Goal: Task Accomplishment & Management: Manage account settings

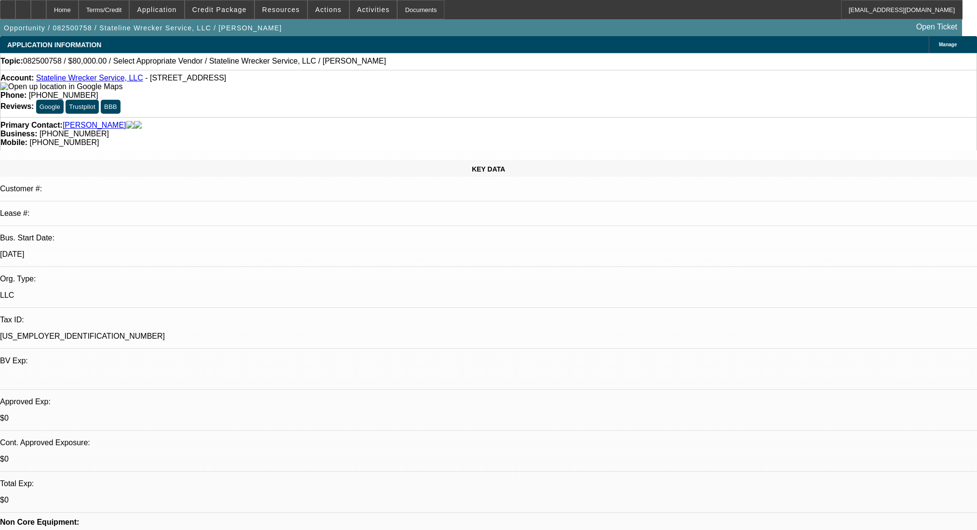
select select "0"
select select "2"
select select "0.1"
select select "4"
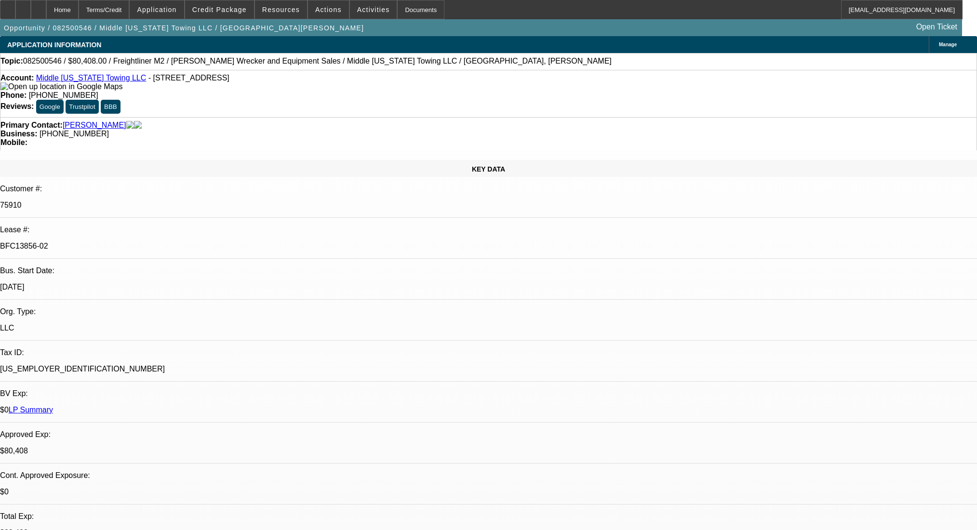
select select "0"
select select "2"
select select "0"
select select "6"
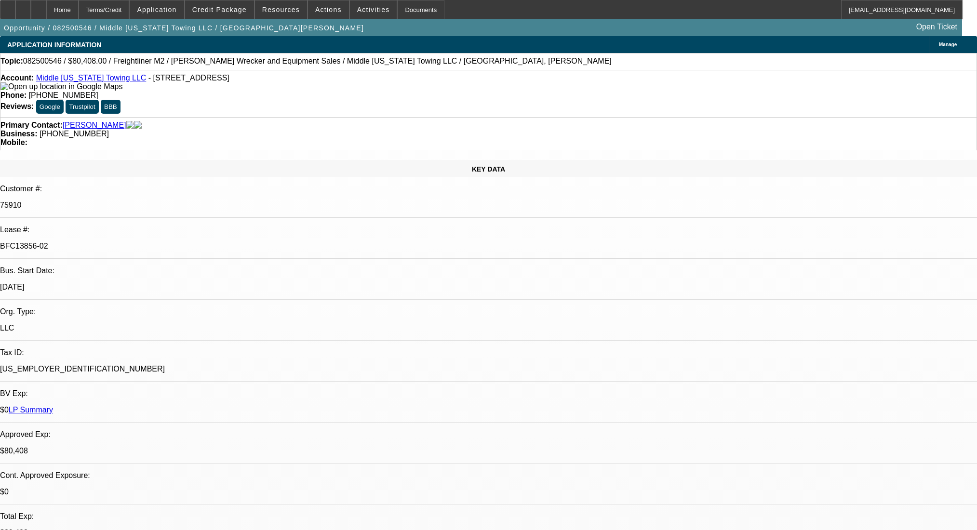
select select "0"
select select "6"
select select "0"
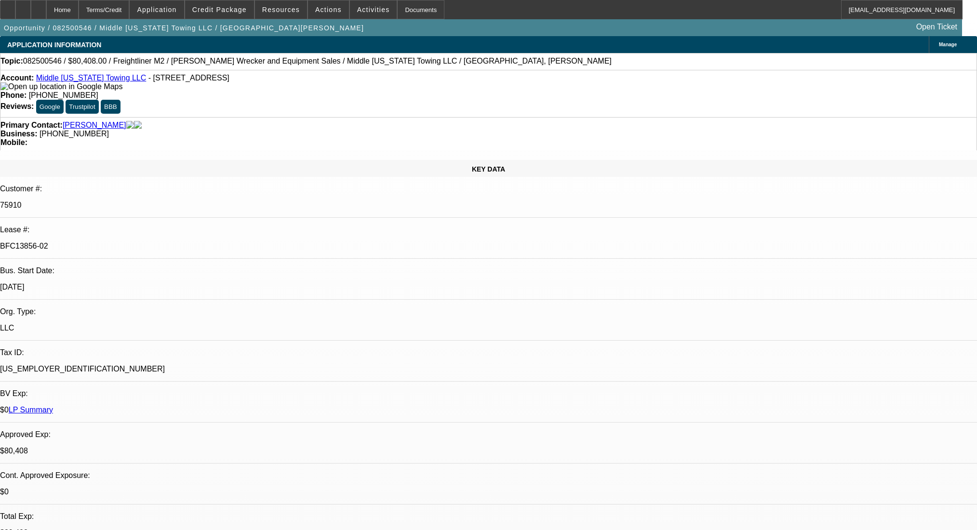
select select "0"
select select "2"
select select "0"
select select "6"
select select "0"
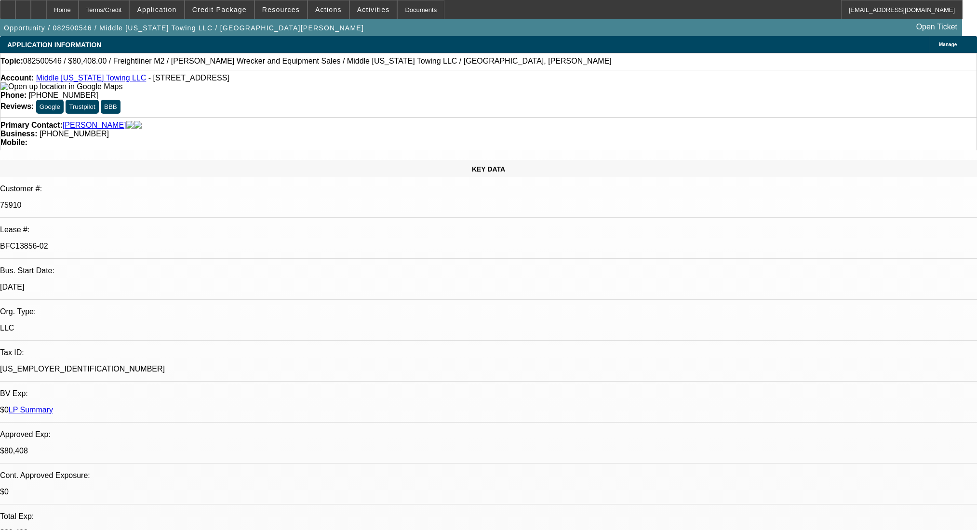
select select "0"
select select "2"
select select "0"
select select "6"
click at [8, 6] on icon at bounding box center [8, 6] width 0 height 0
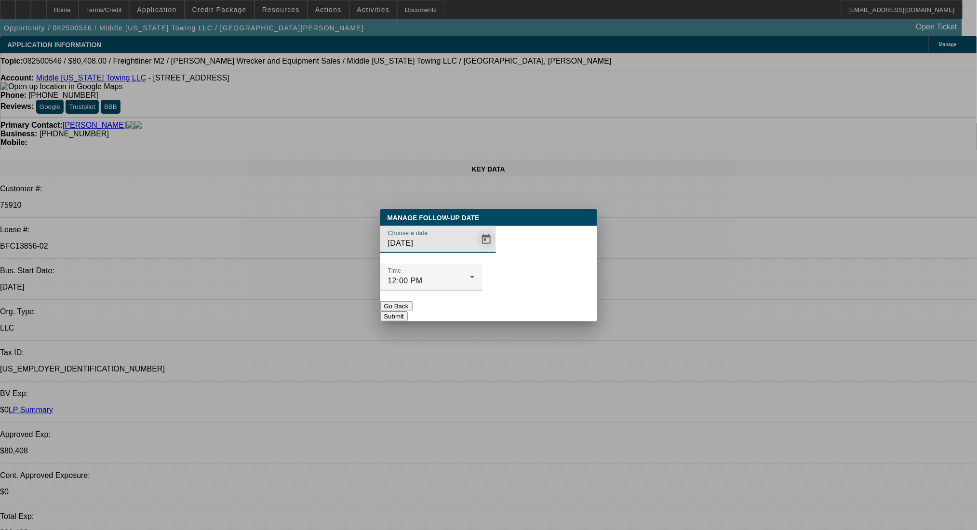
click at [475, 251] on span "Open calendar" at bounding box center [486, 239] width 23 height 23
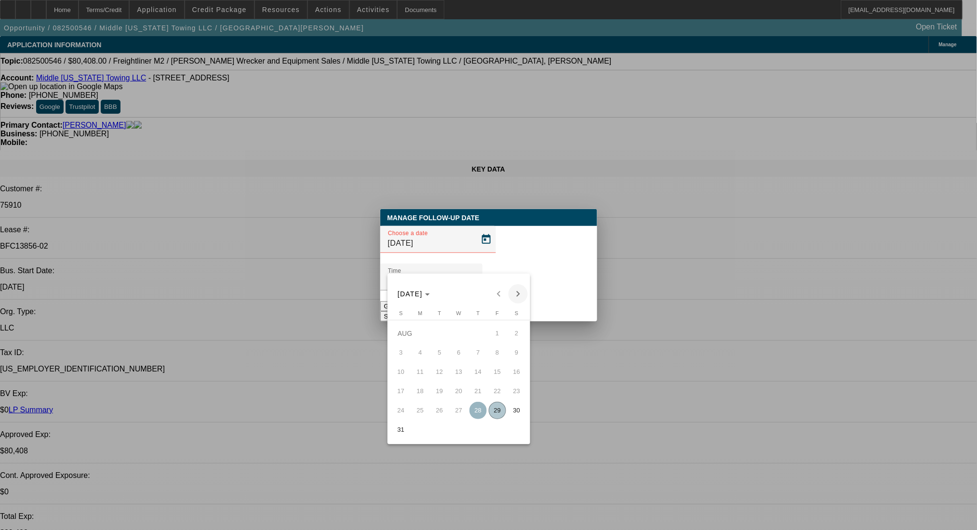
click at [517, 292] on span "Next month" at bounding box center [517, 293] width 19 height 19
click at [499, 418] on span "26" at bounding box center [497, 410] width 17 height 17
type input "9/26/2025"
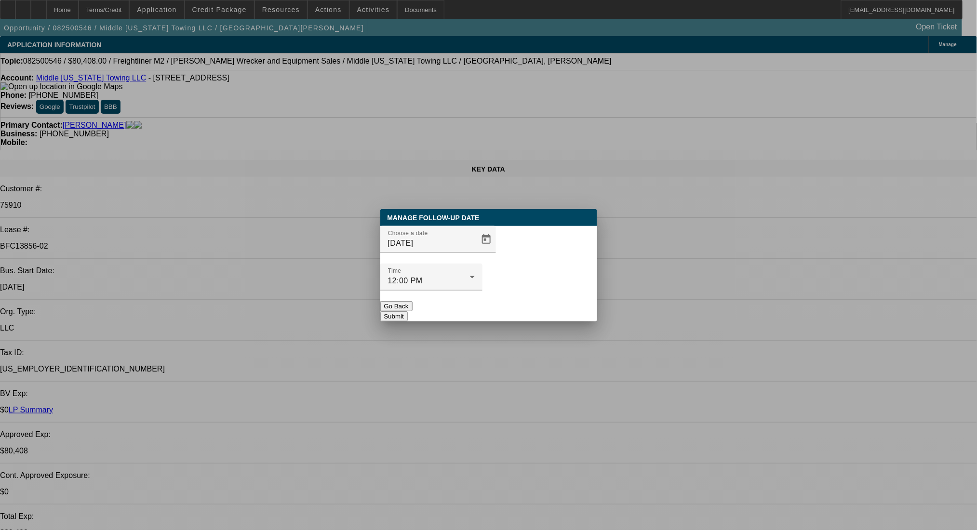
click at [408, 311] on button "Submit" at bounding box center [393, 316] width 27 height 10
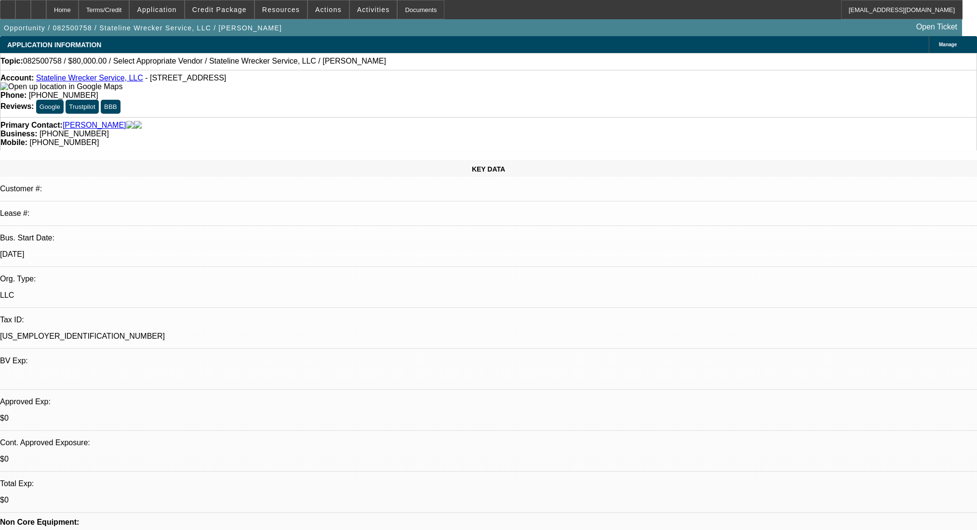
select select "0"
select select "2"
select select "0.1"
select select "4"
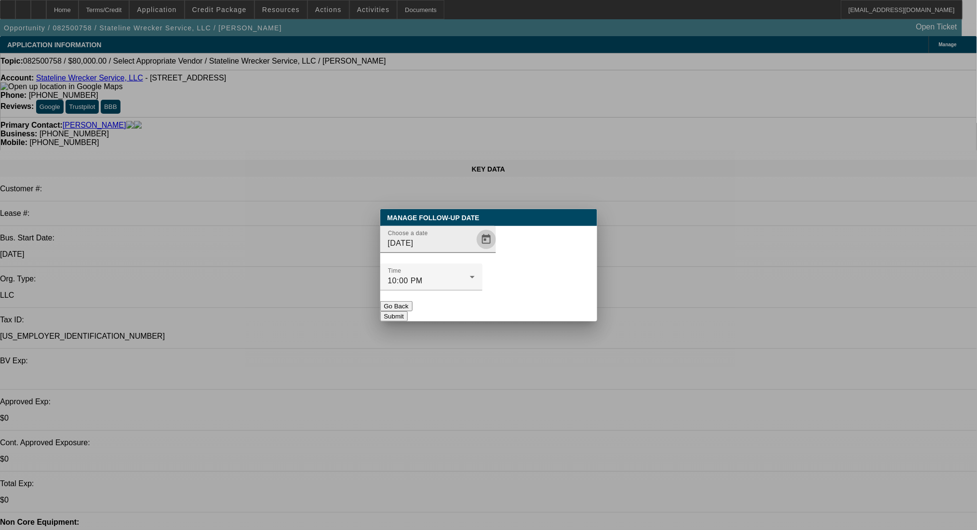
click at [477, 249] on button "Open calendar" at bounding box center [486, 239] width 19 height 19
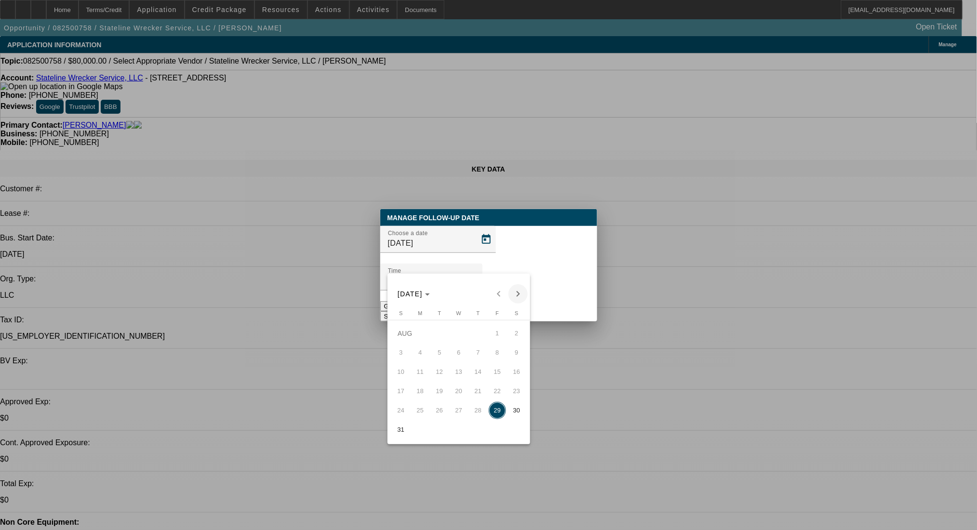
click at [517, 293] on span "Next month" at bounding box center [517, 293] width 19 height 19
click at [439, 353] on span "2" at bounding box center [439, 352] width 17 height 17
type input "[DATE]"
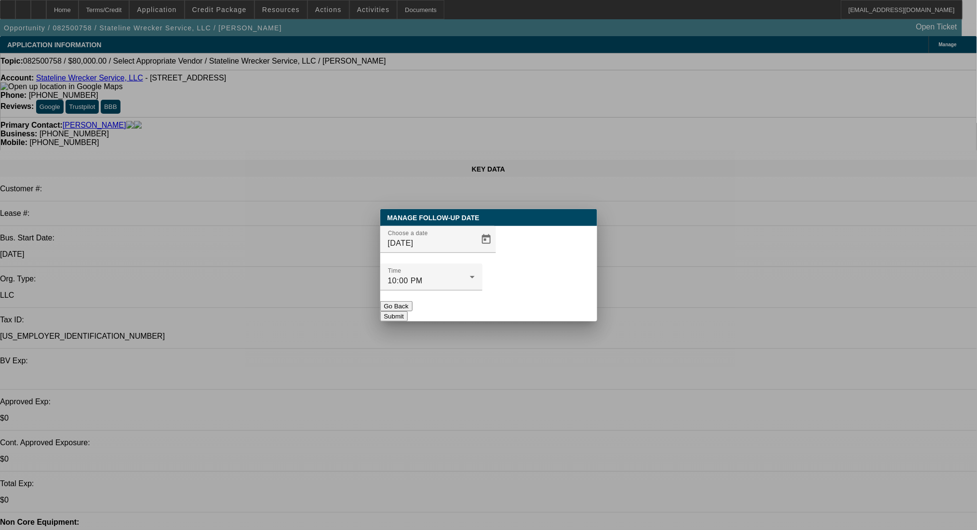
click at [408, 311] on button "Submit" at bounding box center [393, 316] width 27 height 10
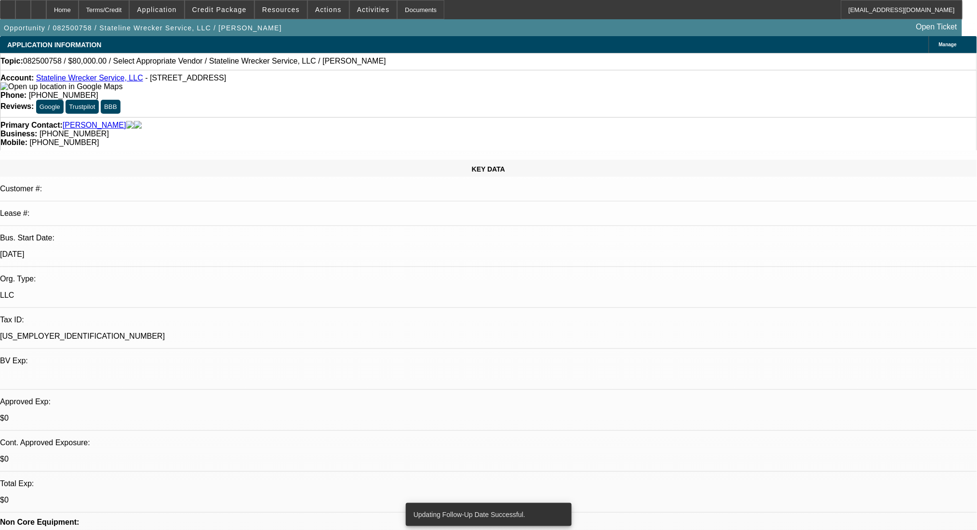
radio input "true"
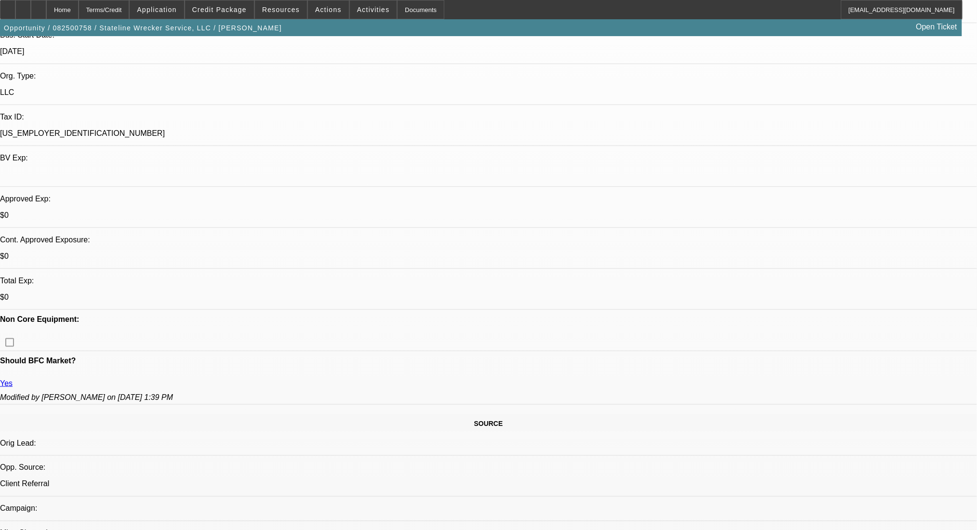
scroll to position [514, 0]
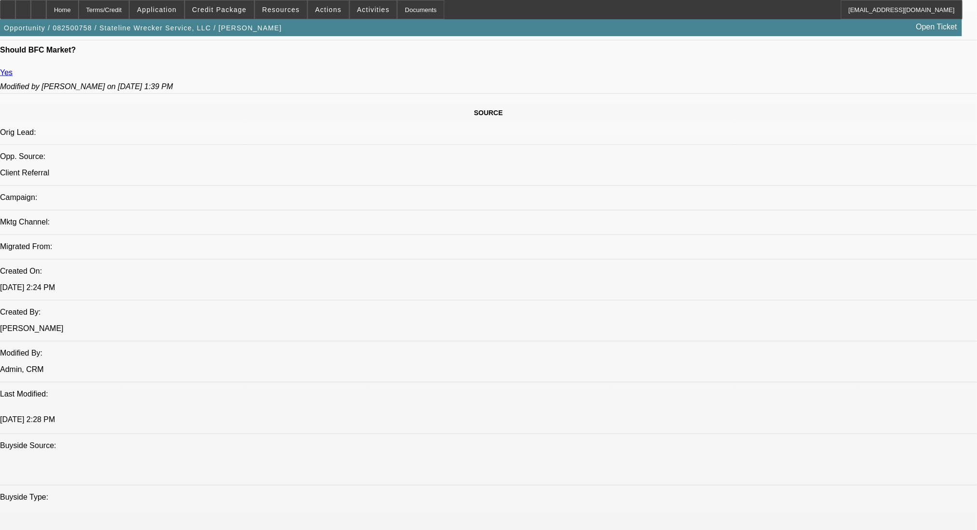
type textarea "8/29 dodge 5500 or Ford F550, 4wd, 12ton wrecker."
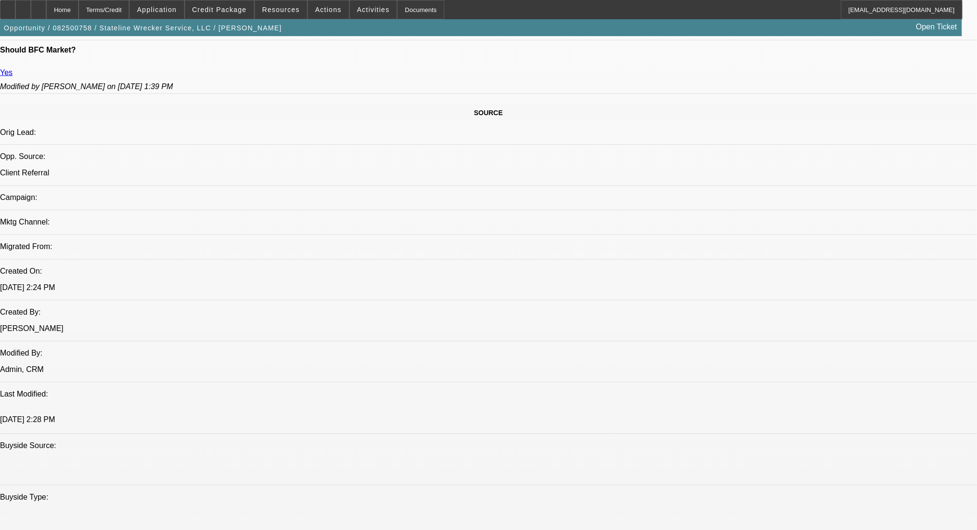
radio input "true"
click at [357, 9] on span "Activities" at bounding box center [373, 10] width 33 height 8
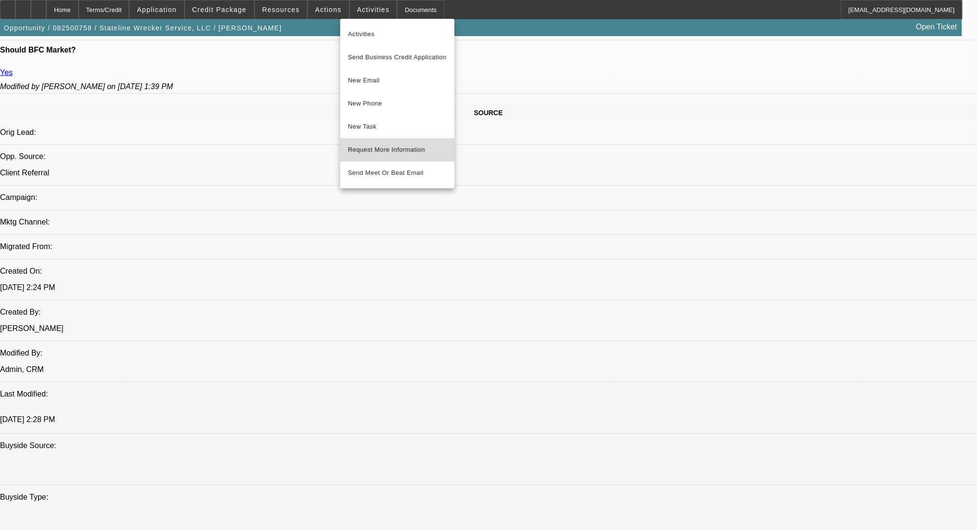
click at [368, 156] on button "Request More Information" at bounding box center [397, 149] width 114 height 23
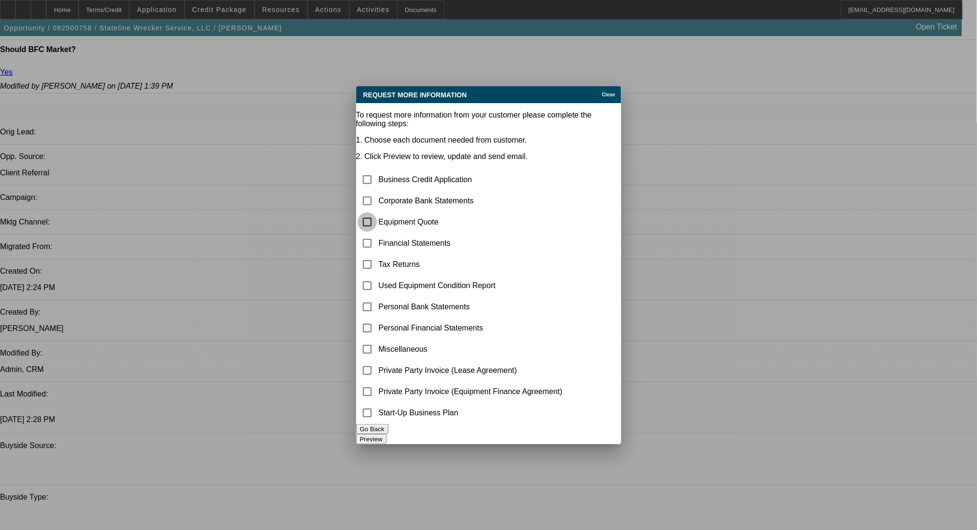
click at [377, 213] on input "checkbox" at bounding box center [367, 222] width 19 height 19
checkbox input "true"
click at [386, 434] on button "Preview" at bounding box center [371, 439] width 30 height 10
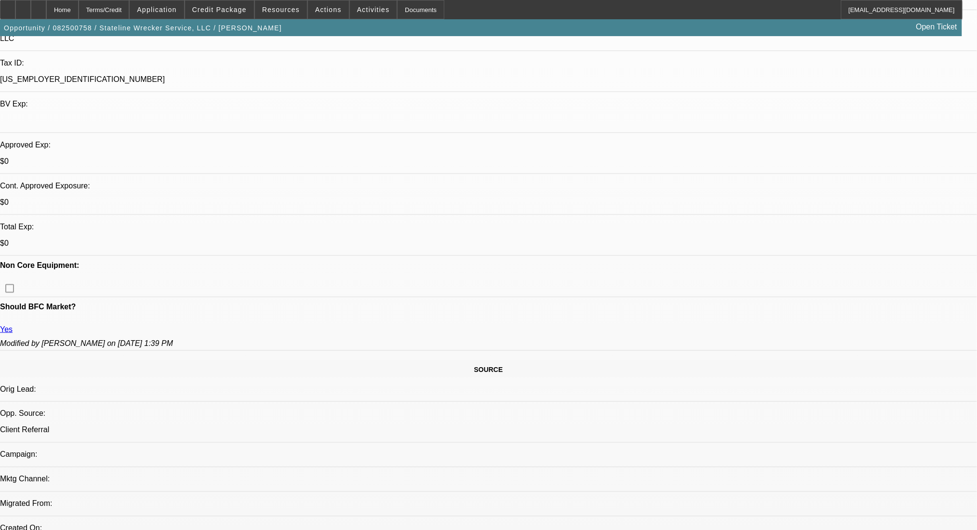
scroll to position [128, 0]
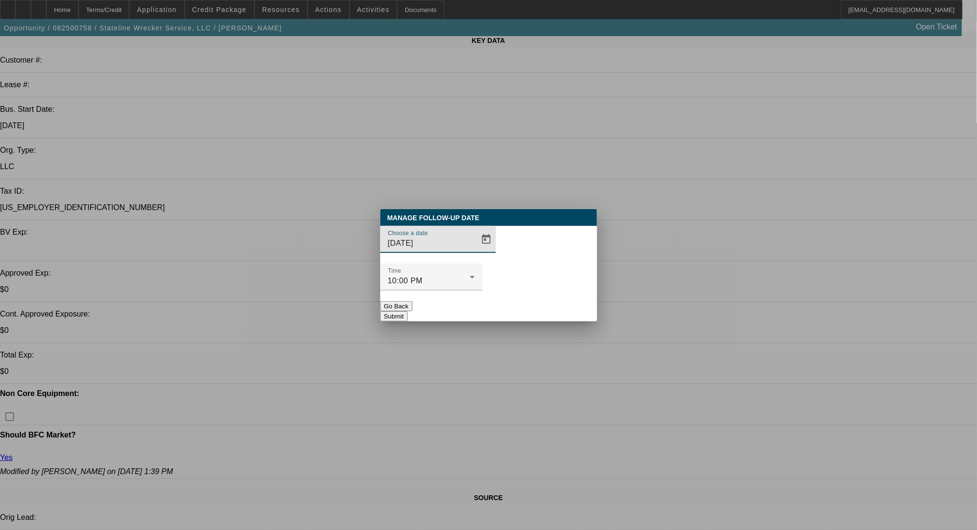
click at [408, 311] on button "Submit" at bounding box center [393, 316] width 27 height 10
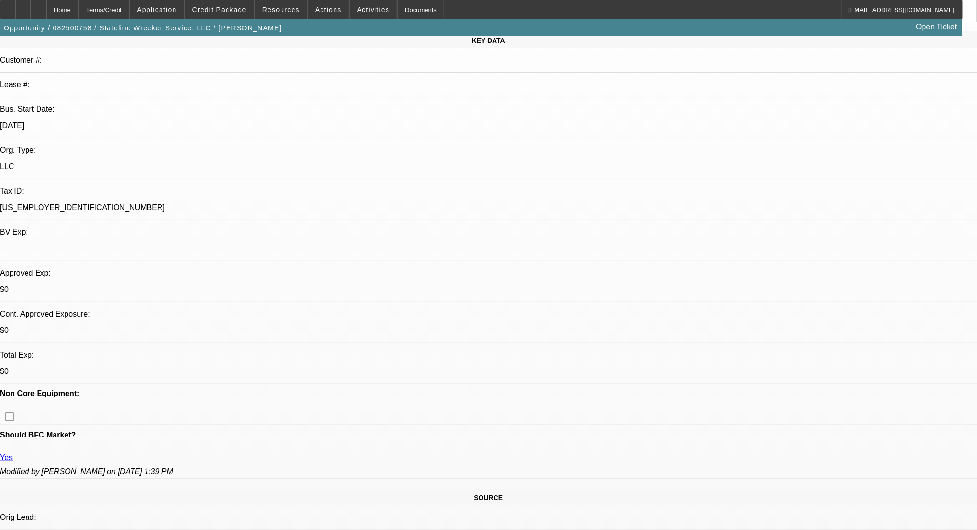
scroll to position [128, 0]
radio input "true"
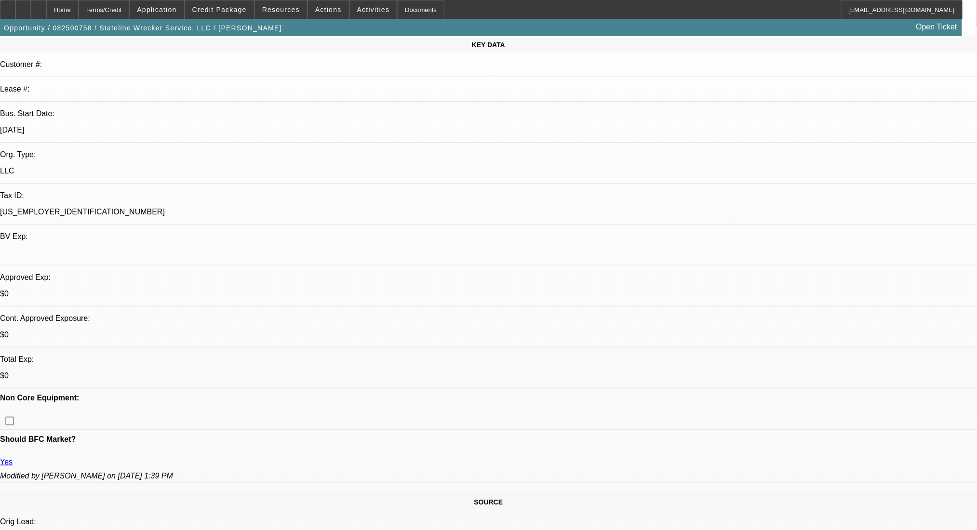
scroll to position [0, 0]
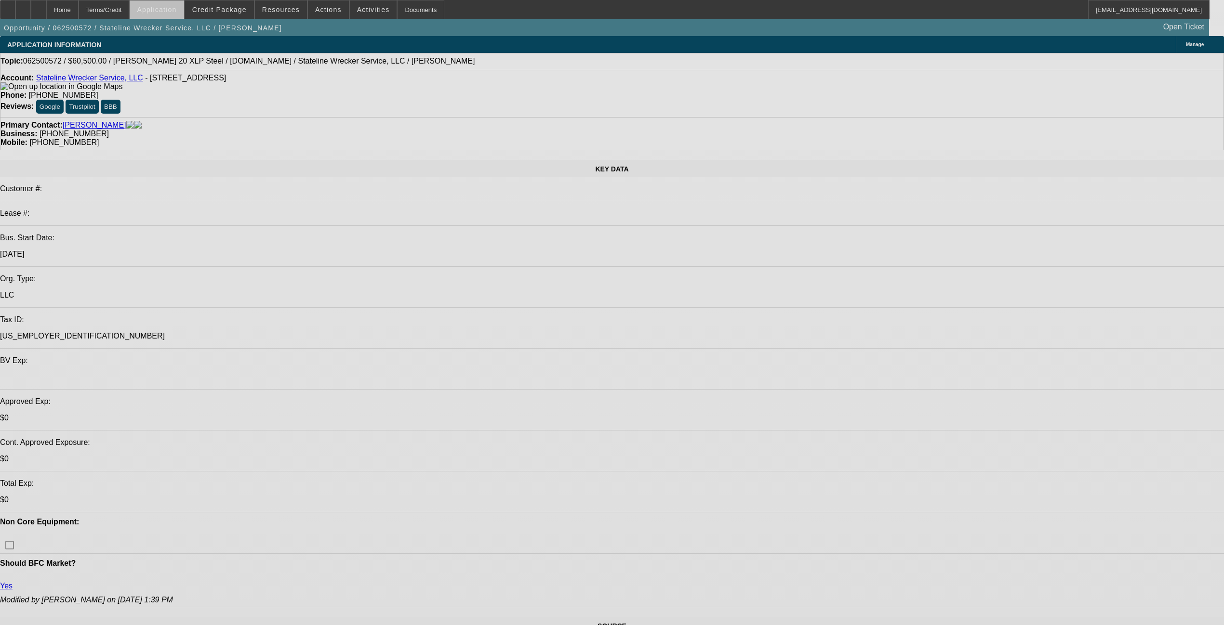
select select "0"
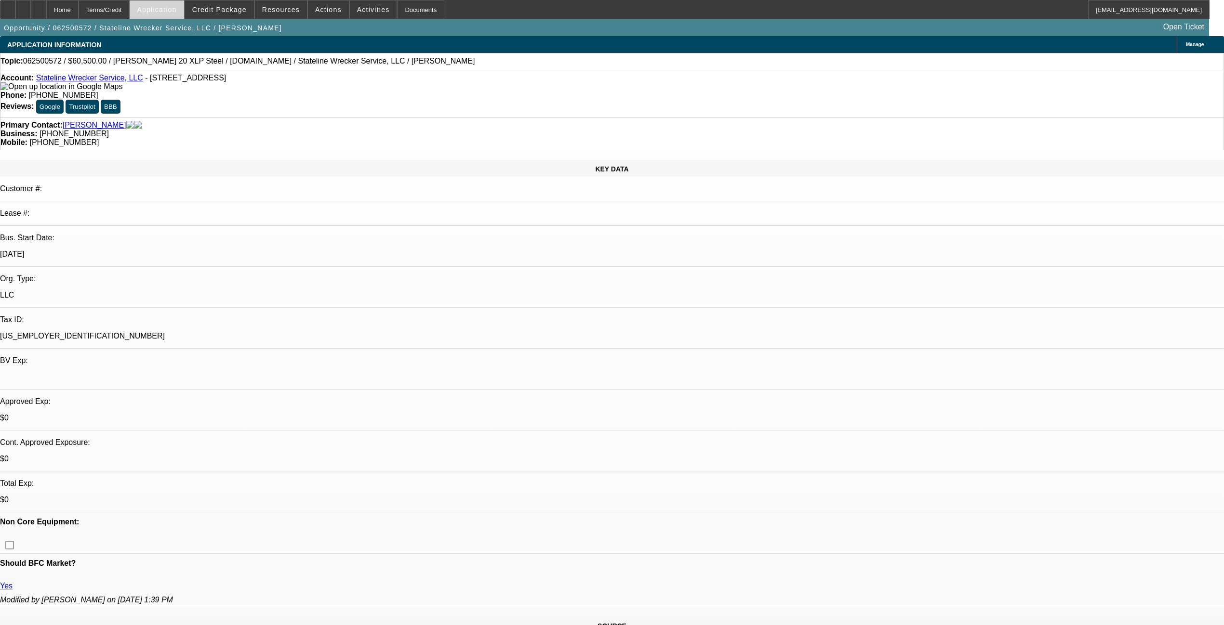
select select "2"
select select "0.1"
select select "4"
select select "0"
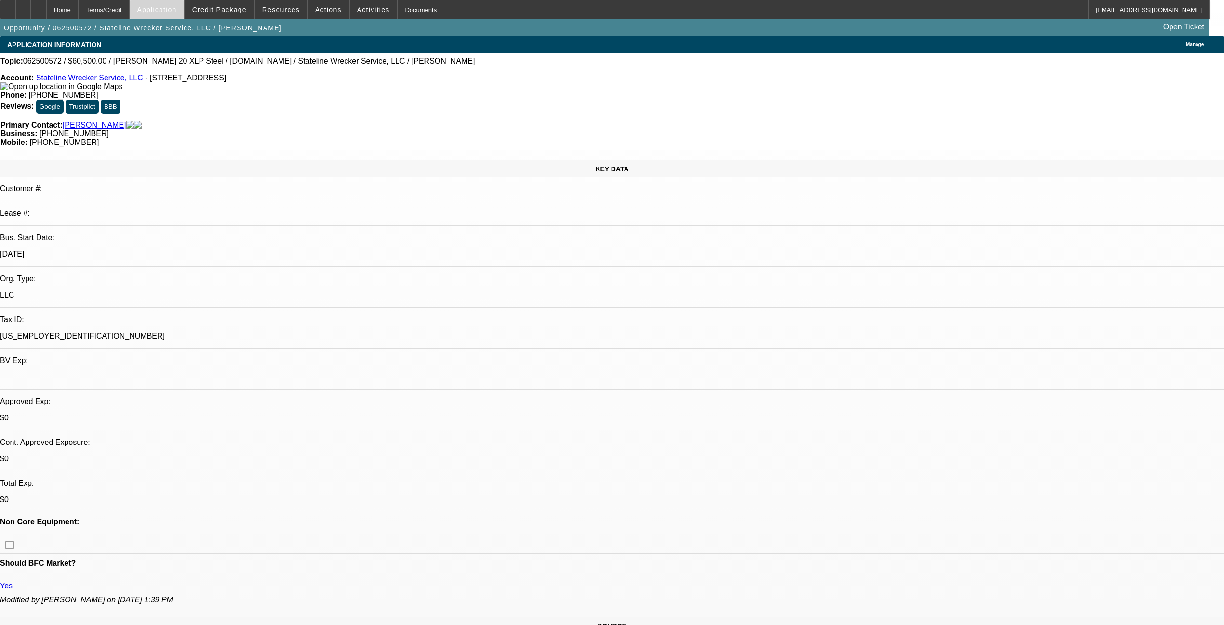
select select "2"
select select "0.1"
select select "4"
select select "0"
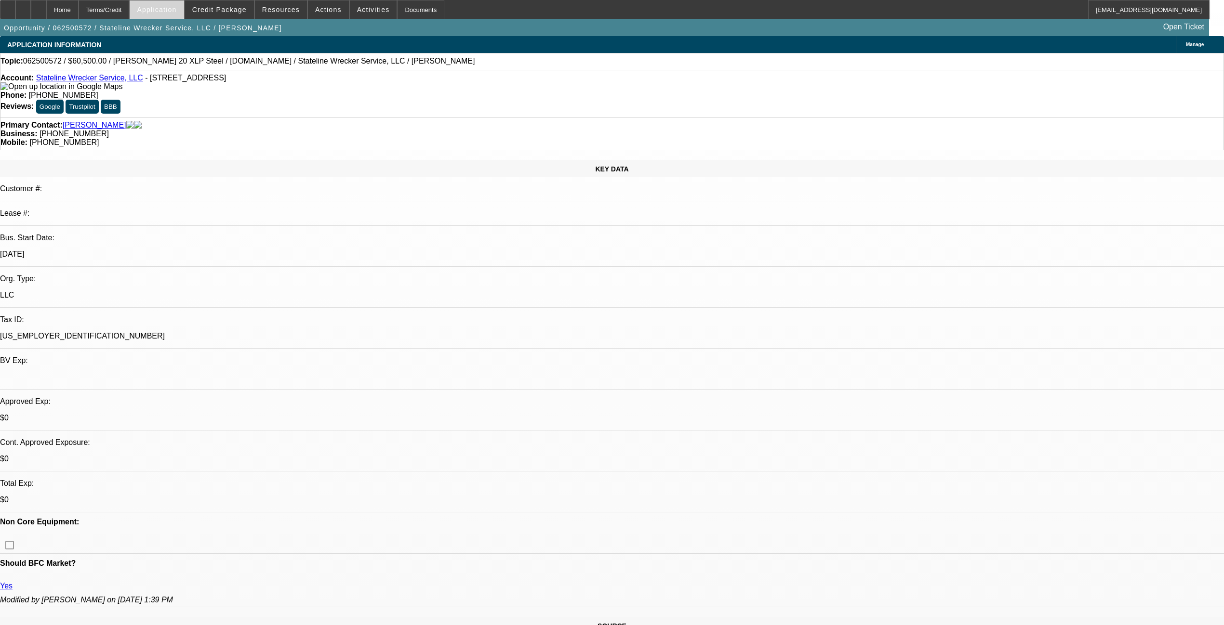
select select "2"
select select "0.1"
select select "4"
select select "0"
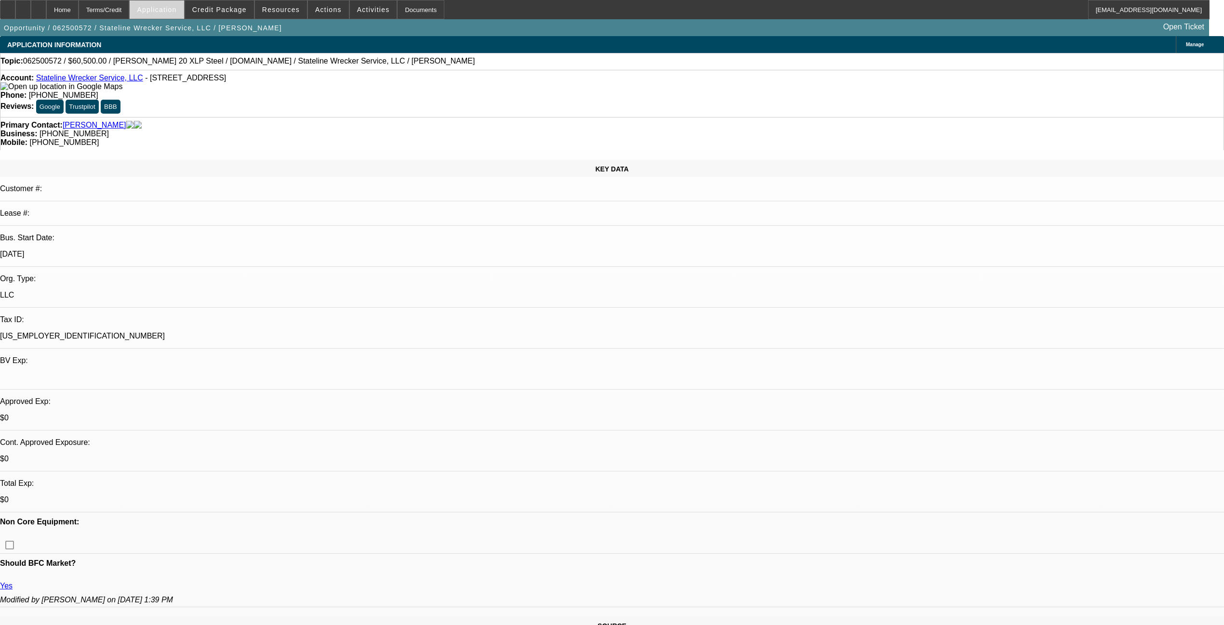
select select "2"
select select "0.1"
select select "4"
click at [130, 8] on div "Terms/Credit" at bounding box center [104, 9] width 51 height 19
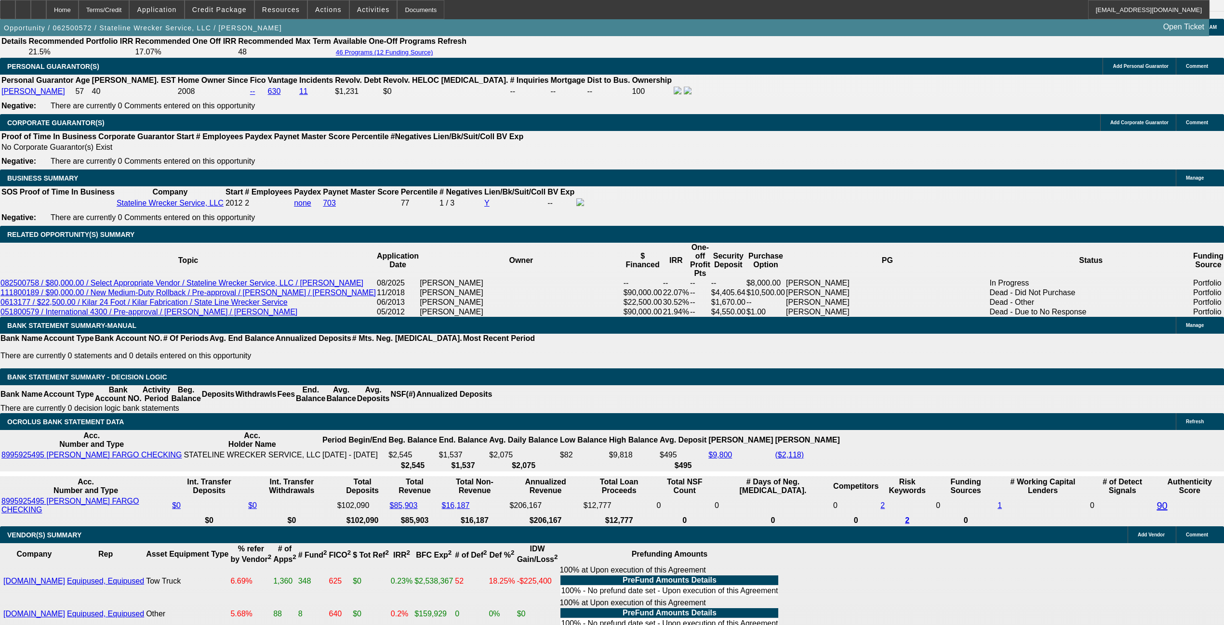
scroll to position [1409, 0]
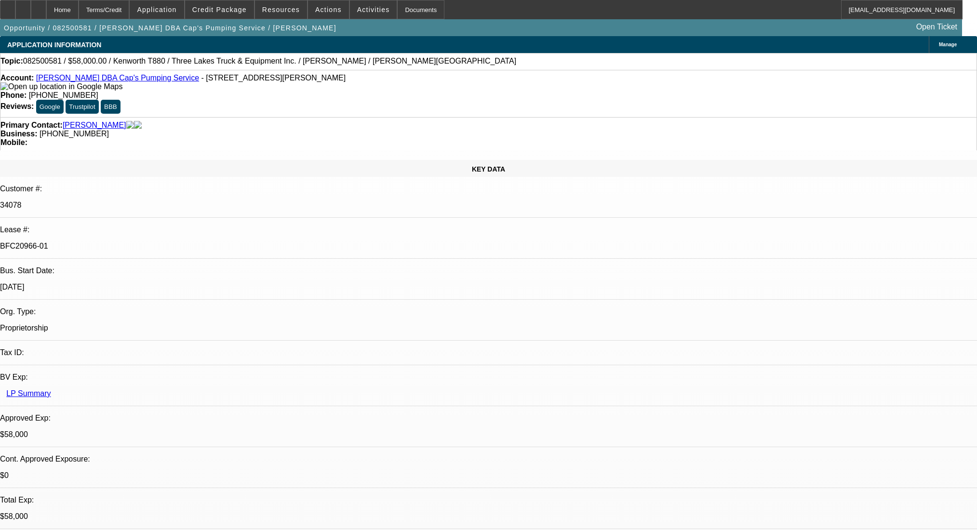
select select "0"
select select "9"
select select "0"
select select "6"
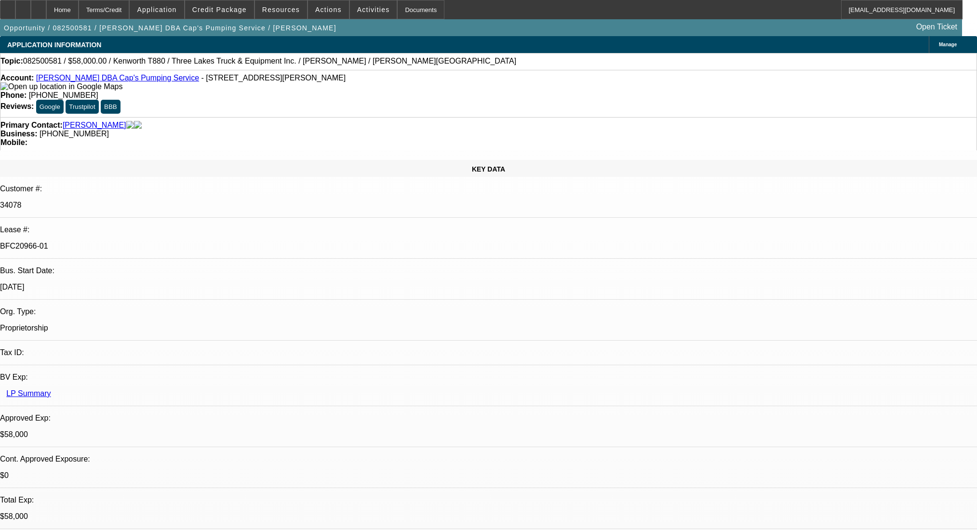
select select "0"
select select "9"
select select "0.1"
select select "4"
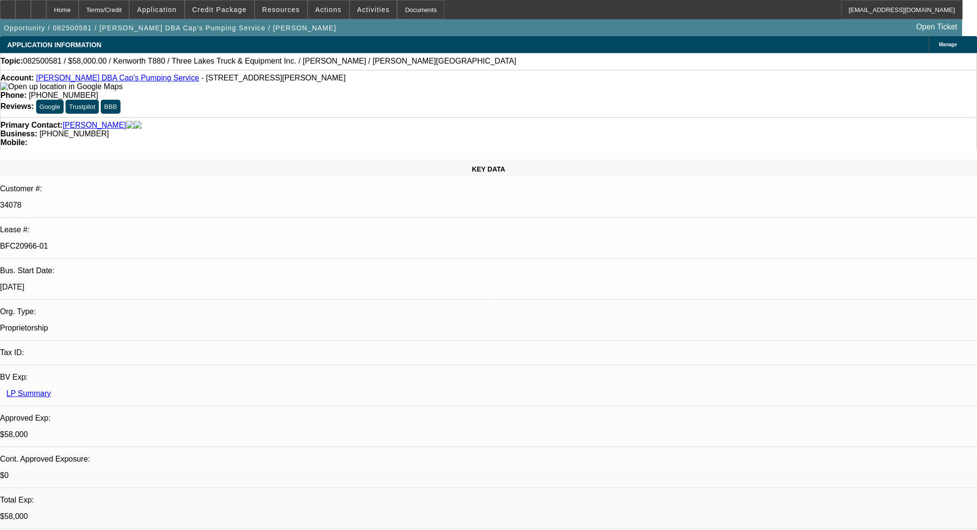
select select "0"
select select "0.1"
select select "4"
select select "0"
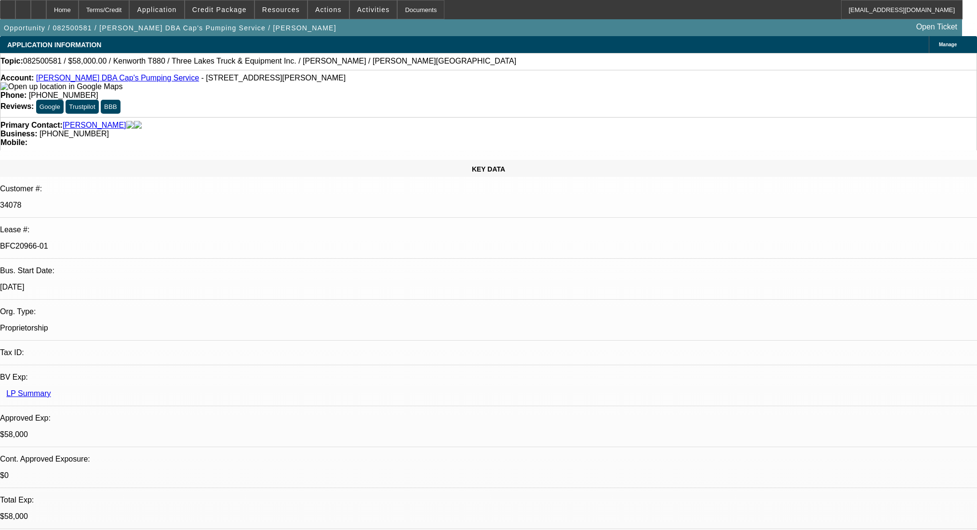
select select "0"
select select "9"
select select "0"
select select "6"
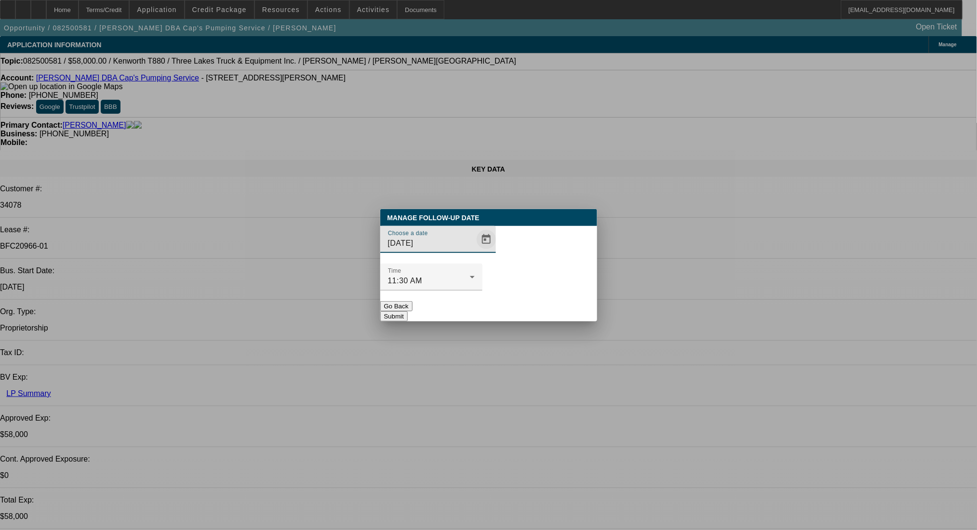
click at [475, 251] on span "Open calendar" at bounding box center [486, 239] width 23 height 23
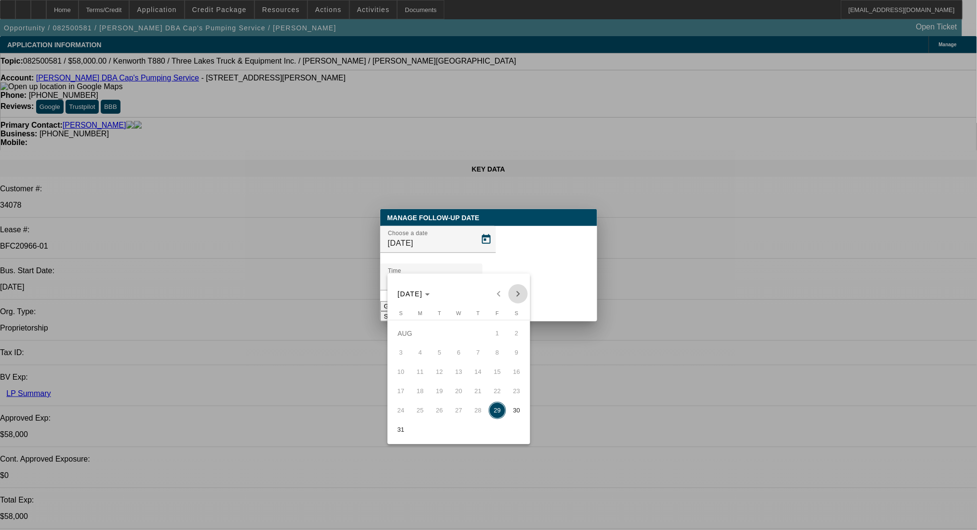
click at [515, 299] on span "Next month" at bounding box center [517, 293] width 19 height 19
click at [437, 358] on span "2" at bounding box center [439, 352] width 17 height 17
type input "9/2/2025"
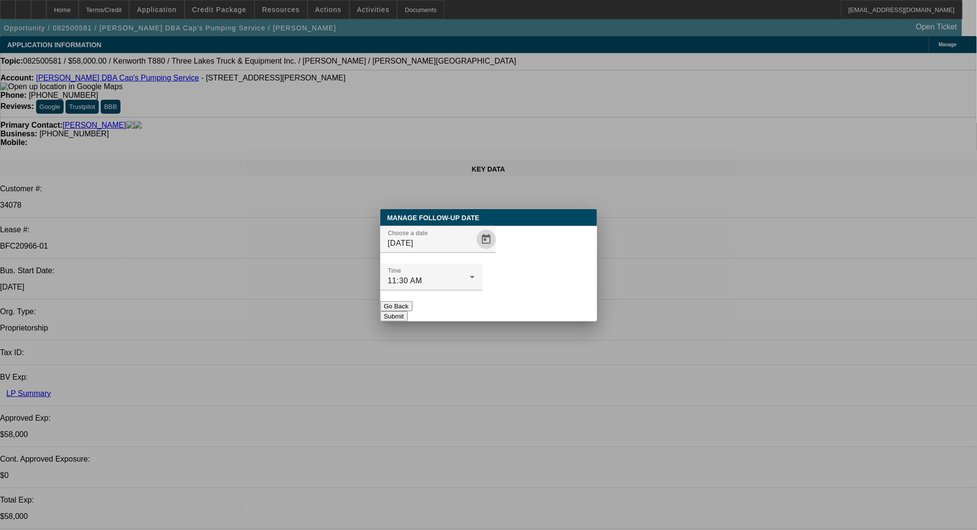
click at [408, 311] on button "Submit" at bounding box center [393, 316] width 27 height 10
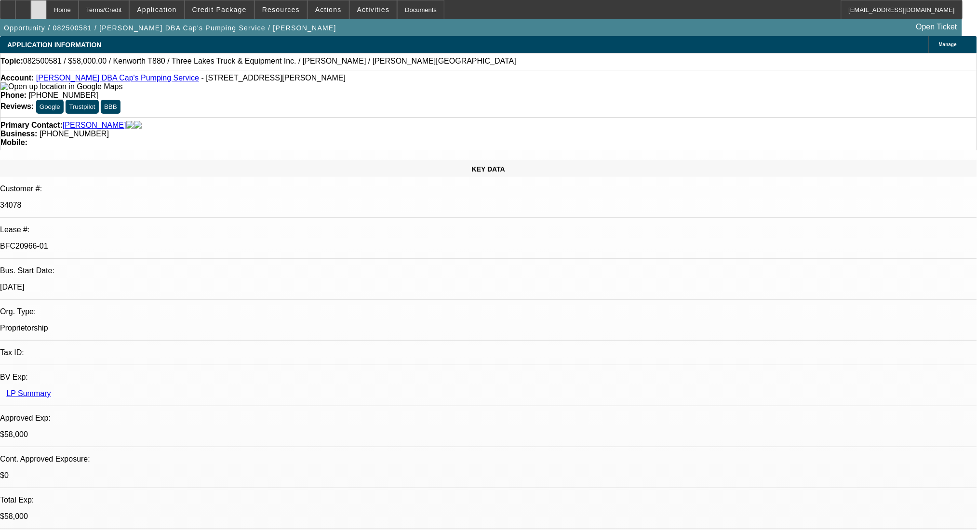
click at [46, 12] on div at bounding box center [38, 9] width 15 height 19
select select "0"
select select "9"
select select "0"
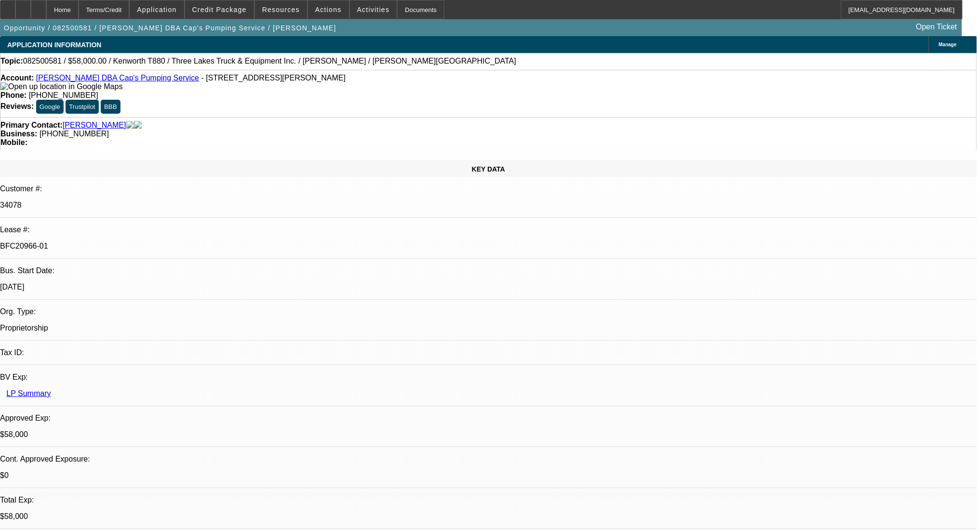
select select "6"
select select "0"
select select "9"
select select "0.1"
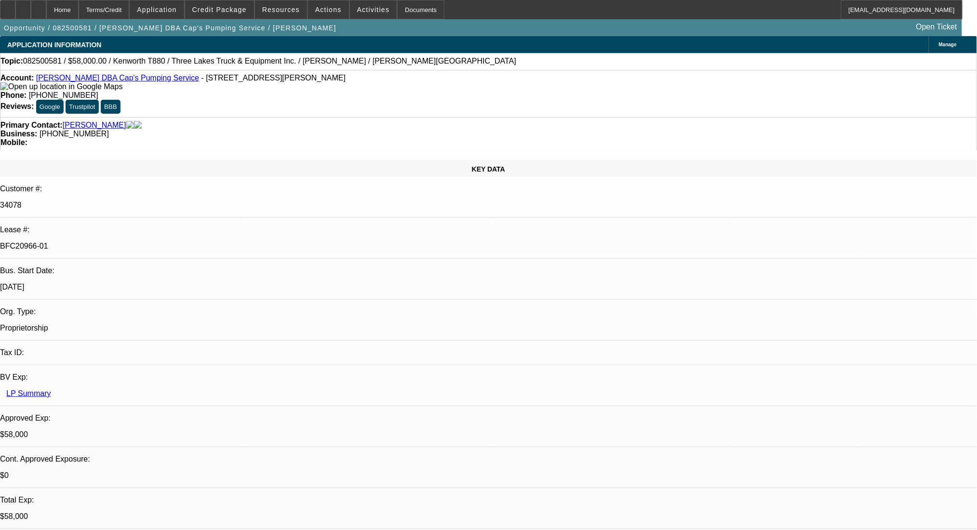
select select "4"
select select "0"
select select "0.1"
select select "4"
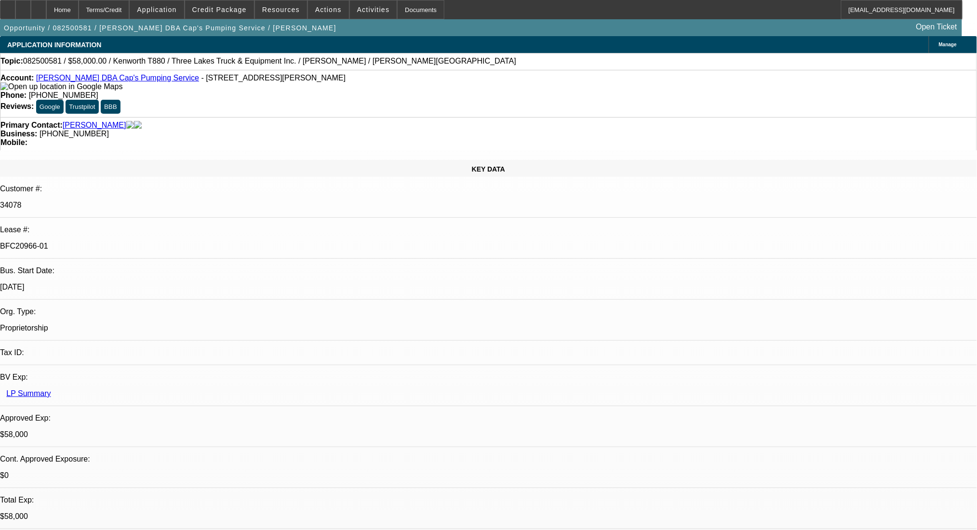
select select "0"
select select "9"
select select "0"
select select "6"
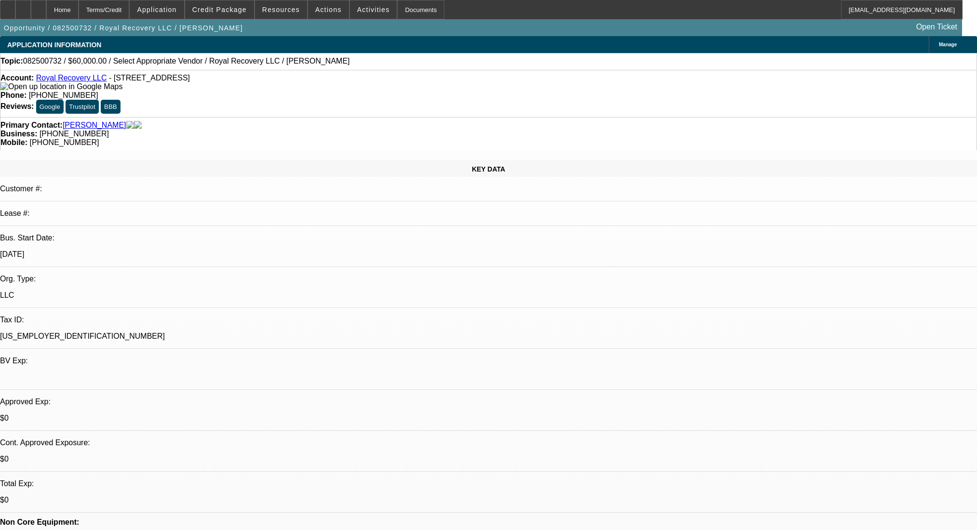
select select "0"
select select "2"
select select "0.1"
select select "4"
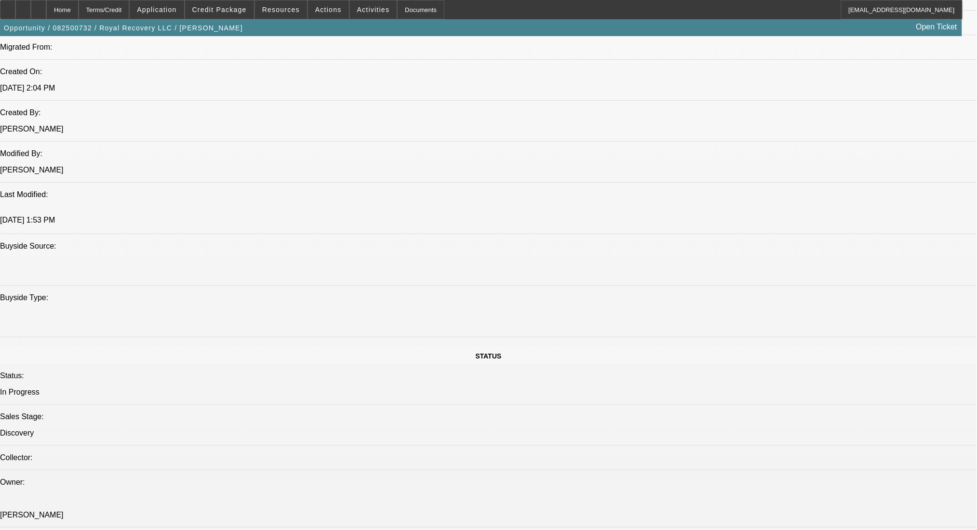
scroll to position [514, 0]
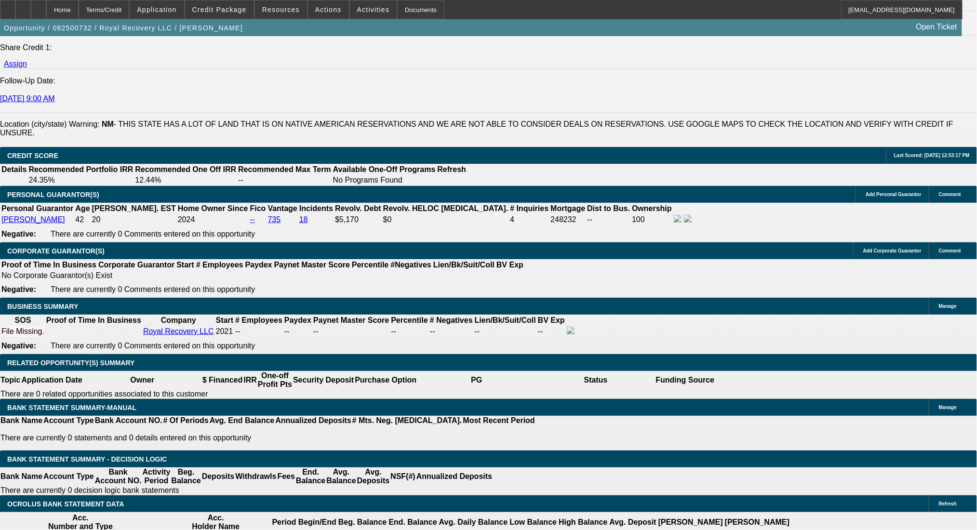
scroll to position [1349, 0]
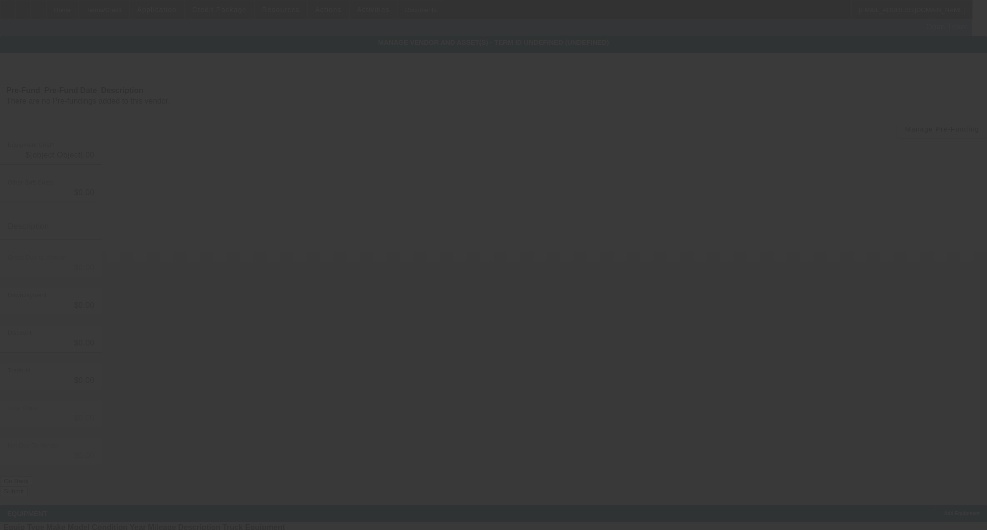
type input "$60,000.00"
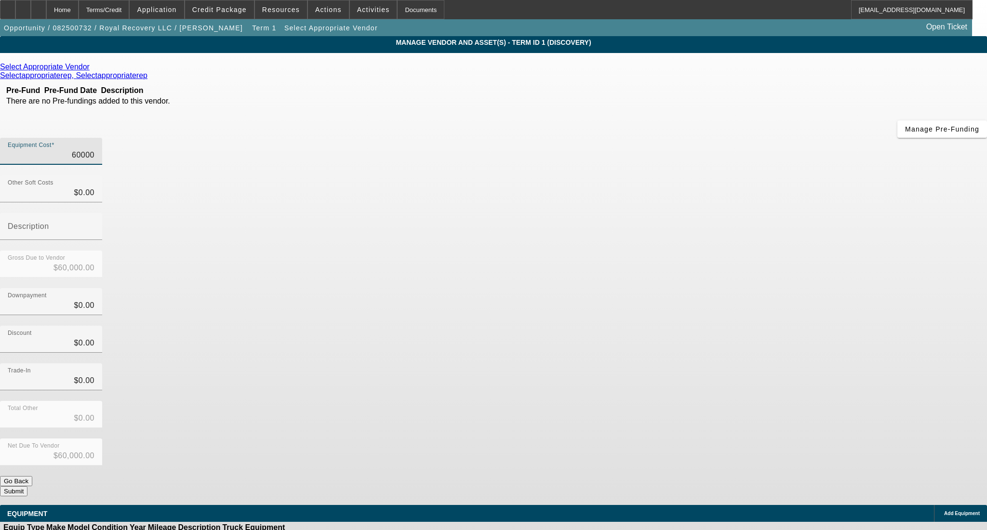
drag, startPoint x: 583, startPoint y: 80, endPoint x: 672, endPoint y: 80, distance: 89.2
click at [672, 138] on div "Equipment Cost 60000" at bounding box center [493, 157] width 987 height 38
type input "$60,000.00"
click at [707, 363] on div "Trade-In $0.00" at bounding box center [493, 382] width 987 height 38
click at [235, 8] on span "Credit Package" at bounding box center [219, 10] width 54 height 8
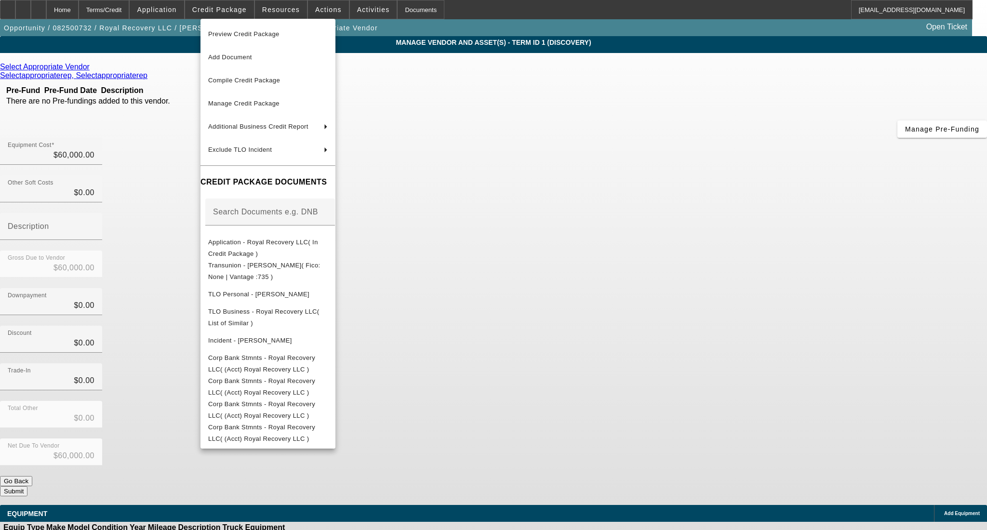
click at [234, 8] on div at bounding box center [493, 265] width 987 height 530
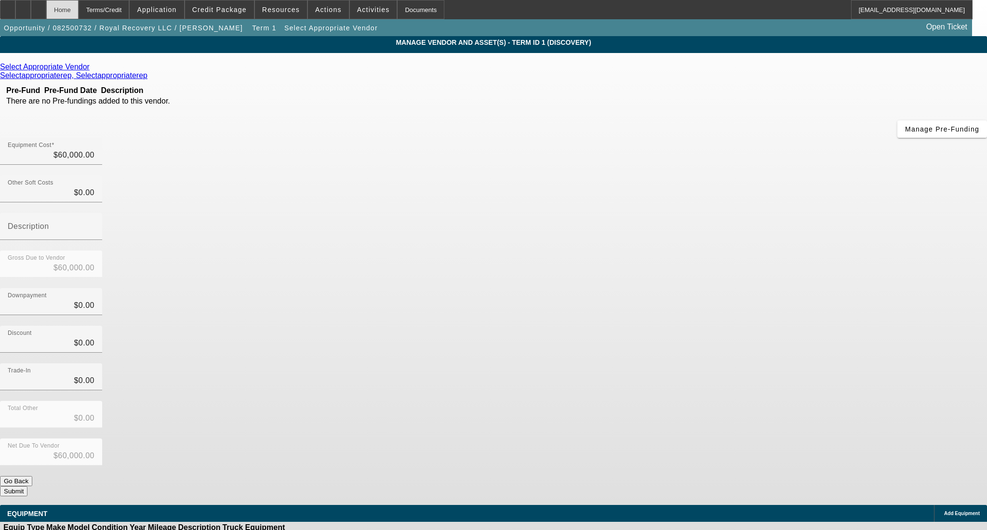
click at [78, 4] on div "Home" at bounding box center [62, 9] width 32 height 19
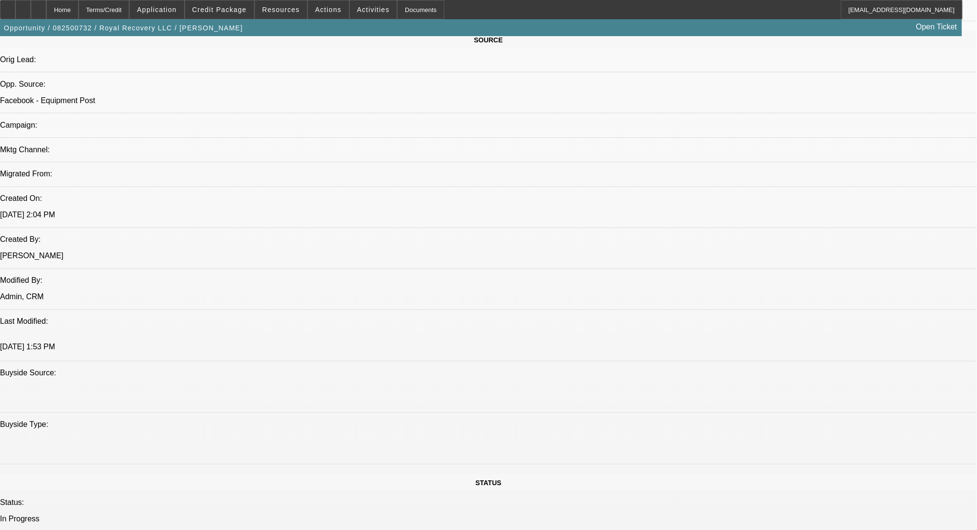
select select "0"
select select "2"
select select "0.1"
select select "4"
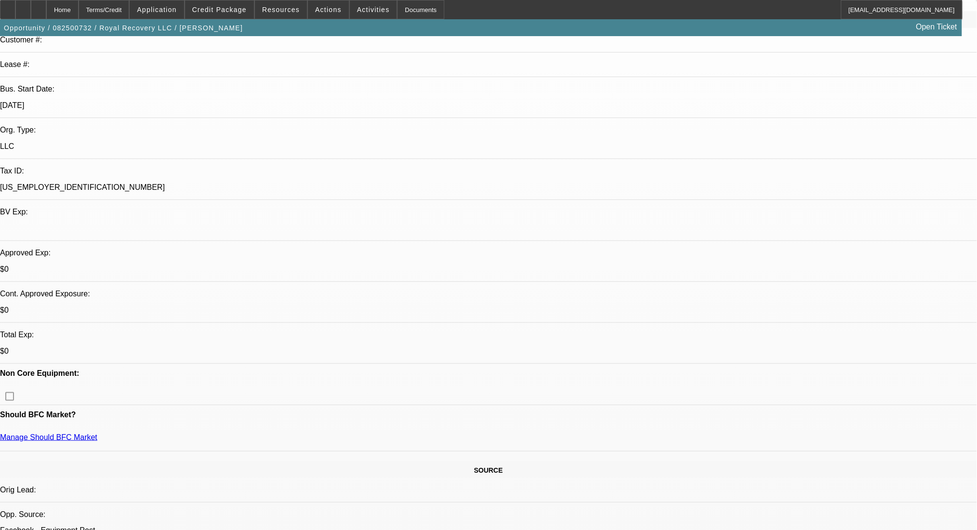
scroll to position [257, 0]
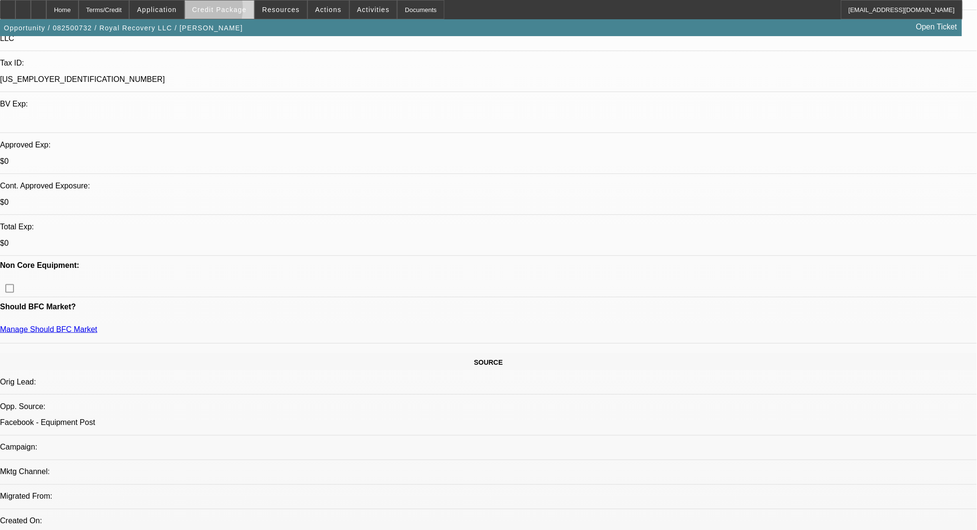
click at [204, 11] on span at bounding box center [219, 9] width 69 height 23
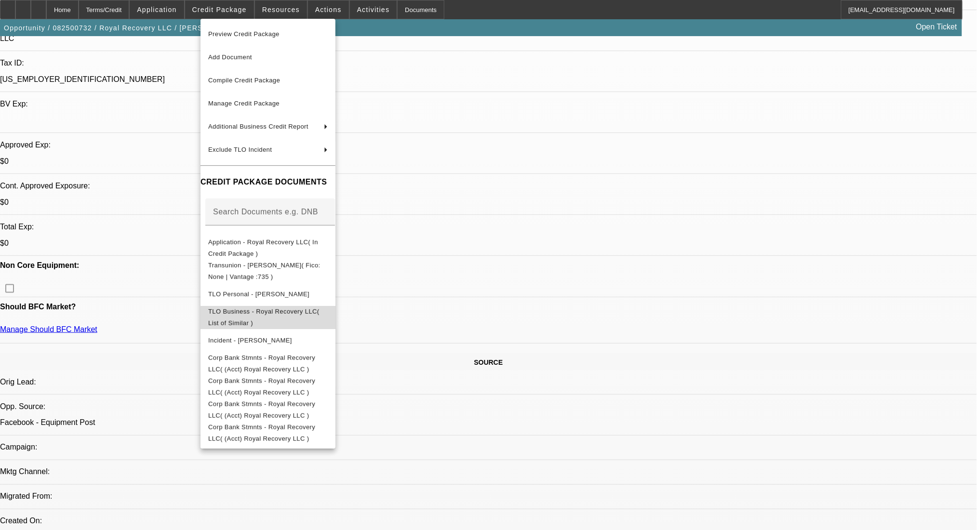
click at [287, 306] on button "TLO Business - Royal Recovery LLC( List of Similar )" at bounding box center [267, 317] width 135 height 23
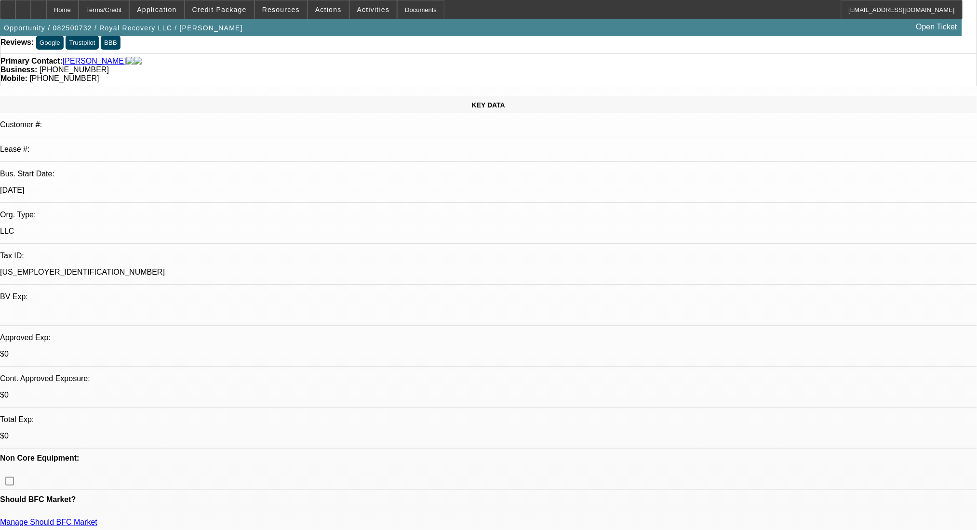
scroll to position [0, 0]
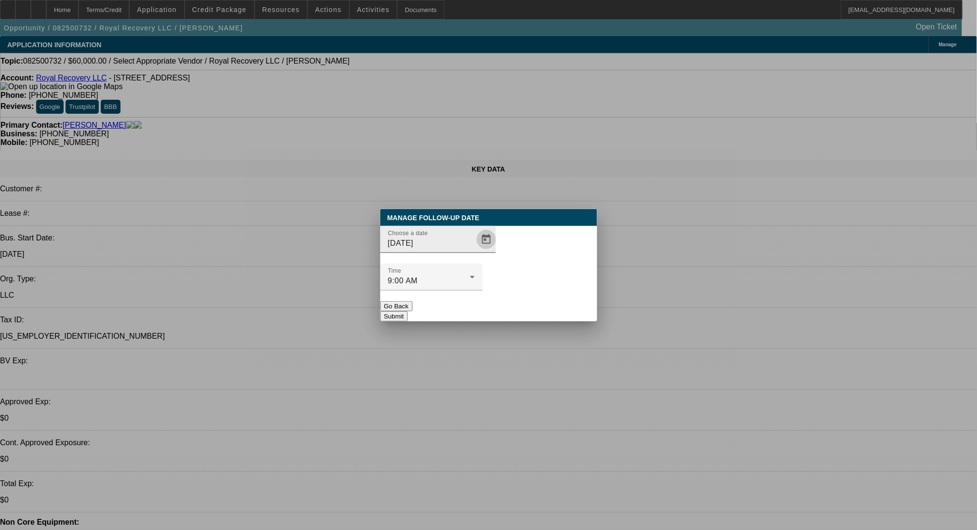
click at [475, 251] on span "Open calendar" at bounding box center [486, 239] width 23 height 23
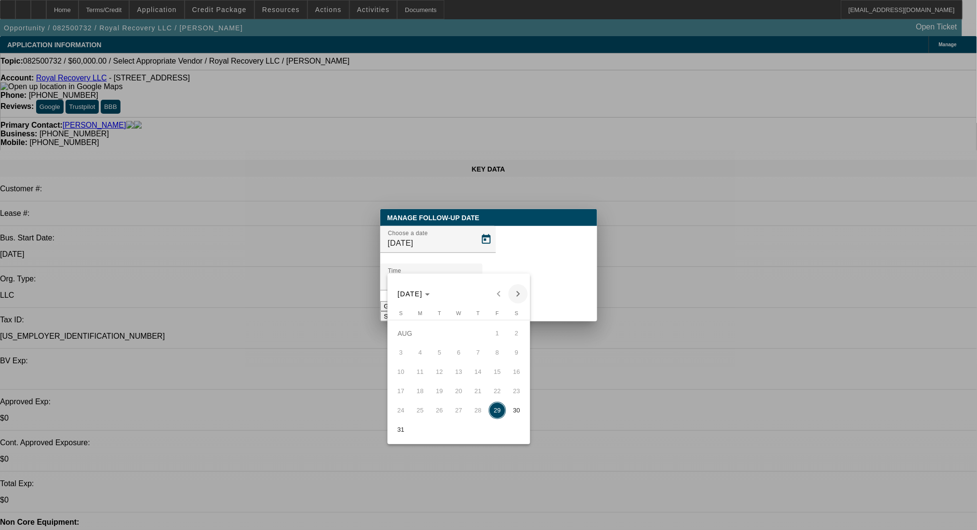
click at [515, 294] on span "Next month" at bounding box center [517, 293] width 19 height 19
click at [440, 349] on span "2" at bounding box center [439, 352] width 17 height 17
type input "[DATE]"
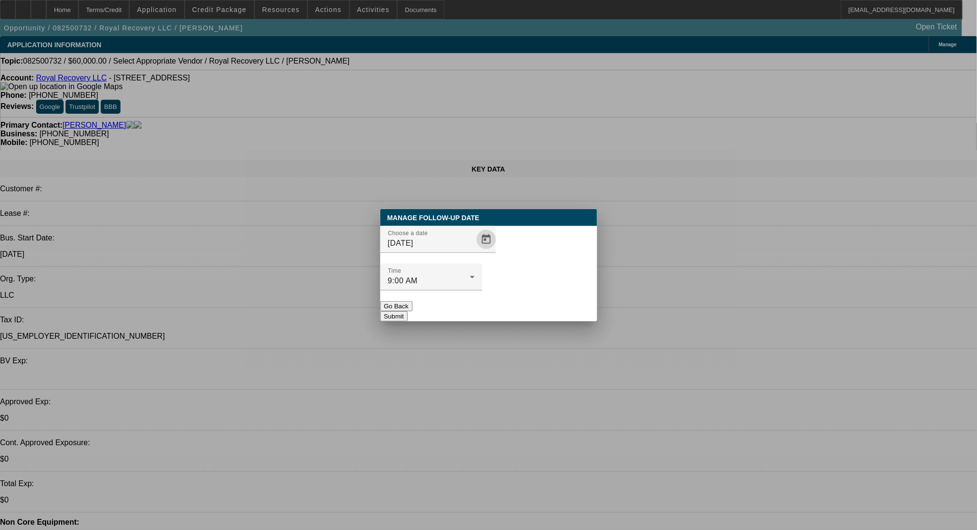
click at [408, 311] on button "Submit" at bounding box center [393, 316] width 27 height 10
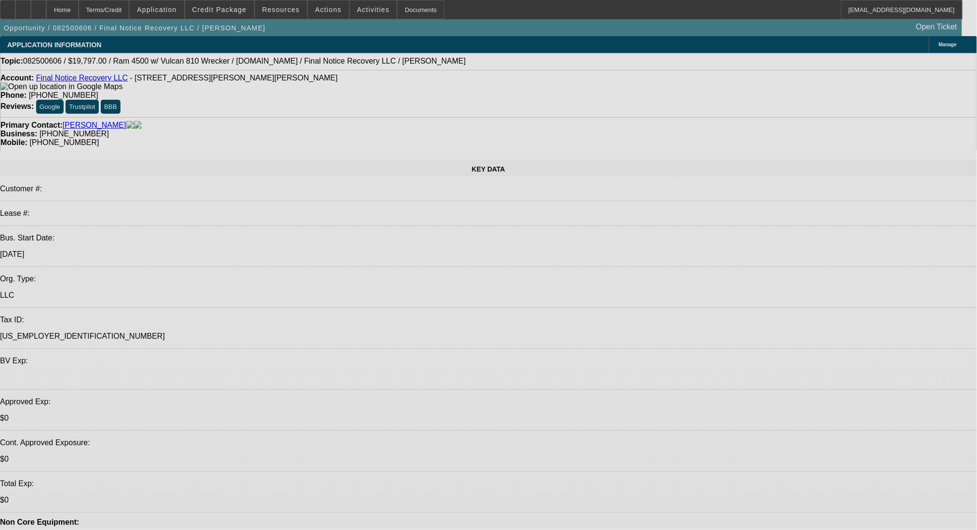
select select "0"
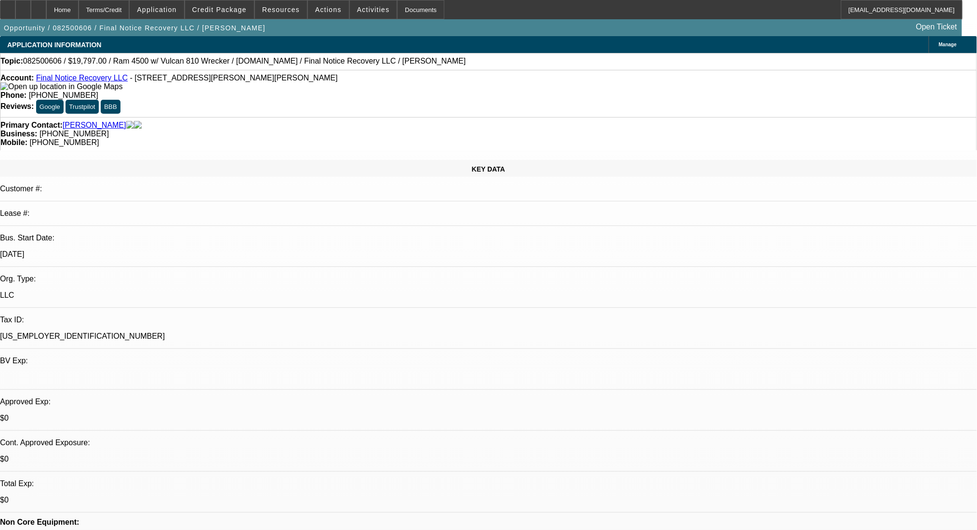
select select "2"
select select "0"
select select "21"
select select "0"
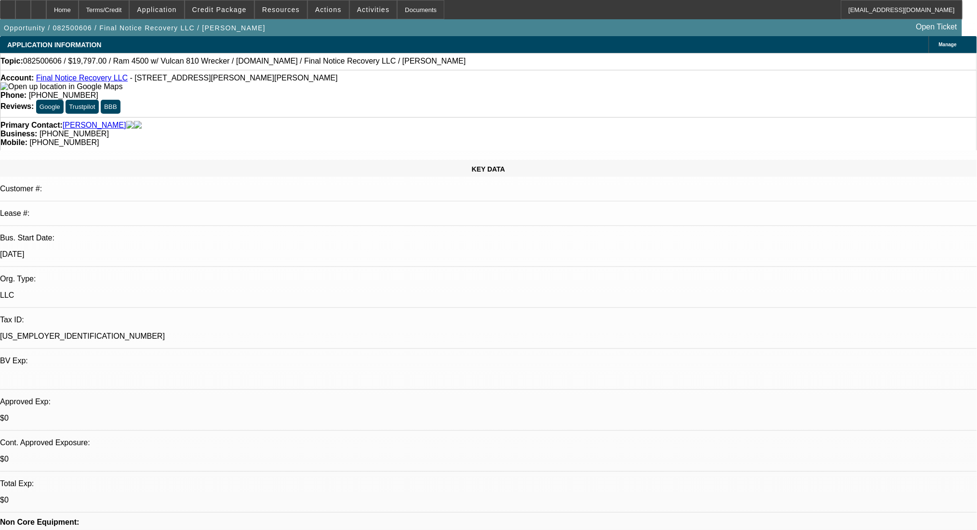
select select "2"
select select "0"
select select "21"
select select "0"
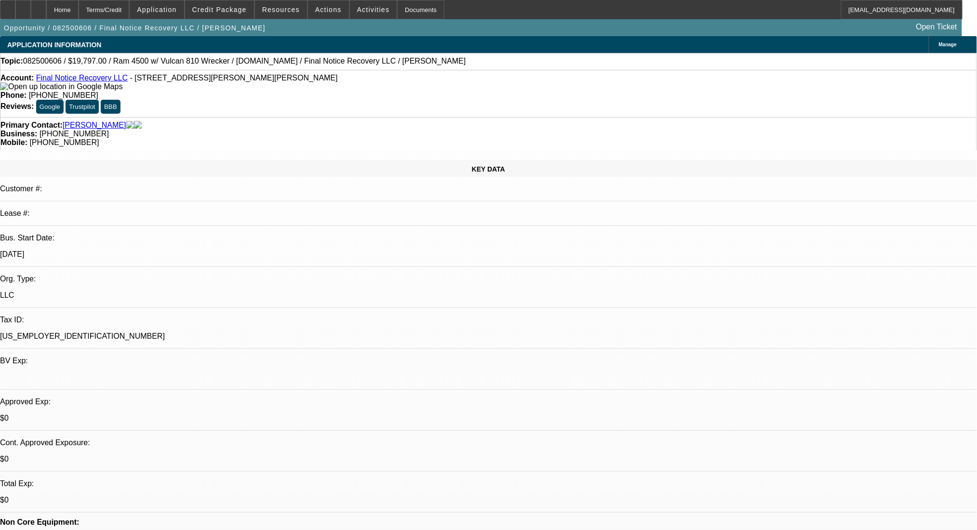
select select "2"
select select "0"
select select "5"
click at [130, 15] on div "Terms/Credit" at bounding box center [104, 9] width 51 height 19
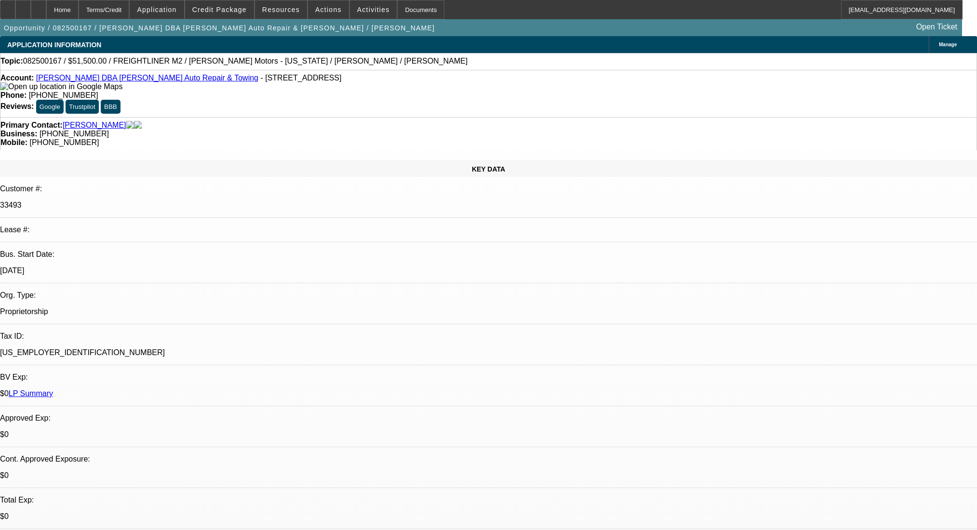
select select "0"
select select "2"
select select "0"
select select "6"
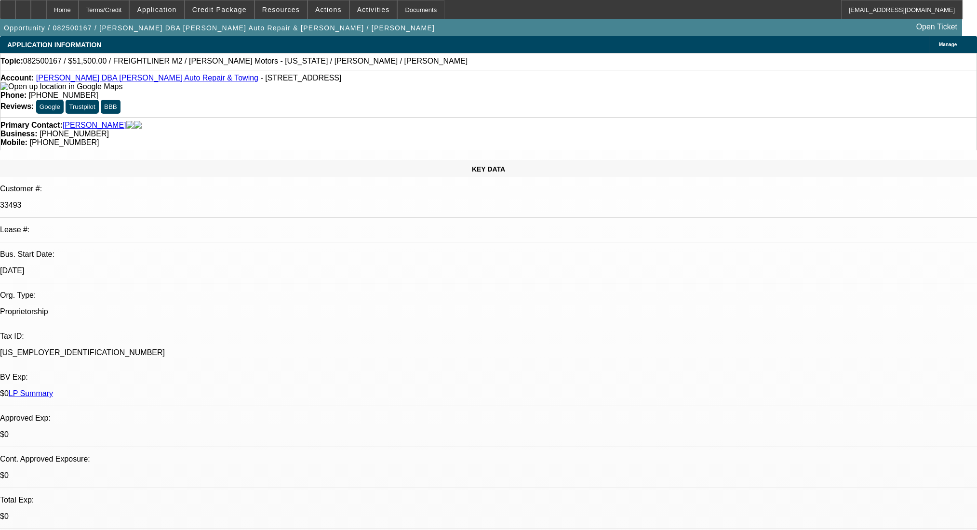
select select "0"
select select "2"
select select "0"
select select "6"
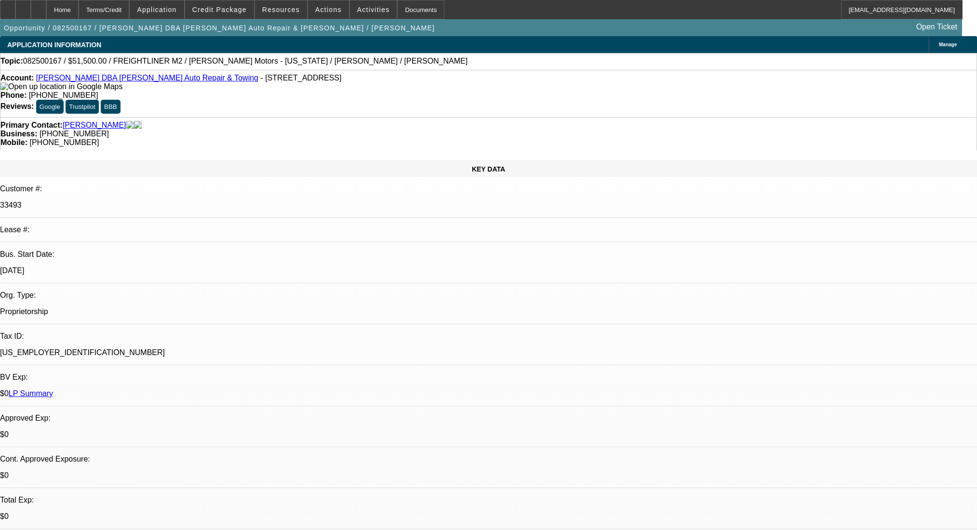
select select "0"
select select "2"
select select "0"
select select "6"
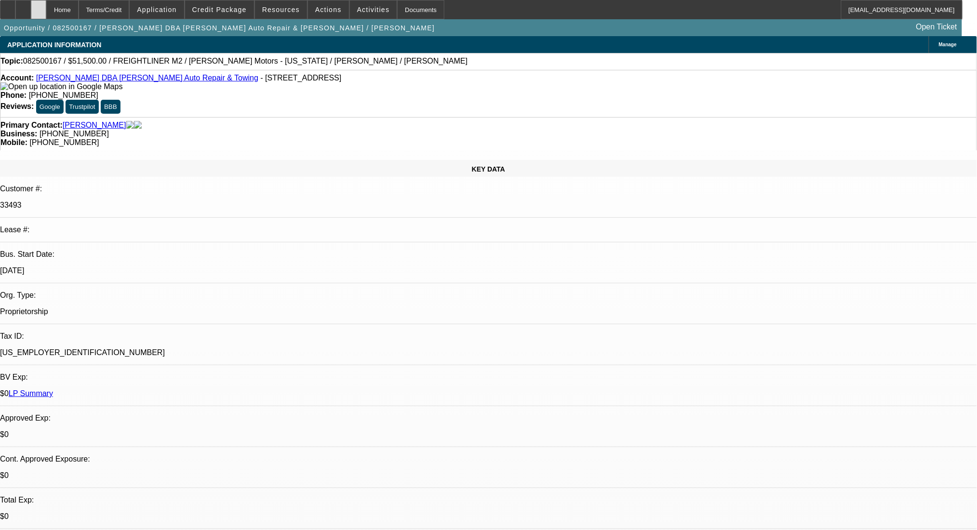
click at [46, 7] on div at bounding box center [38, 9] width 15 height 19
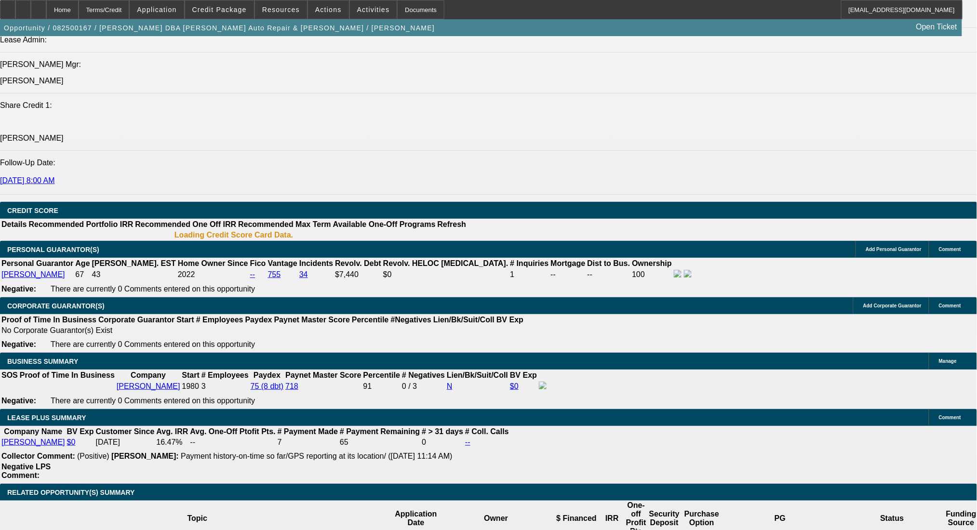
select select "0"
select select "2"
select select "0"
select select "6"
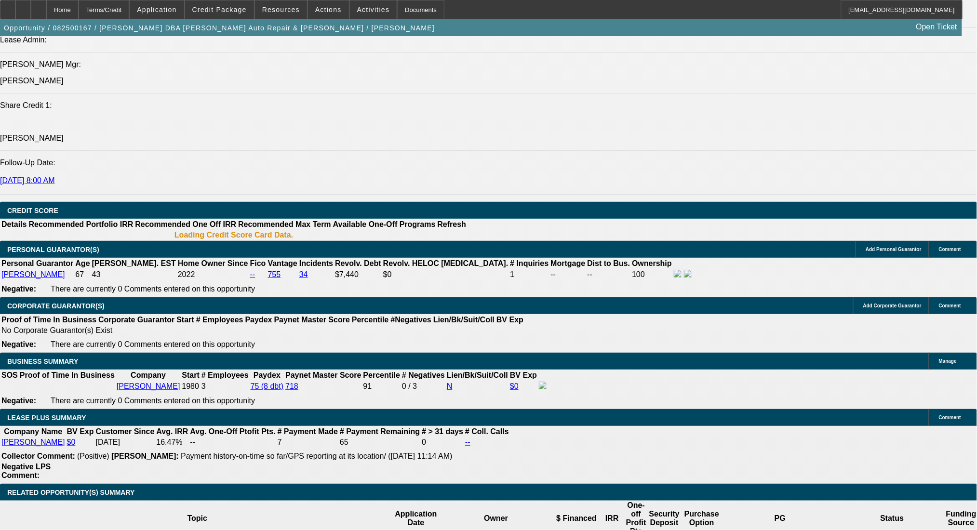
select select "0"
select select "2"
select select "0"
select select "6"
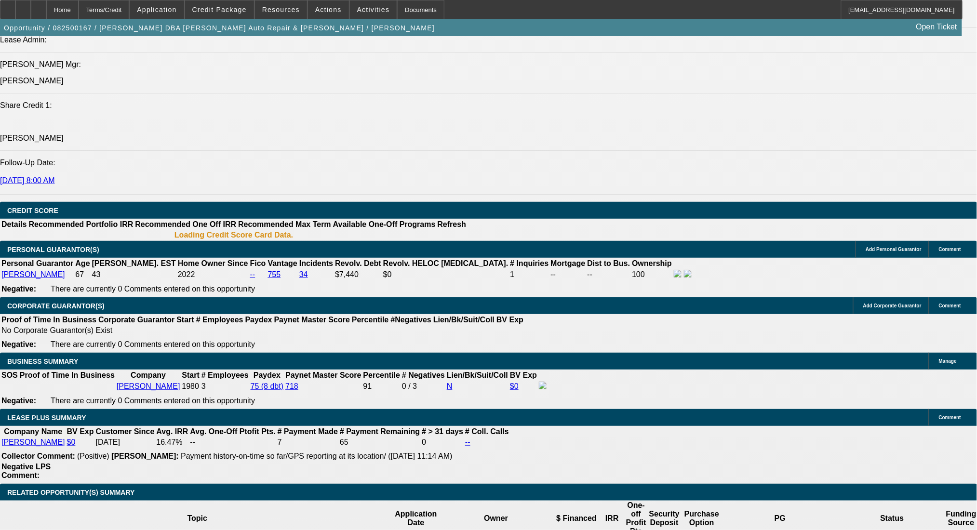
select select "0"
select select "2"
select select "0"
select select "6"
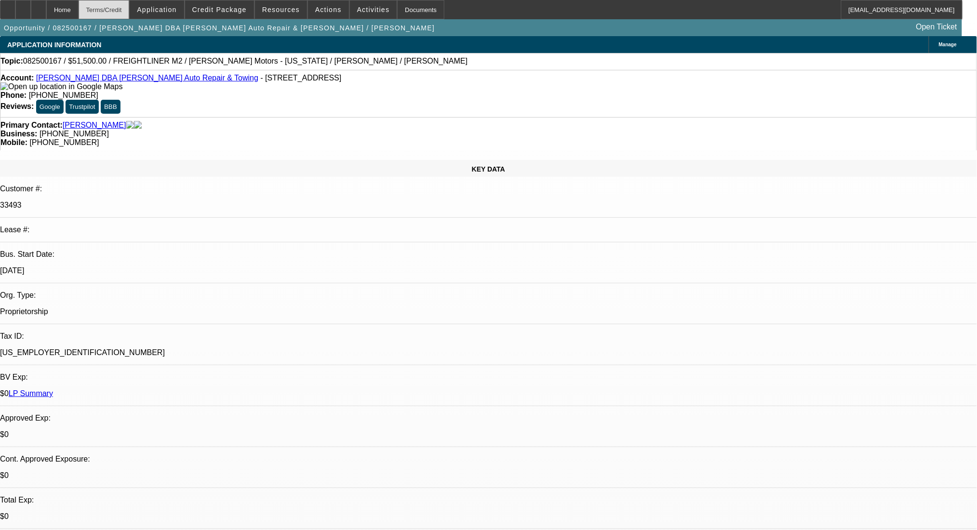
click at [130, 14] on div "Terms/Credit" at bounding box center [104, 9] width 51 height 19
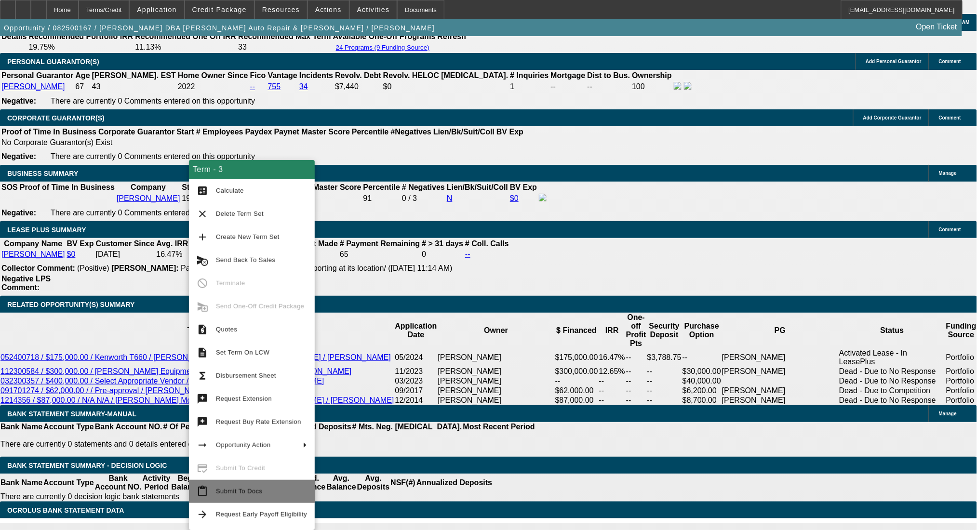
scroll to position [1502, 0]
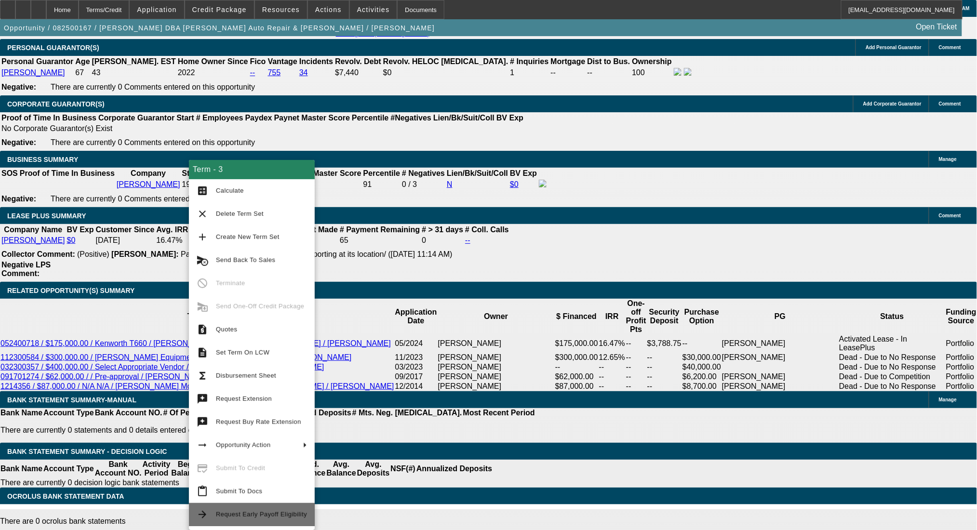
click at [257, 518] on span "Request Early Payoff Eligibility" at bounding box center [261, 514] width 91 height 7
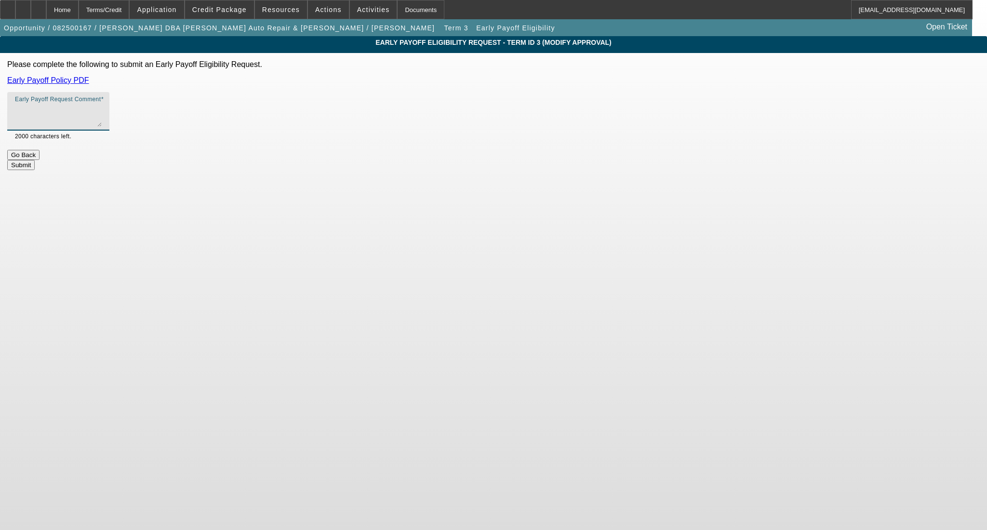
click at [102, 114] on textarea "Early Payoff Request Comment" at bounding box center [58, 115] width 87 height 23
type textarea "wants EBO on 36mo term. thanks!"
click at [35, 160] on button "Submit" at bounding box center [20, 165] width 27 height 10
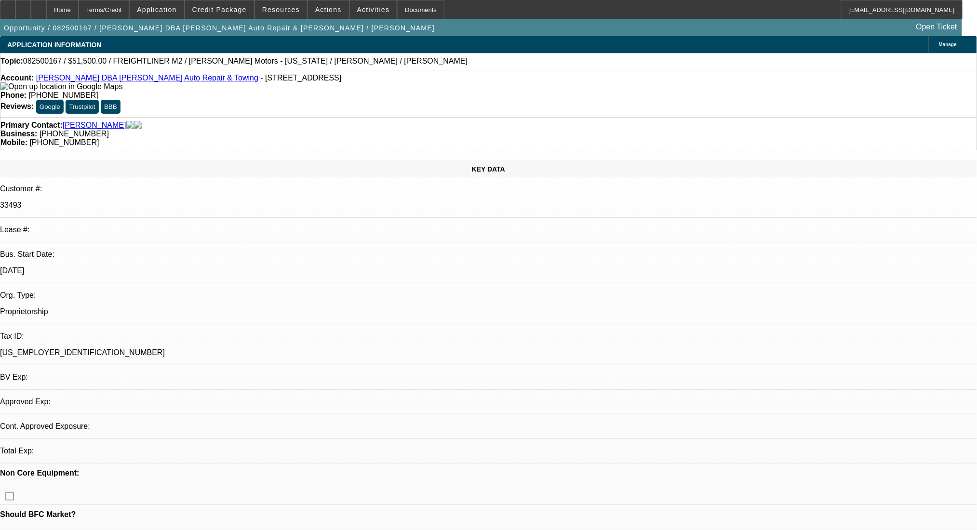
select select "0"
select select "2"
select select "0"
select select "6"
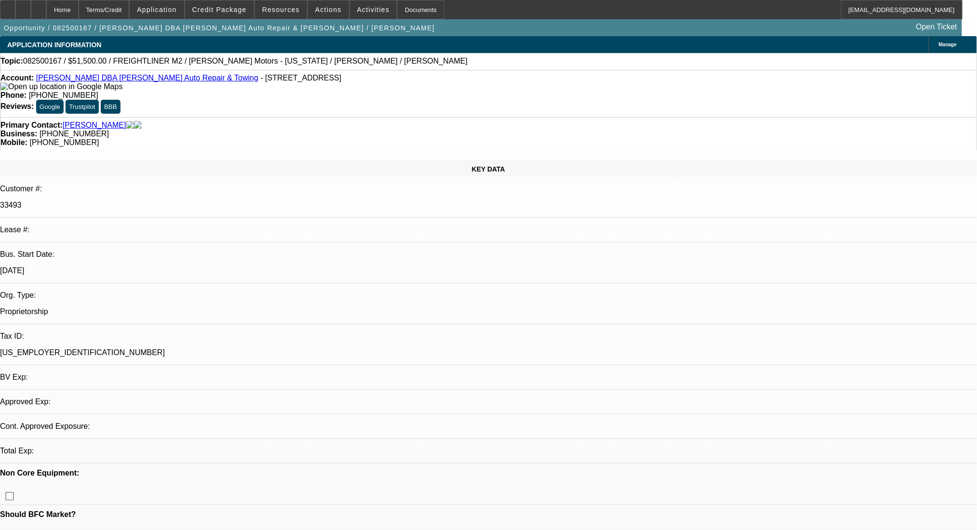
select select "0"
select select "2"
select select "0"
select select "6"
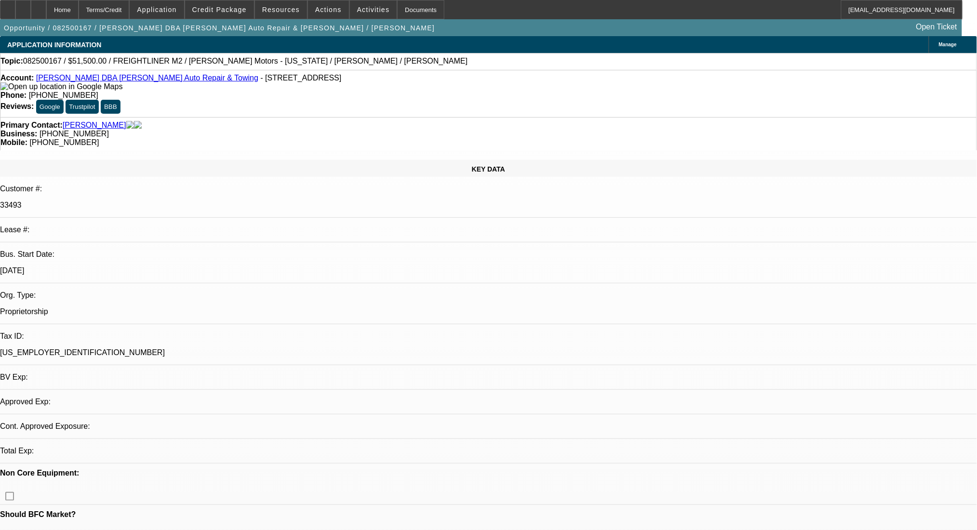
select select "0"
select select "2"
select select "0"
select select "6"
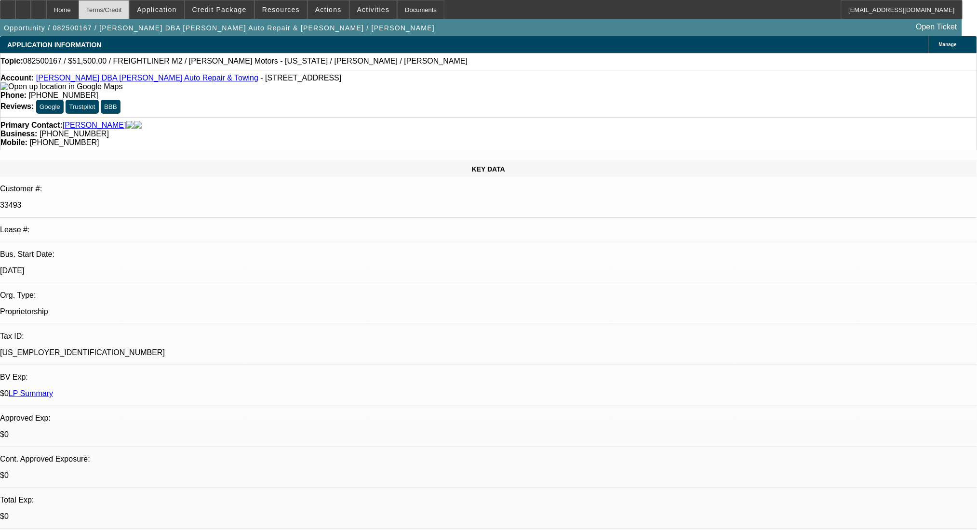
click at [130, 15] on div "Terms/Credit" at bounding box center [104, 9] width 51 height 19
click at [130, 11] on div "Terms/Credit" at bounding box center [104, 9] width 51 height 19
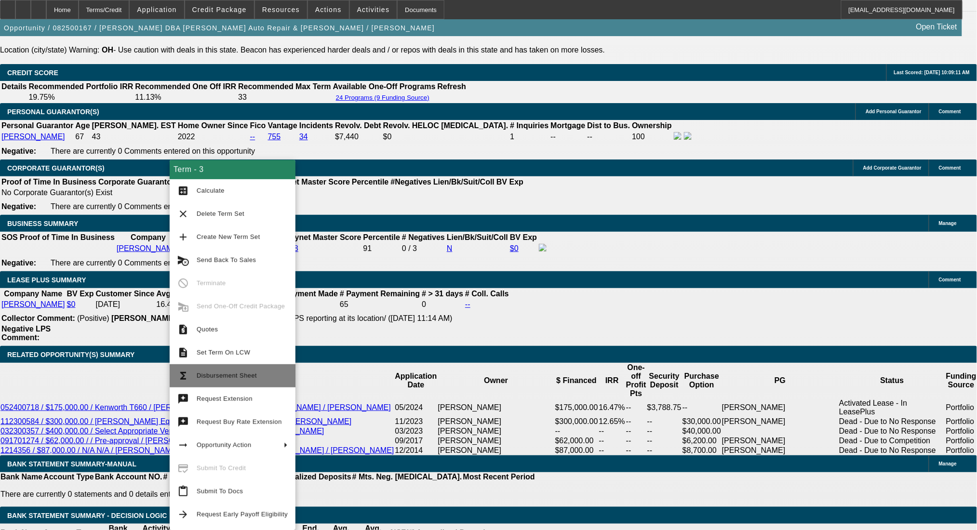
drag, startPoint x: 190, startPoint y: 327, endPoint x: 203, endPoint y: 372, distance: 46.7
click at [190, 327] on button "request_quote Quotes" at bounding box center [233, 329] width 126 height 23
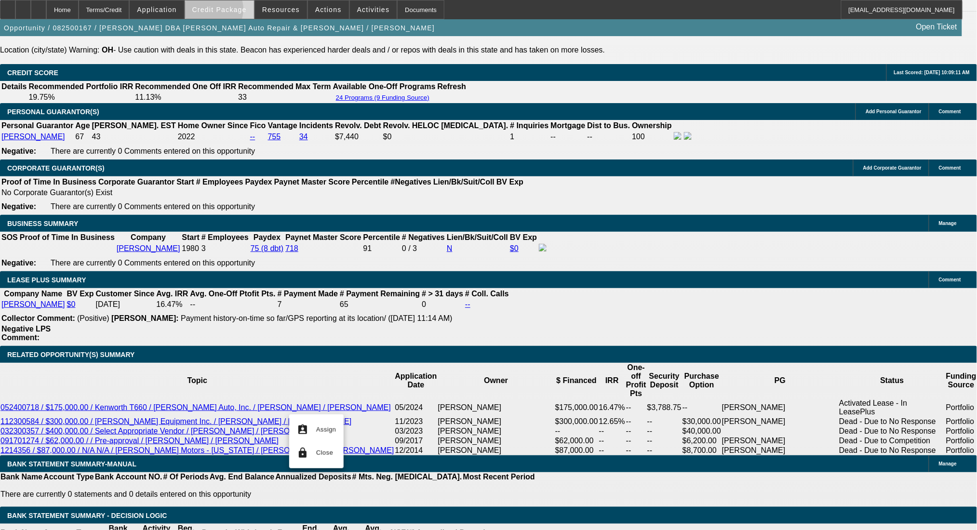
click at [223, 11] on span "Credit Package" at bounding box center [219, 10] width 54 height 8
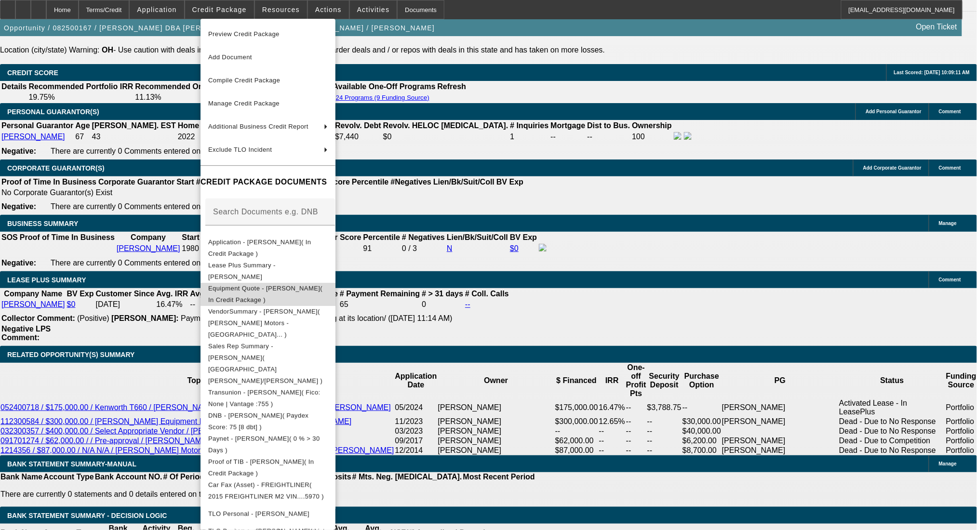
click at [282, 283] on button "Equipment Quote - William Curtis( In Credit Package )" at bounding box center [267, 293] width 135 height 23
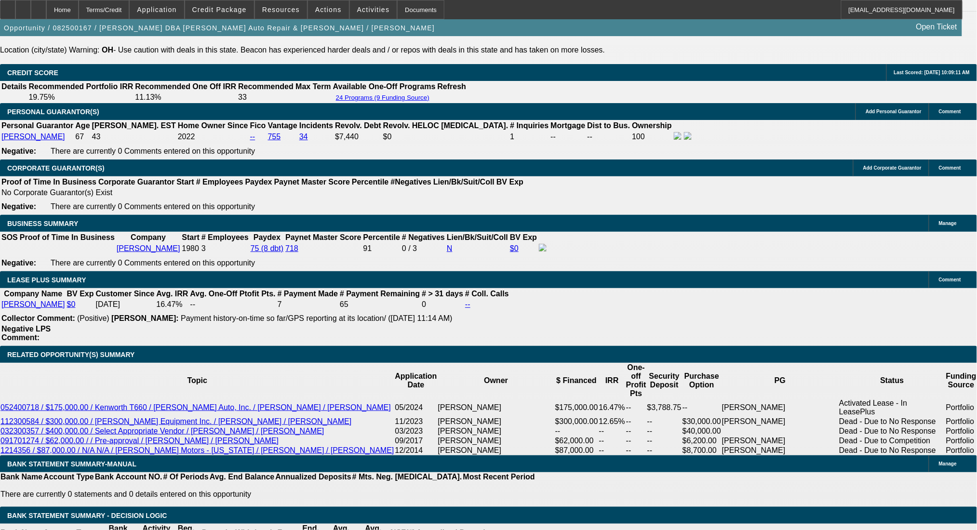
radio input "true"
type textarea "Katelyn is title clerk at Matheny- Mike sending over her email. going to get th…"
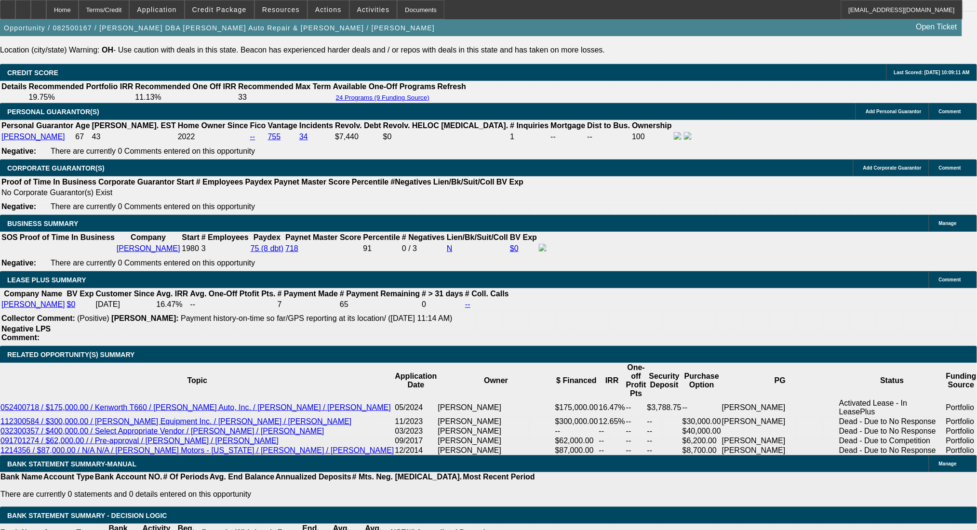
radio input "true"
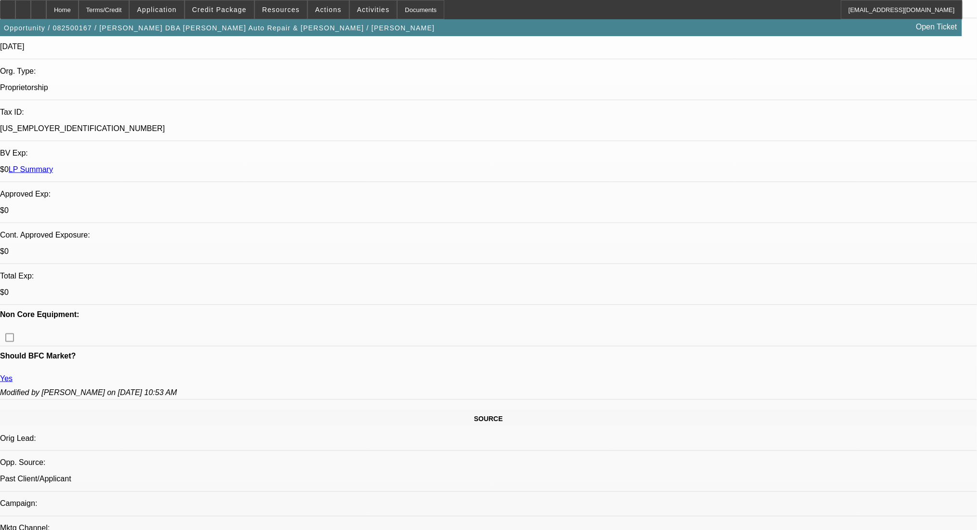
scroll to position [153, 0]
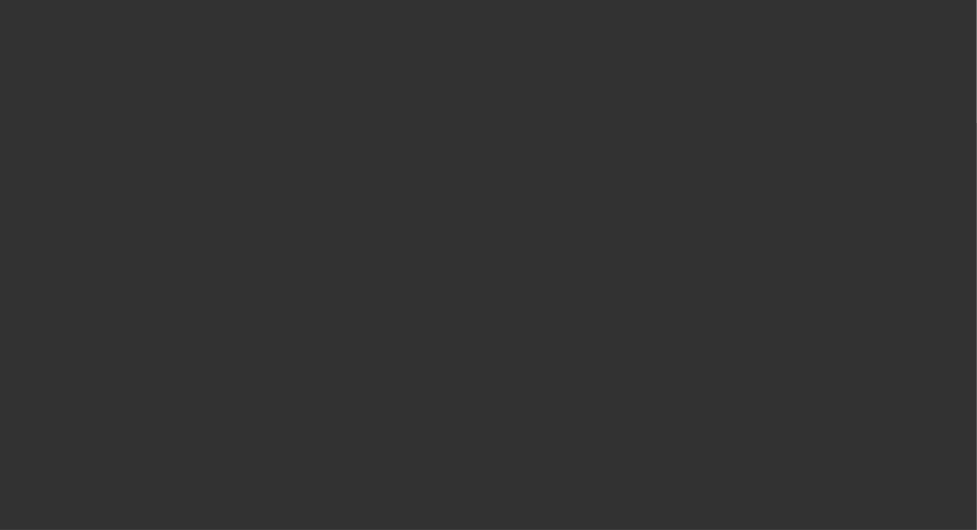
scroll to position [0, 0]
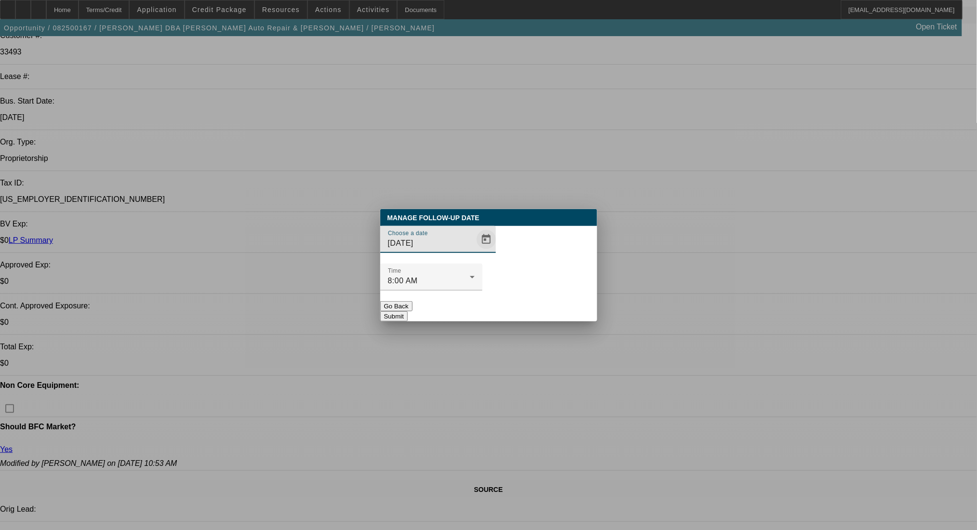
click at [475, 251] on span "Open calendar" at bounding box center [486, 239] width 23 height 23
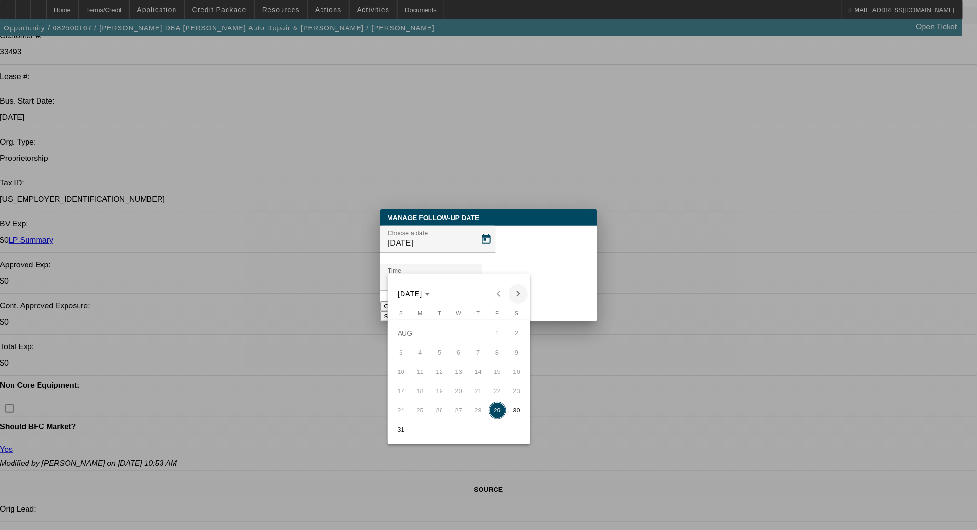
click at [516, 284] on button "Next month" at bounding box center [517, 293] width 19 height 19
drag, startPoint x: 444, startPoint y: 359, endPoint x: 525, endPoint y: 279, distance: 113.1
click at [445, 357] on span "2" at bounding box center [439, 352] width 17 height 17
type input "9/2/2025"
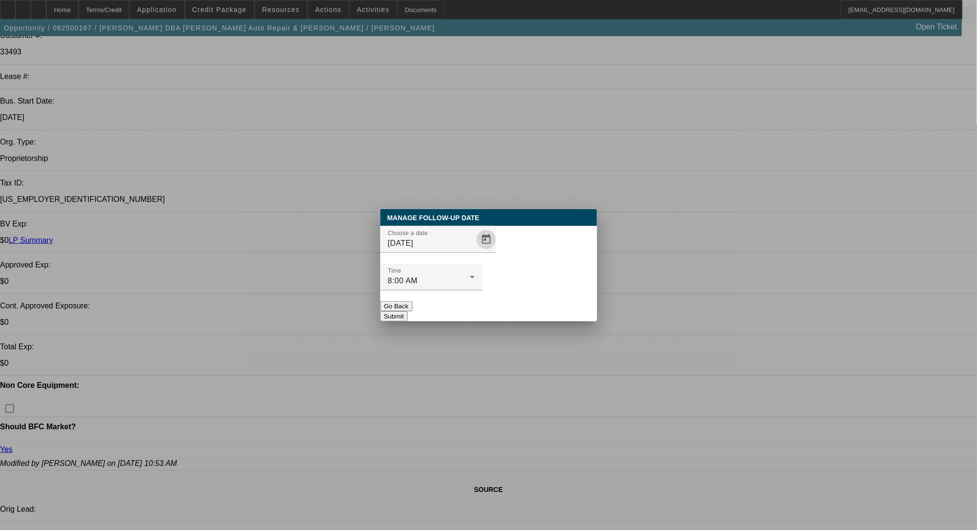
click at [408, 311] on button "Submit" at bounding box center [393, 316] width 27 height 10
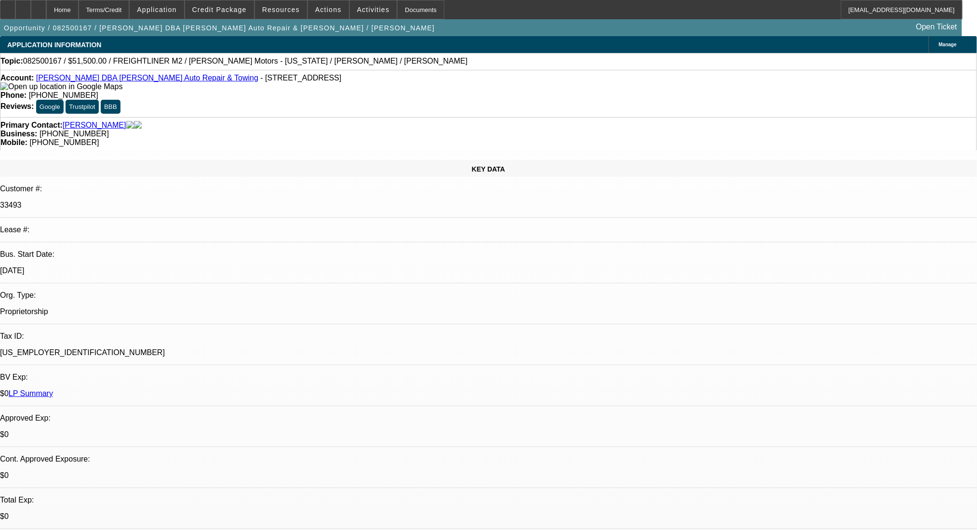
scroll to position [153, 0]
select select "0"
select select "2"
select select "0.1"
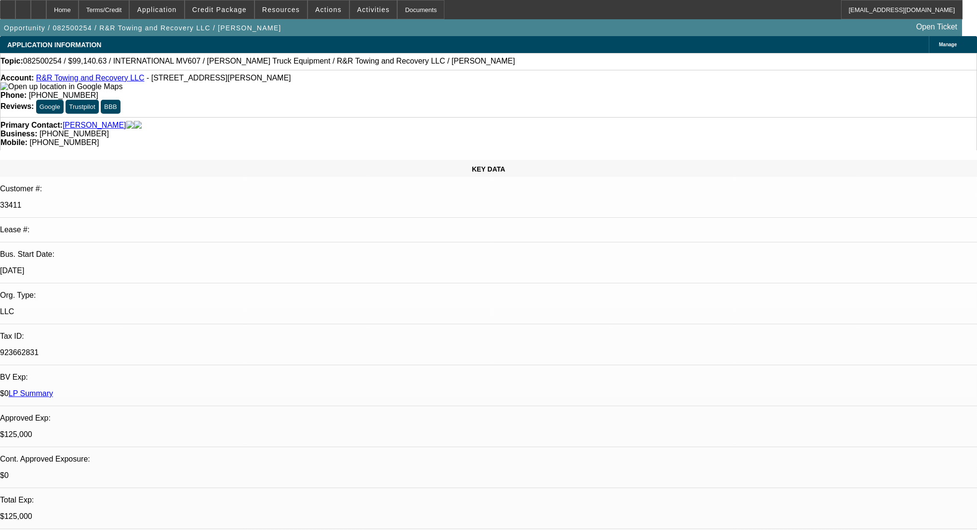
select select "4"
select select "0"
select select "2"
select select "0.1"
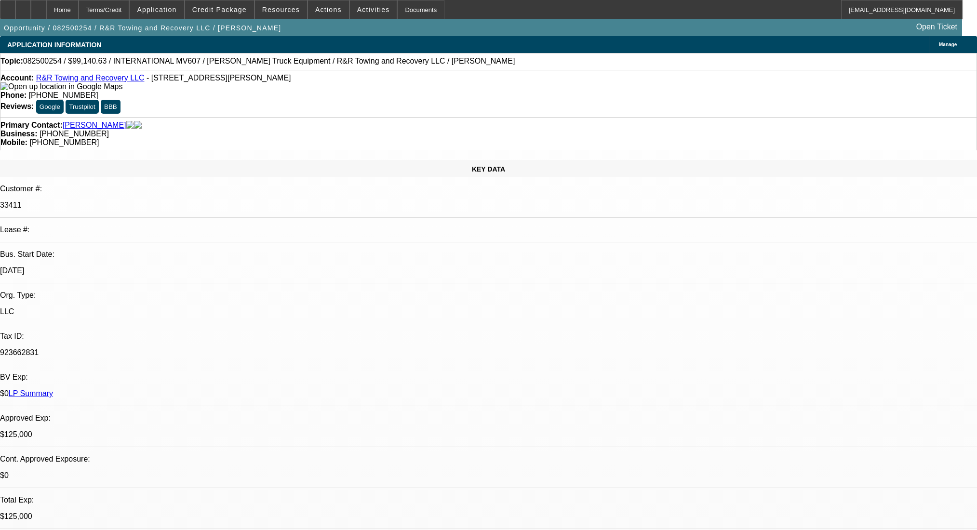
select select "4"
select select "0.1"
select select "2"
select select "0.1"
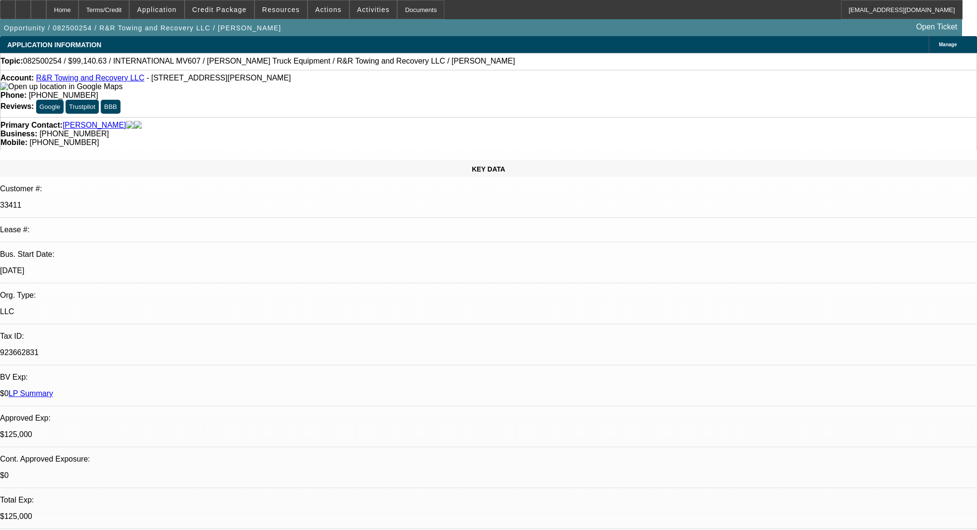
select select "4"
select select "0.1"
select select "2"
select select "0.1"
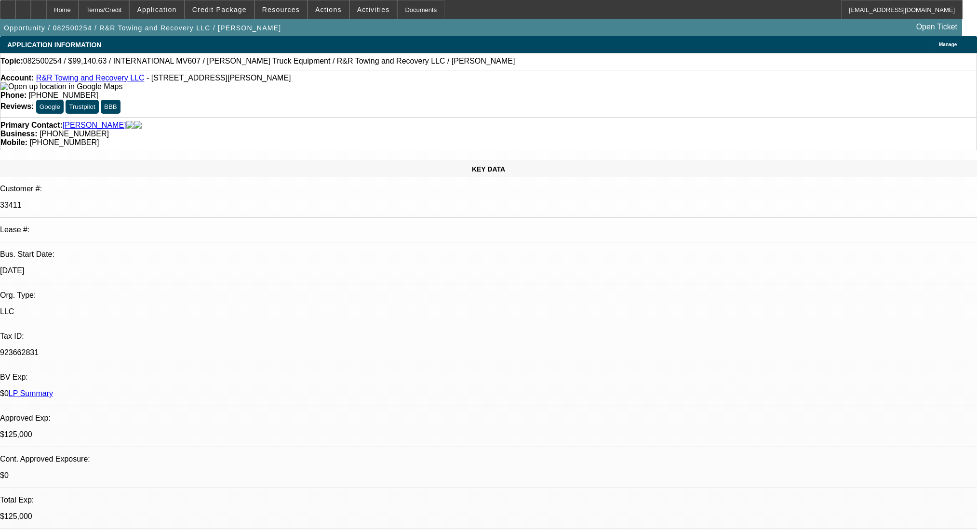
select select "4"
drag, startPoint x: 0, startPoint y: 0, endPoint x: 572, endPoint y: 245, distance: 622.2
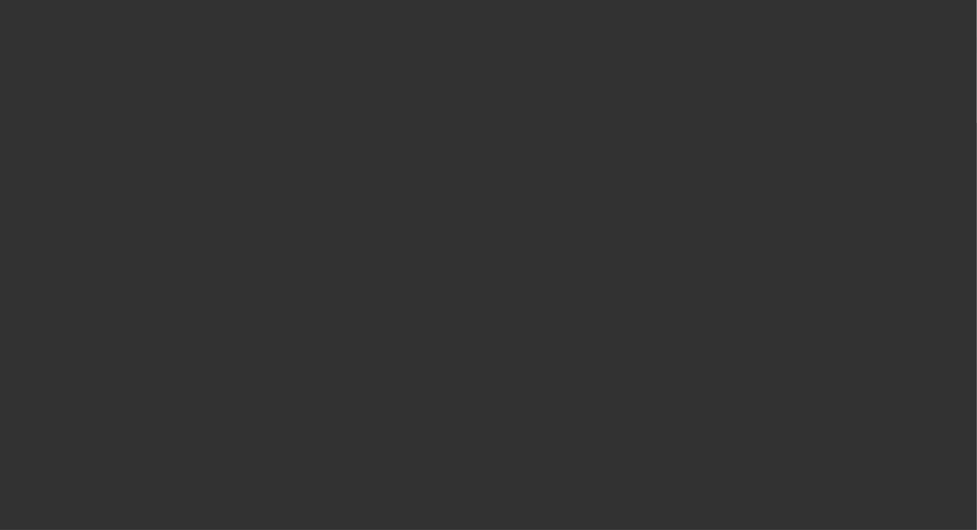
click at [475, 251] on span "Open calendar" at bounding box center [486, 239] width 23 height 23
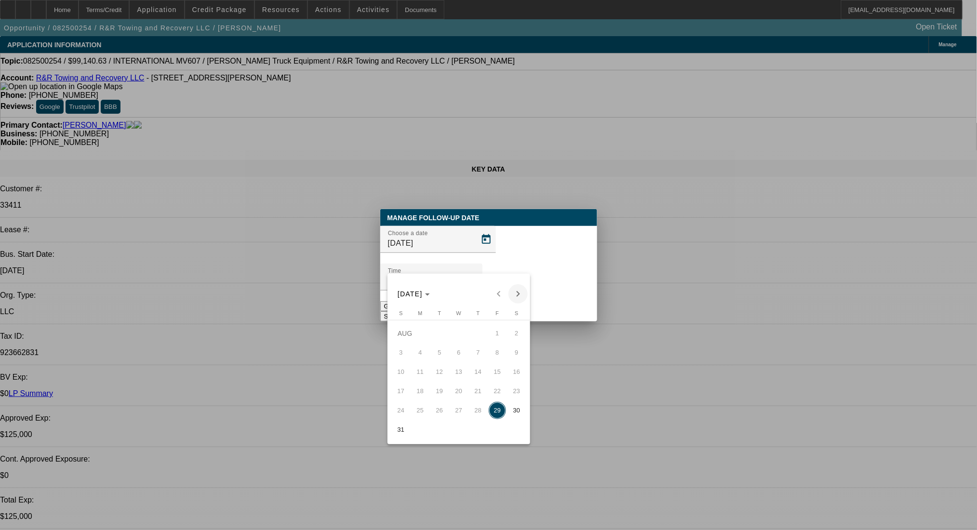
click at [517, 290] on span "Next month" at bounding box center [517, 293] width 19 height 19
click at [448, 351] on button "2" at bounding box center [439, 352] width 19 height 19
type input "9/2/2025"
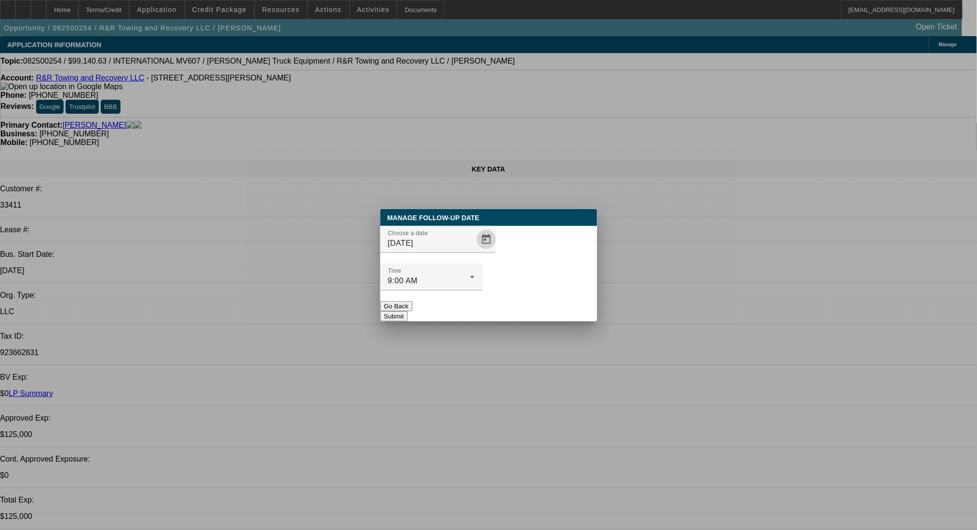
click at [408, 311] on button "Submit" at bounding box center [393, 316] width 27 height 10
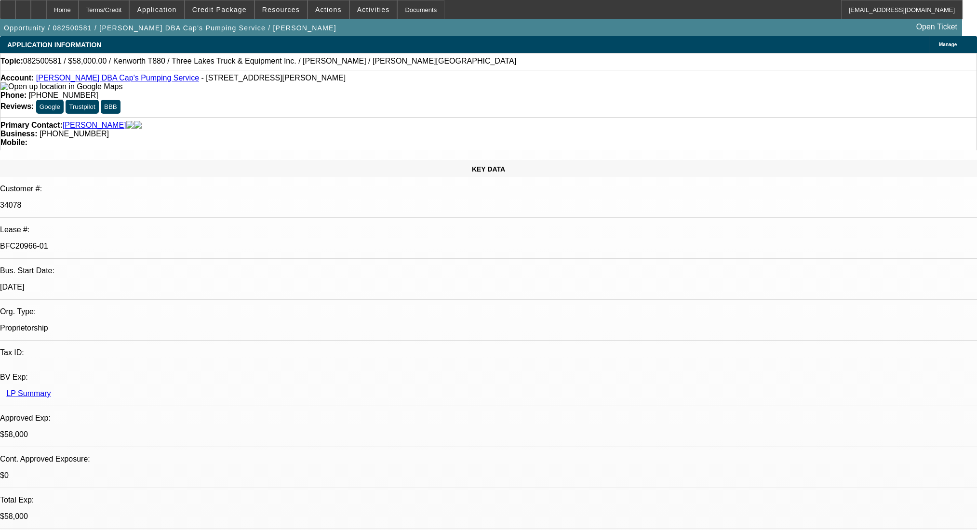
select select "0"
select select "9"
select select "0"
select select "6"
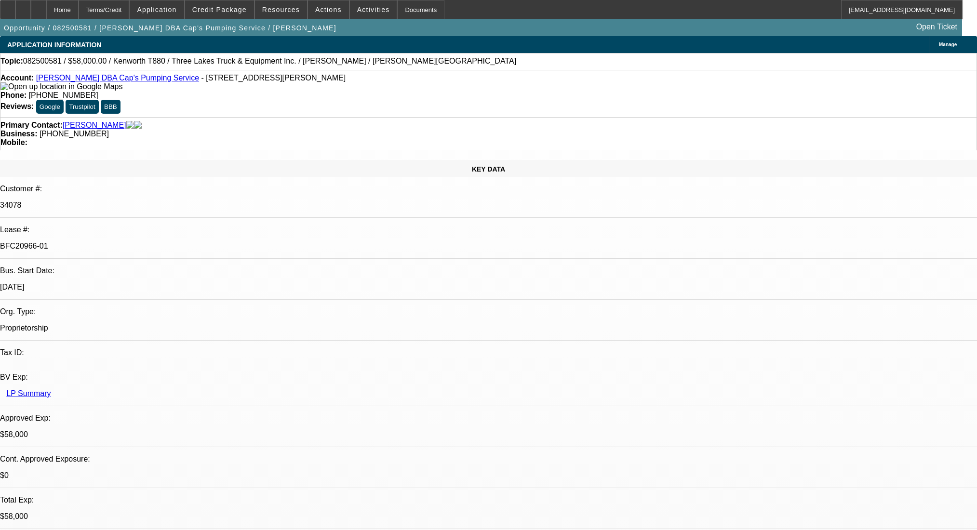
select select "0"
select select "9"
select select "0.1"
select select "4"
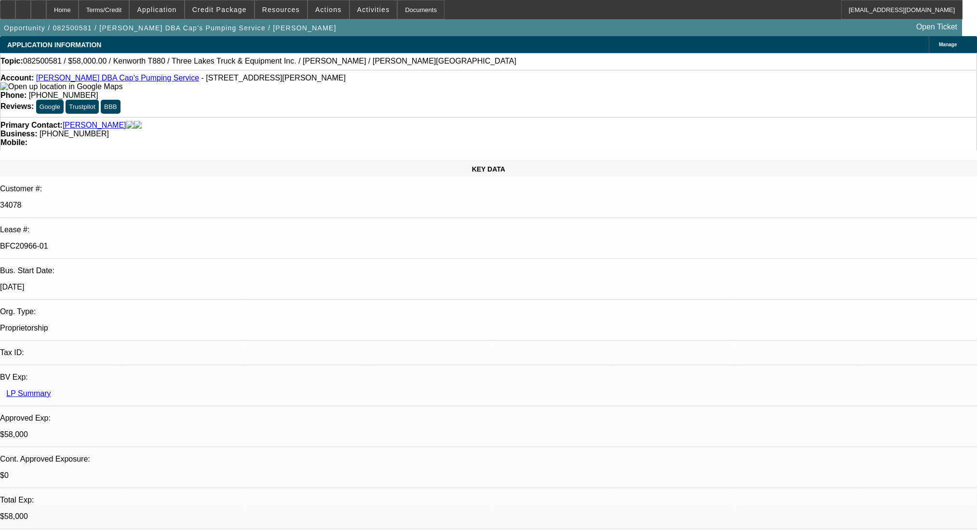
select select "0"
select select "0.1"
select select "4"
select select "0"
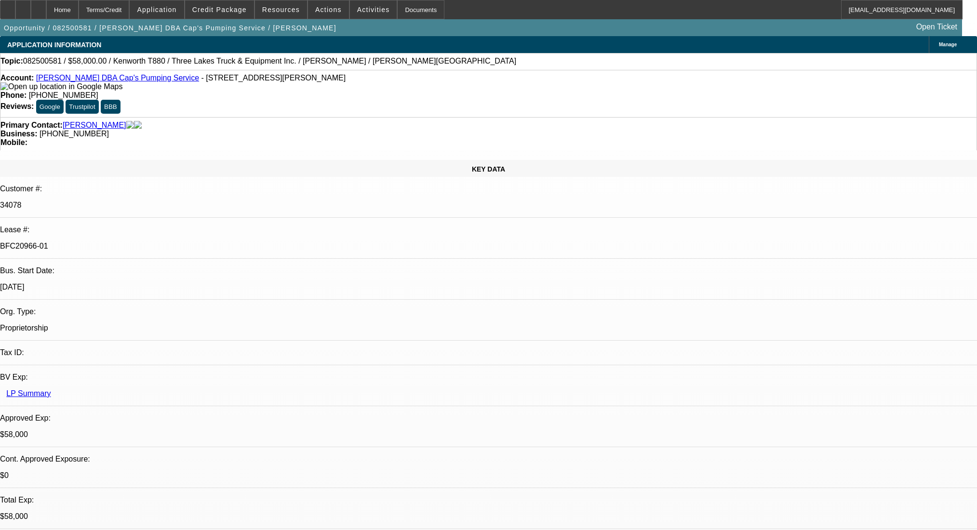
select select "0"
select select "9"
select select "0"
select select "6"
click at [46, 9] on div at bounding box center [38, 9] width 15 height 19
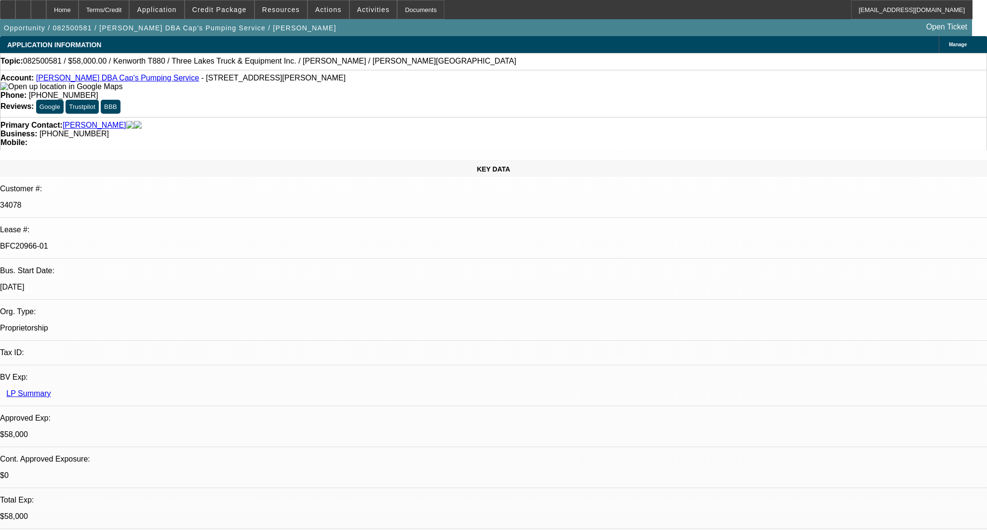
select select "0"
select select "9"
select select "0"
select select "6"
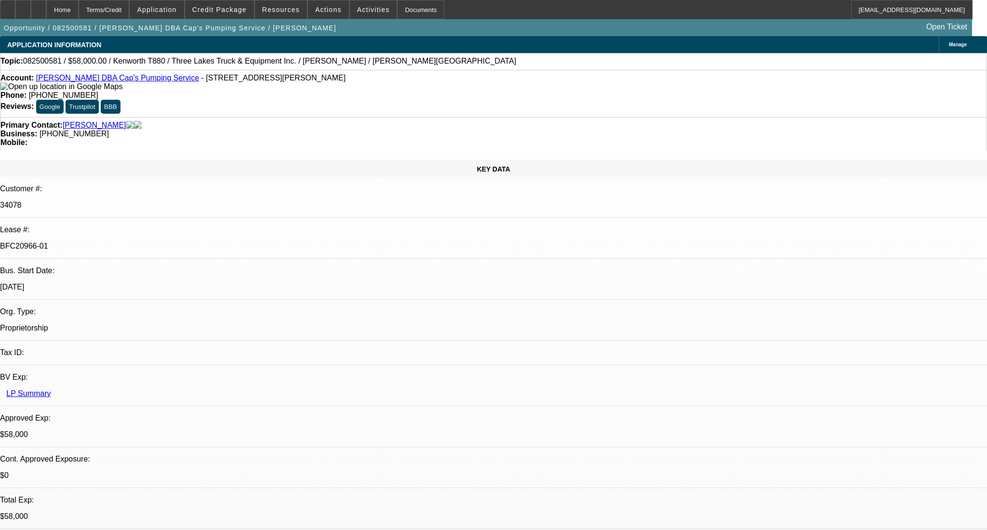
select select "0"
select select "9"
select select "0.1"
select select "4"
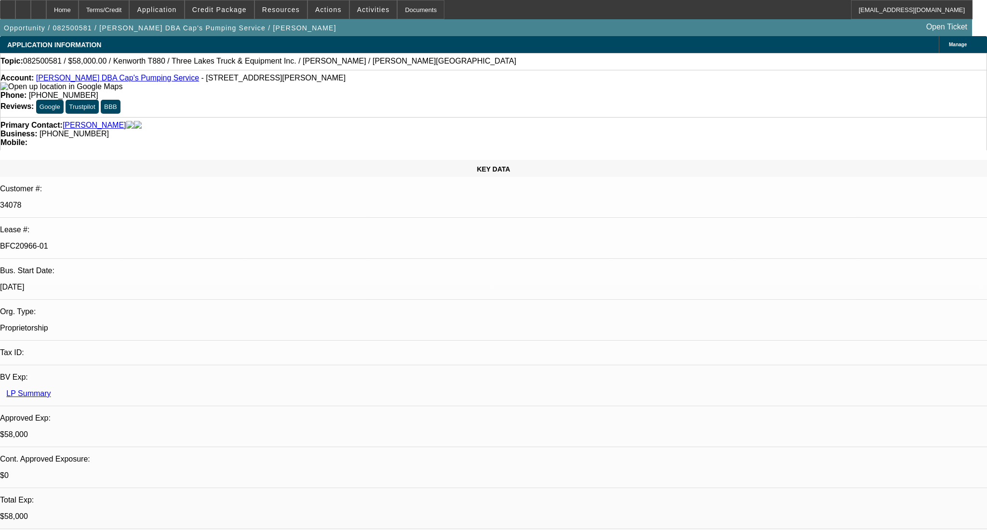
select select "0"
select select "0.1"
select select "4"
select select "0"
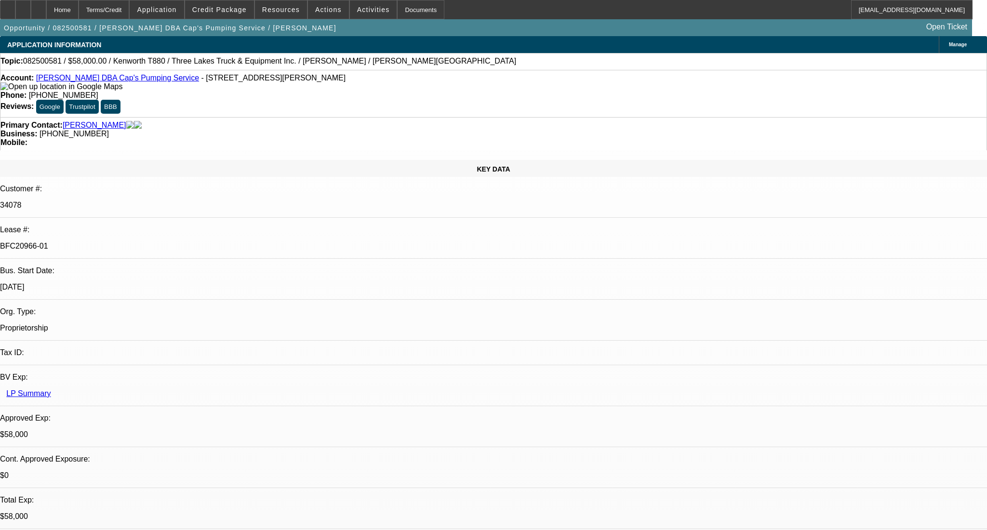
select select "0"
select select "9"
select select "0"
select select "6"
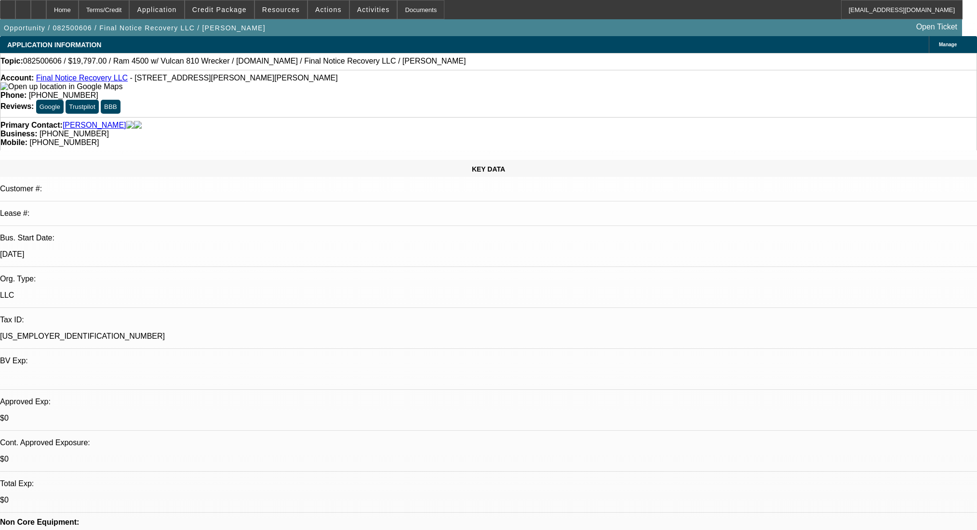
select select "0"
select select "2"
select select "0"
select select "21"
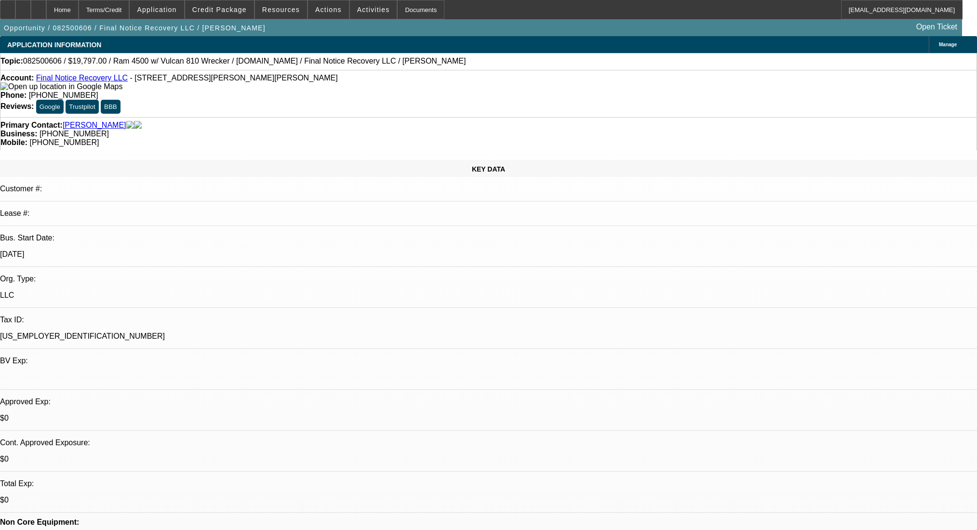
select select "0"
select select "2"
select select "0"
select select "21"
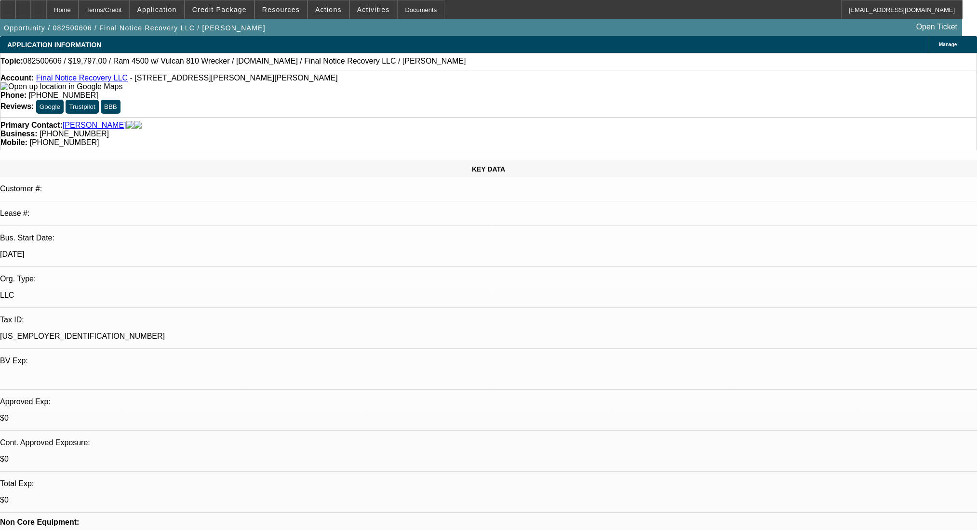
select select "0"
select select "2"
select select "0"
select select "5"
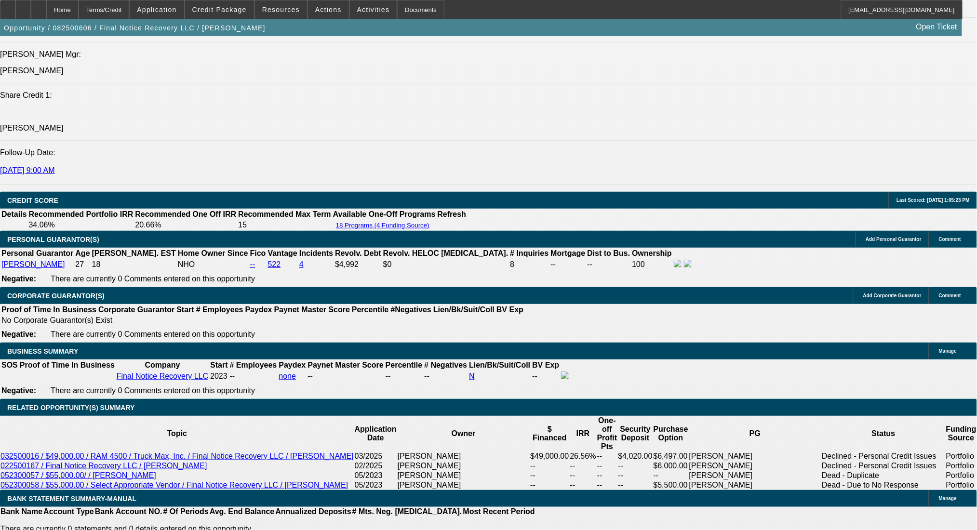
scroll to position [1085, 0]
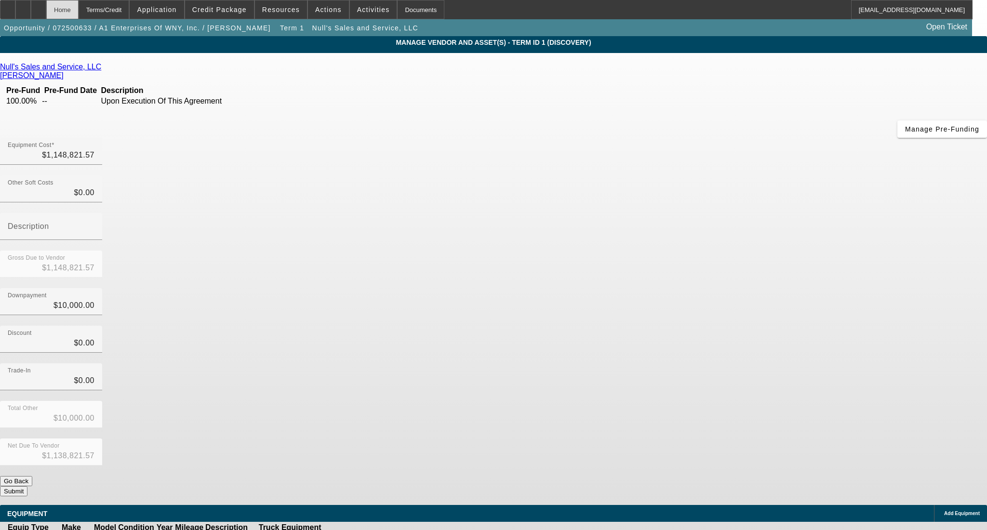
click at [79, 10] on div "Home" at bounding box center [62, 9] width 32 height 19
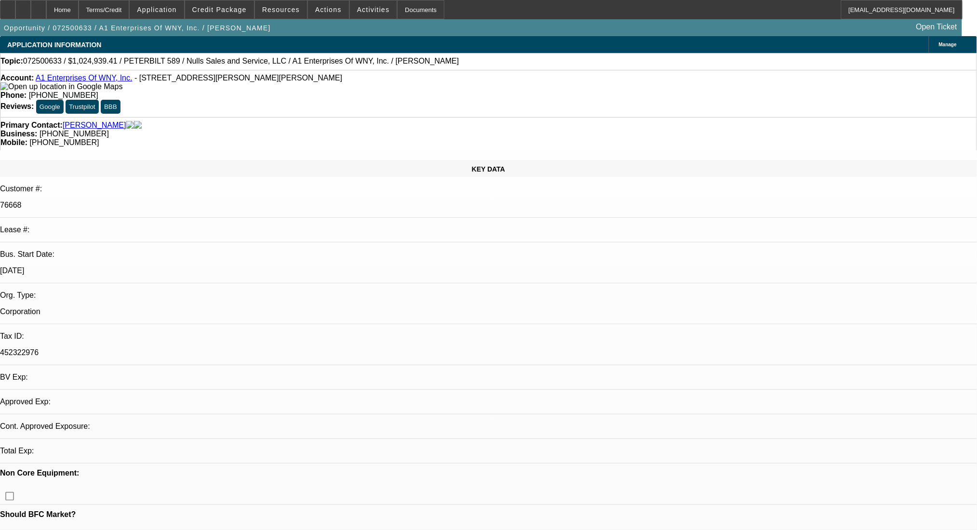
select select "0.1"
select select "2"
select select "0.1"
select select "4"
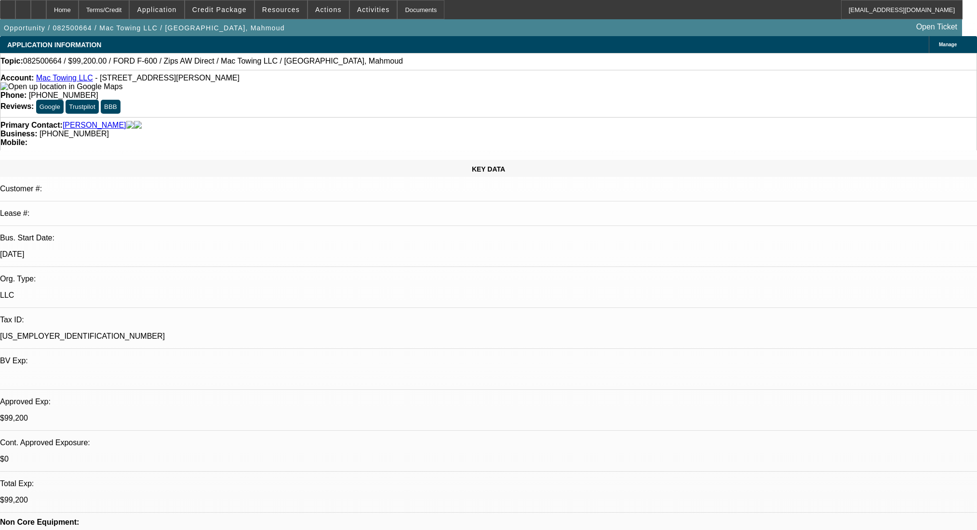
select select "0.2"
select select "2"
select select "0"
select select "6"
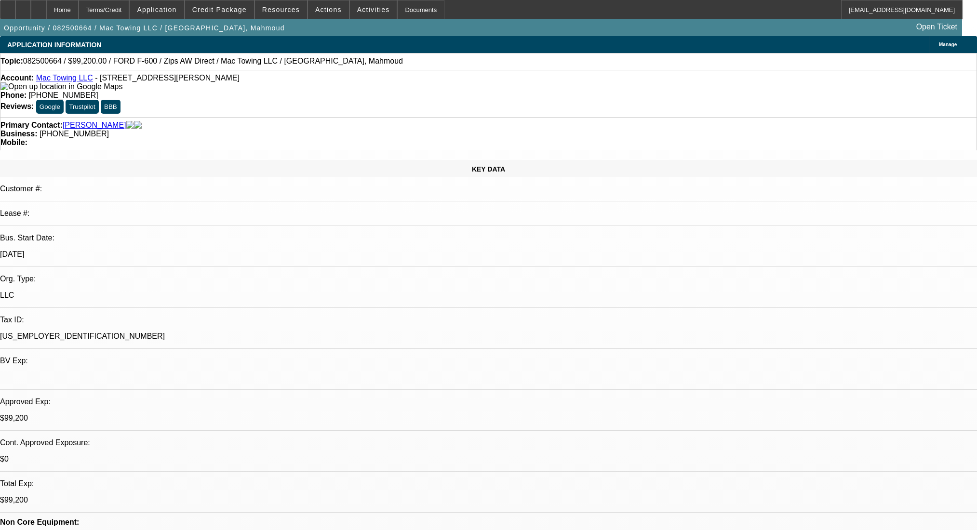
select select "0.2"
select select "2"
select select "0"
select select "6"
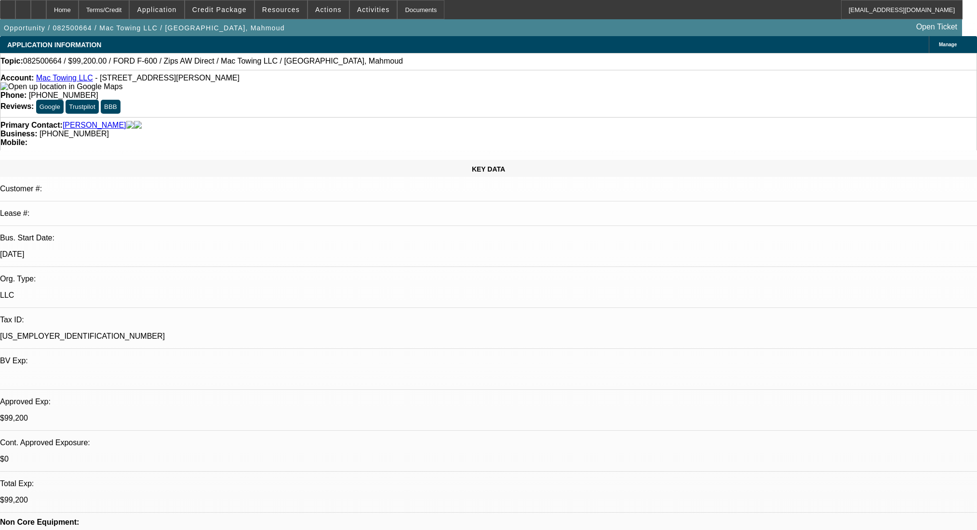
select select "0.2"
select select "2"
select select "0.1"
select select "4"
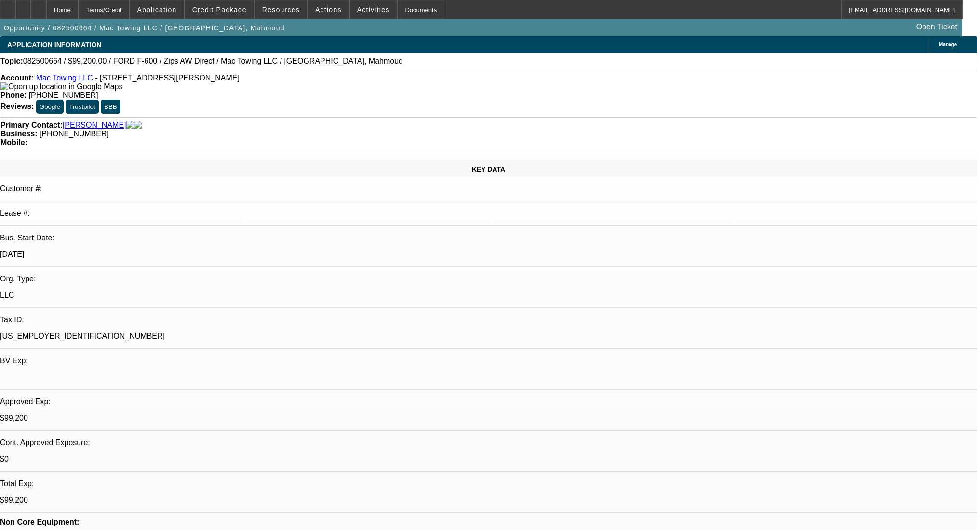
select select "0.2"
select select "2"
select select "0.1"
select select "4"
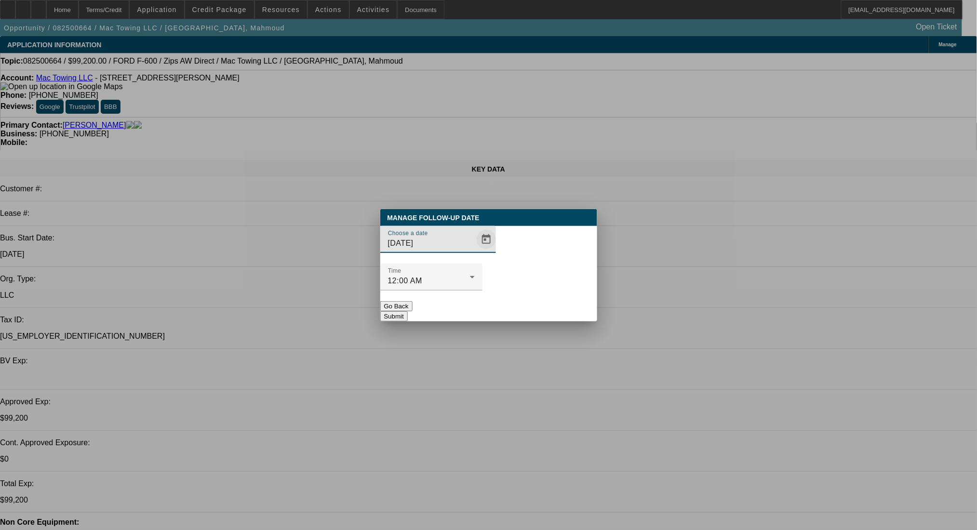
click at [475, 251] on span "Open calendar" at bounding box center [486, 239] width 23 height 23
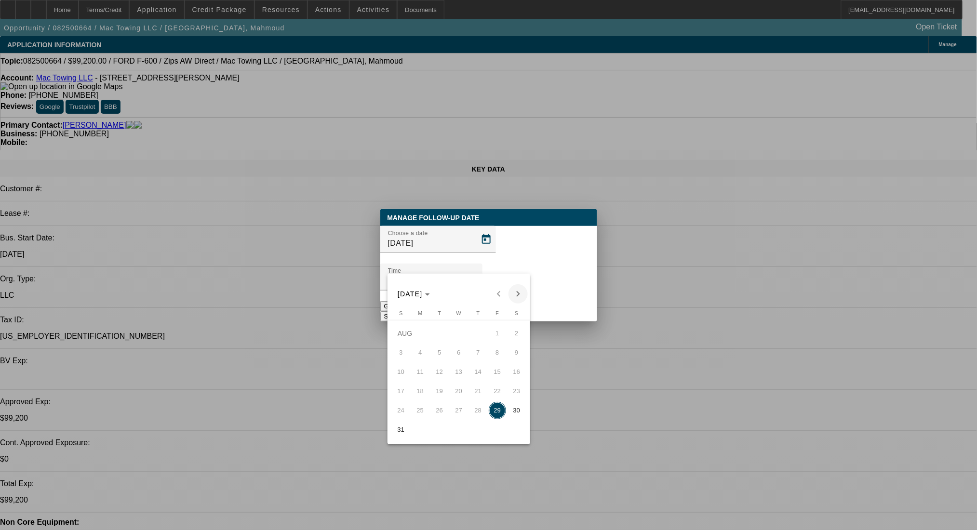
click at [509, 293] on span "Next month" at bounding box center [517, 293] width 19 height 19
click at [438, 355] on span "2" at bounding box center [439, 352] width 17 height 17
type input "9/2/2025"
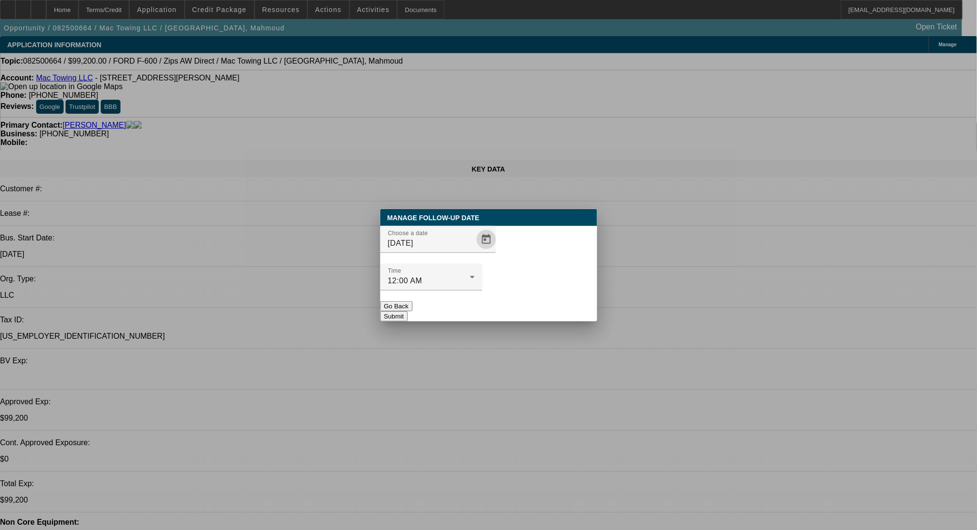
click at [408, 311] on button "Submit" at bounding box center [393, 316] width 27 height 10
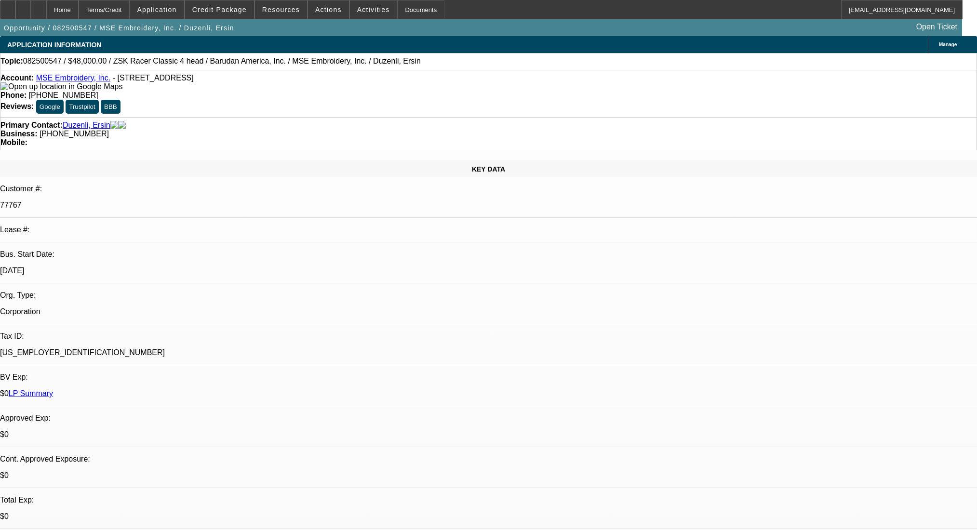
select select "0"
select select "2"
select select "0"
select select "6"
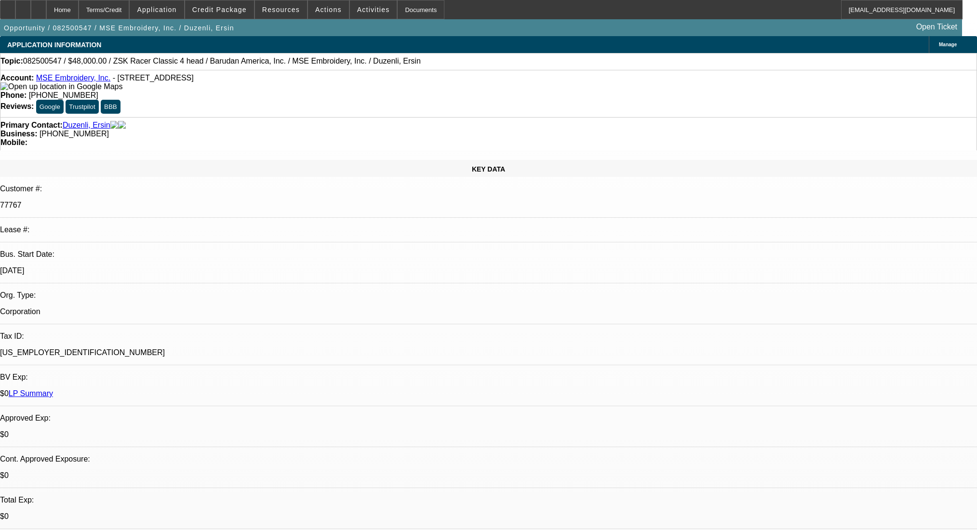
select select "0"
select select "2"
select select "0.1"
select select "4"
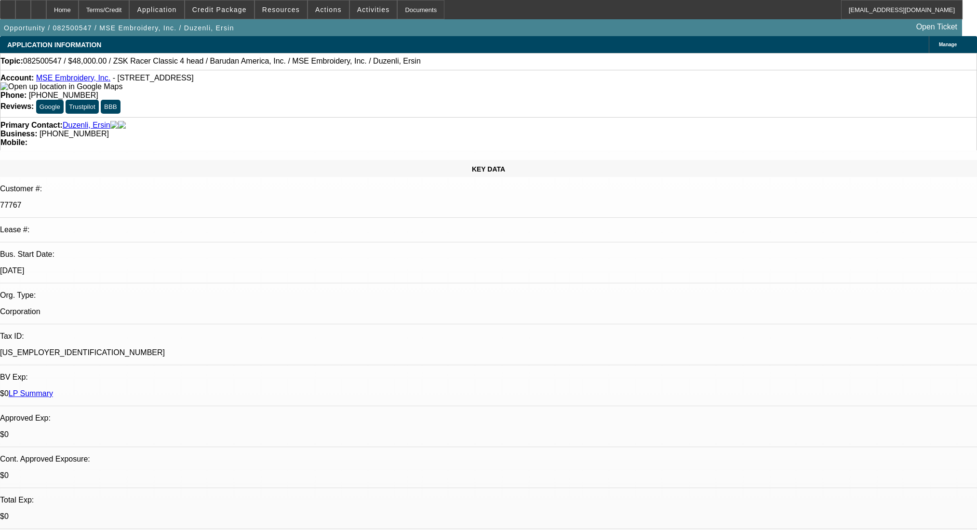
select select "0"
select select "2"
select select "0"
select select "6"
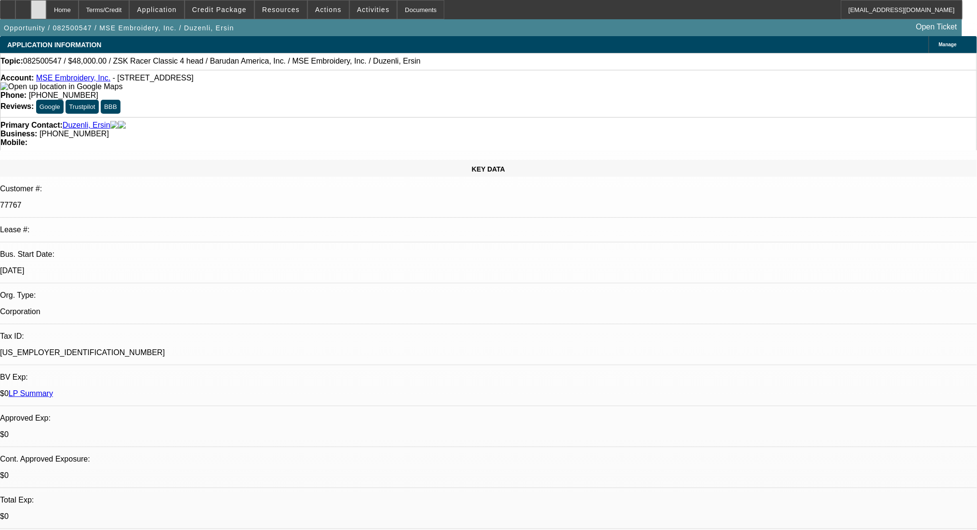
click at [46, 9] on div at bounding box center [38, 9] width 15 height 19
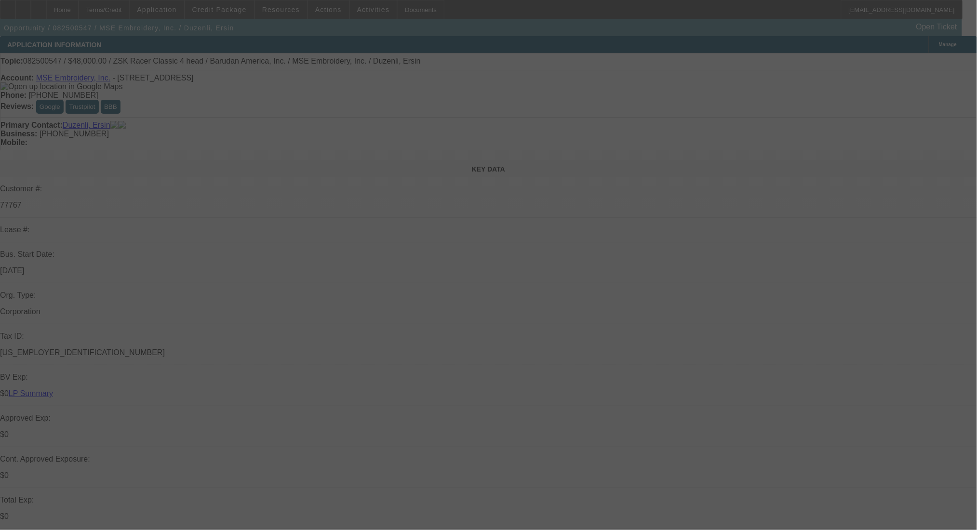
select select "0"
select select "2"
select select "0"
select select "6"
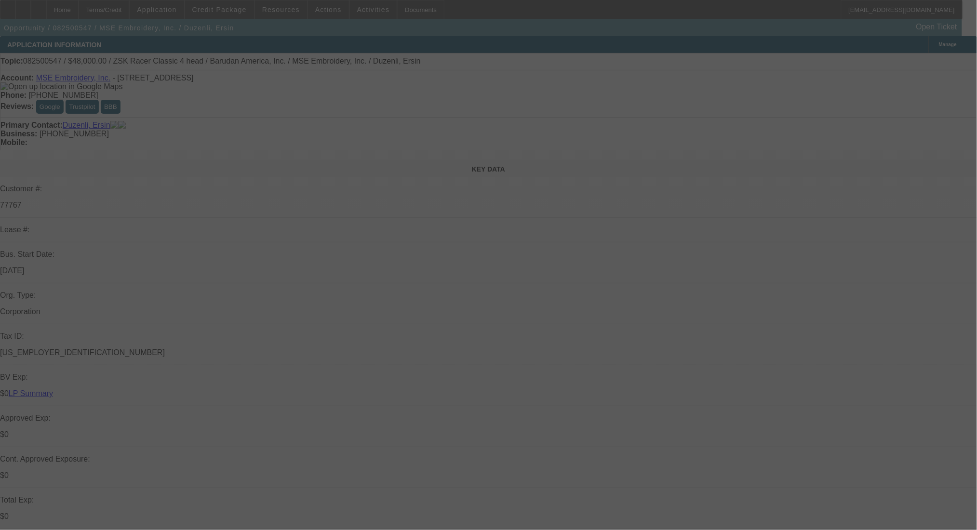
select select "0"
select select "2"
select select "0.1"
select select "4"
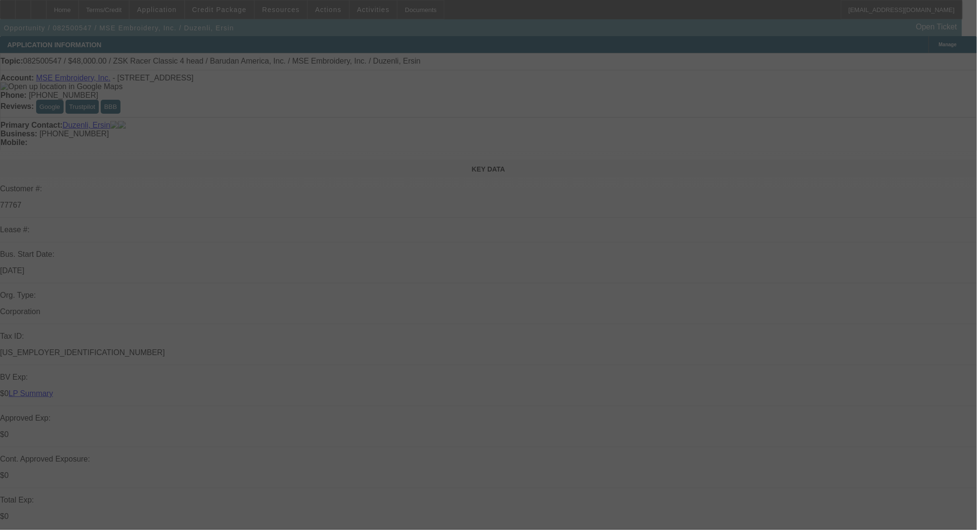
select select "0"
select select "2"
select select "0"
select select "6"
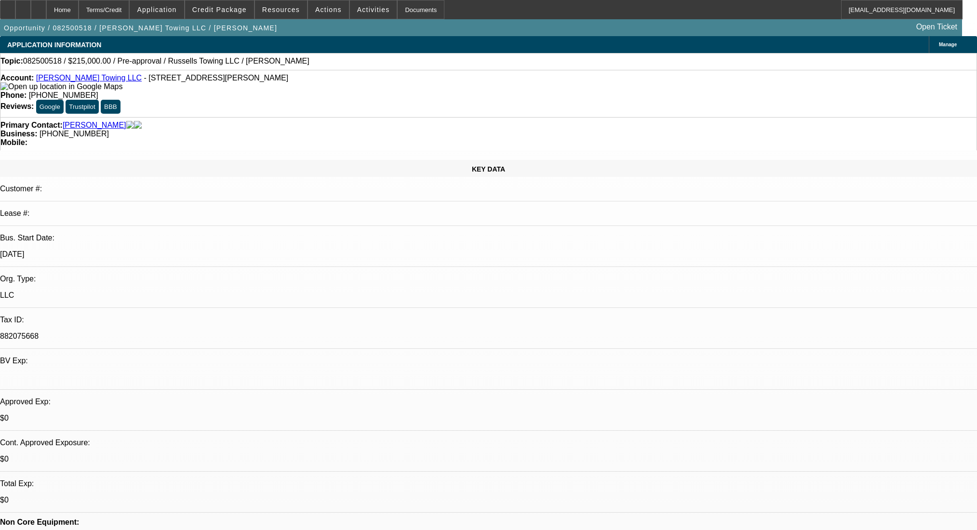
select select "0"
select select "2"
select select "0.1"
select select "4"
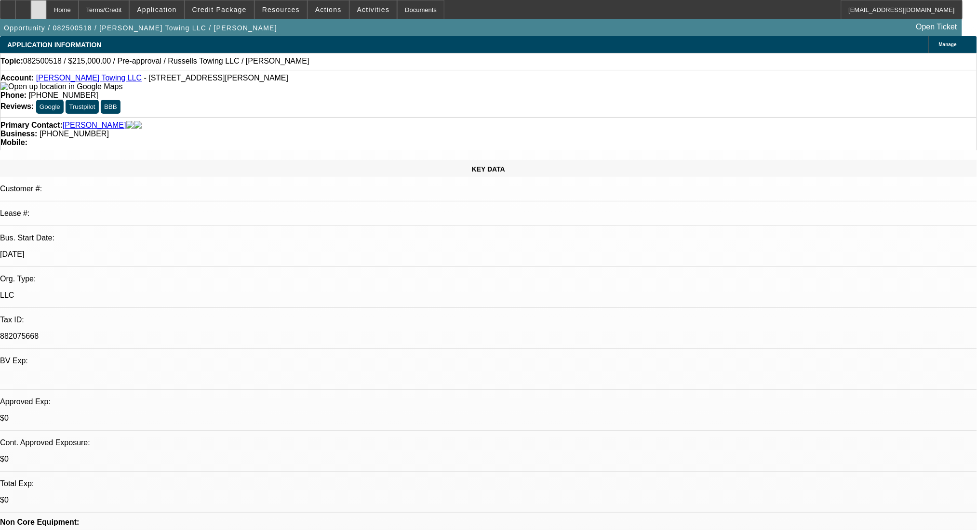
click at [46, 3] on div at bounding box center [38, 9] width 15 height 19
select select "0"
select select "2"
select select "0.1"
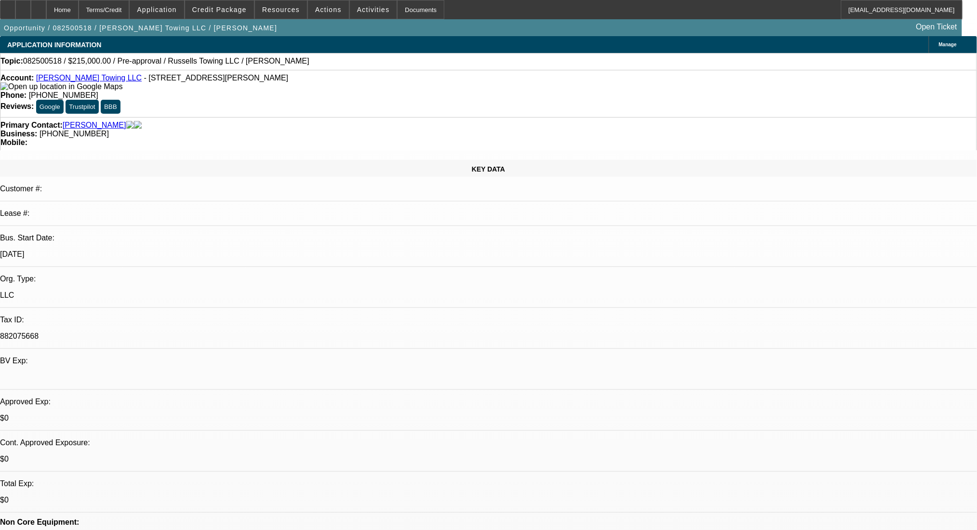
select select "4"
select select "0"
select select "2"
select select "0.1"
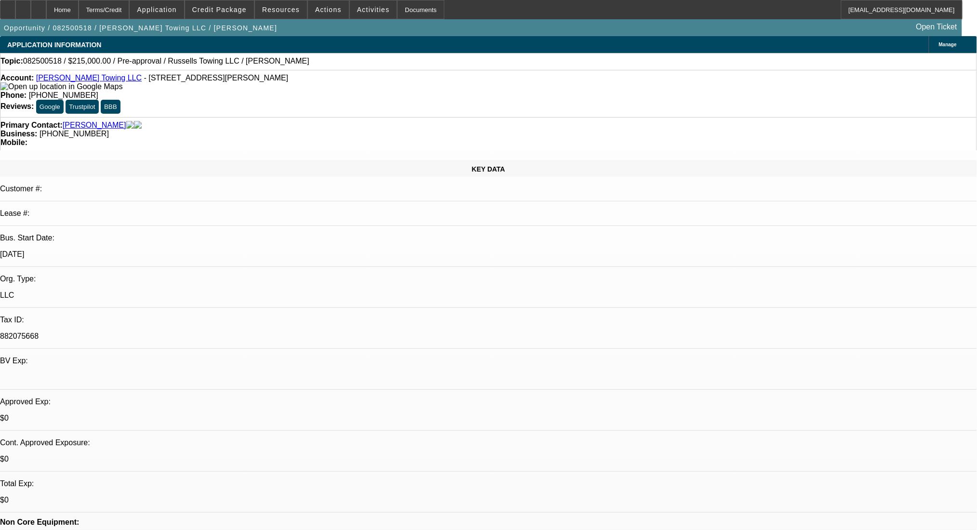
select select "4"
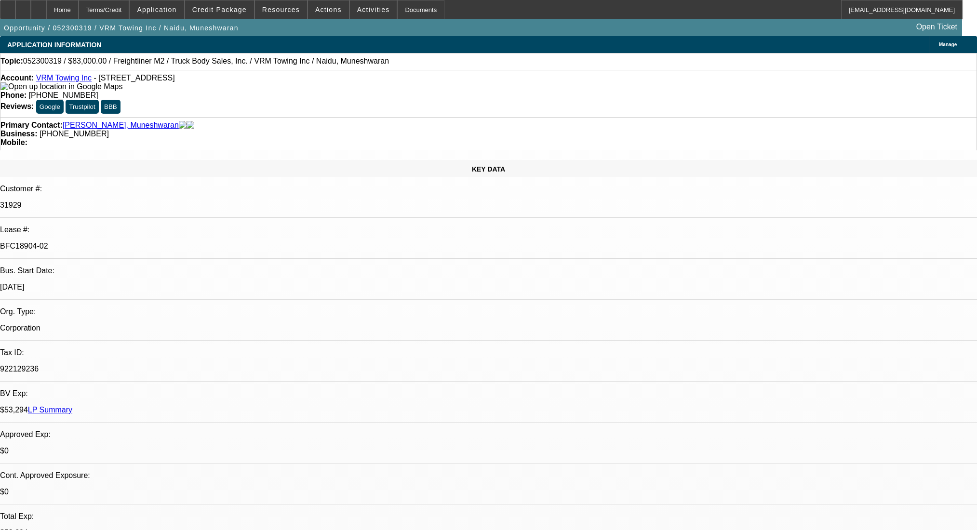
select select "0"
select select "2"
select select "0.1"
select select "4"
select select "0"
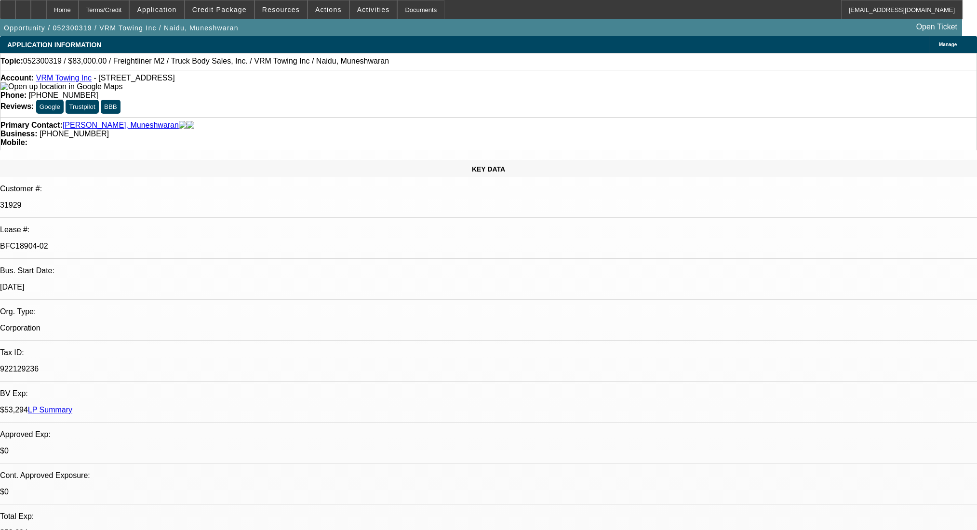
select select "2"
select select "0.1"
select select "4"
select select "0"
select select "2"
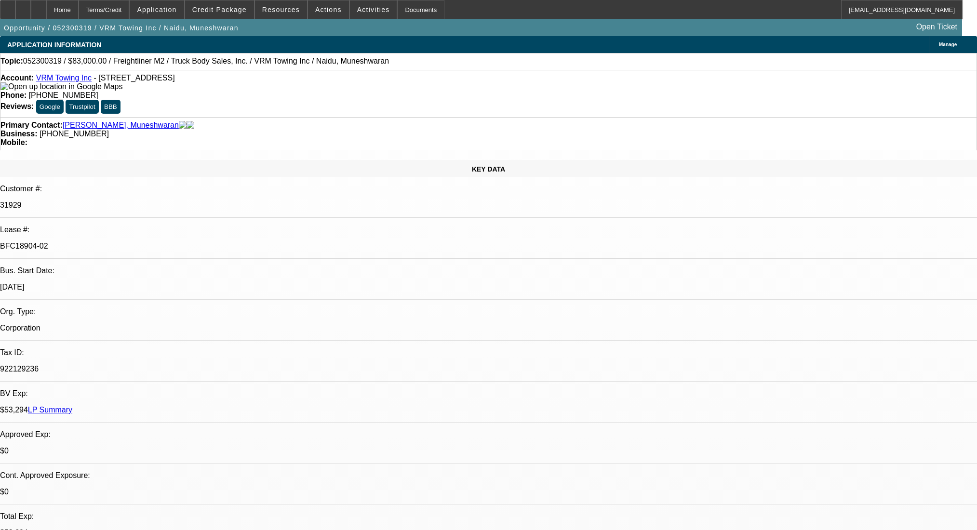
select select "0.1"
select select "4"
select select "0"
select select "2"
select select "0.1"
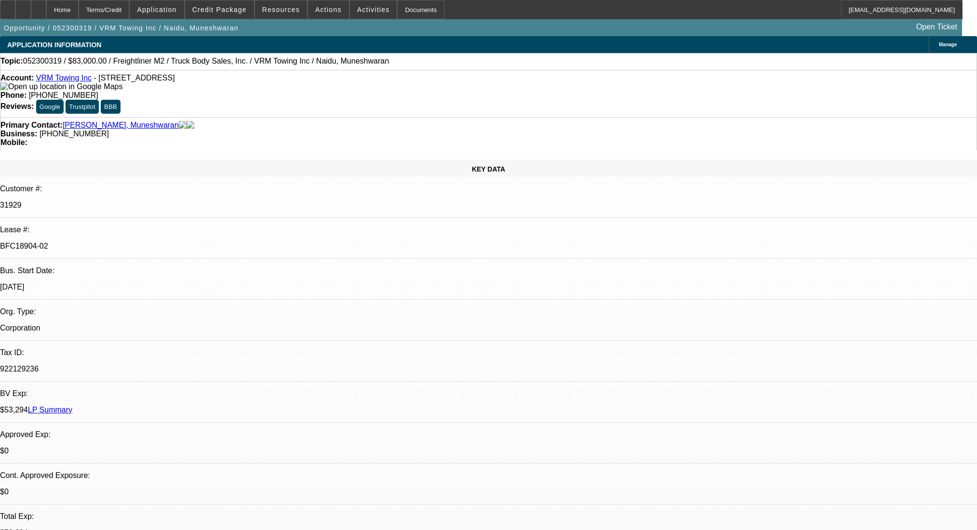
select select "4"
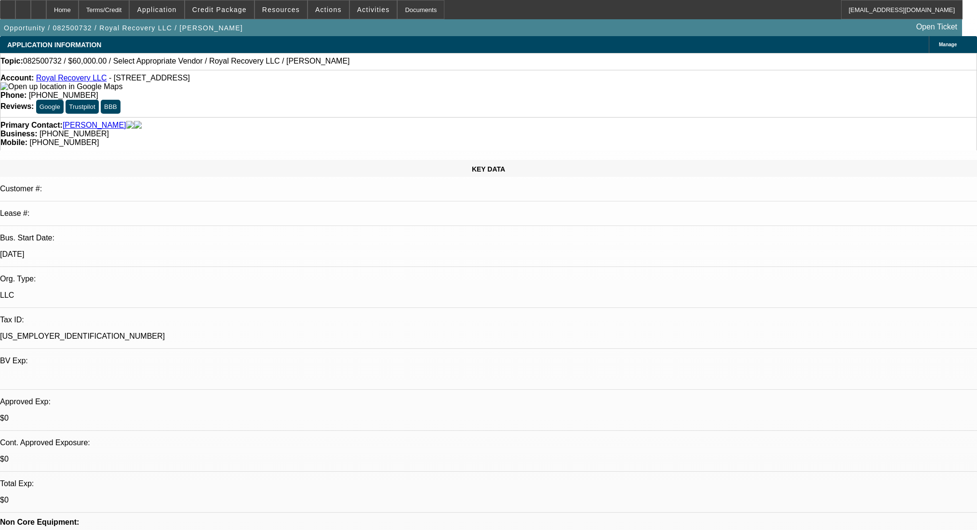
select select "0"
select select "2"
select select "0.1"
select select "4"
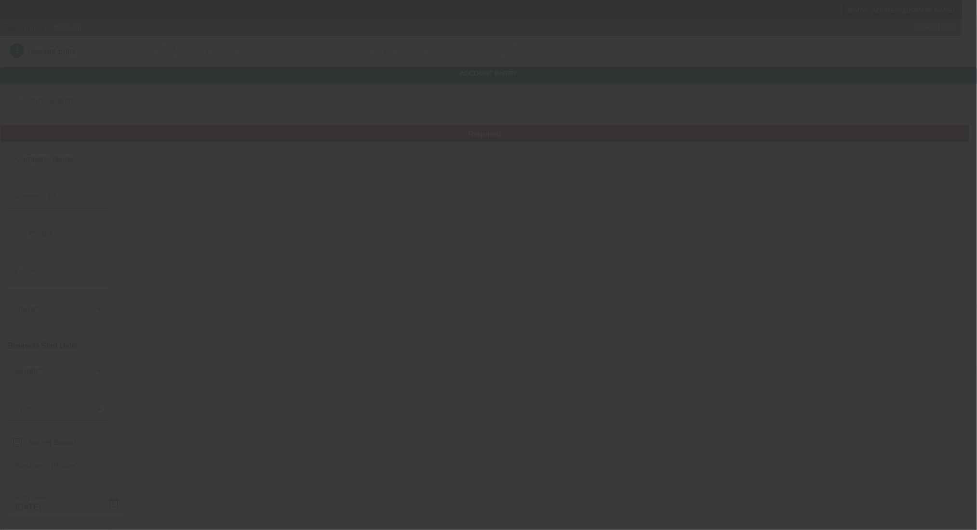
type input "[DATE] Towing and Recovery, LLC"
type input "[STREET_ADDRESS]"
type input "70774"
type input "Saint Amant"
type input "[PHONE_NUMBER]"
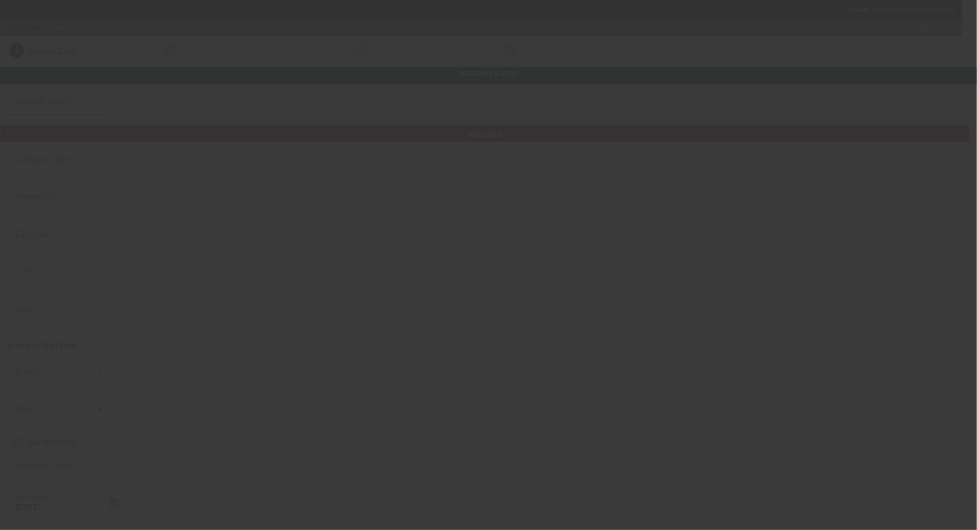
type input "ascensiontowingandrecovery@yahoo.com"
type input "Ascension"
type input "[US_EMPLOYER_IDENTIFICATION_NUMBER]"
type input "https://Ascensiontowingandrecovery.Com"
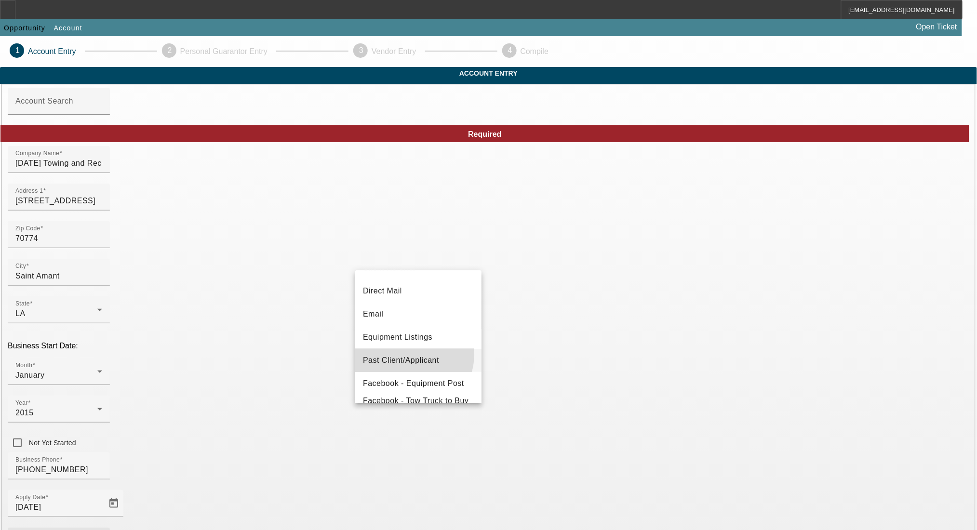
click at [411, 355] on span "Past Client/Applicant" at bounding box center [401, 361] width 76 height 12
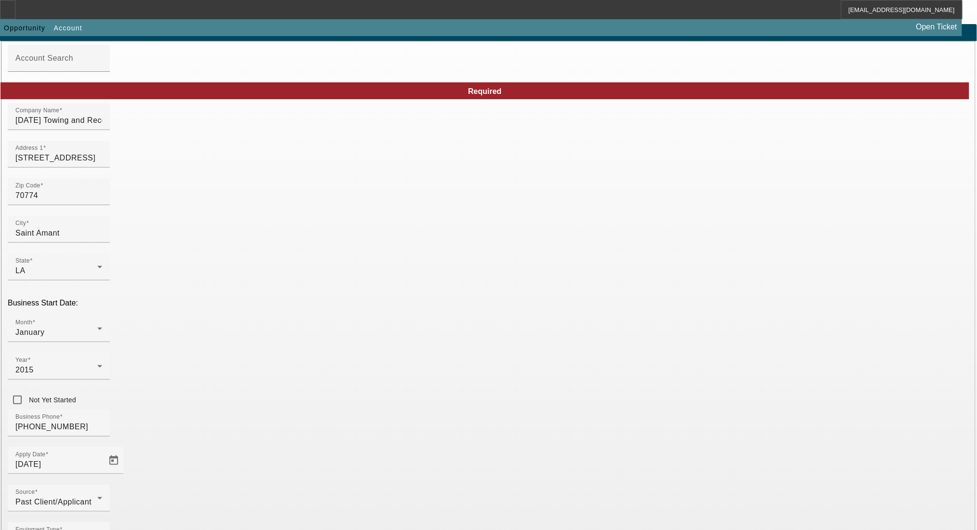
scroll to position [79, 0]
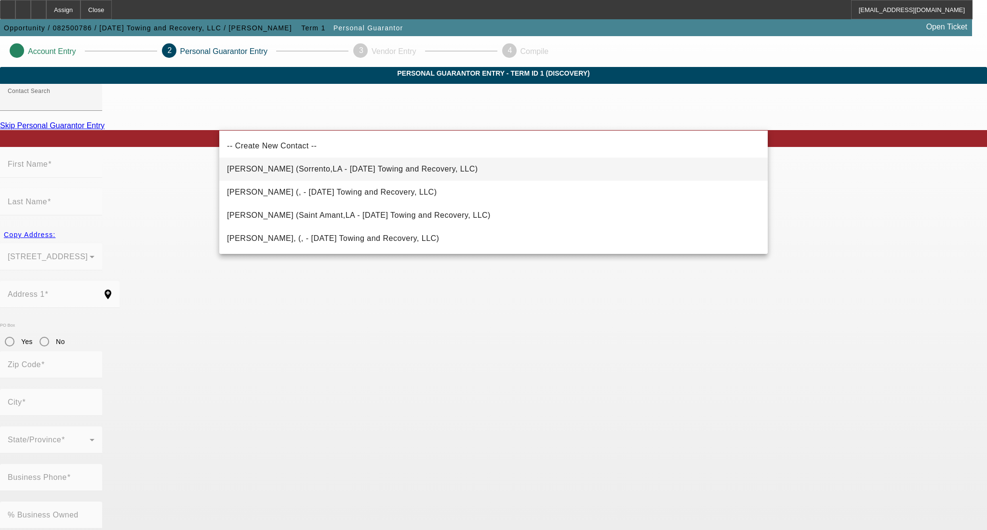
click at [294, 160] on mat-option "Credidio, Frank (Sorrento,LA - Ascension Towing and Recovery, LLC)" at bounding box center [493, 169] width 548 height 23
type input "Credidio, Frank (Sorrento,LA - Ascension Towing and Recovery, LLC)"
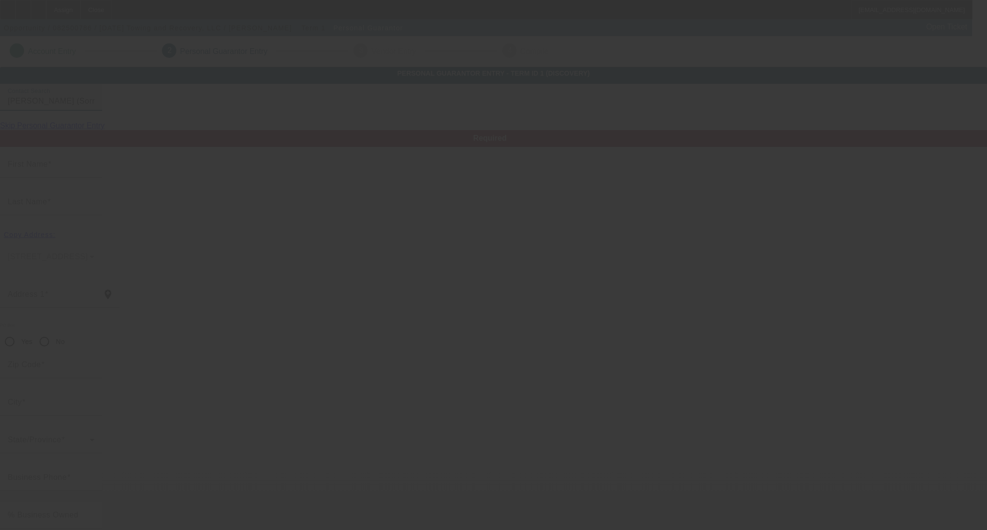
type input "Frank"
type input "Credidio"
type input "43223 One Robin Bird Lane"
radio input "true"
type input "70778"
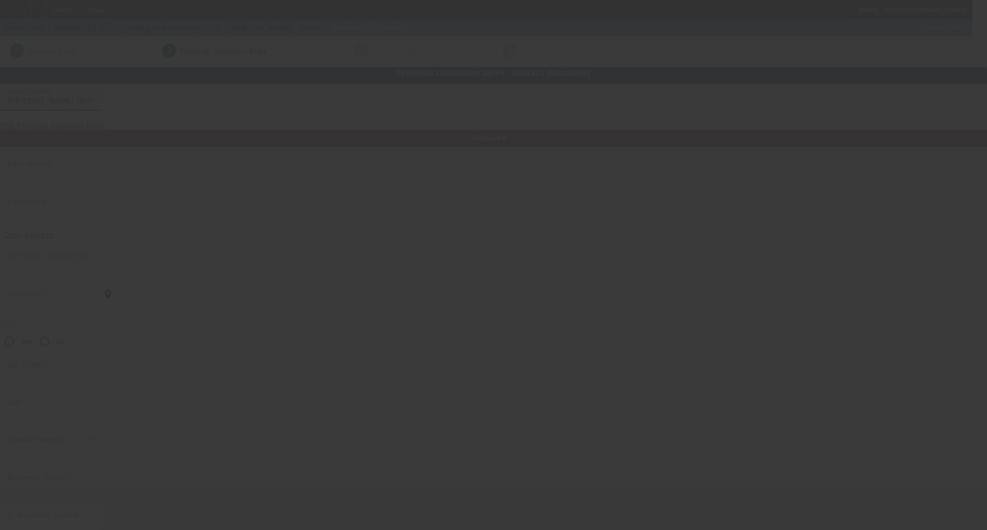
type input "Sorrento"
type input "(225) 622-0250"
type input "100"
type input "074-48-5366"
type input "ascensiontowingandrecovery@yahoo.com"
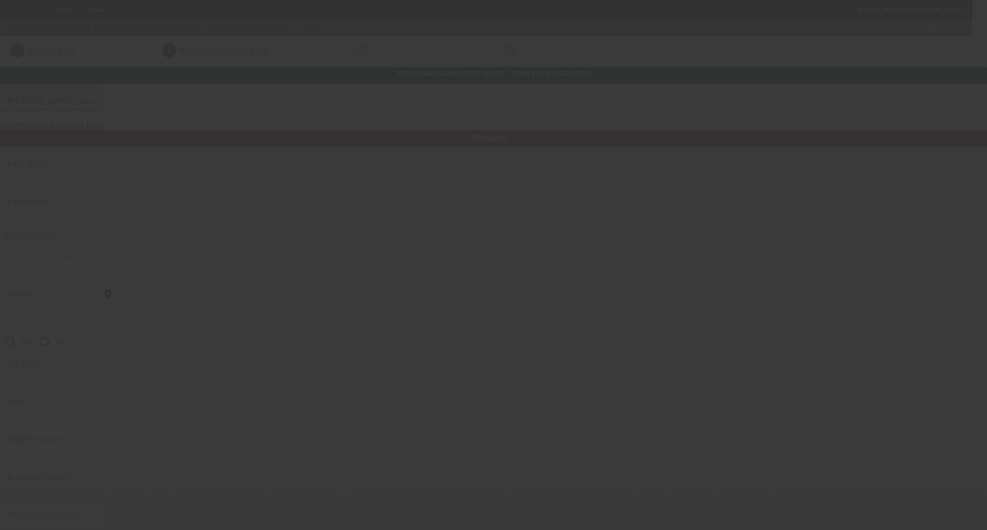
type input "(225) 675-6016"
type input "(225) 485-6836"
type input "$0.00"
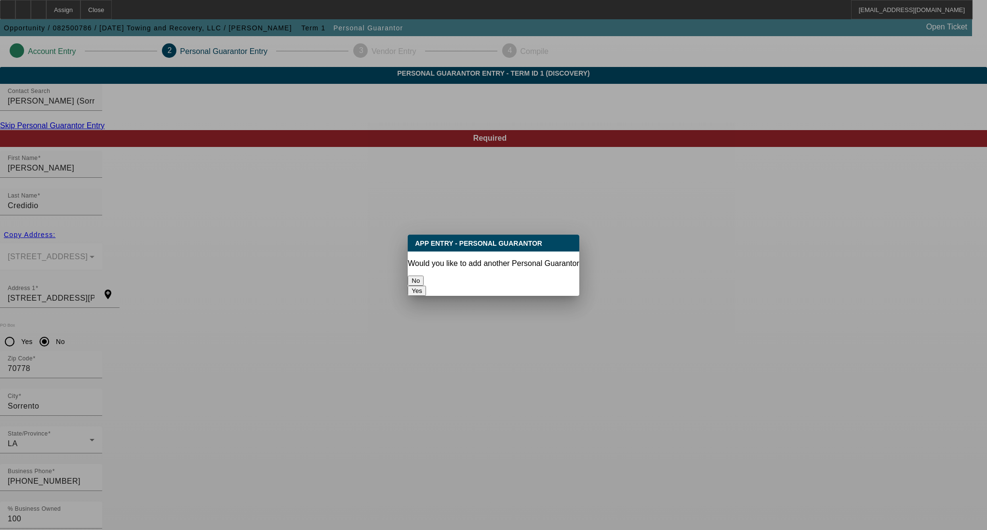
click at [424, 279] on button "No" at bounding box center [416, 281] width 16 height 10
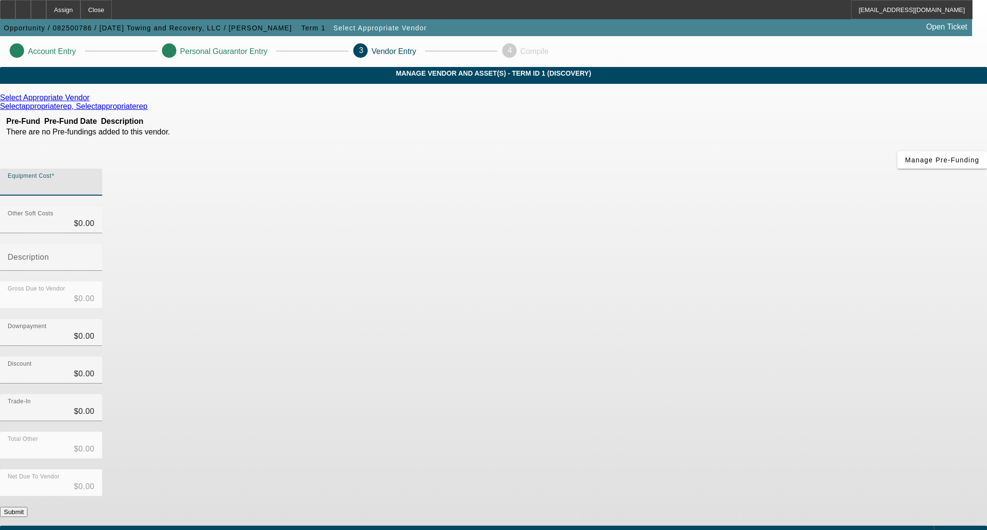
click at [94, 180] on input "Equipment Cost" at bounding box center [51, 186] width 87 height 12
type input "1"
type input "$1.00"
type input "14"
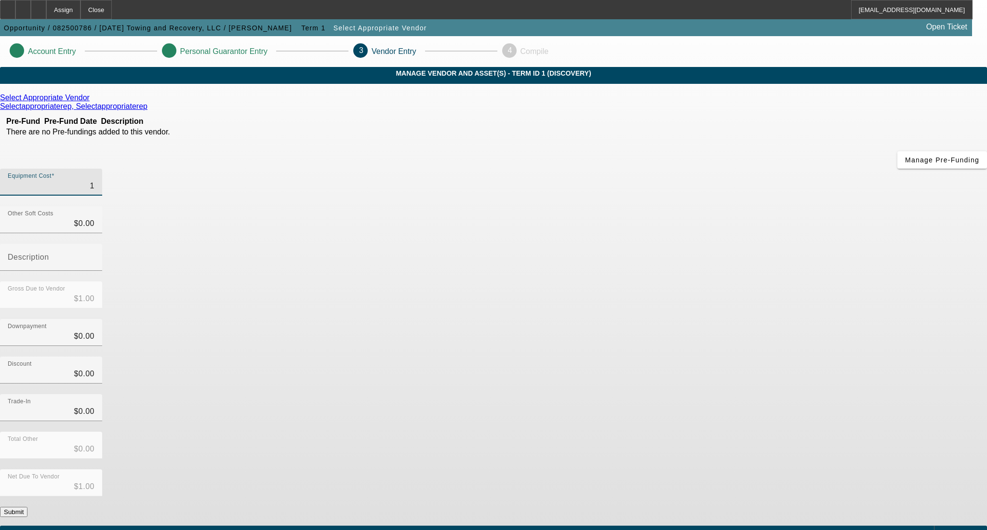
type input "$14.00"
type input "140"
type input "$140.00"
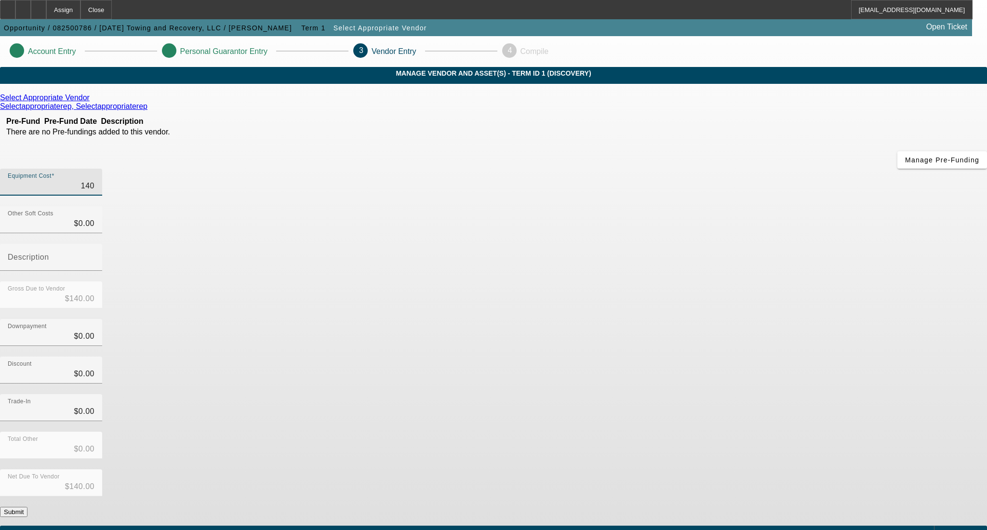
type input "1400"
type input "$1,400.00"
type input "14000"
type input "$14,000.00"
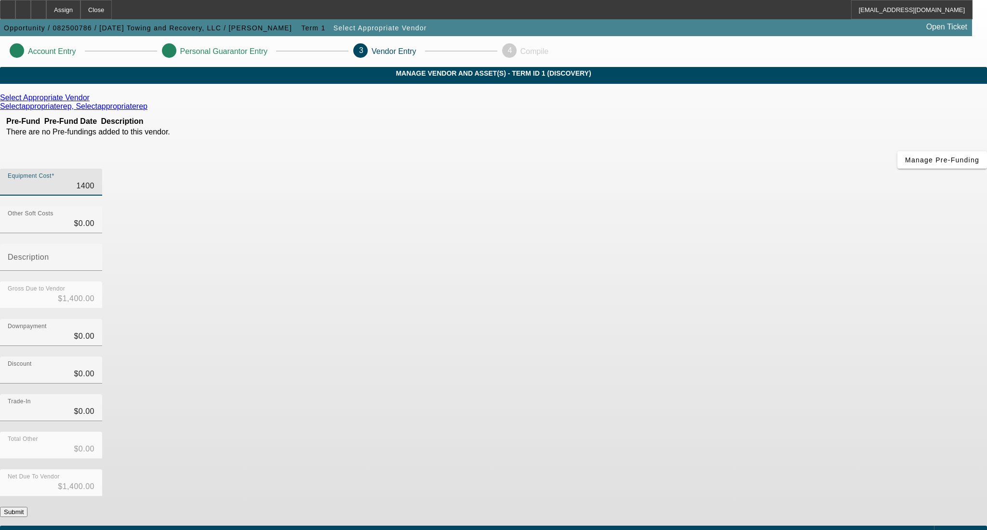
type input "$14,000.00"
type input "140000"
type input "$140,000.00"
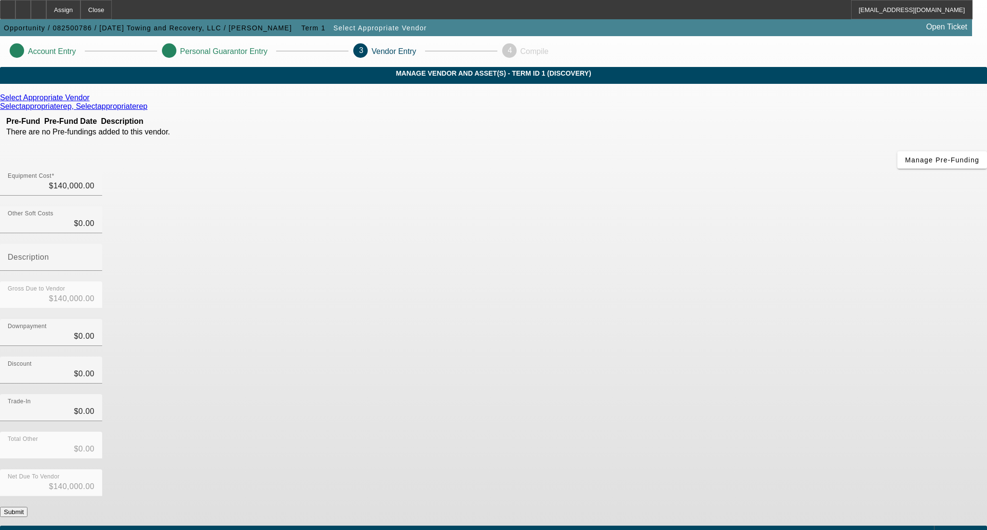
click at [705, 319] on div "Downpayment $0.00" at bounding box center [493, 338] width 987 height 38
click at [27, 507] on button "Submit" at bounding box center [13, 512] width 27 height 10
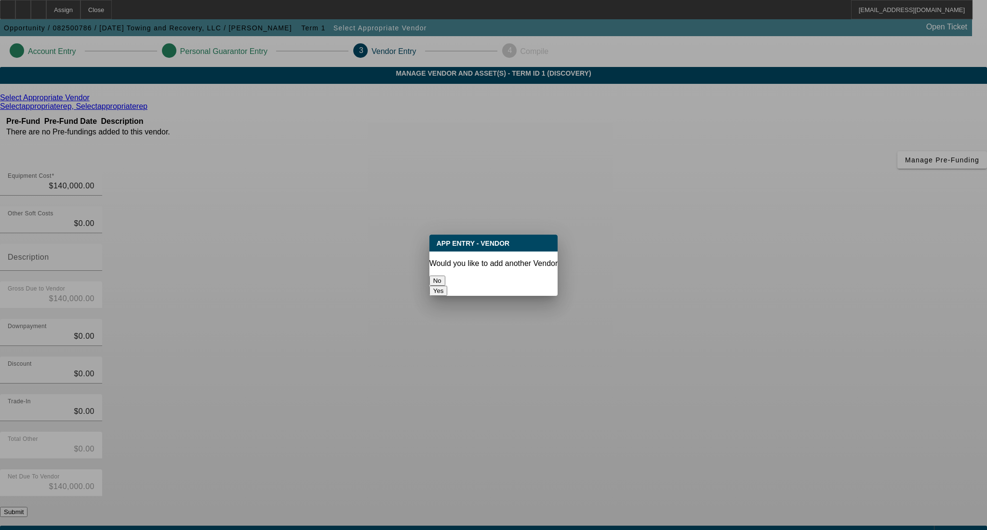
click at [445, 277] on button "No" at bounding box center [437, 281] width 16 height 10
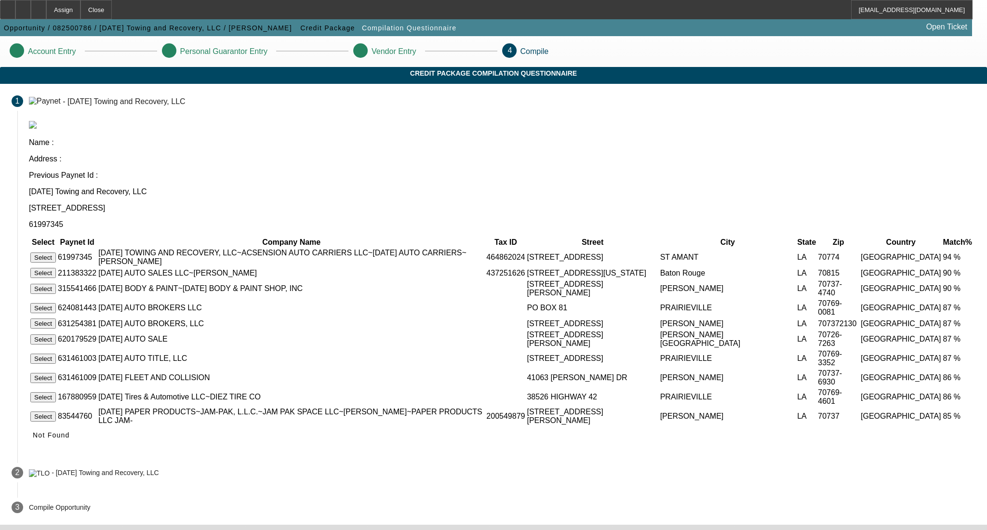
click at [56, 253] on button "Select" at bounding box center [43, 258] width 26 height 10
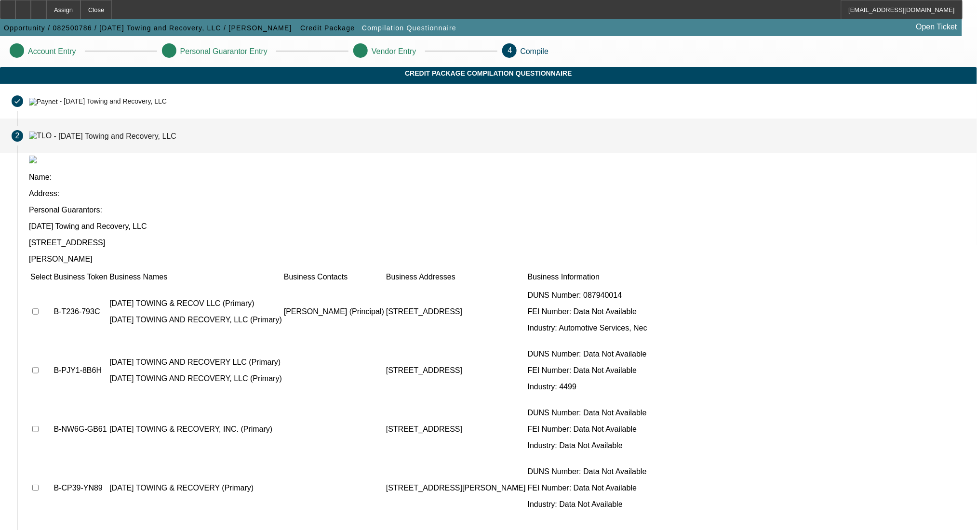
click at [39, 308] on input "checkbox" at bounding box center [35, 311] width 6 height 6
checkbox input "true"
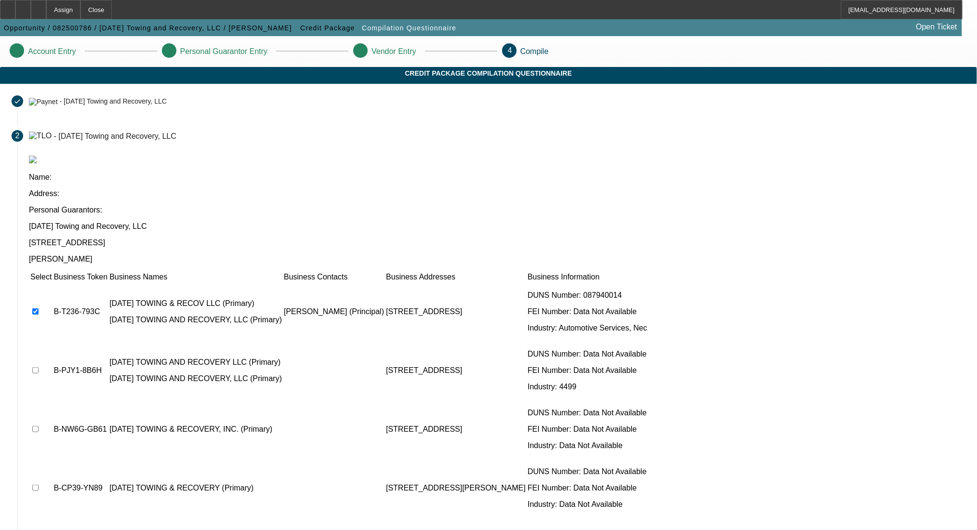
click at [39, 367] on input "checkbox" at bounding box center [35, 370] width 6 height 6
checkbox input "true"
click at [39, 426] on input "checkbox" at bounding box center [35, 429] width 6 height 6
checkbox input "true"
click at [52, 459] on td at bounding box center [41, 488] width 22 height 58
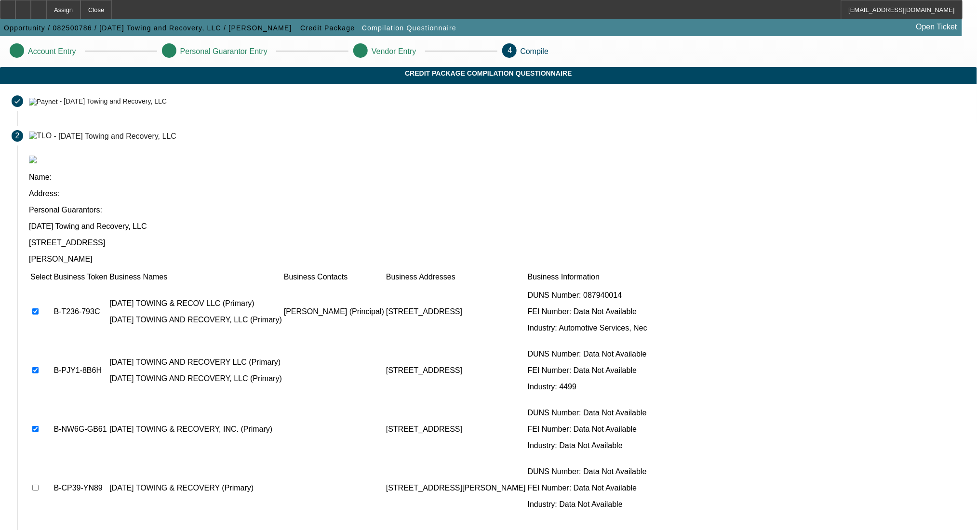
click at [39, 485] on input "checkbox" at bounding box center [35, 488] width 6 height 6
checkbox input "true"
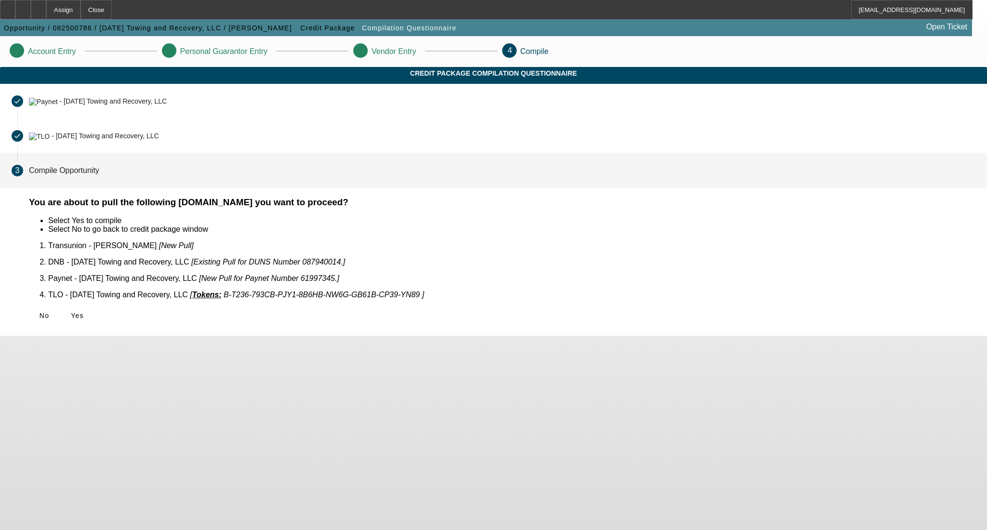
click at [299, 307] on div "No Yes" at bounding box center [502, 315] width 946 height 17
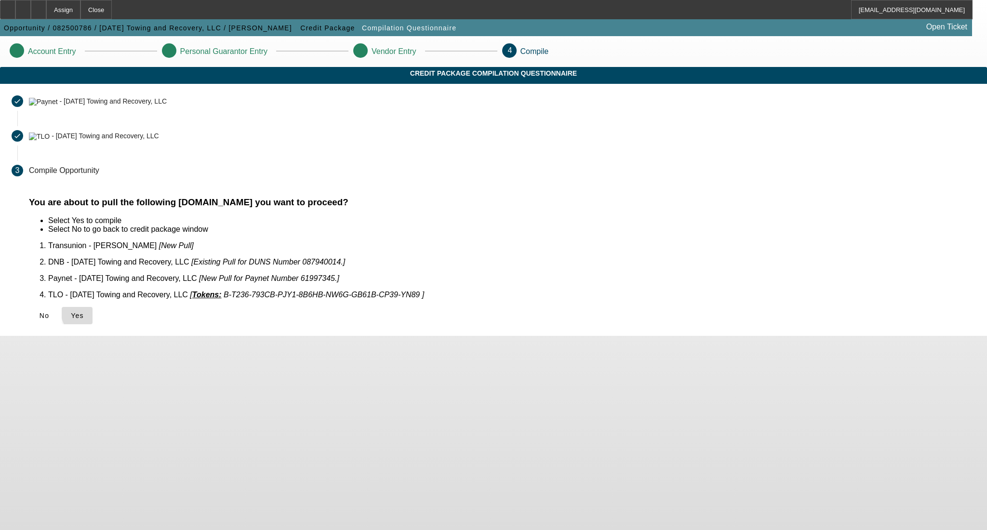
click at [93, 305] on span at bounding box center [77, 315] width 31 height 23
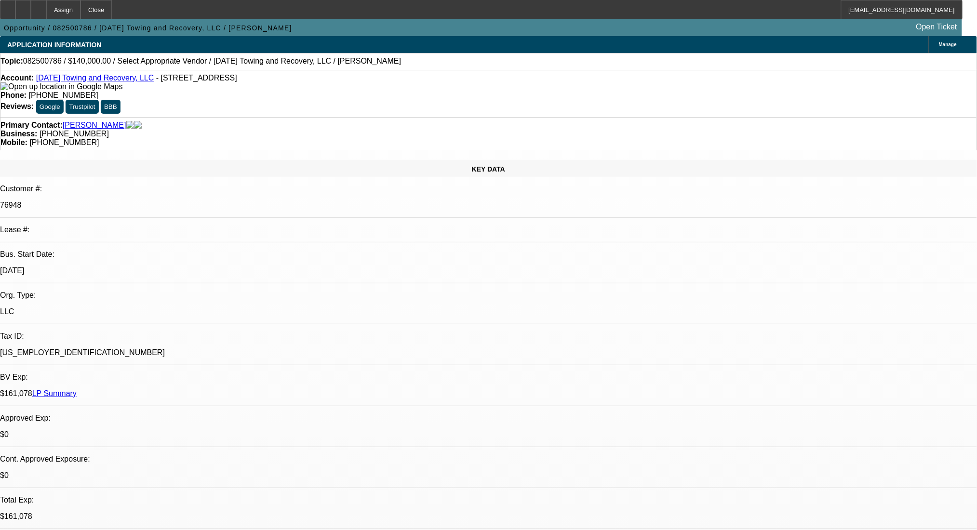
select select "0"
select select "2"
select select "0.1"
select select "4"
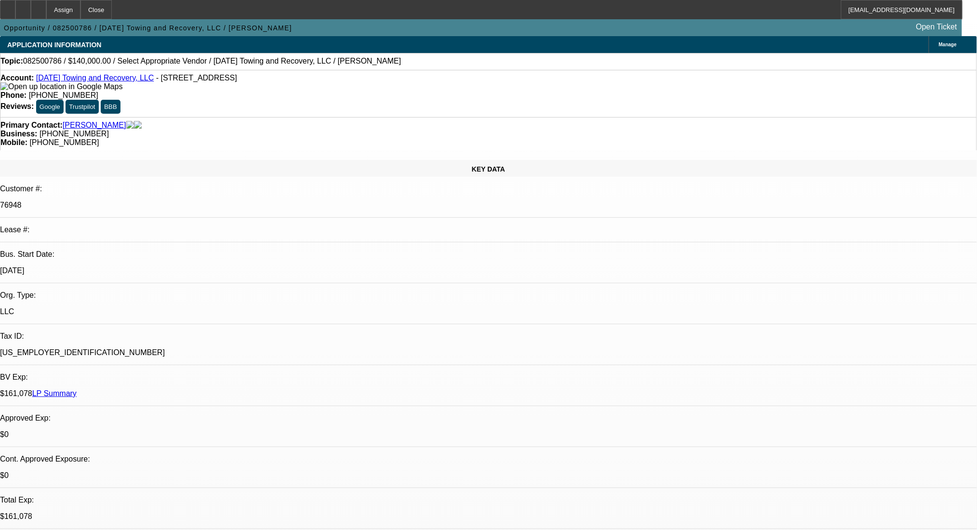
radio input "true"
paste textarea "$140k Pete 379 99' 04' Century 5130 miles: 304k"
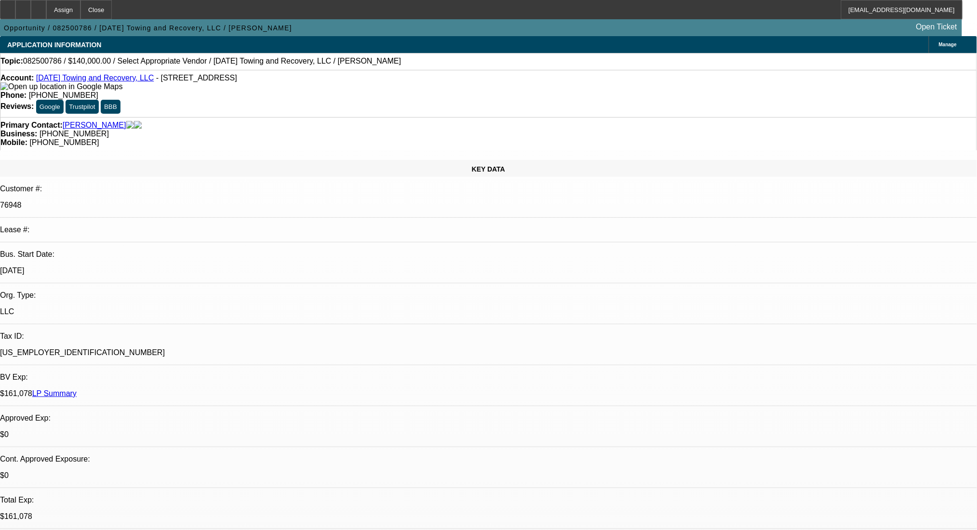
scroll to position [55, 0]
drag, startPoint x: 949, startPoint y: 202, endPoint x: 940, endPoint y: 260, distance: 58.6
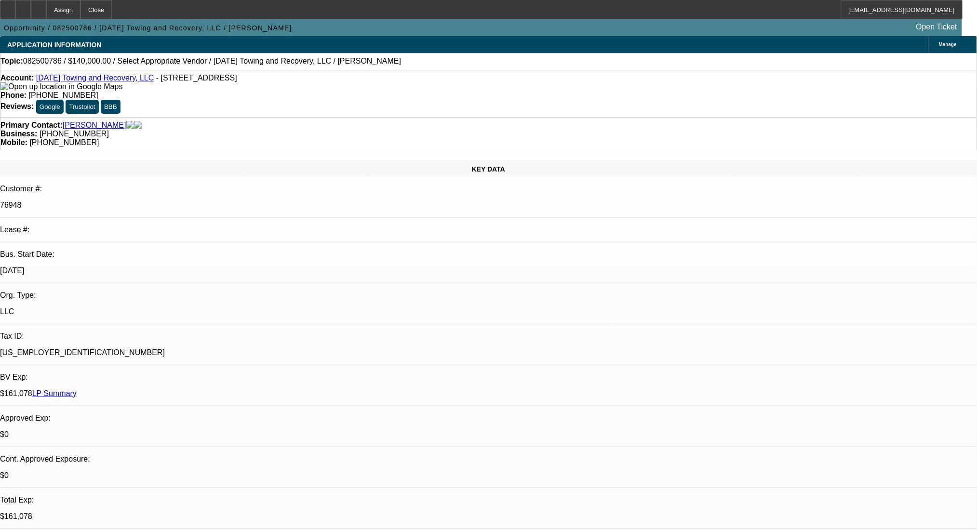
scroll to position [0, 0]
type textarea "$140k Pete 379 99' 04' Century 5130 miles: 304k"
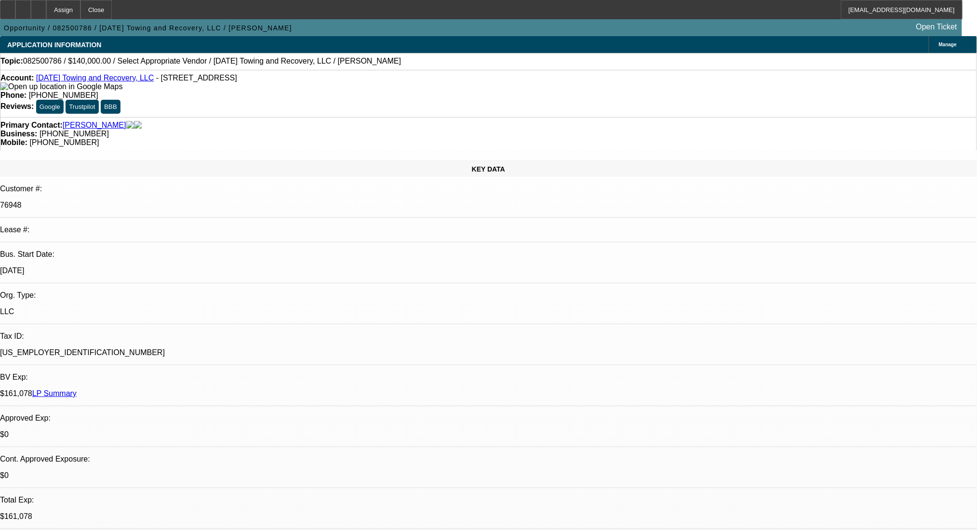
radio input "true"
type textarea "Deep South Towing & Recovery- 50/50 partnership"
radio input "true"
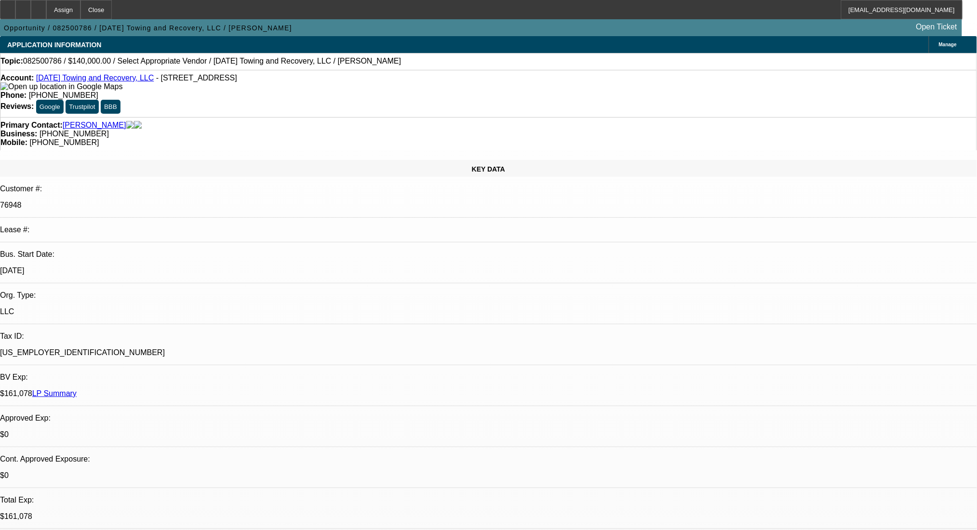
radio input "true"
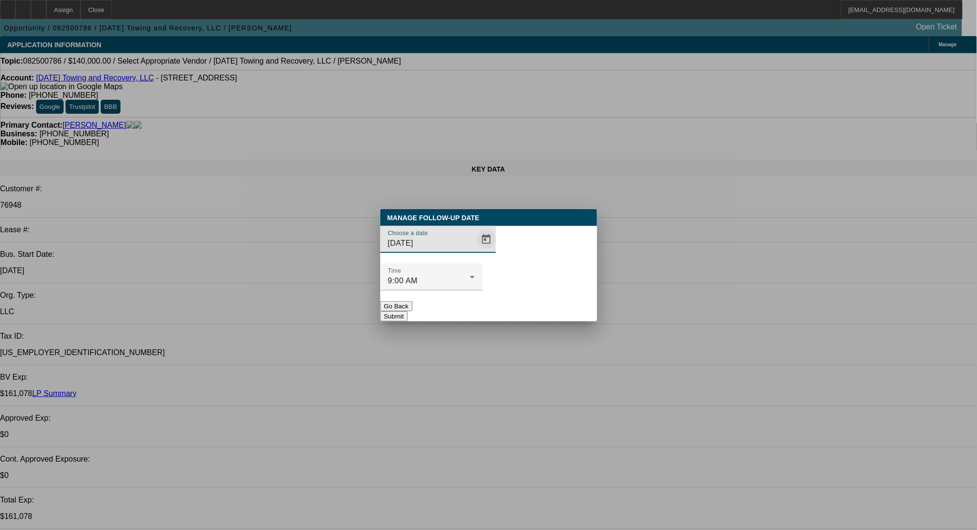
click at [475, 251] on span "Open calendar" at bounding box center [486, 239] width 23 height 23
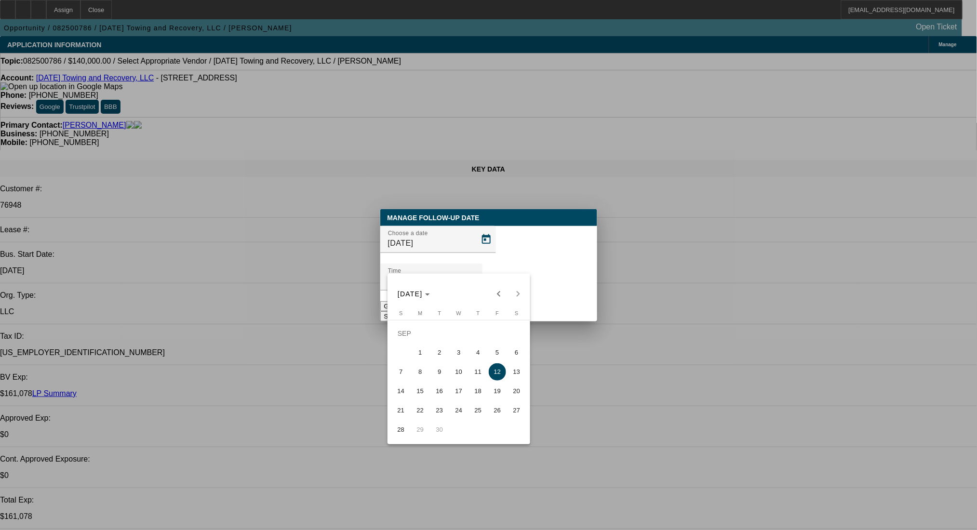
click at [434, 355] on span "2" at bounding box center [439, 352] width 17 height 17
type input "9/2/2025"
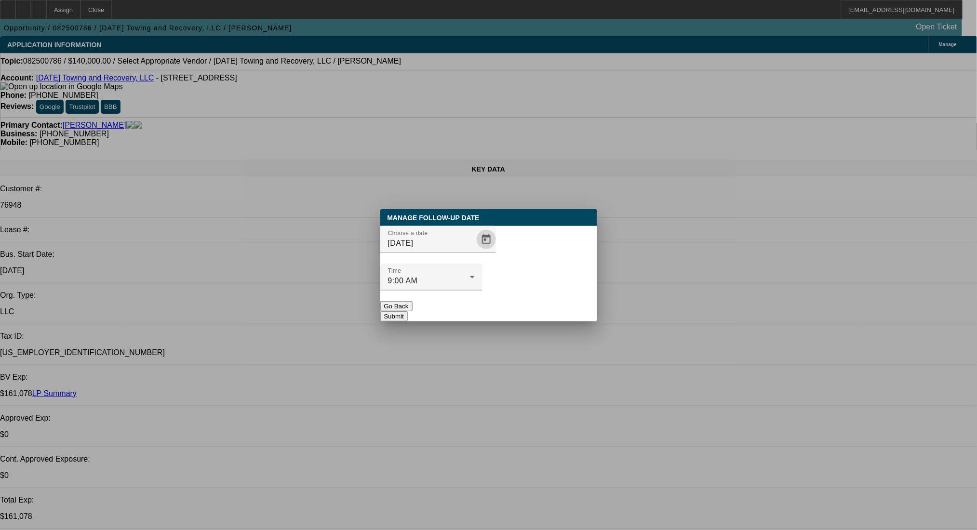
click at [408, 311] on button "Submit" at bounding box center [393, 316] width 27 height 10
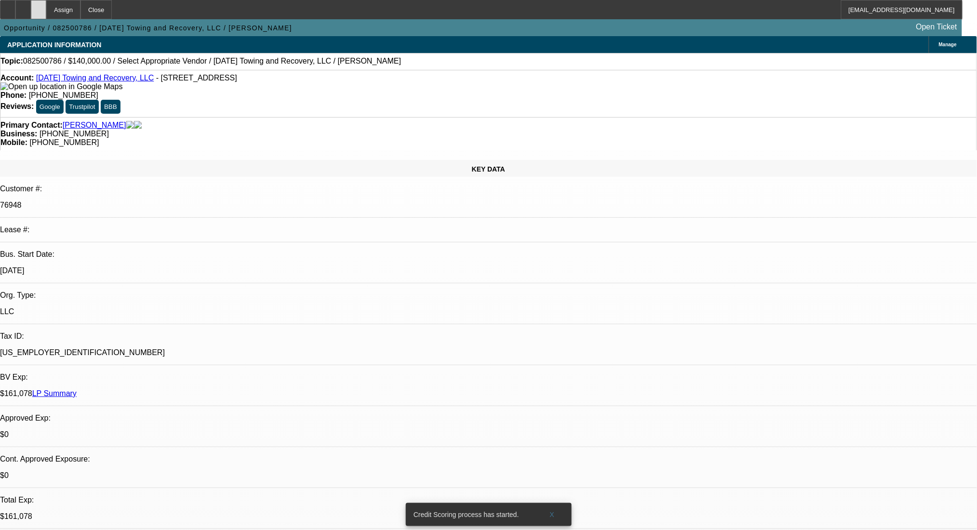
click at [39, 6] on icon at bounding box center [39, 6] width 0 height 0
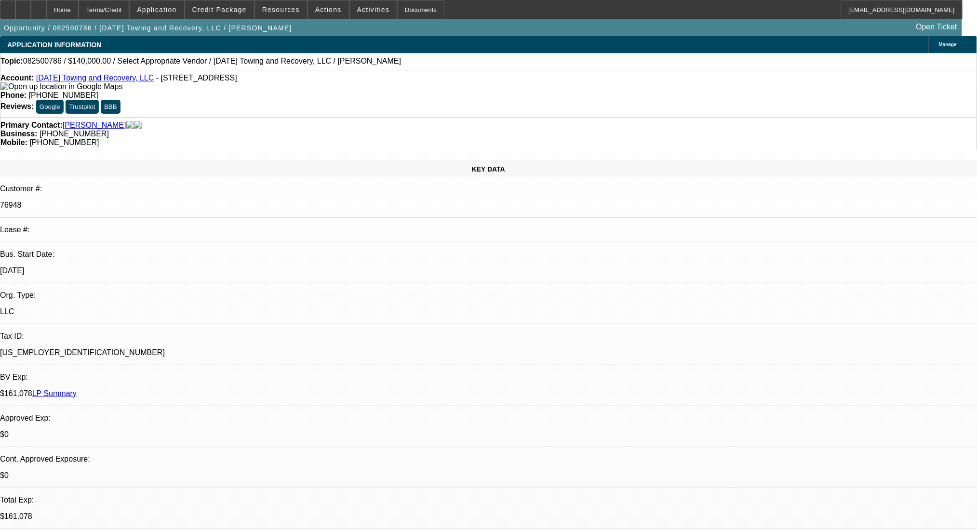
select select "0"
select select "2"
select select "0.1"
select select "4"
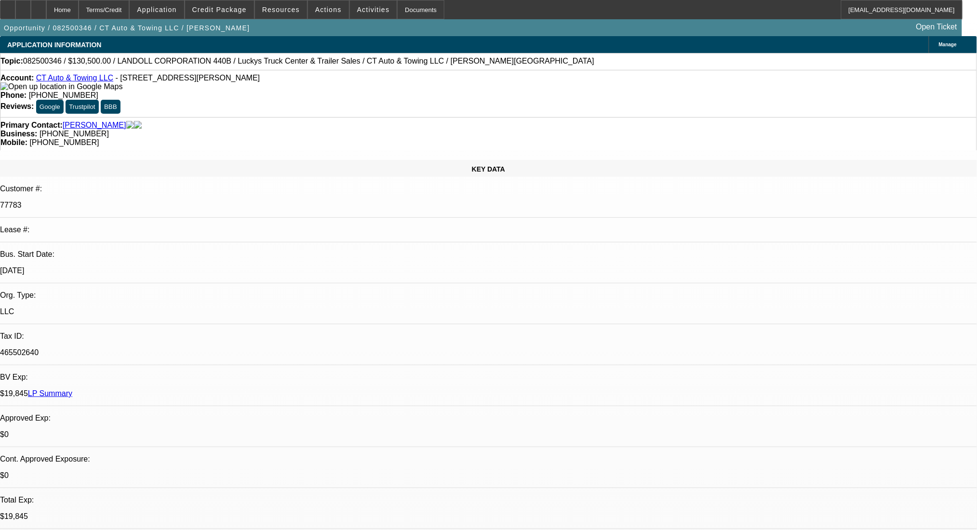
select select "0"
select select "6"
select select "0"
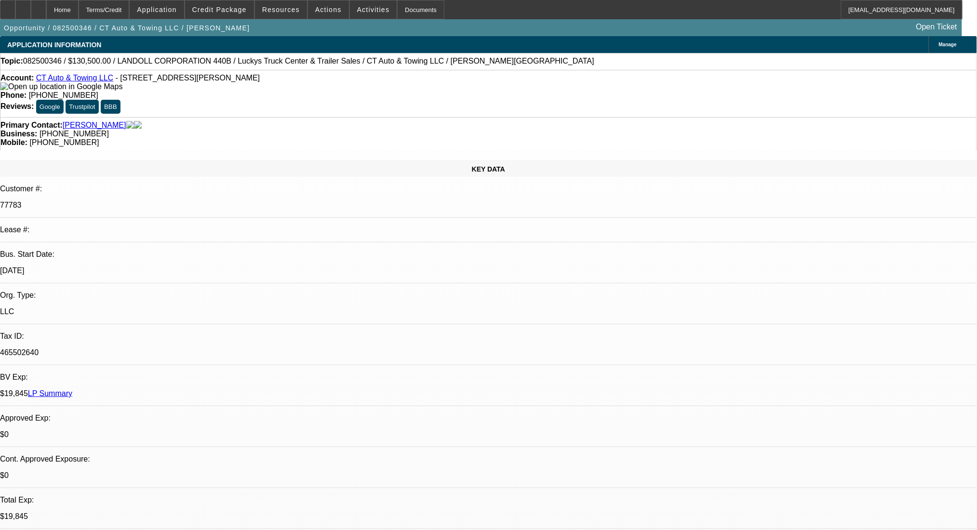
select select "0"
select select "2"
select select "0"
select select "6"
select select "0"
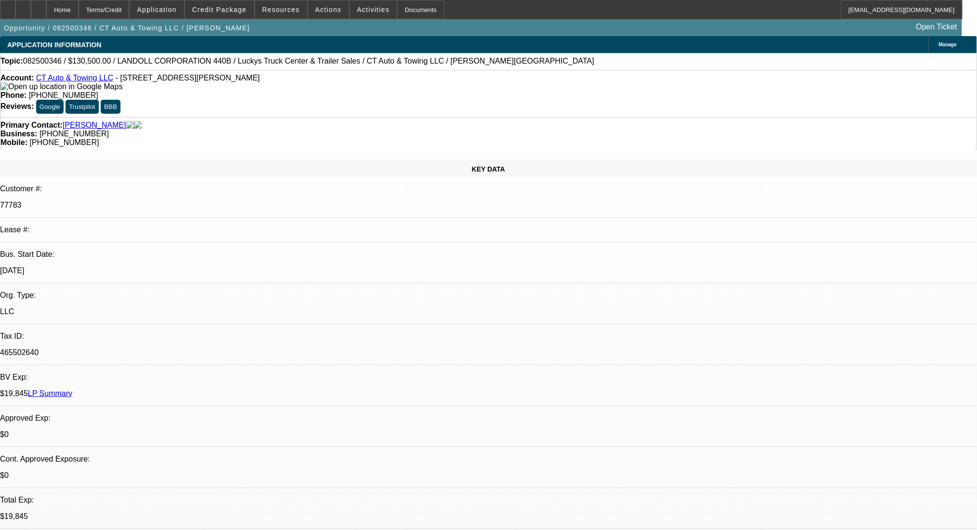
select select "0"
select select "2"
select select "0"
select select "6"
select select "0"
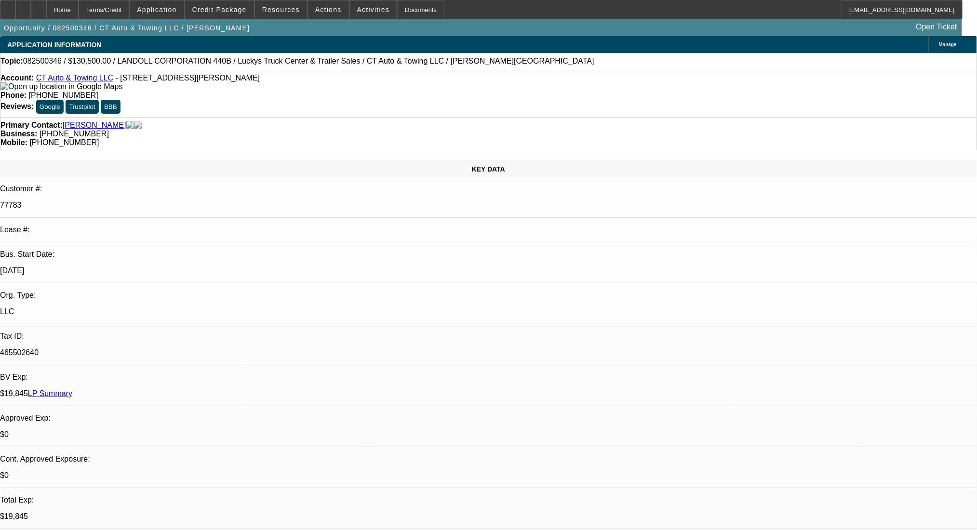
select select "0"
select select "6"
click at [130, 8] on div "Terms/Credit" at bounding box center [104, 9] width 51 height 19
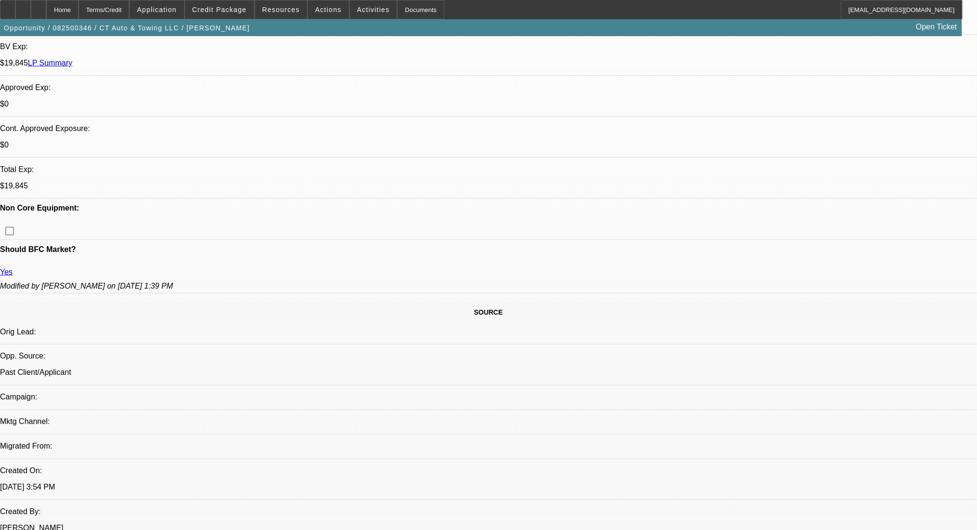
scroll to position [395, 0]
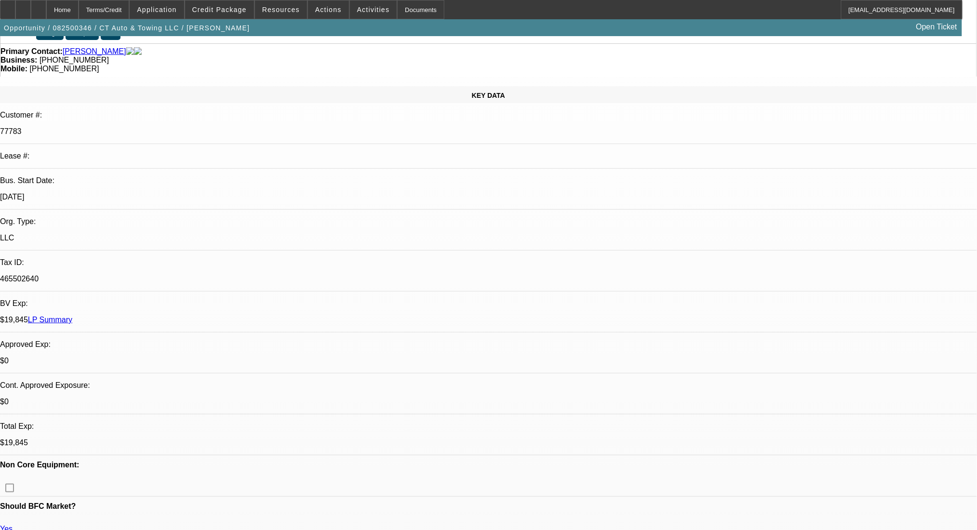
scroll to position [0, 0]
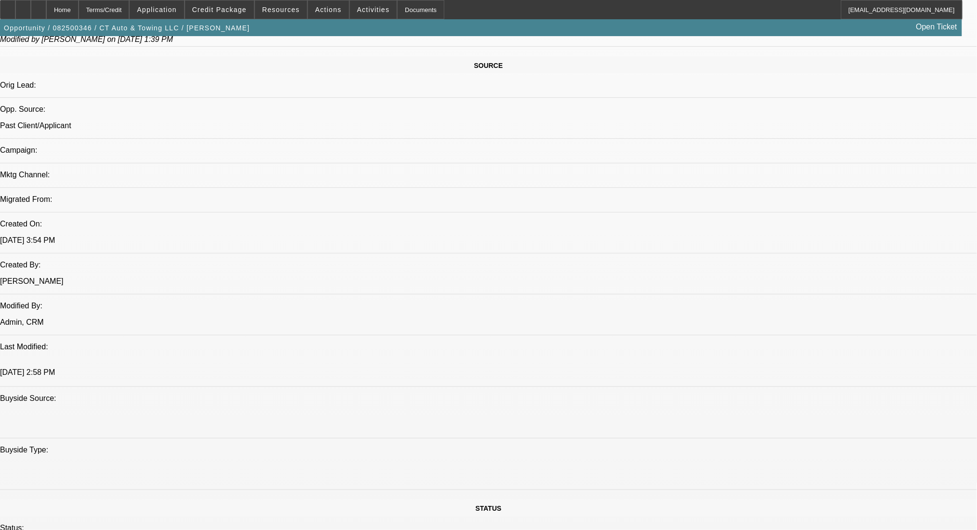
scroll to position [578, 0]
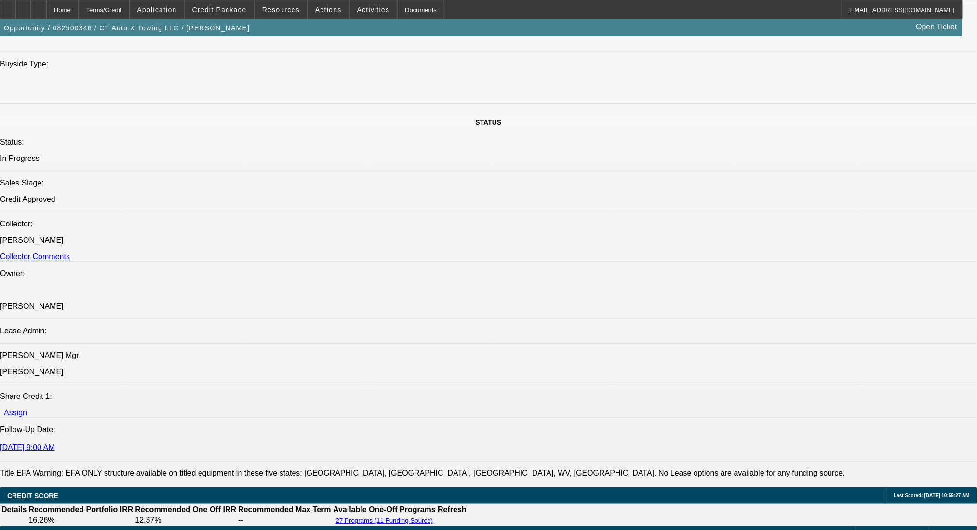
scroll to position [1349, 0]
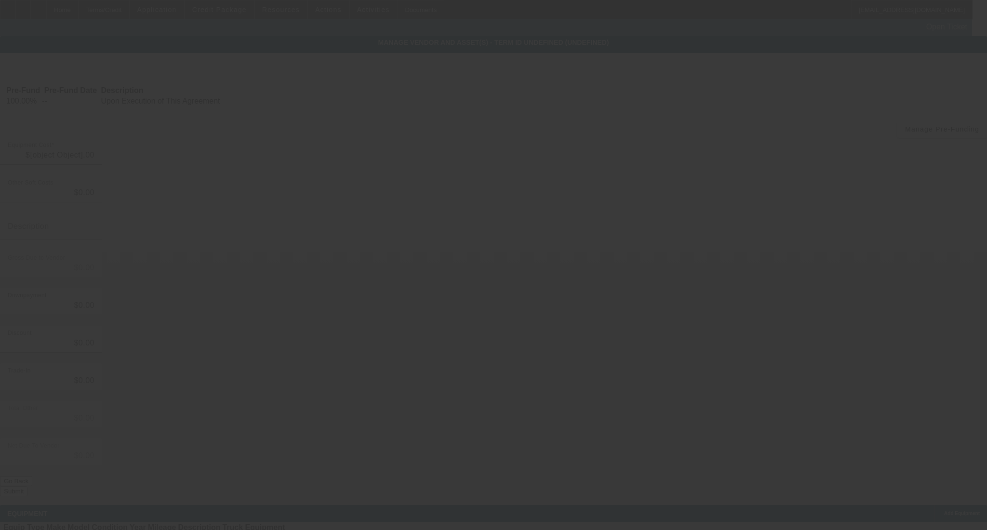
type input "$135,000.00"
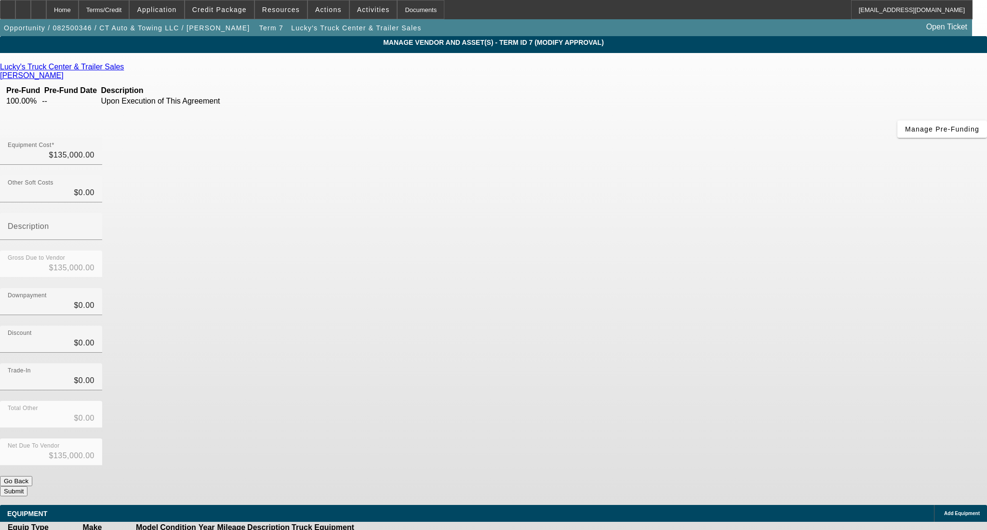
click at [126, 68] on icon at bounding box center [126, 67] width 0 height 8
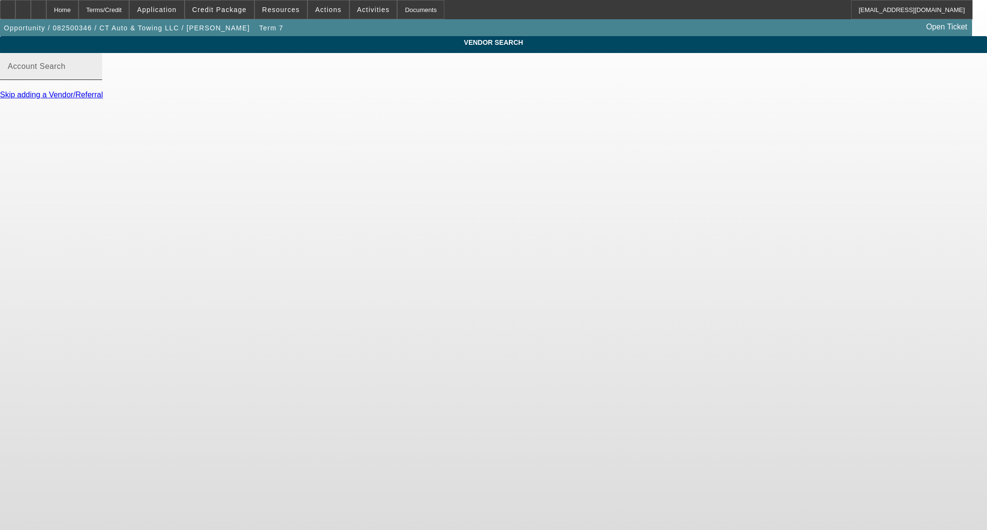
click at [66, 70] on mat-label "Account Search" at bounding box center [37, 66] width 58 height 8
click at [94, 76] on input "Account Search" at bounding box center [51, 71] width 87 height 12
type input "p"
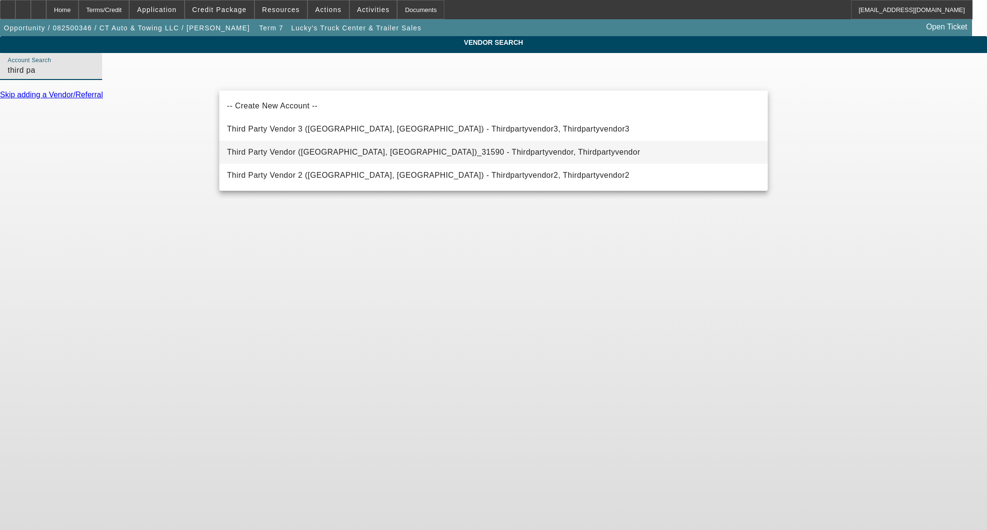
click at [315, 147] on span "Third Party Vendor (Northbrook, IL)_31590 - Thirdpartyvendor, Thirdpartyvendor" at bounding box center [433, 152] width 413 height 12
type input "Third Party Vendor (Northbrook, IL)_31590 - Thirdpartyvendor, Thirdpartyvendor"
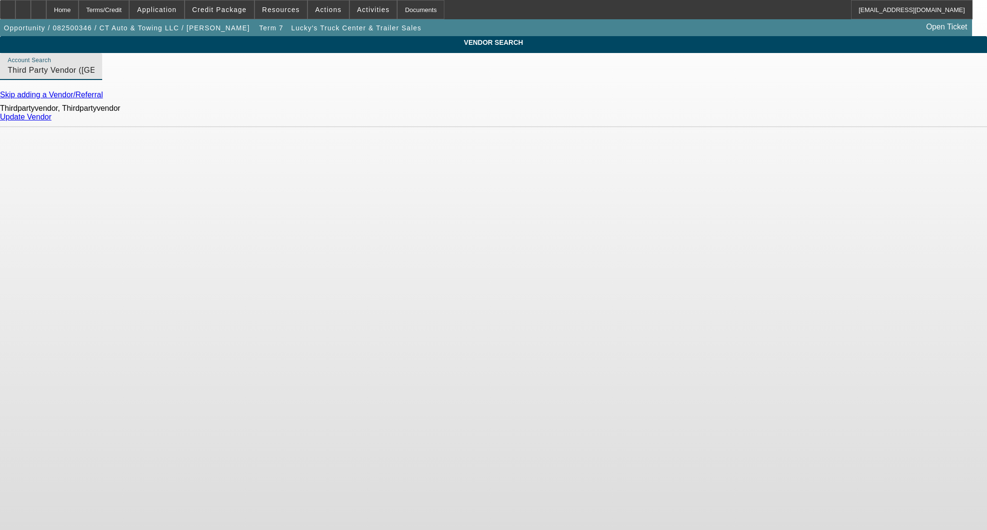
click at [52, 121] on link "Update Vendor" at bounding box center [26, 117] width 52 height 8
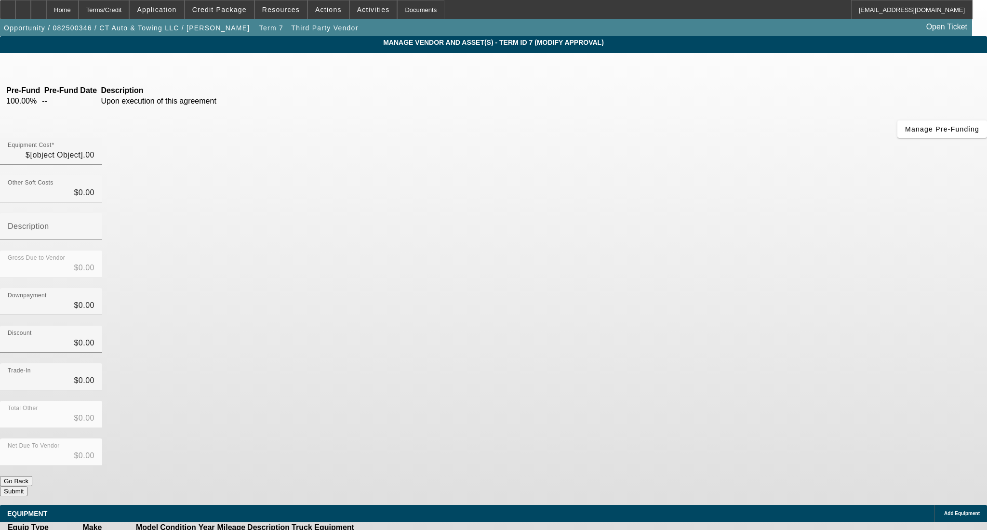
type input "$135,000.00"
drag, startPoint x: 577, startPoint y: 82, endPoint x: 693, endPoint y: 76, distance: 116.3
click at [693, 138] on div "Equipment Cost 135000" at bounding box center [493, 157] width 987 height 38
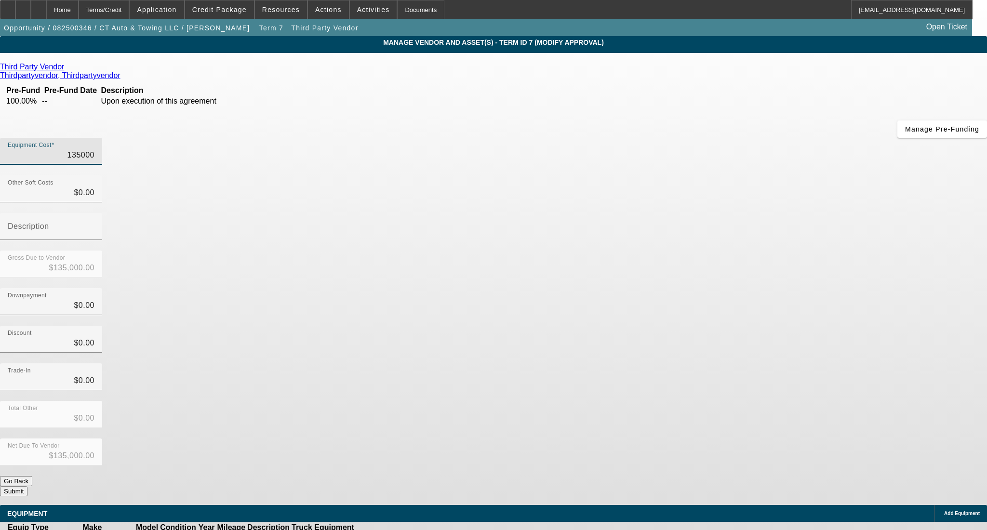
type input "1"
type input "$1.00"
type input "13"
type input "$13.00"
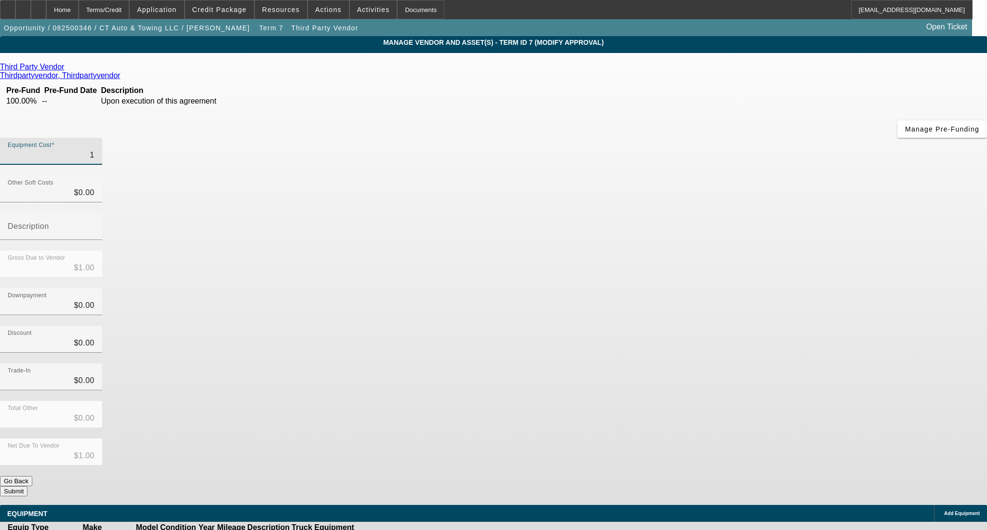
type input "$13.00"
type input "130"
type input "$130.00"
type input "1300"
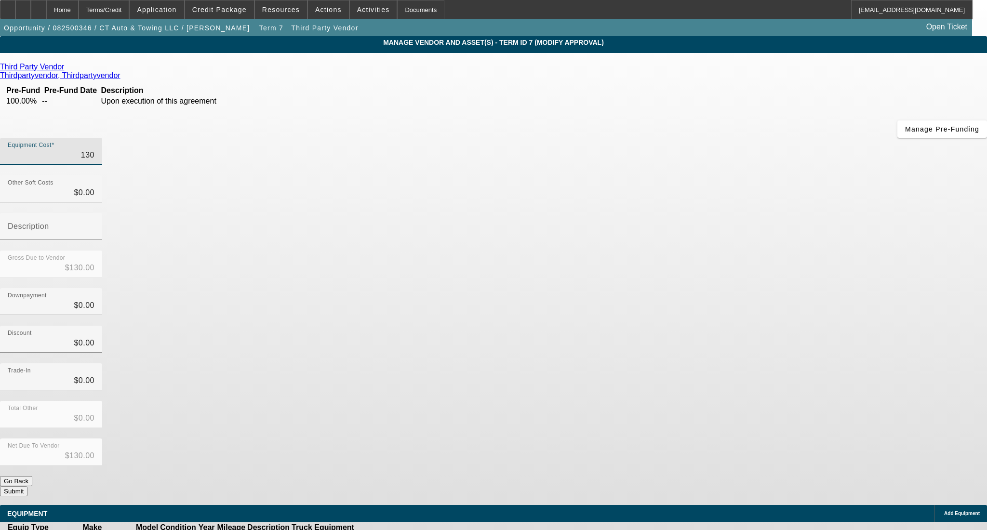
type input "$1,300.00"
type input "13000"
type input "$13,000.00"
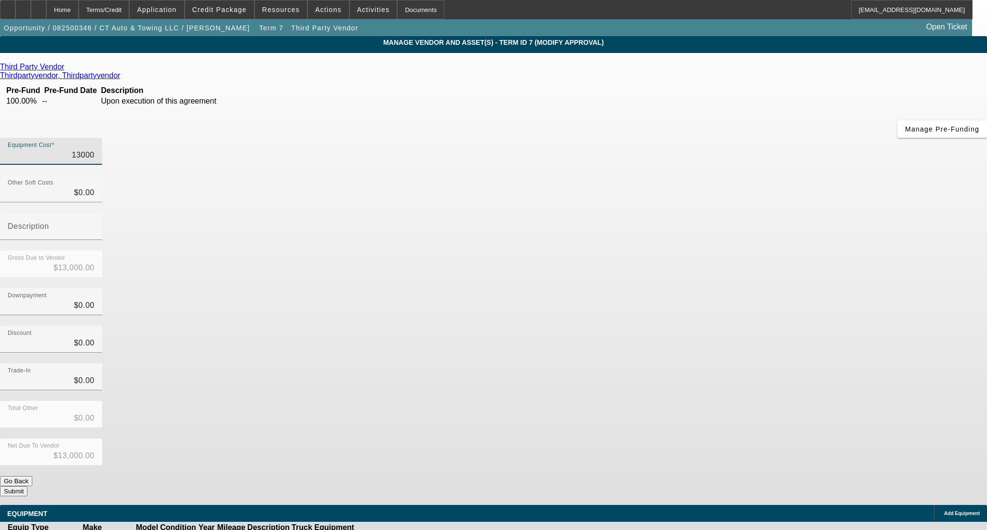
type input "130000"
type input "$130,000.00"
click at [694, 251] on div "Gross Due to Vendor $130,000.00" at bounding box center [493, 270] width 987 height 38
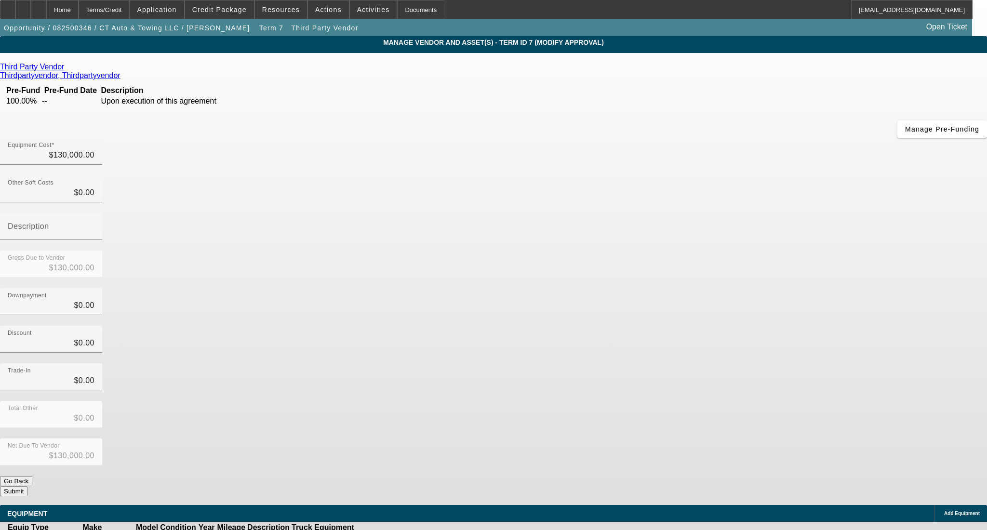
click at [385, 530] on icon at bounding box center [385, 538] width 0 height 0
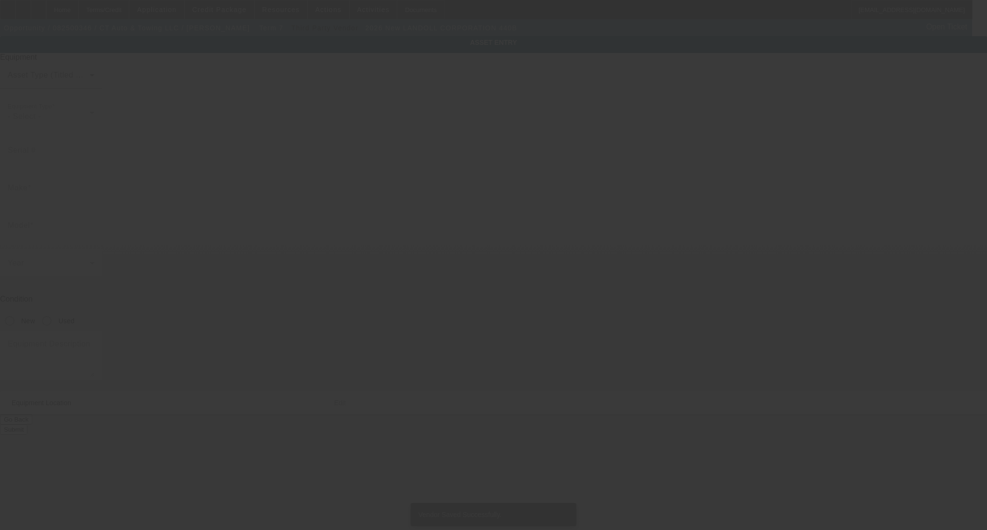
type input "1LH440VH3T1B39074"
type input "LANDOLL CORPORATION"
type input "440B"
radio input "true"
type input "42 Jansen Ct"
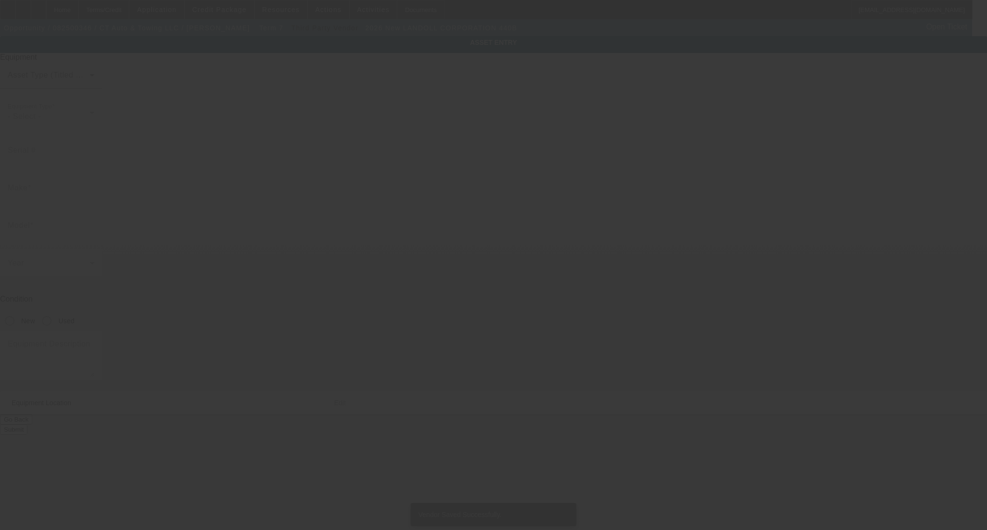
type input "West Hartford"
type input "06110"
type input "Hartford"
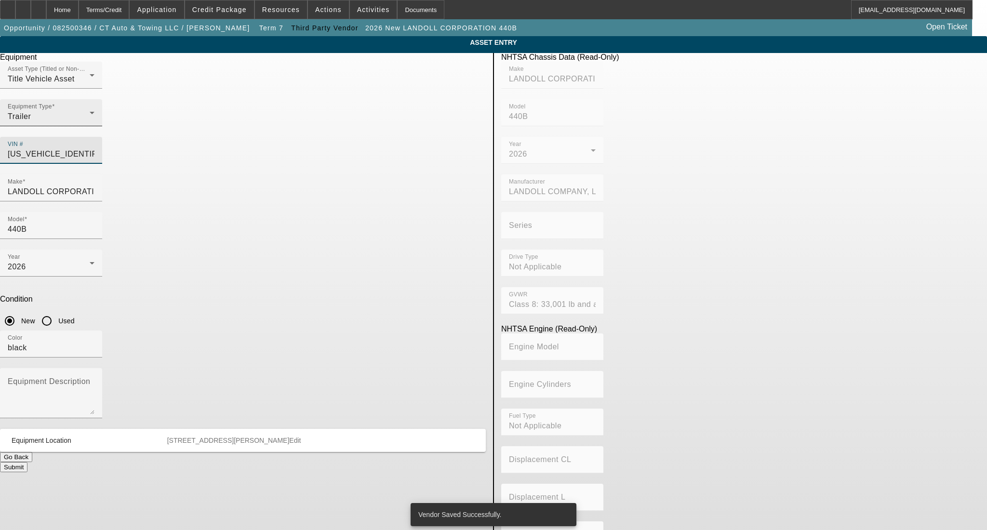
drag, startPoint x: 451, startPoint y: 133, endPoint x: 288, endPoint y: 129, distance: 162.9
click at [288, 129] on div "Asset Type (Titled or Non-Titled) Title Vehicle Asset Equipment Type Trailer VI…" at bounding box center [243, 118] width 486 height 113
type input "1"
type input "1FVACWFCXRHUS4708"
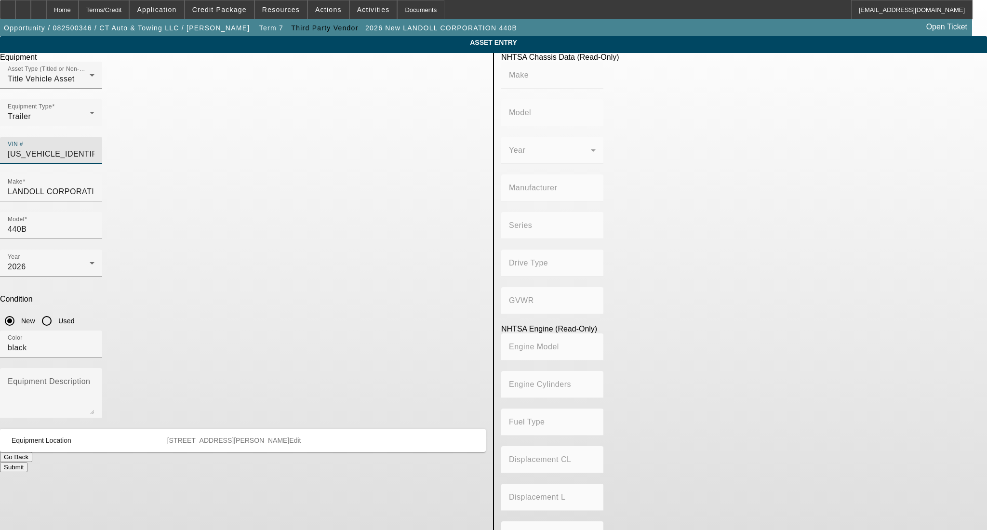
type input "FREIGHTLINER"
type input "M2"
type input "DAIMLER TRUCK NORTH AMERICA LLC"
type input "106 Medium Duty"
type input "4x2"
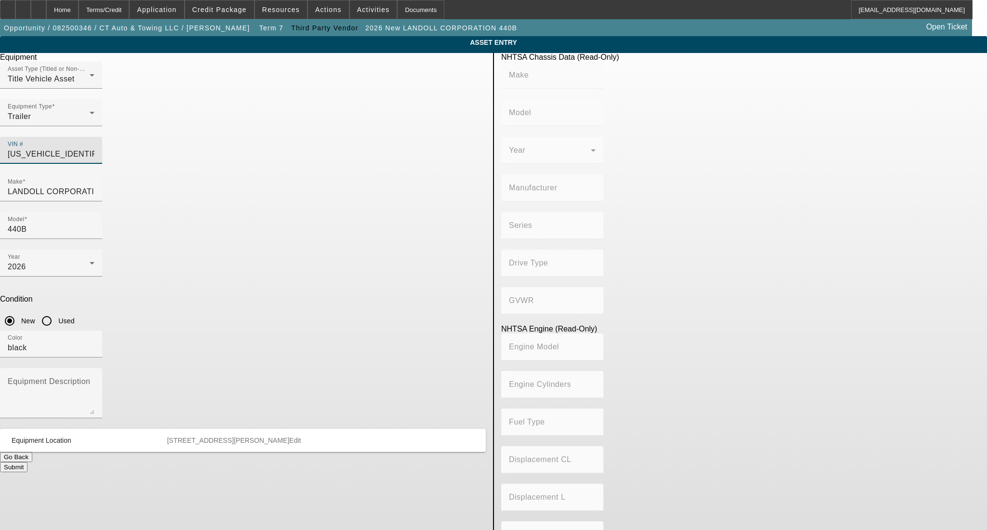
type input "Class 6: 19,501 - 26,000 lb (8,845 - 11,794 kg)"
type input "Cummins B6.7"
type input "6"
type input "Diesel"
type input "408.85908543470"
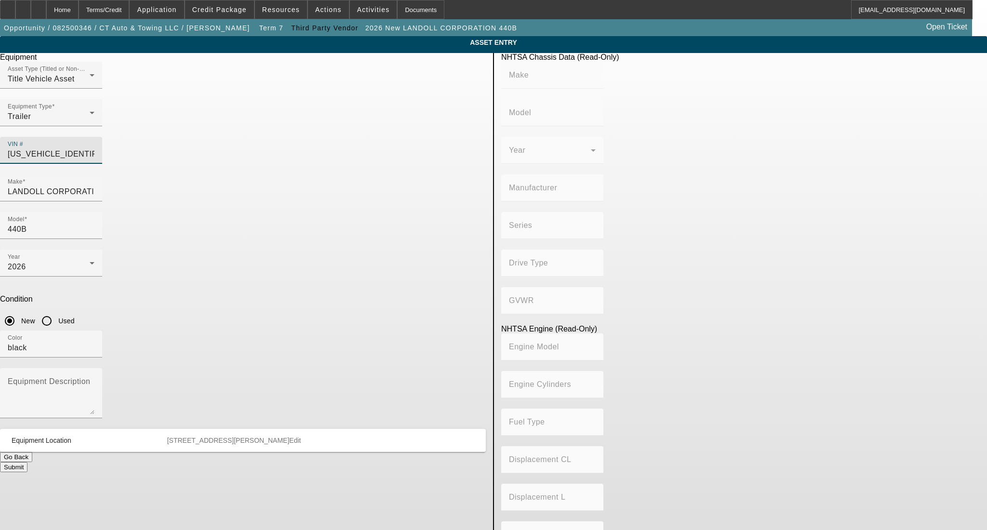
type input "6.7"
type input "1FVACWFCXRHUS4708"
drag, startPoint x: 304, startPoint y: 172, endPoint x: 168, endPoint y: 172, distance: 135.4
click at [168, 172] on app-asset-collateral-manage "ASSET ENTRY Delete asset Equipment Asset Type (Titled or Non-Titled) Title Vehi…" at bounding box center [493, 303] width 987 height 534
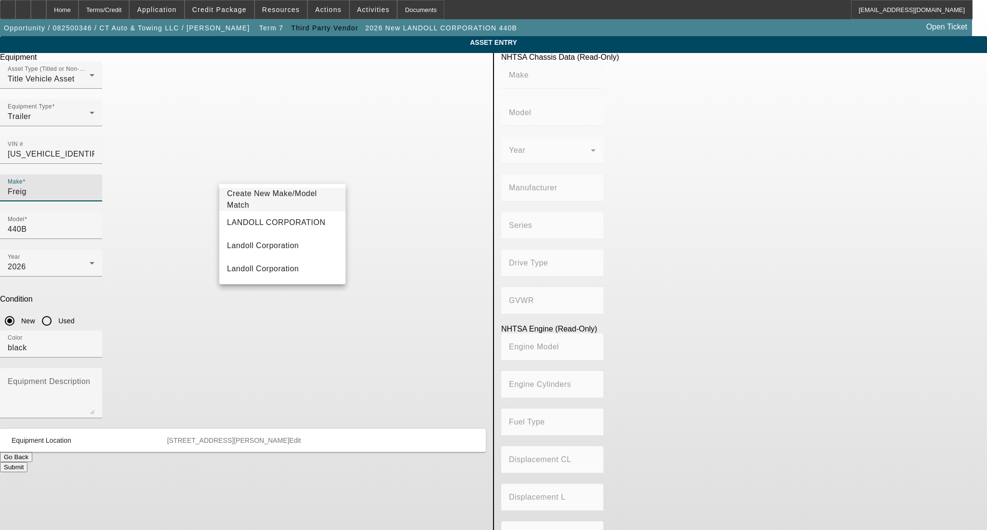
type input "Freigh"
type input "FREIGHTLINER"
type input "M2"
type input "DAIMLER TRUCK NORTH AMERICA LLC"
type input "106 Medium Duty"
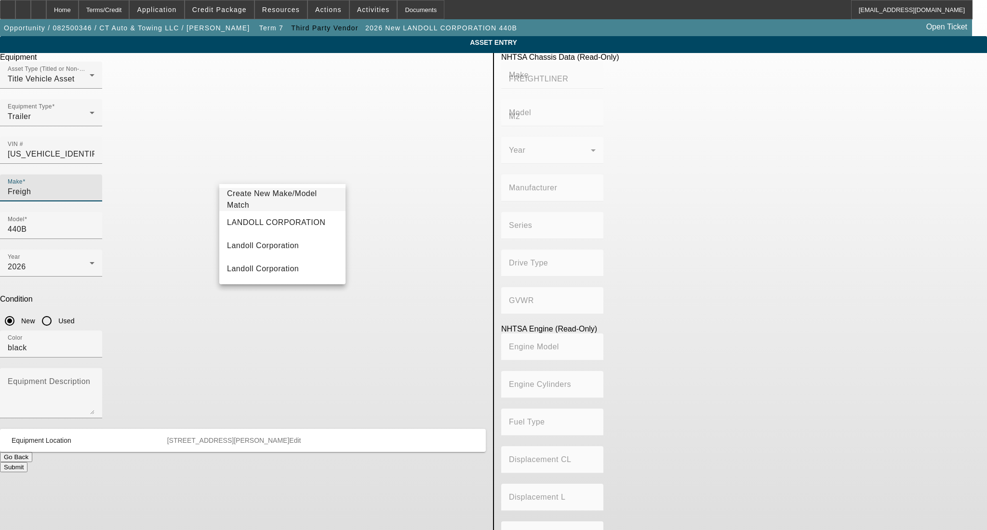
type input "4x2"
type input "Class 6: 19,501 - 26,000 lb (8,845 - 11,794 kg)"
type input "Cummins B6.7"
type input "6"
type input "Diesel"
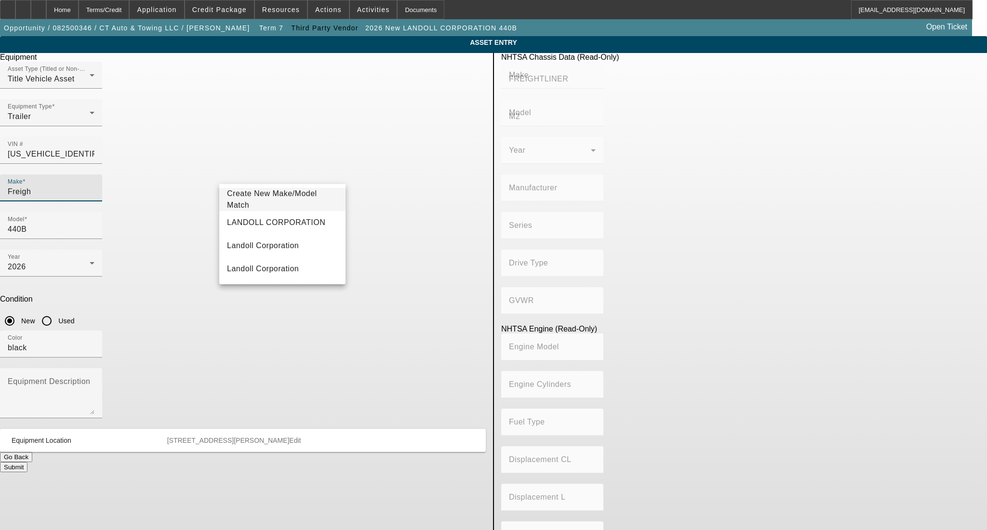
type input "408.85908543470"
type input "6.7"
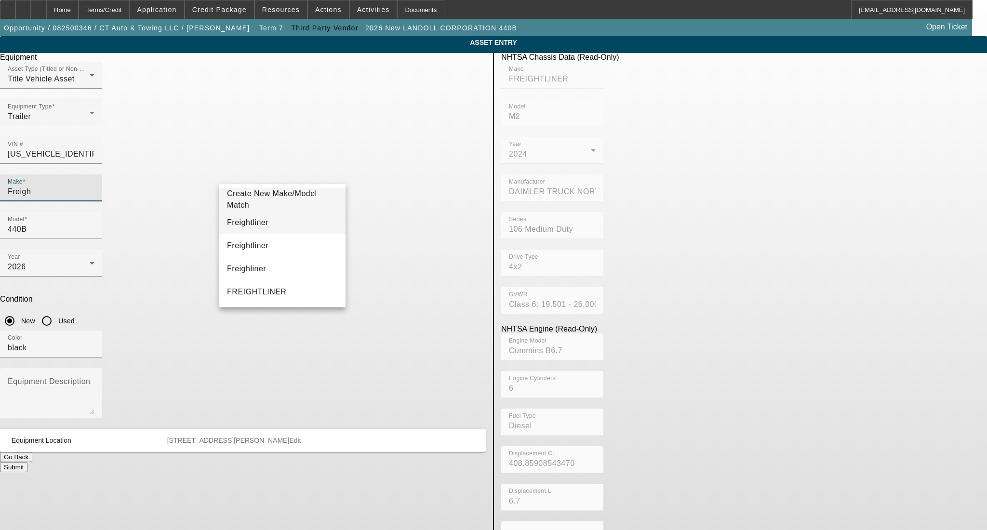
type input "Freigh"
click at [232, 213] on mat-option "Freightliner" at bounding box center [282, 222] width 126 height 23
type input "Freightliner"
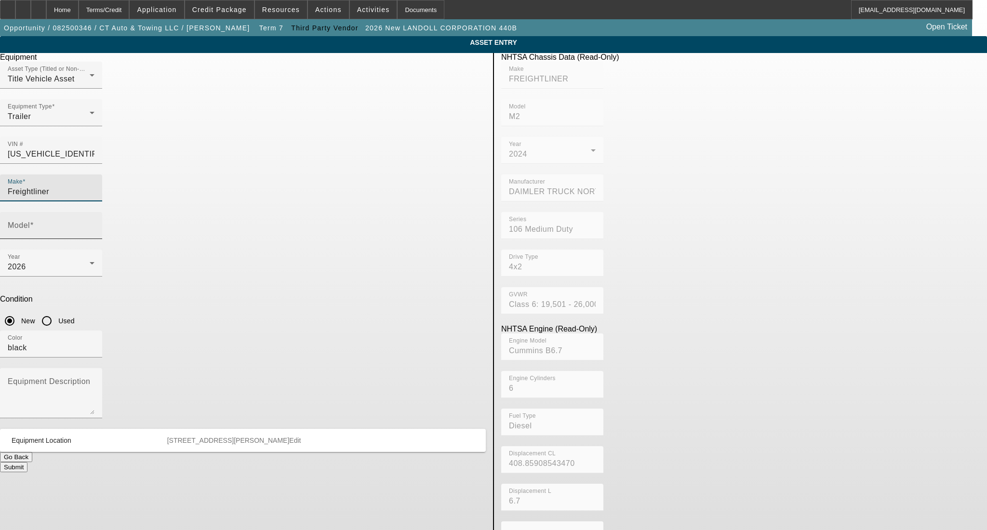
click at [94, 224] on input "Model" at bounding box center [51, 230] width 87 height 12
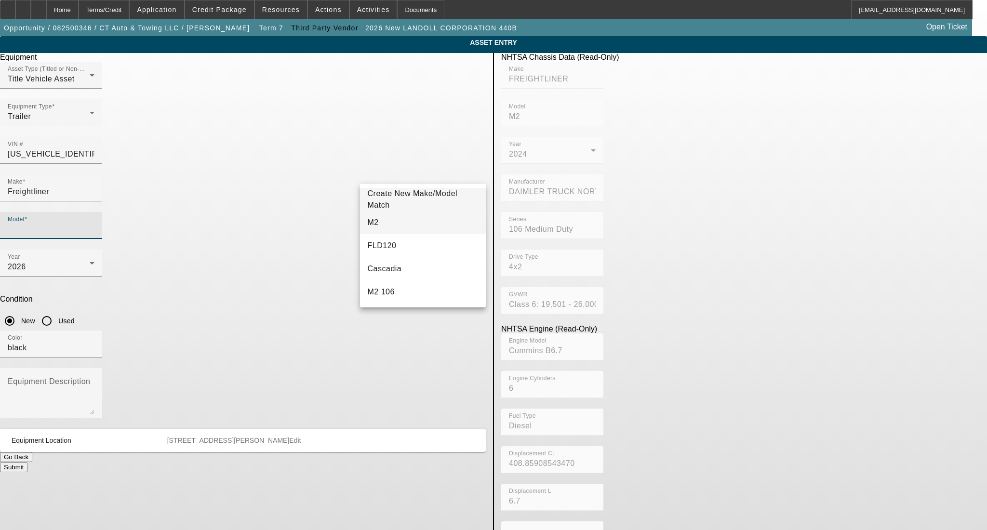
click at [394, 218] on mat-option "M2" at bounding box center [423, 222] width 126 height 23
type input "M2"
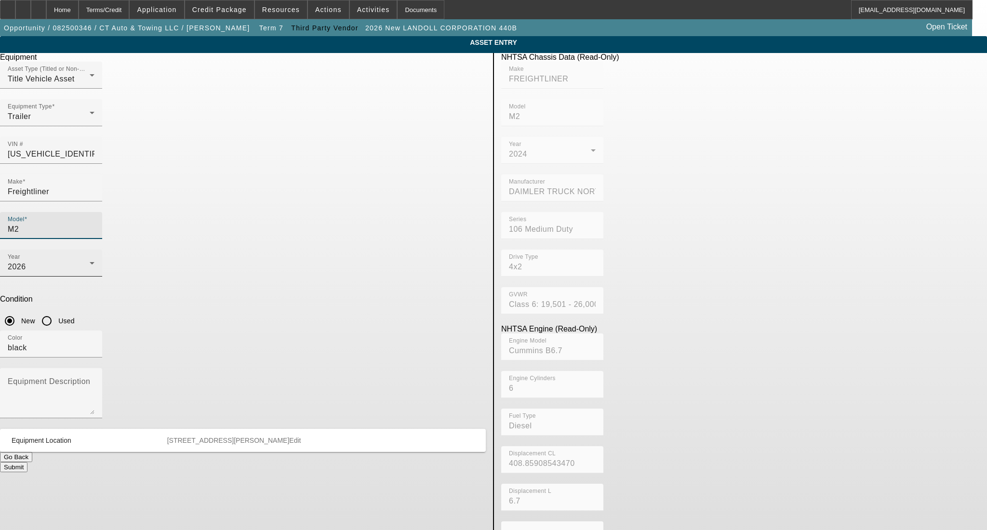
click at [94, 250] on div "Year 2026" at bounding box center [51, 263] width 87 height 27
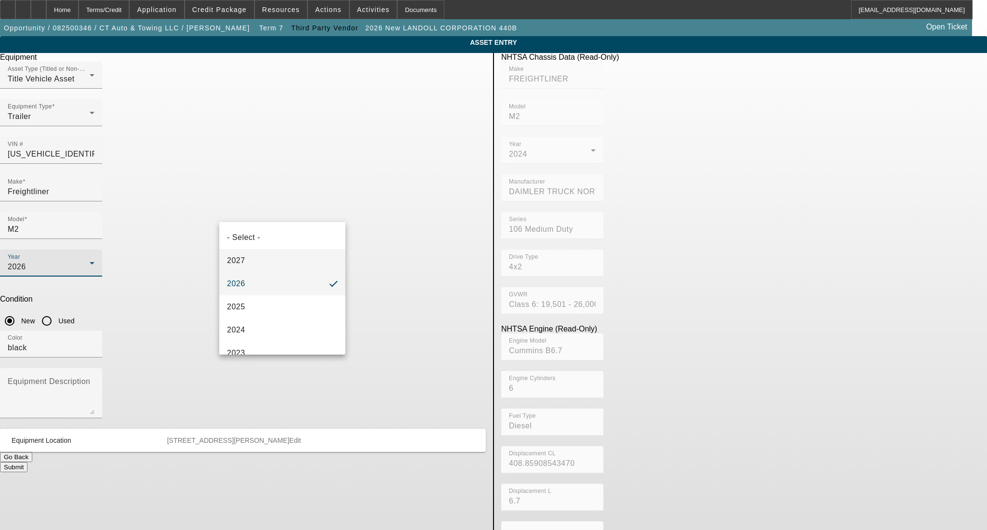
scroll to position [64, 0]
click at [259, 266] on mat-option "2024" at bounding box center [282, 265] width 126 height 23
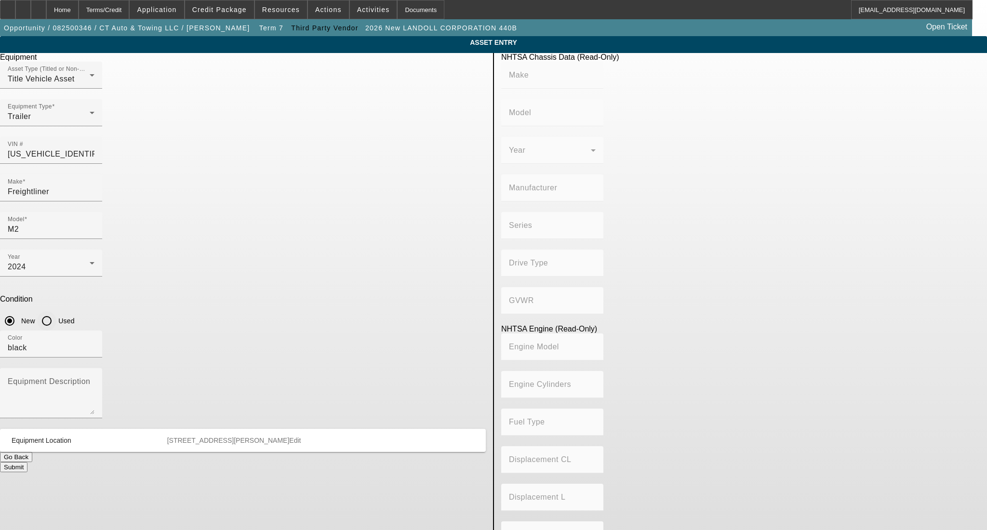
click at [56, 311] on input "Used" at bounding box center [46, 320] width 19 height 19
radio input "true"
type input "FREIGHTLINER"
type input "M2"
type input "DAIMLER TRUCK NORTH AMERICA LLC"
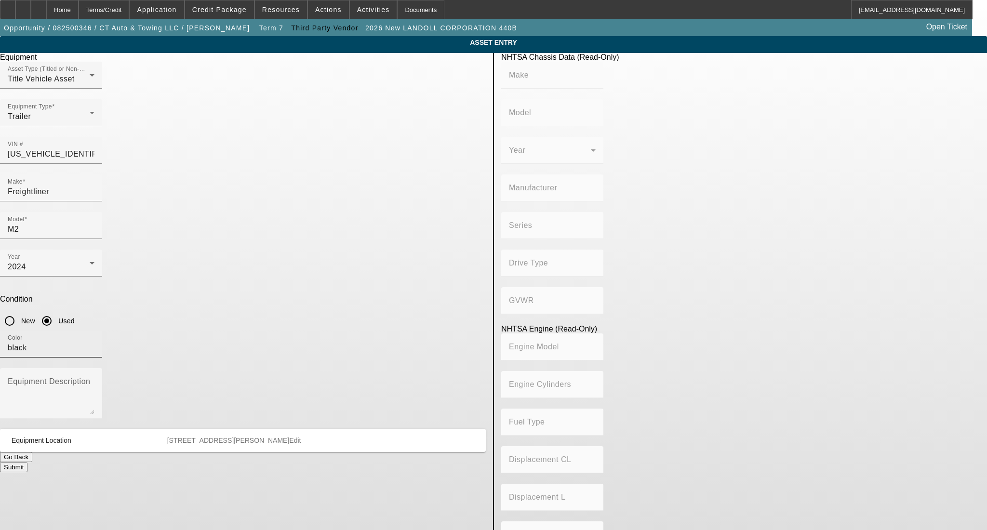
type input "106 Medium Duty"
type input "4x2"
type input "Class 6: 19,501 - 26,000 lb (8,845 - 11,794 kg)"
type input "Cummins B6.7"
type input "6"
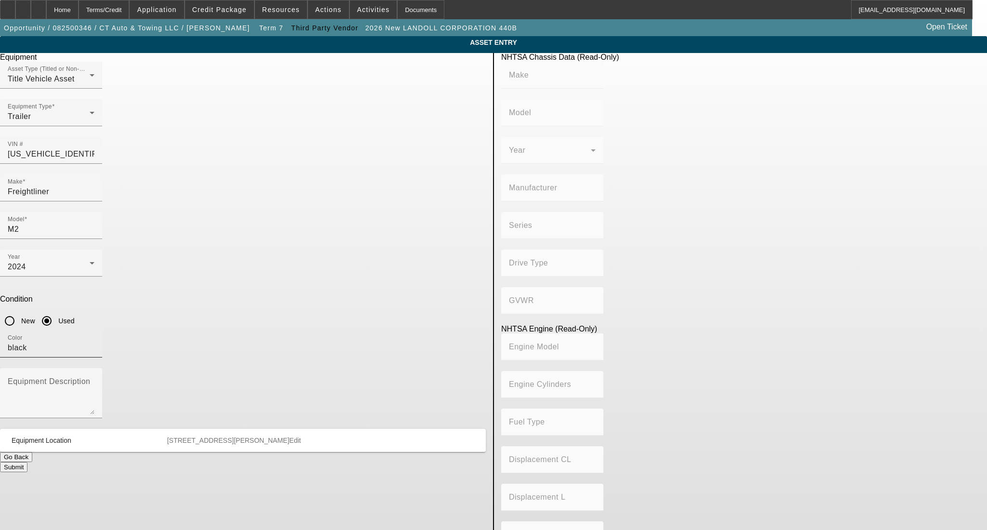
type input "Diesel"
type input "408.85908543470"
type input "6.7"
click at [94, 380] on textarea "Equipment Description" at bounding box center [51, 397] width 87 height 35
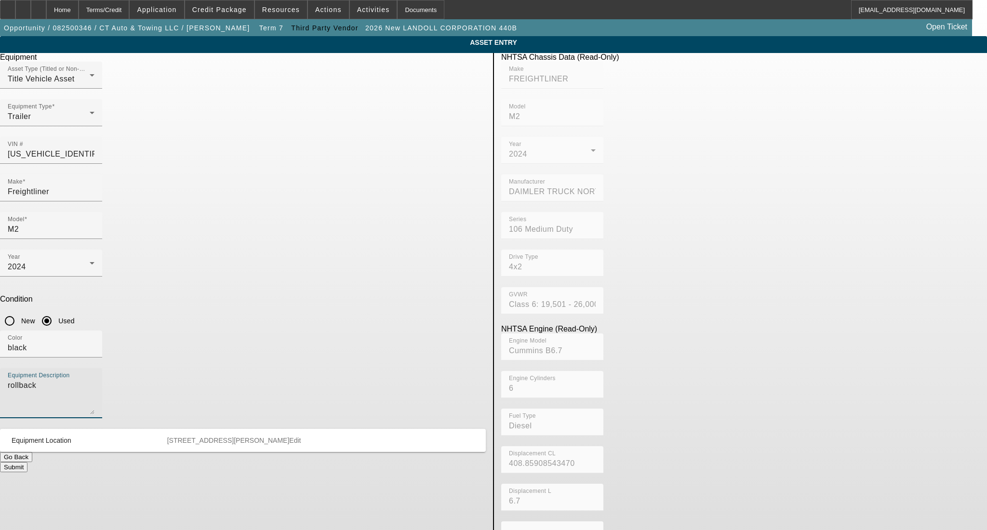
type textarea "rollback"
click at [409, 331] on div "Color black" at bounding box center [243, 350] width 486 height 38
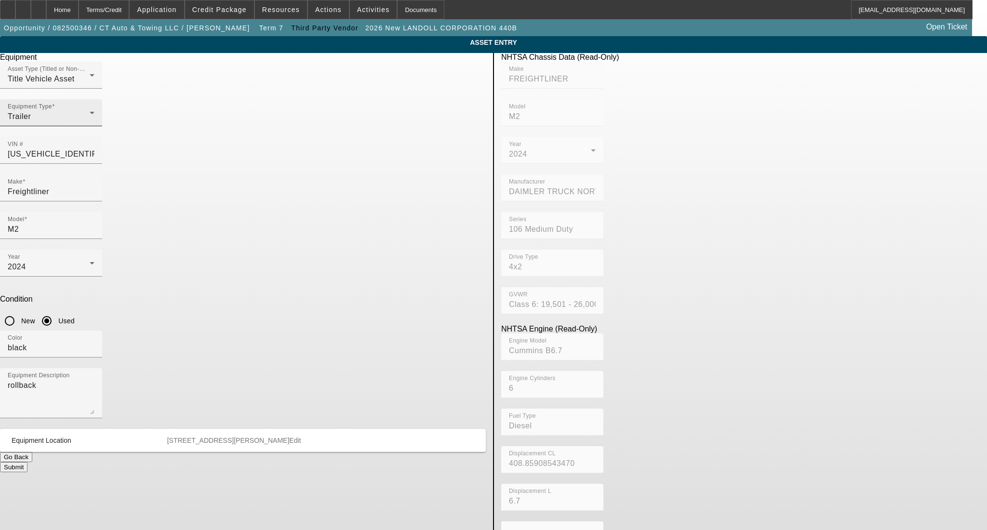
click at [94, 119] on div at bounding box center [94, 119] width 0 height 0
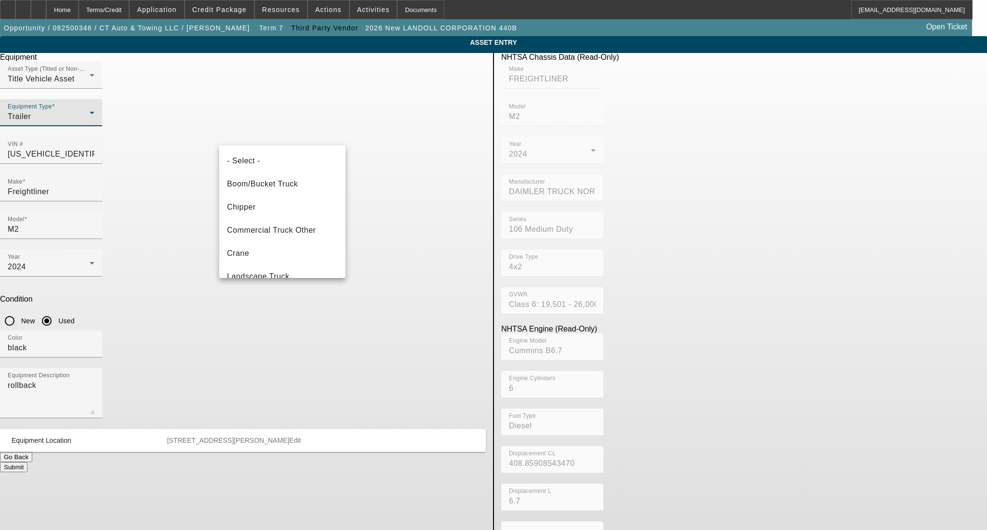
click at [267, 139] on div at bounding box center [493, 265] width 987 height 530
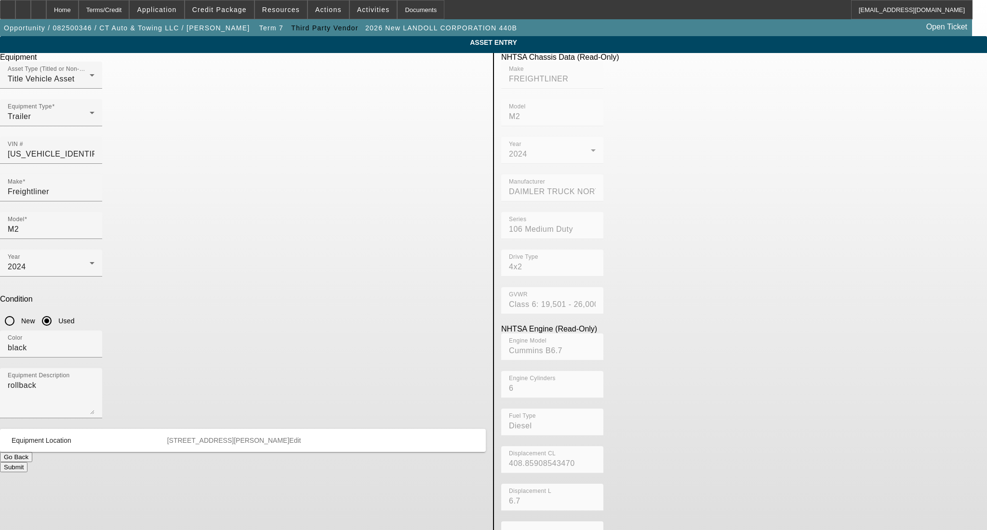
click at [102, 137] on div at bounding box center [51, 131] width 102 height 11
drag, startPoint x: 443, startPoint y: 139, endPoint x: 337, endPoint y: 138, distance: 105.5
click at [337, 138] on div "Asset Type (Titled or Non-Titled) Title Vehicle Asset Equipment Type Trailer VI…" at bounding box center [243, 118] width 486 height 113
click at [94, 126] on div "Equipment Type Trailer" at bounding box center [51, 112] width 87 height 27
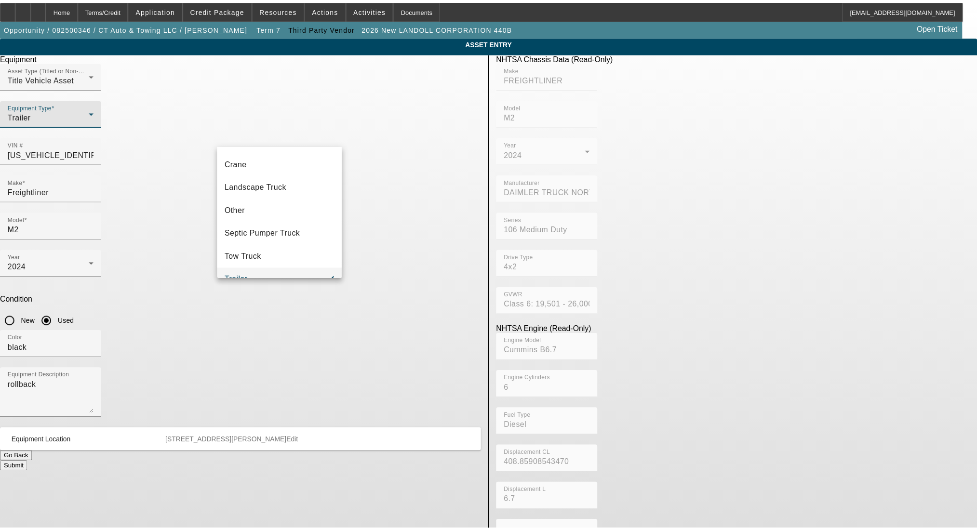
scroll to position [106, 0]
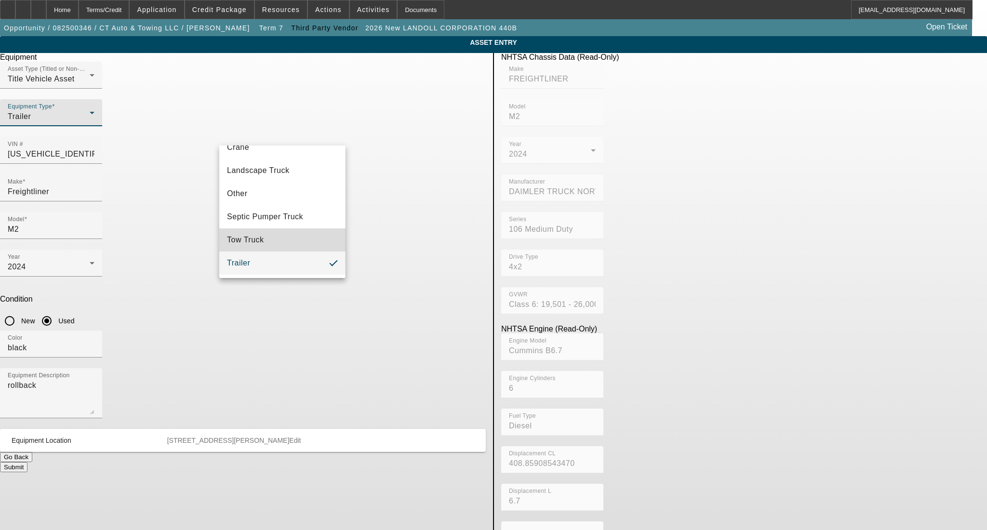
click at [289, 249] on mat-option "Tow Truck" at bounding box center [282, 239] width 126 height 23
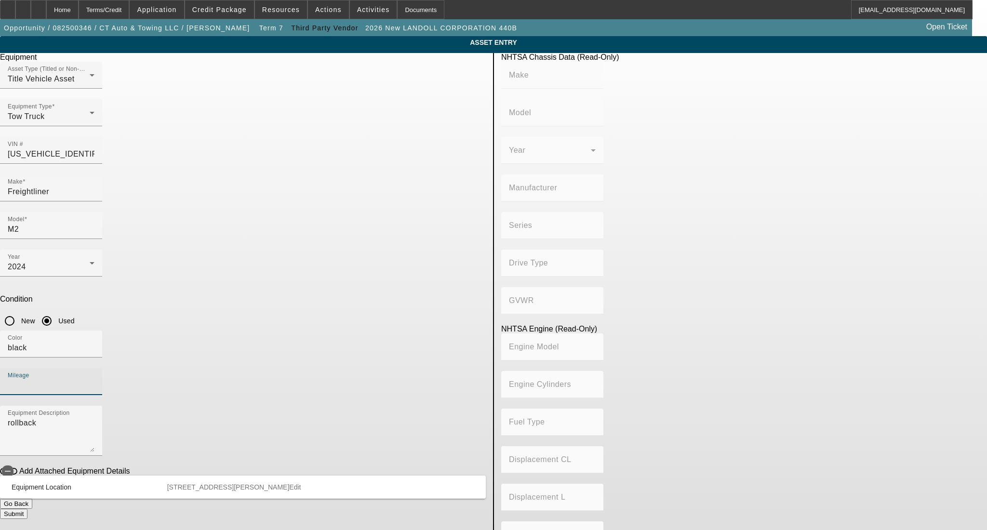
click at [94, 380] on input "Mileage" at bounding box center [51, 386] width 87 height 12
type input "FREIGHTLINER"
type input "M2"
type input "DAIMLER TRUCK NORTH AMERICA LLC"
type input "106 Medium Duty"
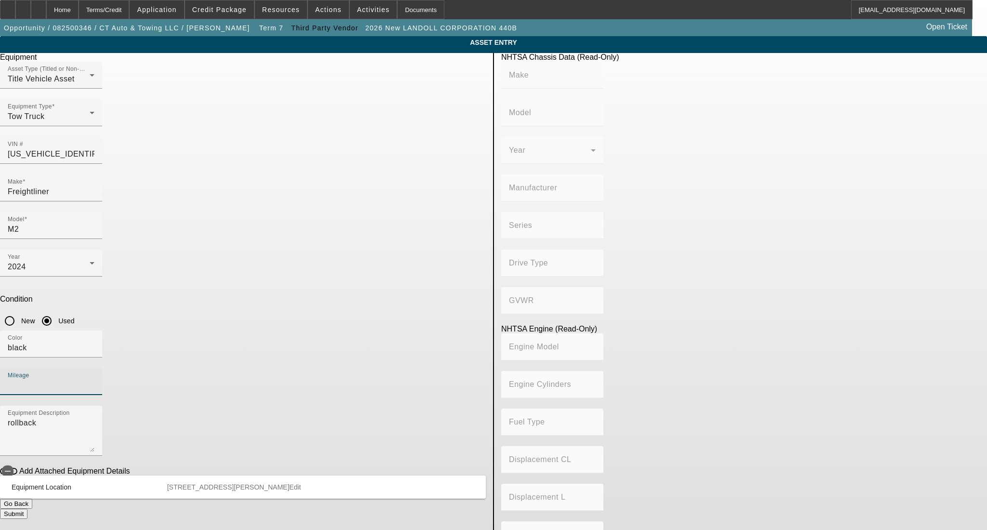
type input "4x2"
type input "Class 6: 19,501 - 26,000 lb (8,845 - 11,794 kg)"
type input "Cummins B6.7"
type input "6"
type input "Diesel"
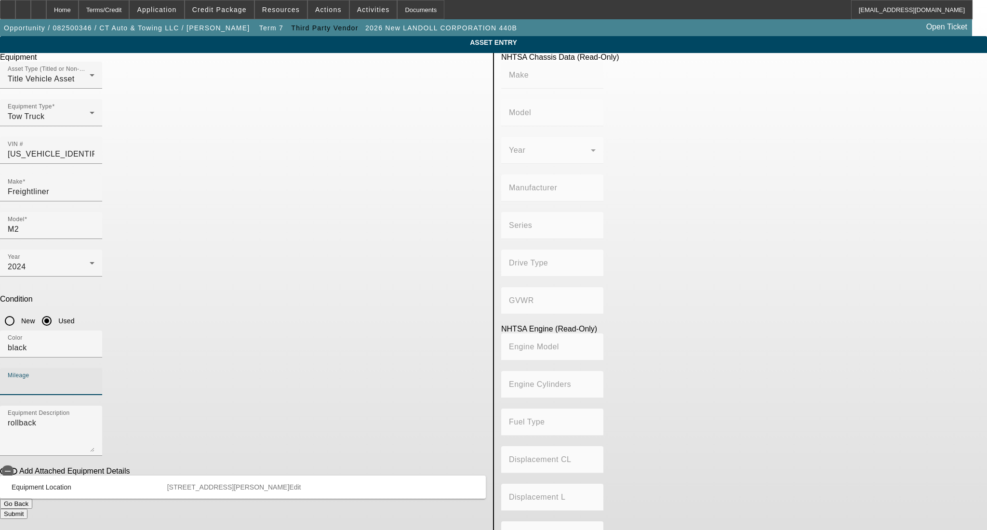
type input "408.85908543470"
type input "6.7"
type input "5"
type input "66305"
click at [94, 417] on textarea "rollback" at bounding box center [51, 434] width 87 height 35
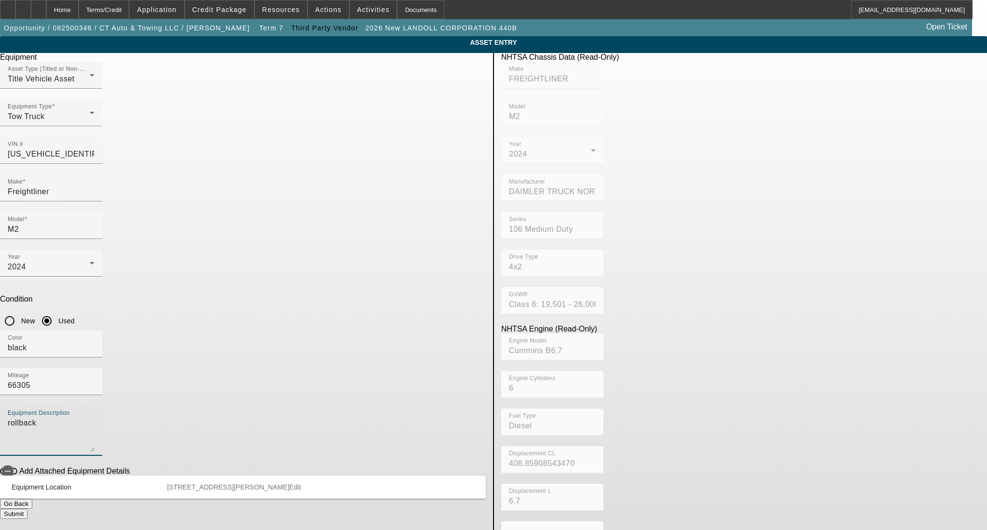
click at [435, 509] on div "Submit" at bounding box center [243, 514] width 486 height 10
click at [27, 509] on button "Submit" at bounding box center [13, 514] width 27 height 10
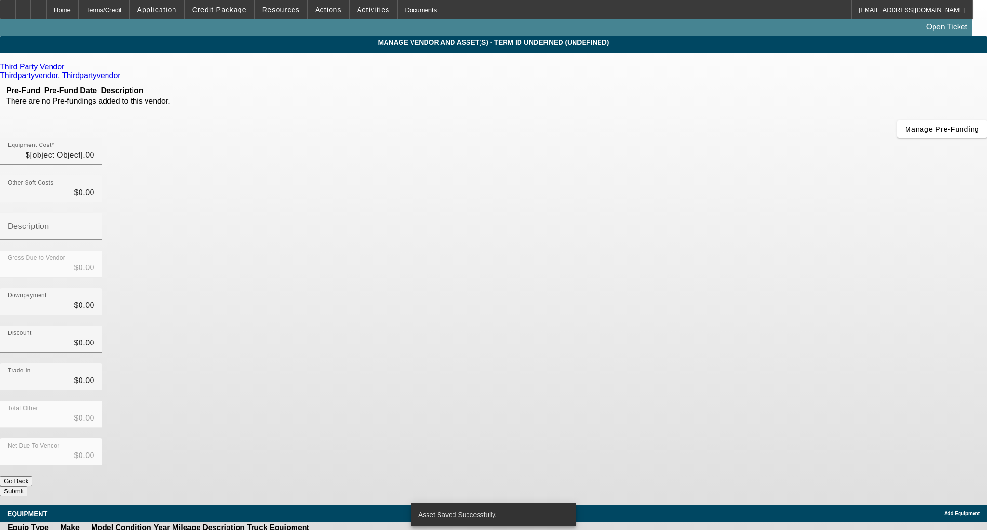
type input "$130,000.00"
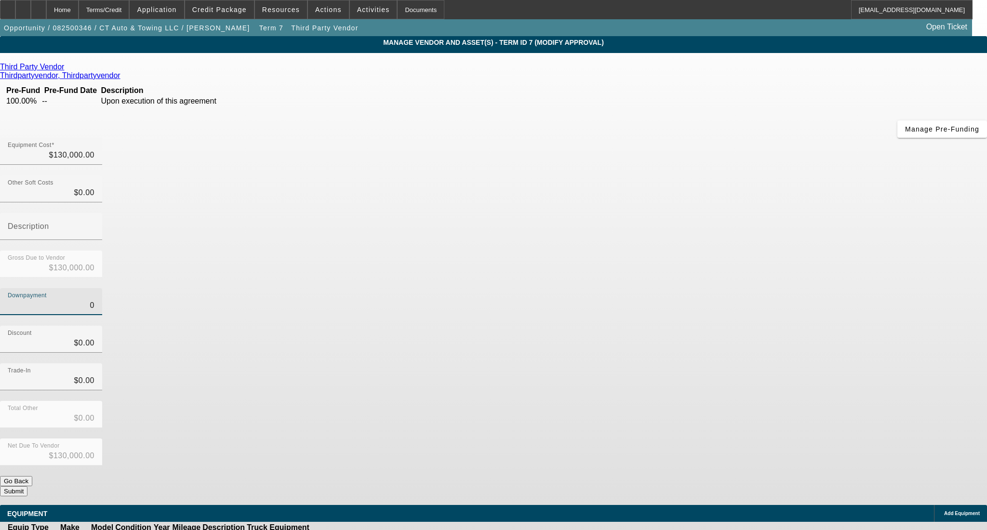
drag, startPoint x: 576, startPoint y: 199, endPoint x: 656, endPoint y: 200, distance: 79.5
click at [656, 288] on div "Downpayment 0" at bounding box center [493, 307] width 987 height 38
type input "1"
type input "$1.00"
type input "$129,999.00"
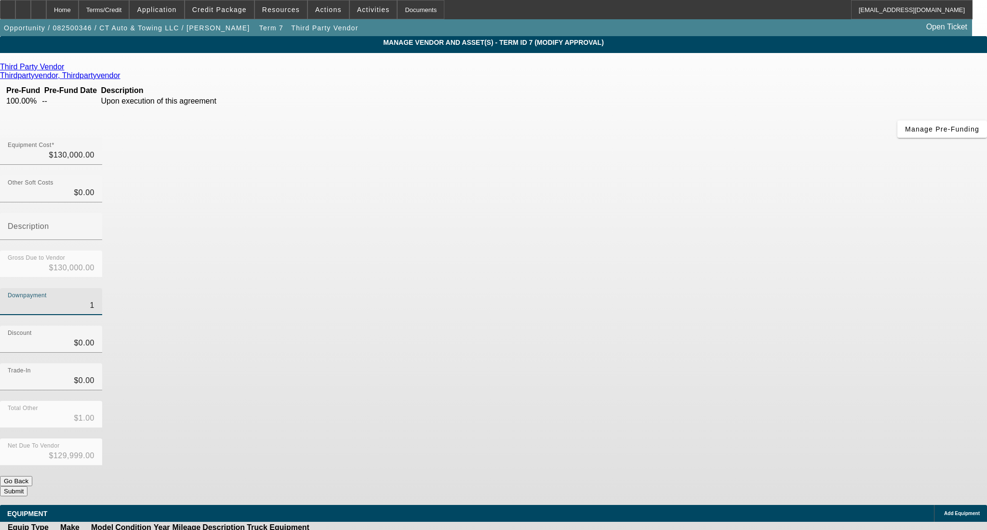
type input "10"
type input "$10.00"
type input "$129,990.00"
type input "100"
type input "$100.00"
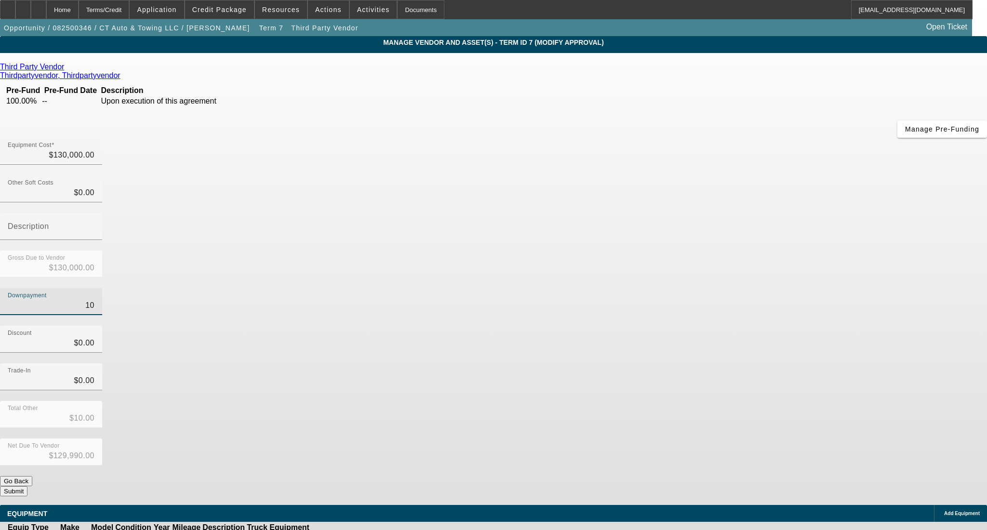
type input "$129,900.00"
type input "1000"
type input "$1,000.00"
type input "$129,000.00"
type input "$1,000.00"
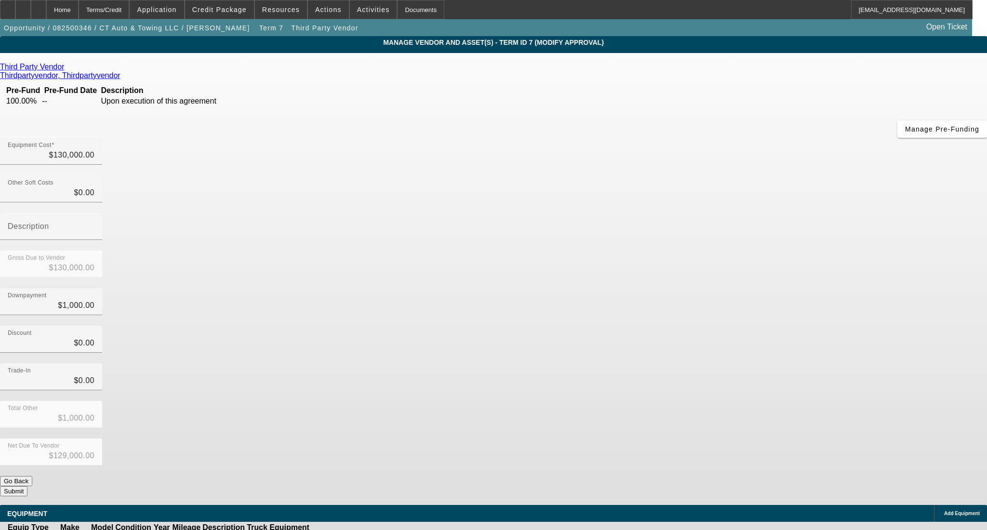
click at [719, 326] on div "Discount $0.00" at bounding box center [493, 345] width 987 height 38
click at [27, 486] on button "Submit" at bounding box center [13, 491] width 27 height 10
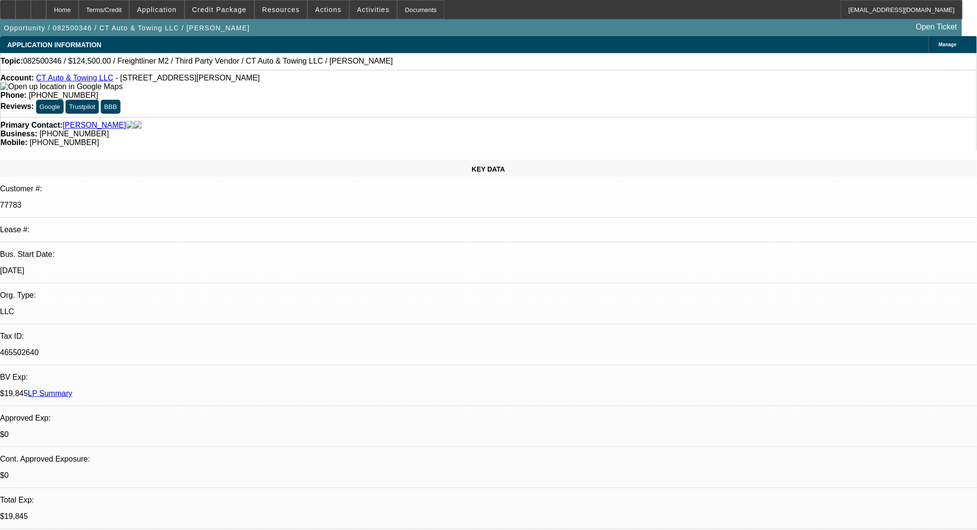
select select "0"
select select "6"
select select "0"
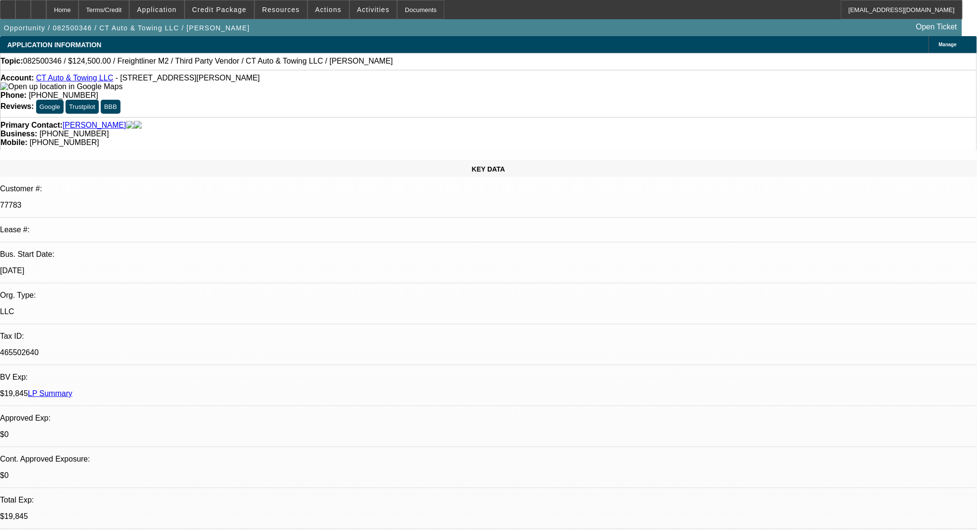
select select "0"
select select "2"
select select "0"
select select "6"
select select "0"
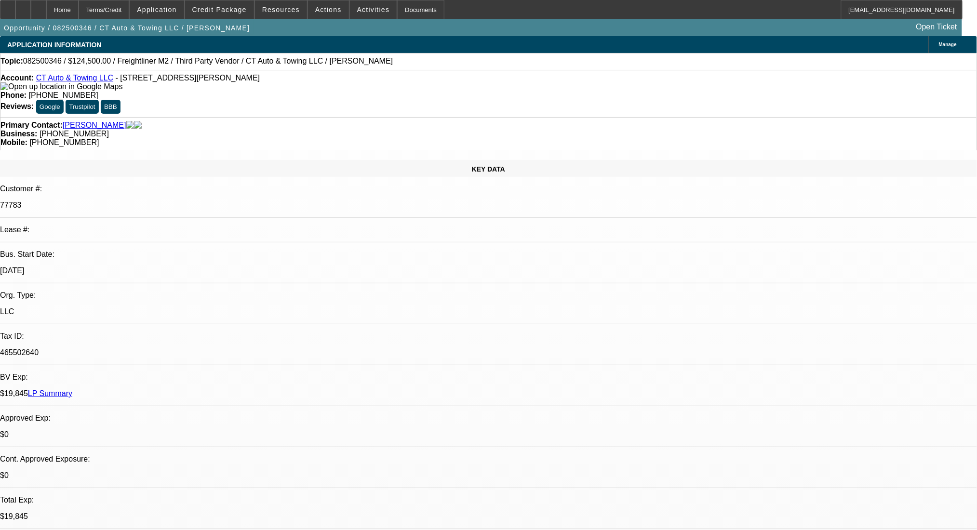
select select "0"
select select "2"
select select "0"
select select "6"
select select "0"
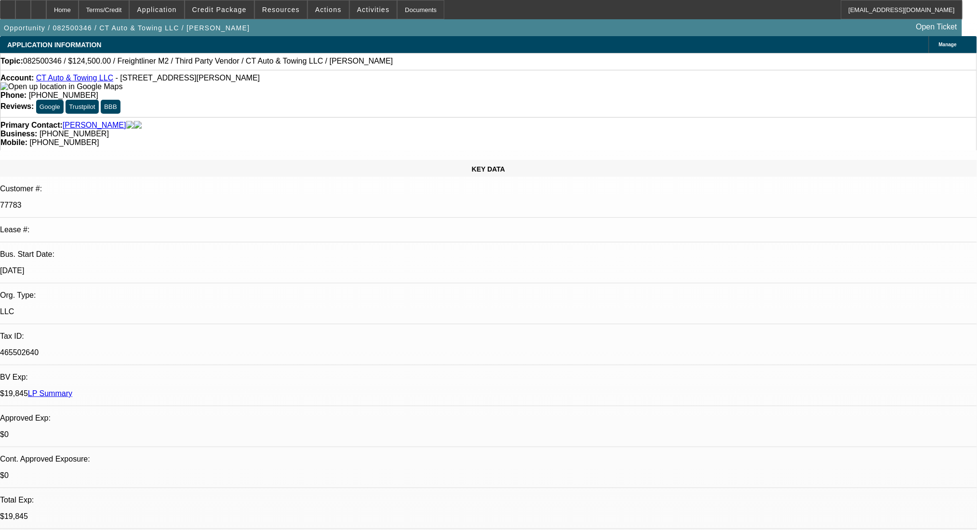
select select "0"
select select "6"
click at [46, 5] on div at bounding box center [38, 9] width 15 height 19
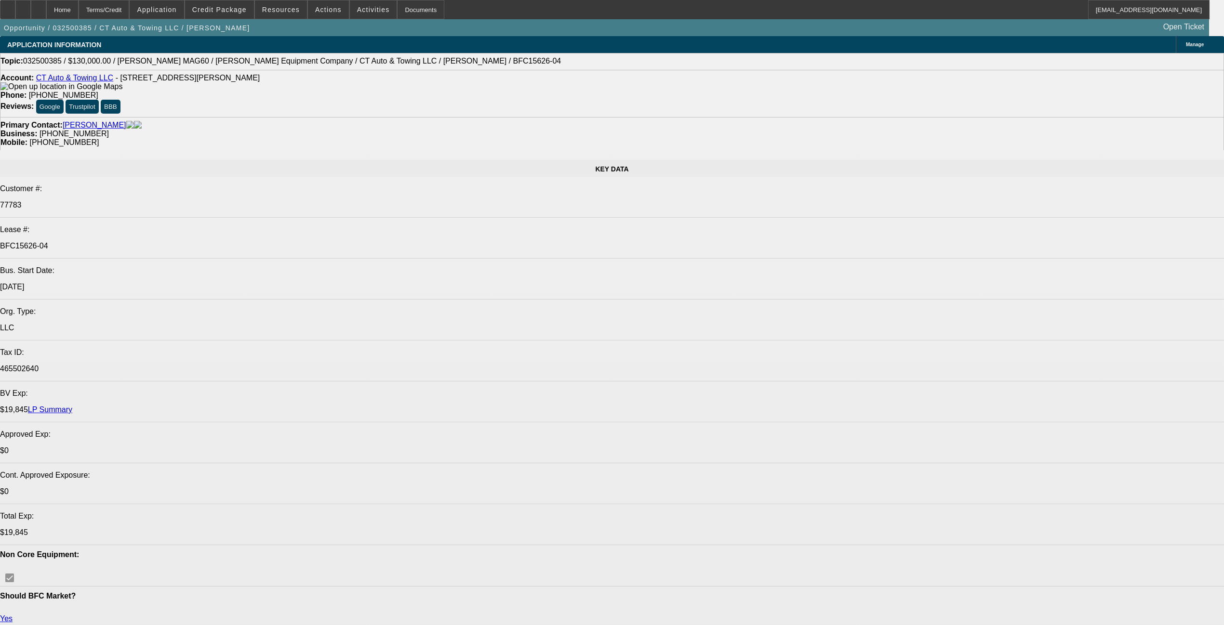
select select "0"
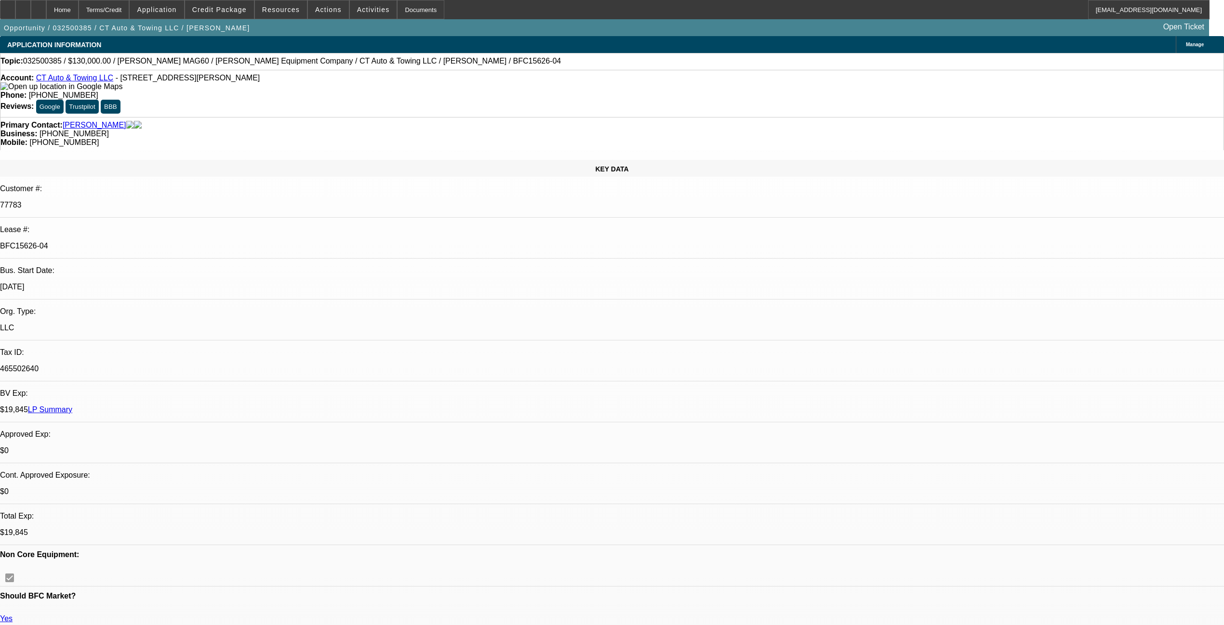
select select "6"
select select "0"
select select "6"
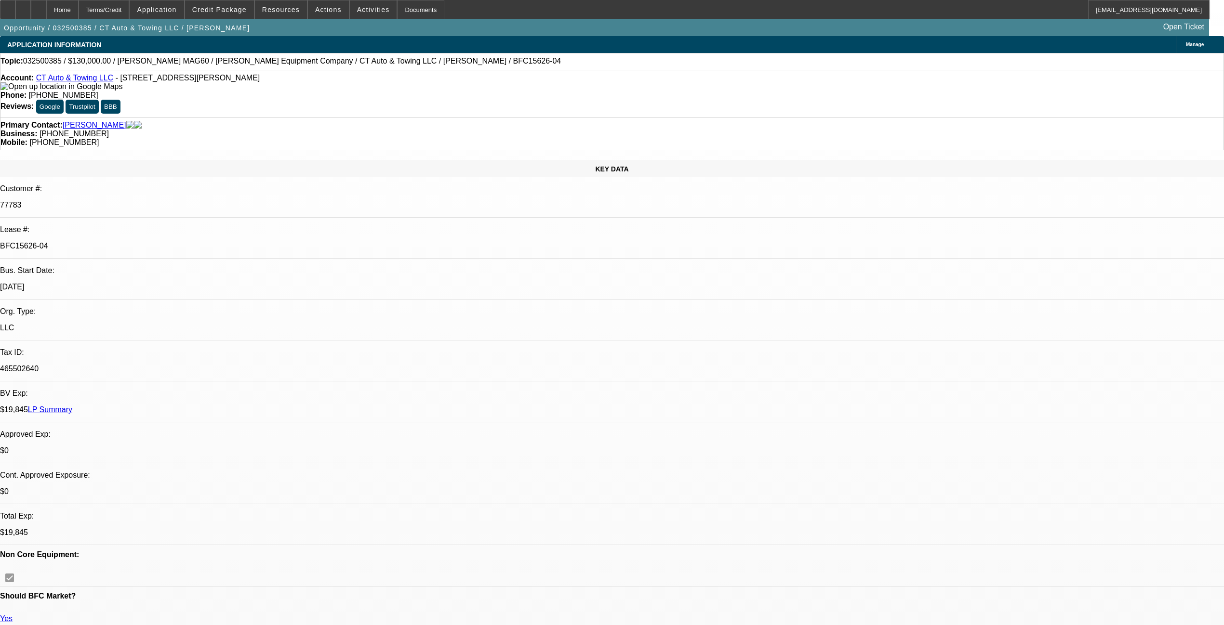
select select "0"
select select "6"
select select "0"
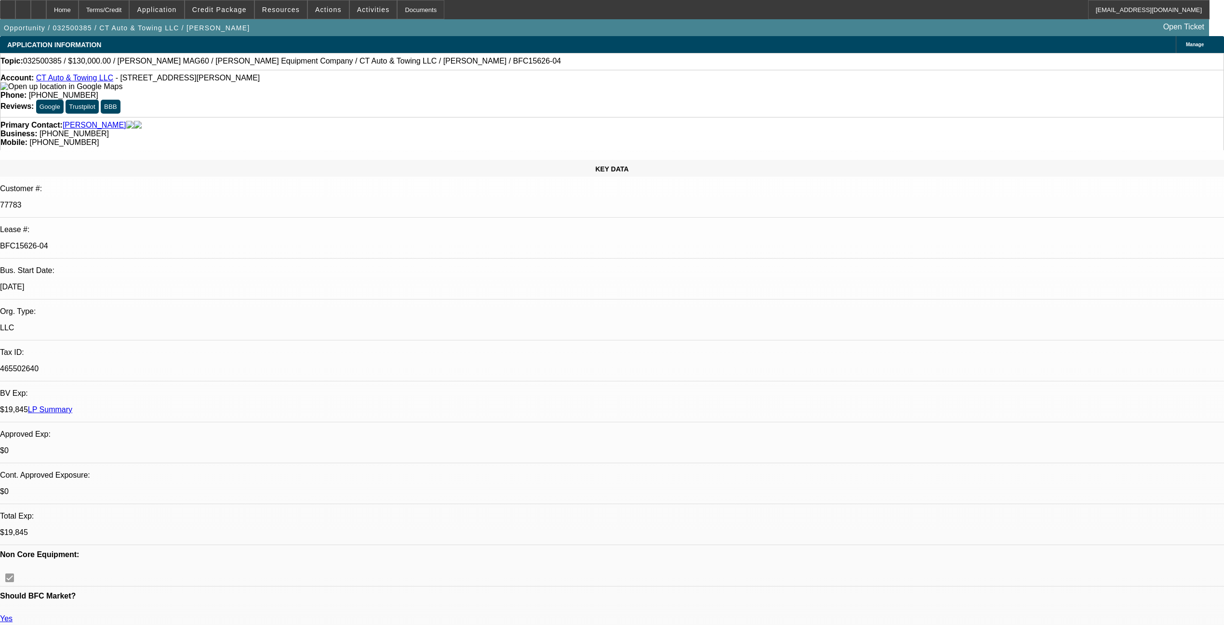
select select "0"
select select "6"
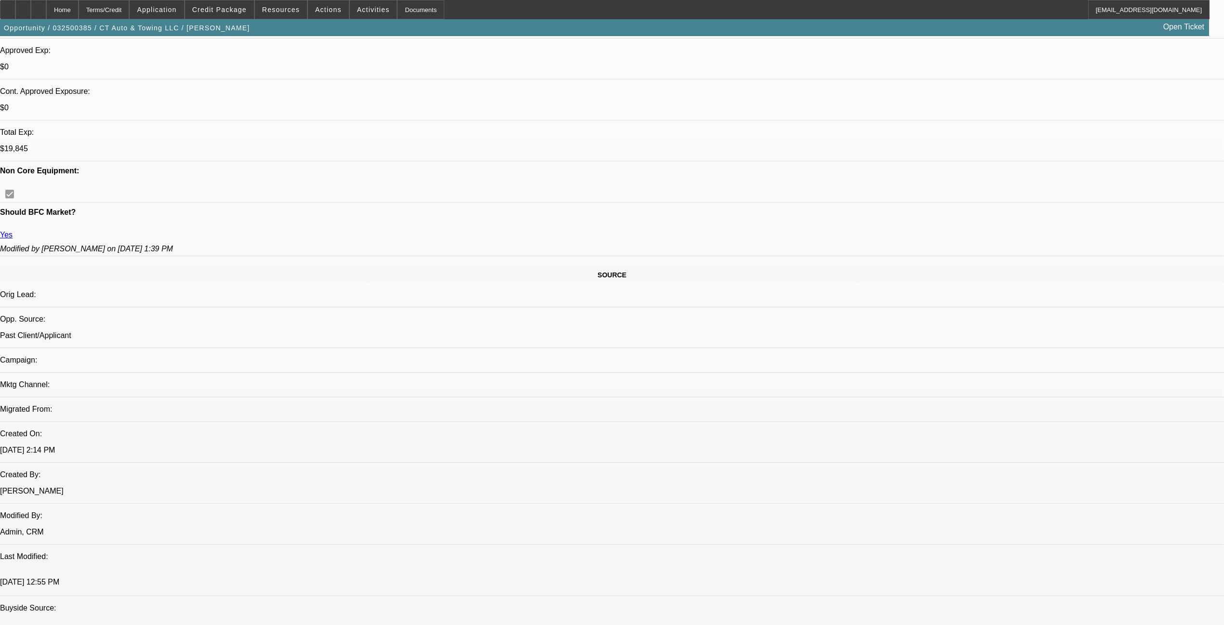
scroll to position [386, 0]
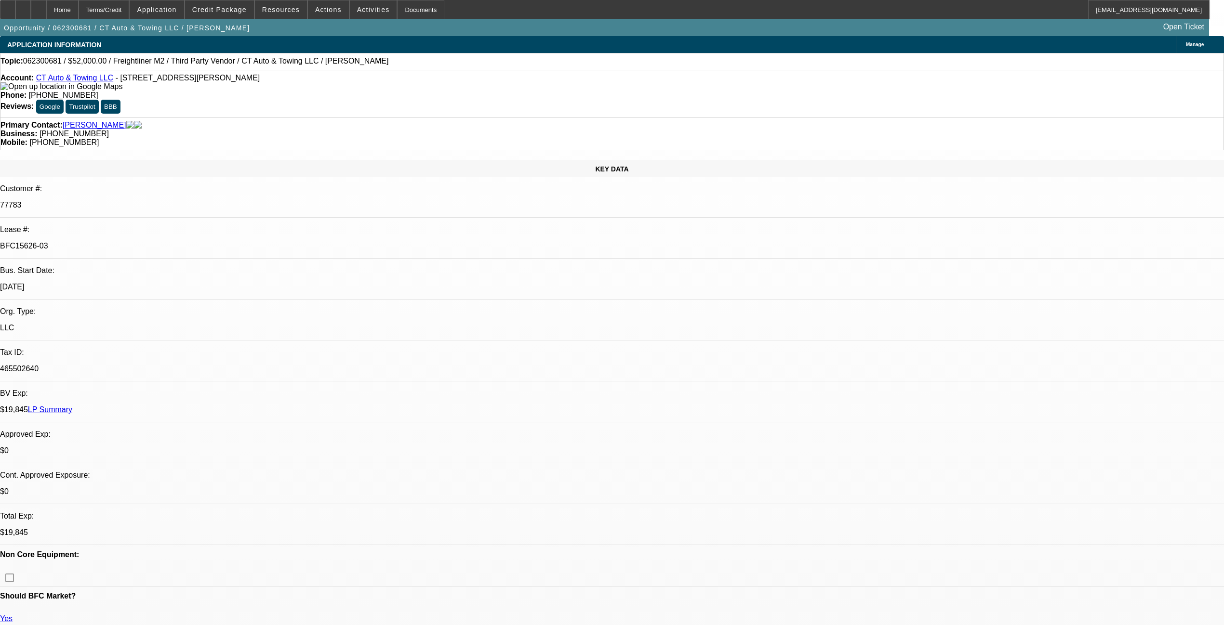
select select "0"
select select "6"
select select "0"
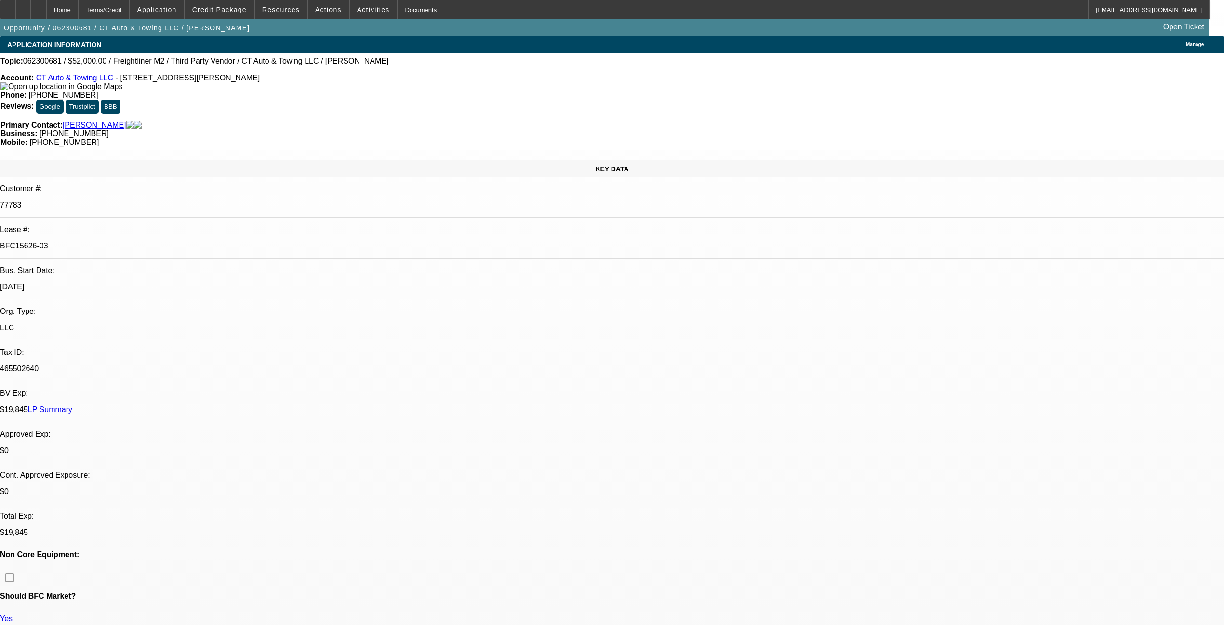
select select "0"
select select "6"
select select "0"
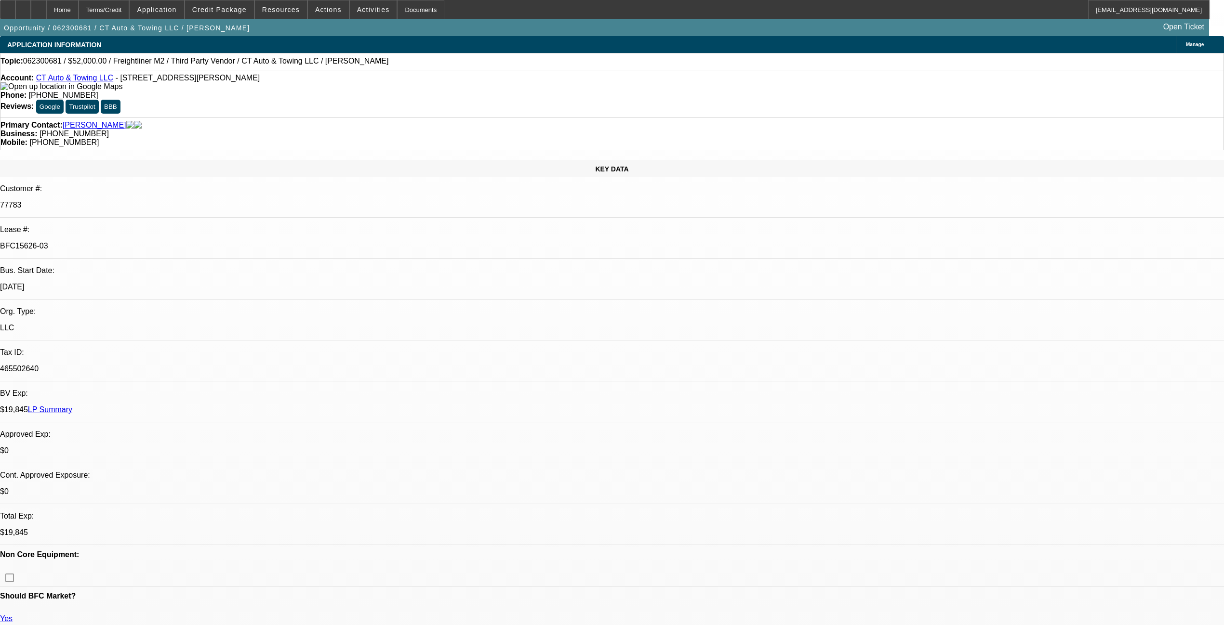
select select "0"
select select "6"
select select "0"
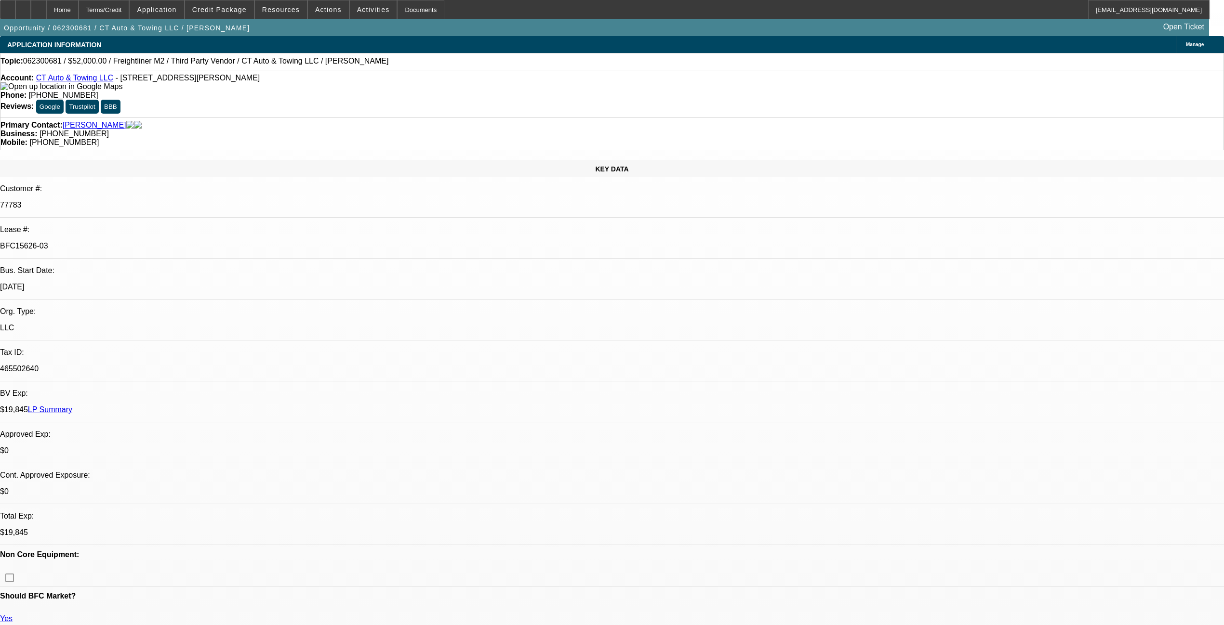
select select "6"
click at [72, 406] on link "LP Summary" at bounding box center [50, 410] width 44 height 8
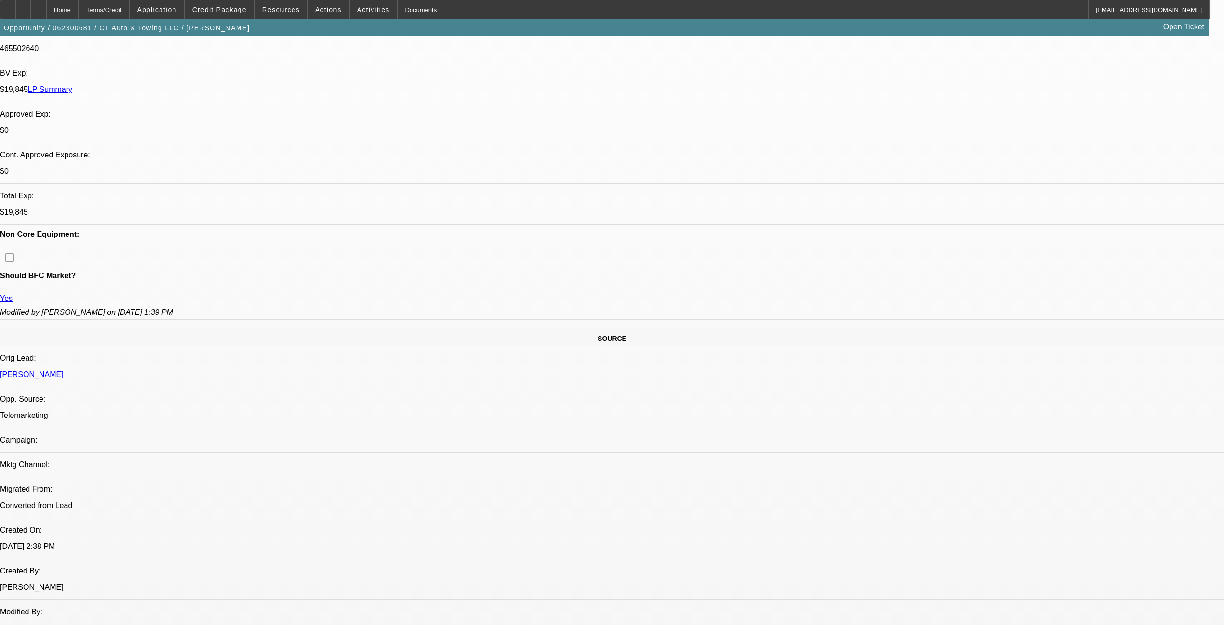
scroll to position [321, 0]
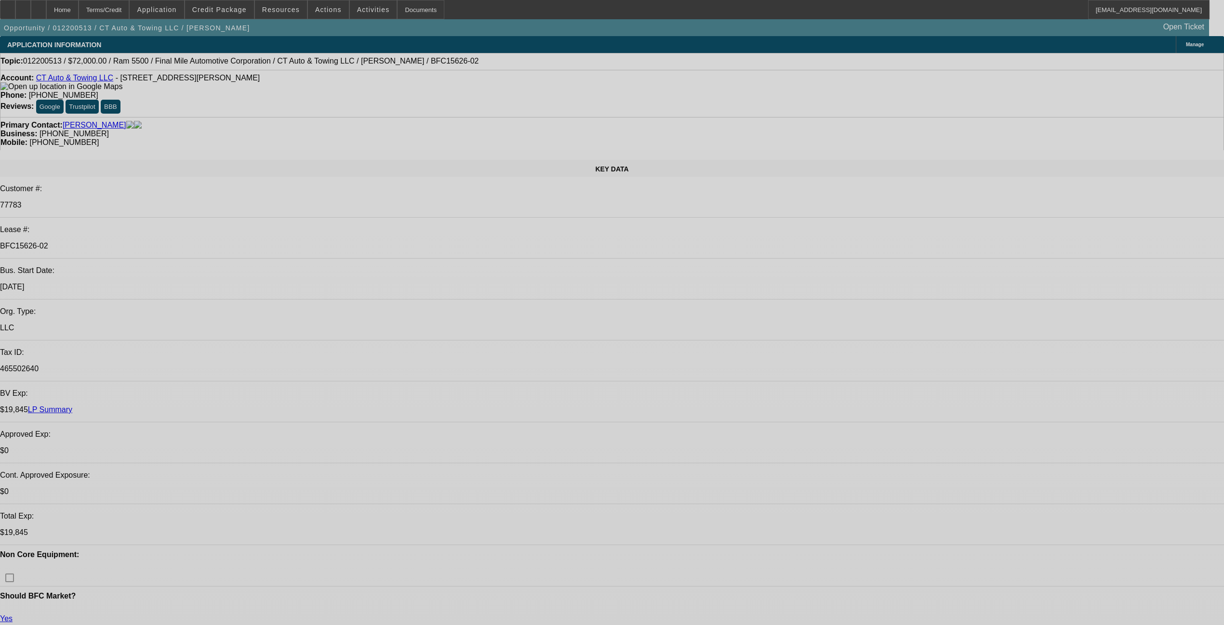
select select "0"
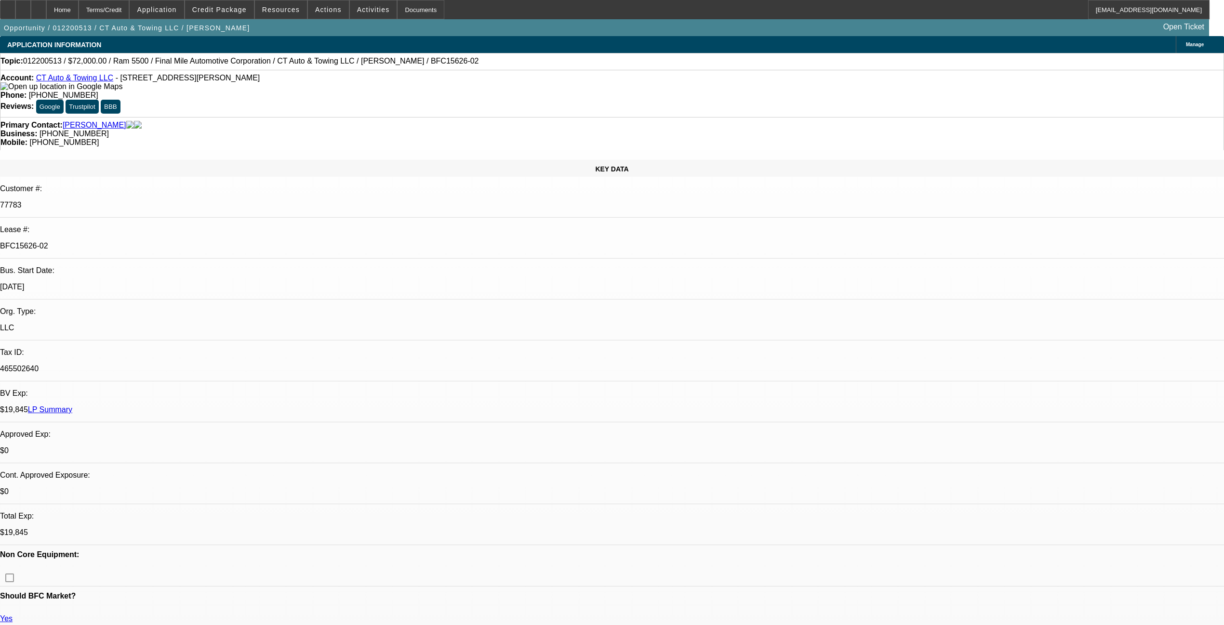
select select "0"
select select "6"
select select "0"
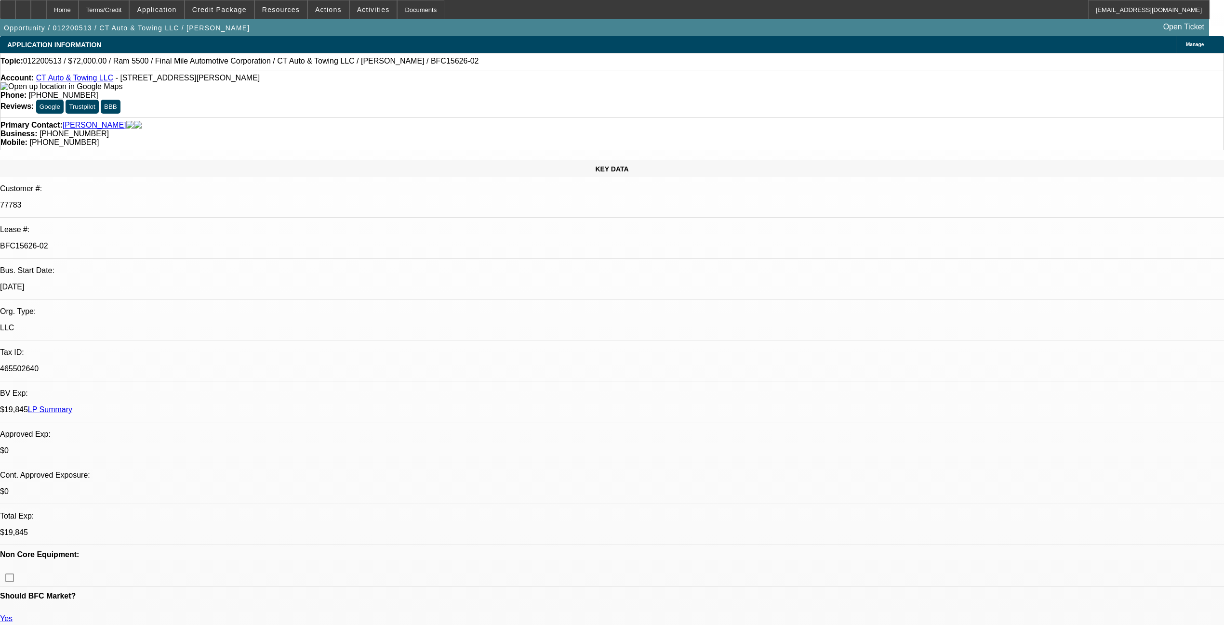
select select "0"
select select "6"
select select "0"
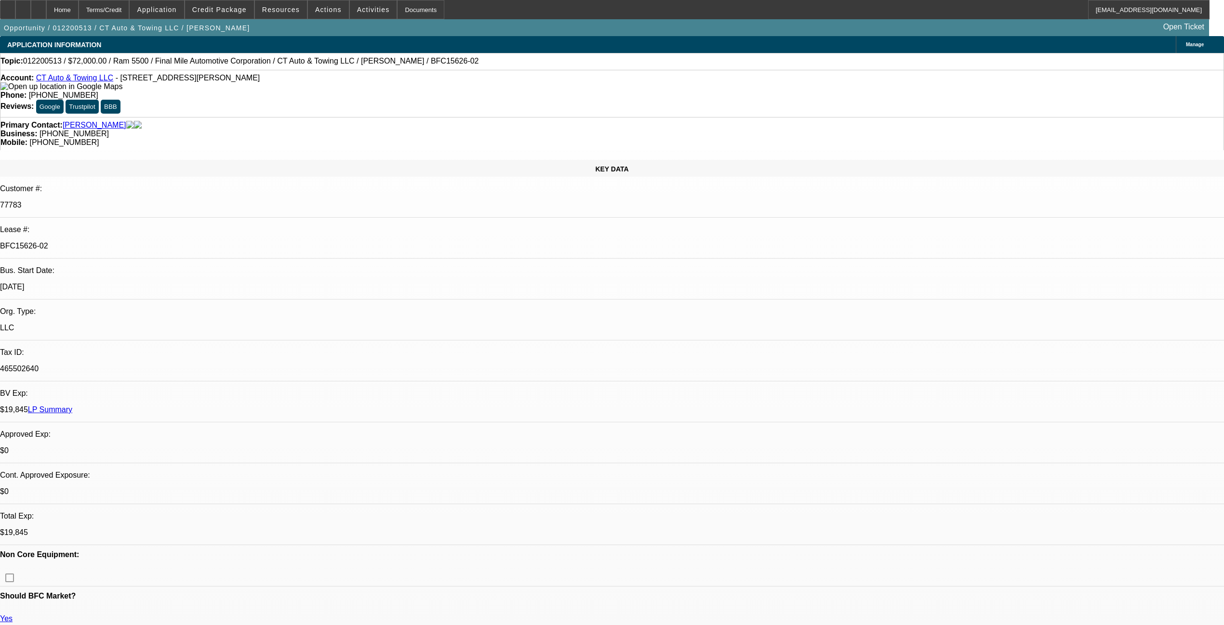
select select "6"
select select "0"
select select "6"
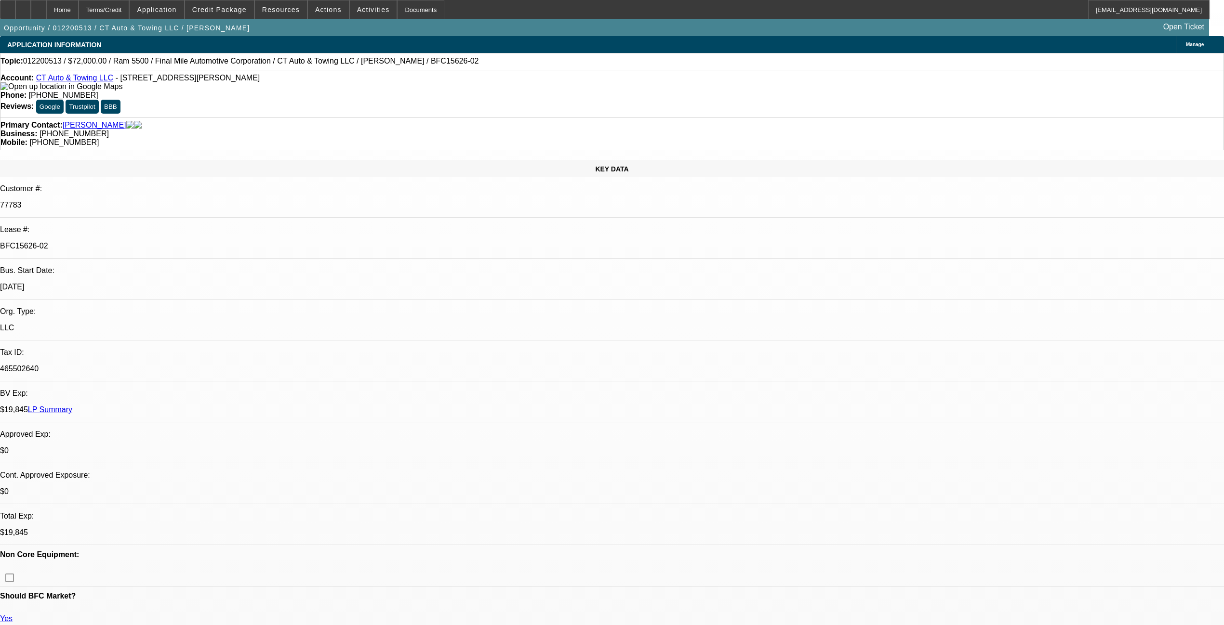
drag, startPoint x: 197, startPoint y: 163, endPoint x: 120, endPoint y: 164, distance: 77.1
click at [120, 226] on div "Lease #: BFC15626-02" at bounding box center [612, 242] width 1224 height 33
copy div "BFC15626-02"
drag, startPoint x: 85, startPoint y: 500, endPoint x: 20, endPoint y: 505, distance: 65.7
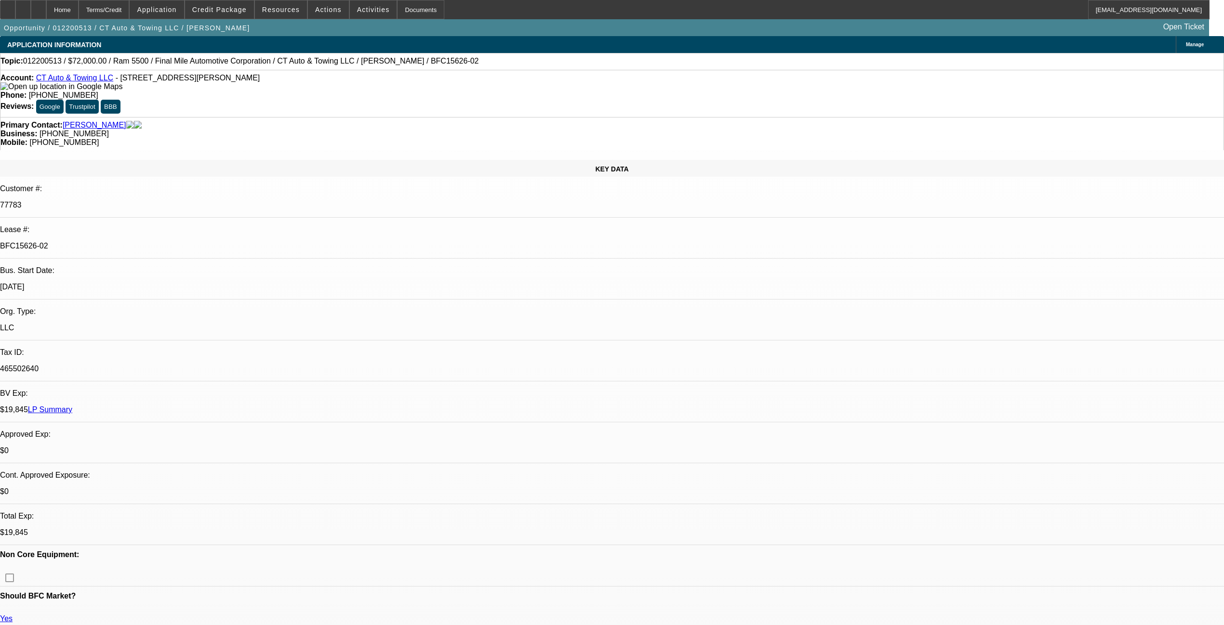
copy link "Vyacheslav Gofman"
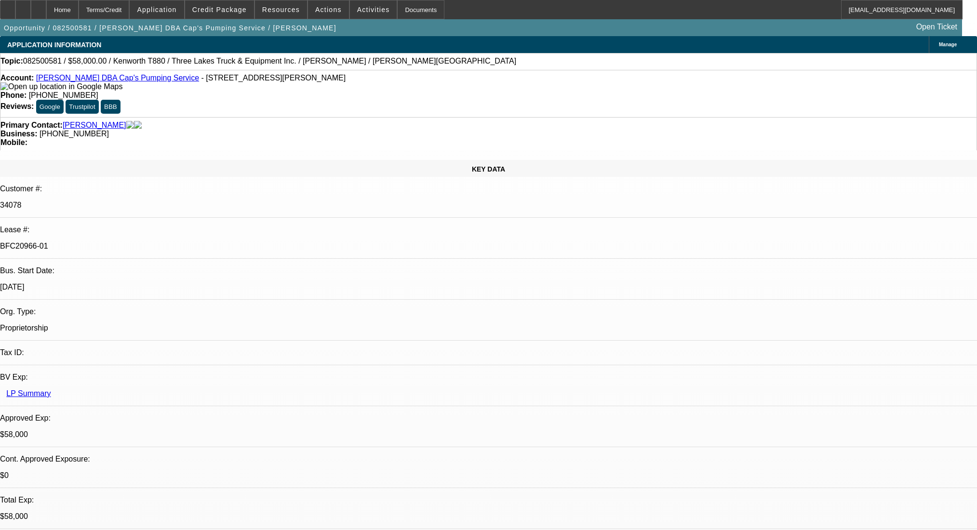
select select "0"
select select "9"
select select "0"
select select "6"
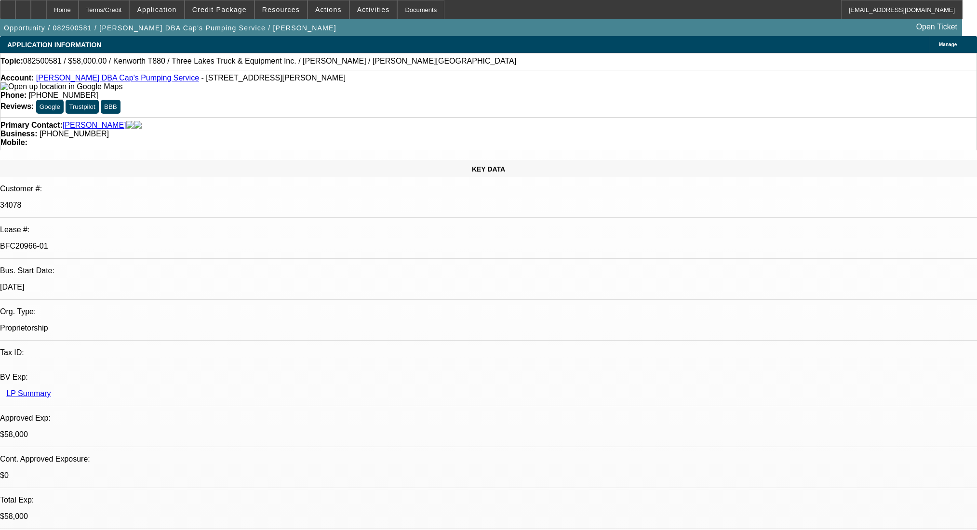
select select "0"
select select "9"
select select "0.1"
select select "4"
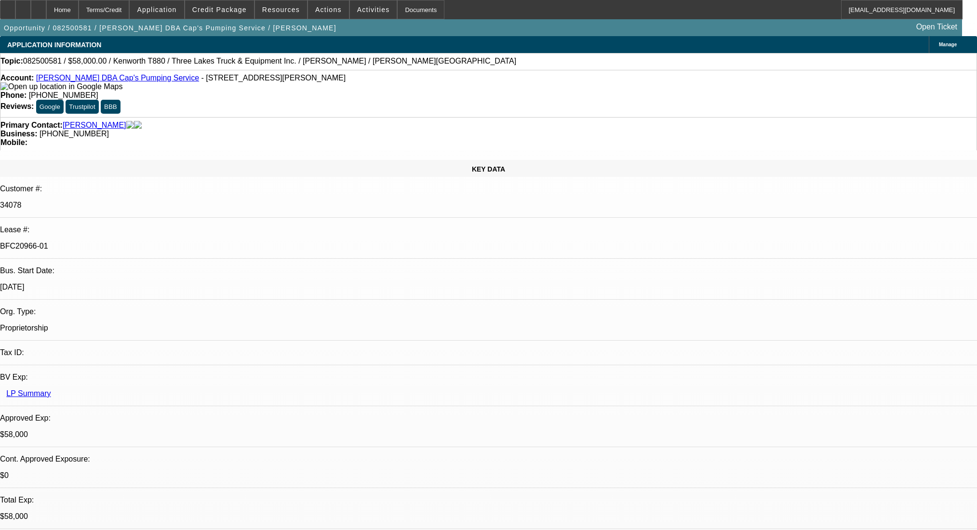
select select "0"
select select "0.1"
select select "4"
select select "0"
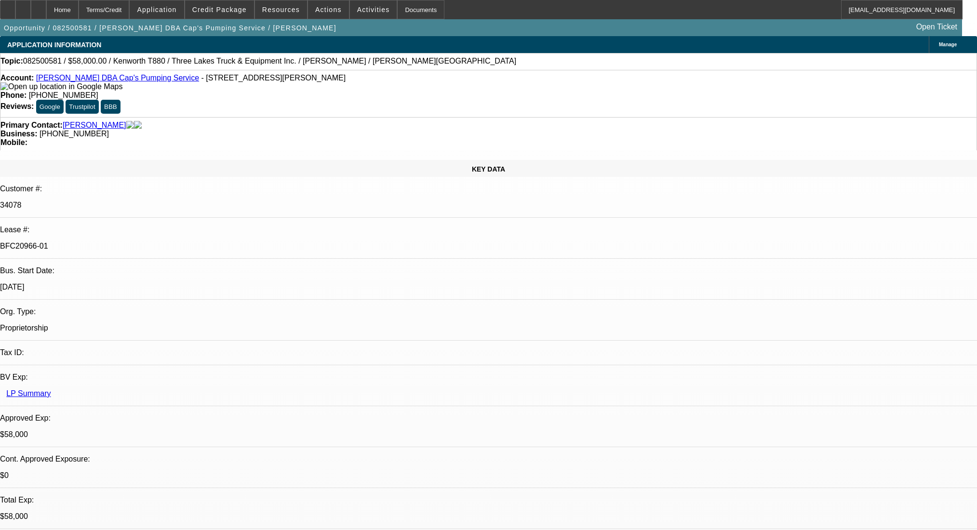
select select "0"
select select "9"
select select "0"
select select "6"
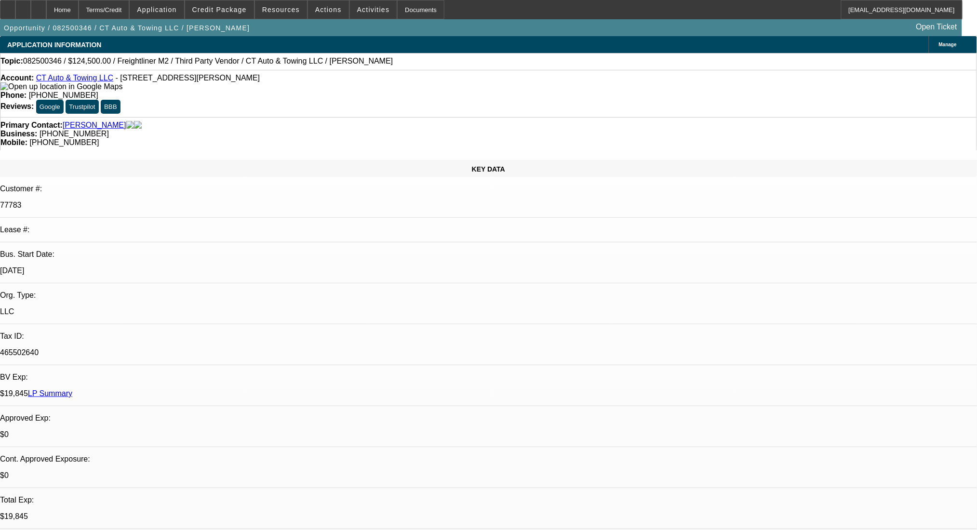
select select "0"
select select "6"
select select "0"
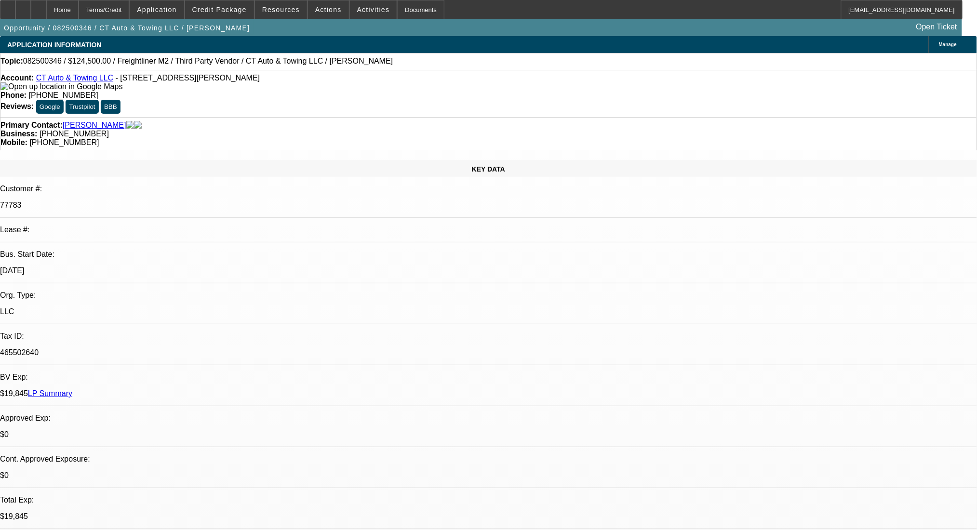
select select "0"
select select "2"
select select "0"
select select "6"
select select "0"
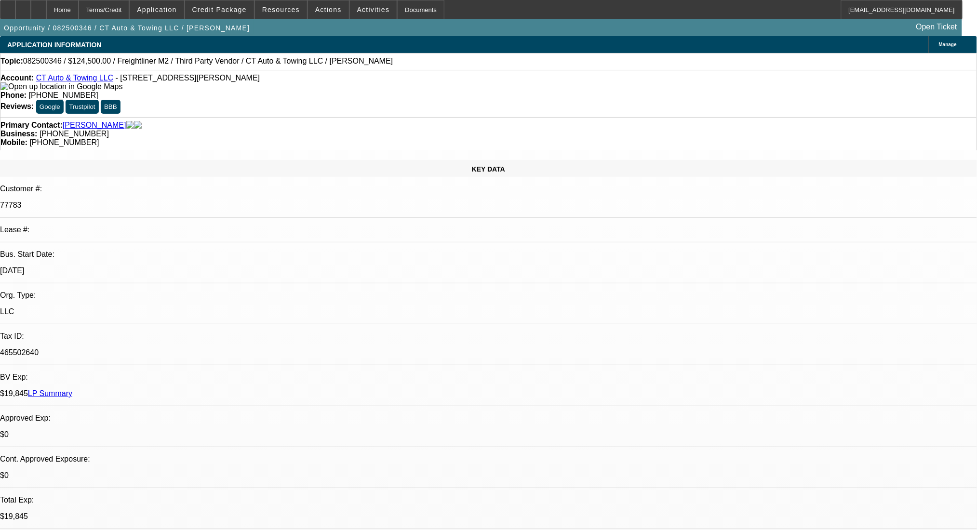
select select "0"
select select "2"
select select "0"
select select "6"
select select "0"
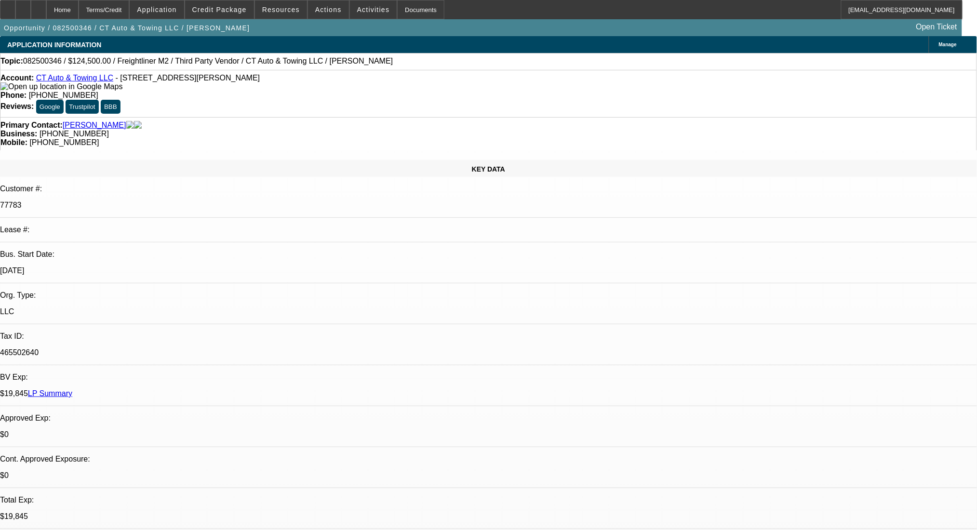
select select "0"
select select "6"
drag, startPoint x: 152, startPoint y: 80, endPoint x: 238, endPoint y: 79, distance: 86.3
click at [238, 79] on div "Account: CT Auto & Towing LLC - 42 Jansen Ct, West Hartford, CT 06110" at bounding box center [488, 82] width 976 height 17
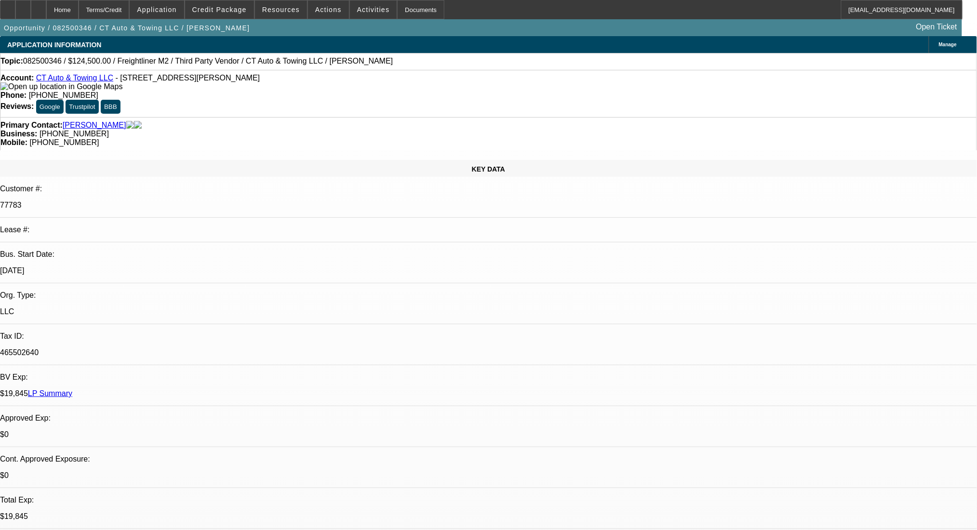
click at [238, 79] on div "Account: CT Auto & Towing LLC - 42 Jansen Ct, West Hartford, CT 06110" at bounding box center [488, 82] width 976 height 17
click at [128, 7] on div "Terms/Credit" at bounding box center [104, 9] width 51 height 19
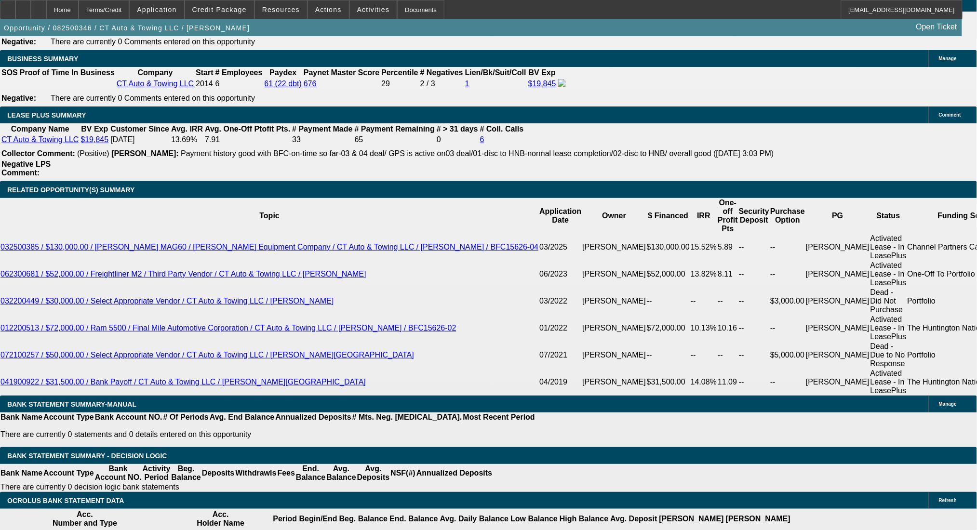
select select "3"
type input "UNKNOWN"
drag, startPoint x: 170, startPoint y: 231, endPoint x: 238, endPoint y: 229, distance: 68.0
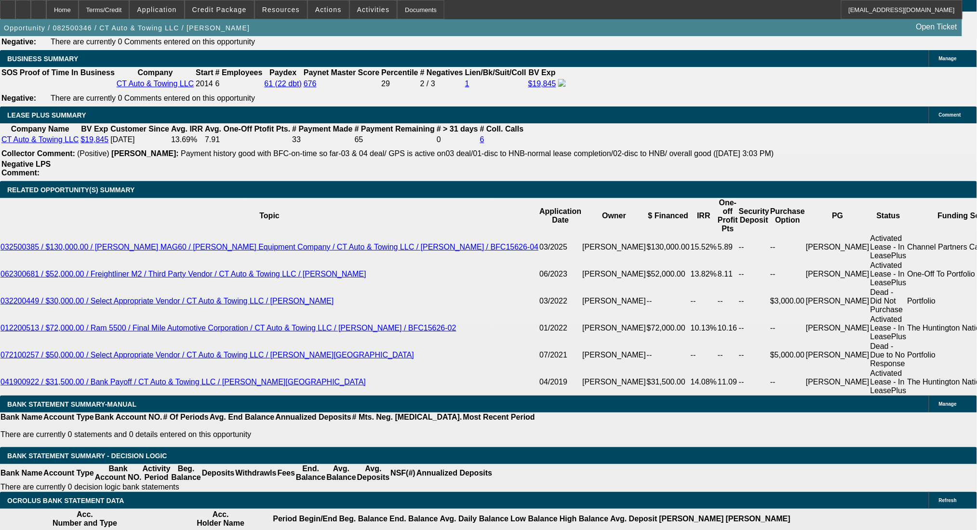
type input "$6,500.00"
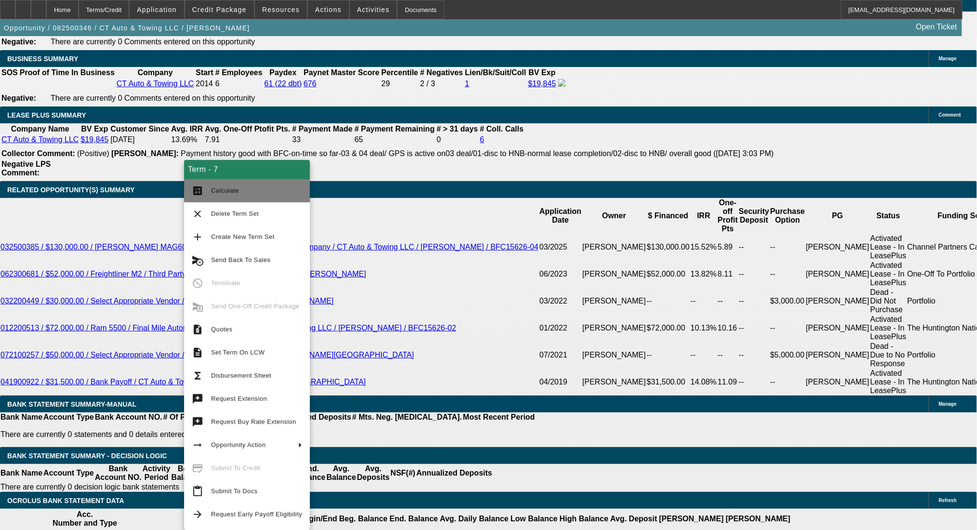
click at [205, 186] on button "calculate Calculate" at bounding box center [247, 190] width 126 height 23
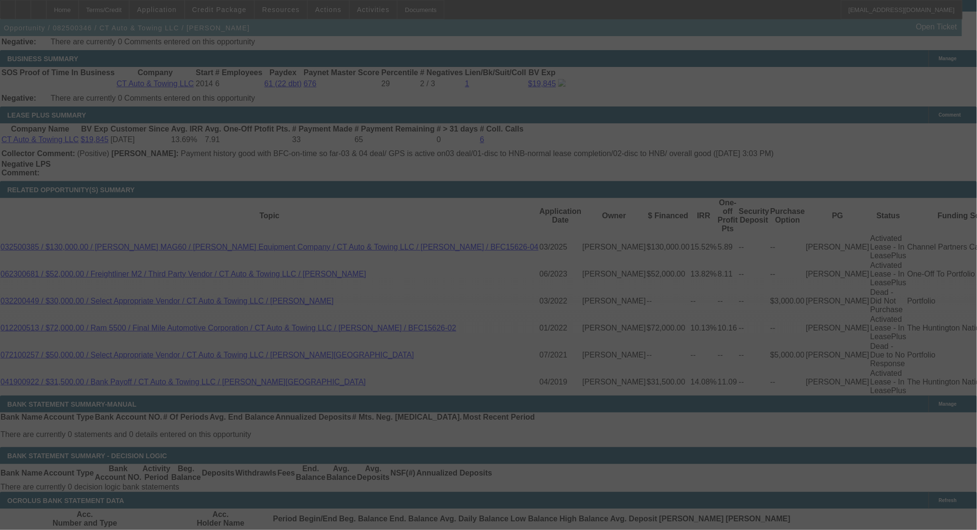
type input "$2,425.59"
select select "0"
select select "3"
select select "0"
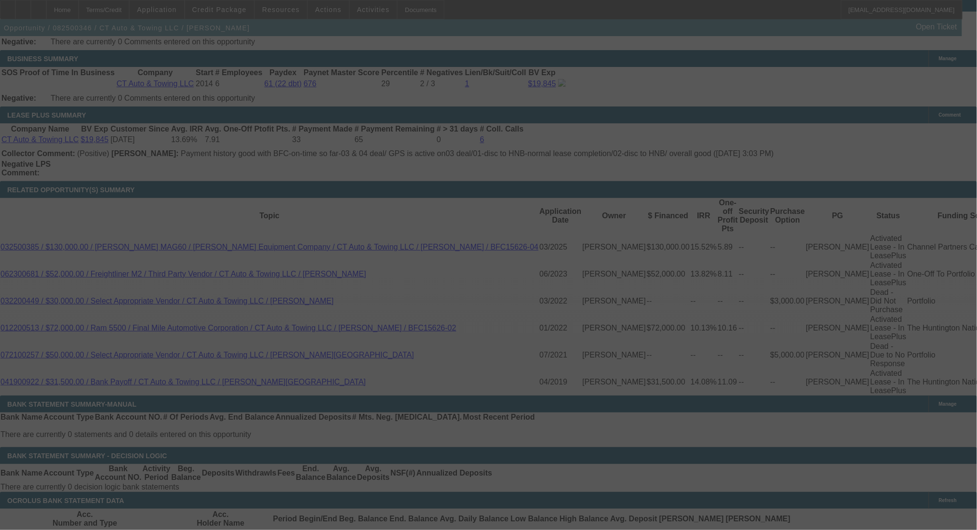
select select "6"
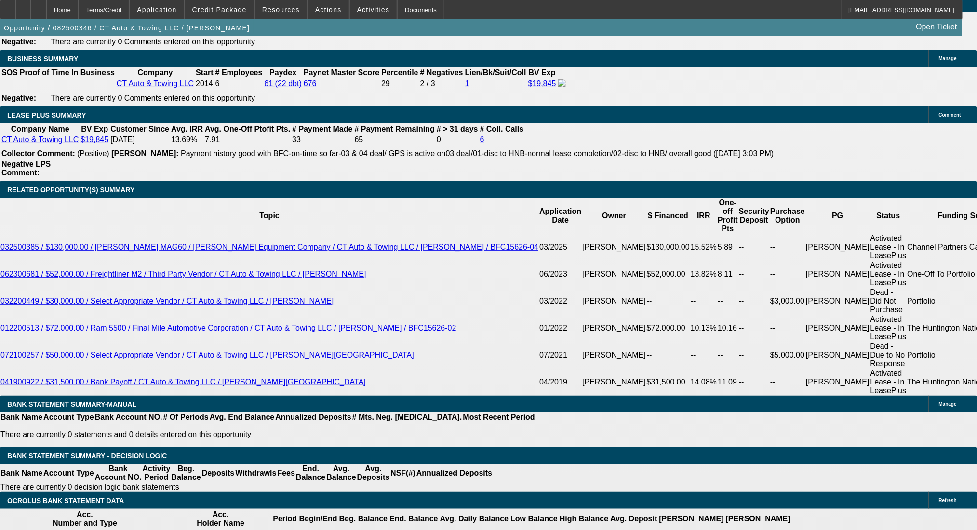
drag, startPoint x: 221, startPoint y: 302, endPoint x: 248, endPoint y: 303, distance: 27.0
type input "9"
type input "UNKNOWN"
type input "$2,542.90"
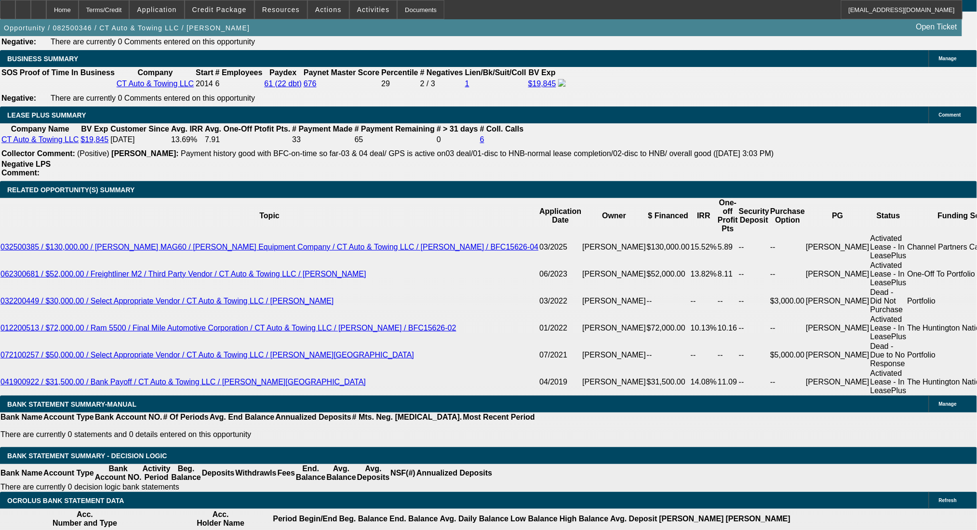
type input "9"
drag, startPoint x: 145, startPoint y: 299, endPoint x: 228, endPoint y: 301, distance: 83.4
type input "2542"
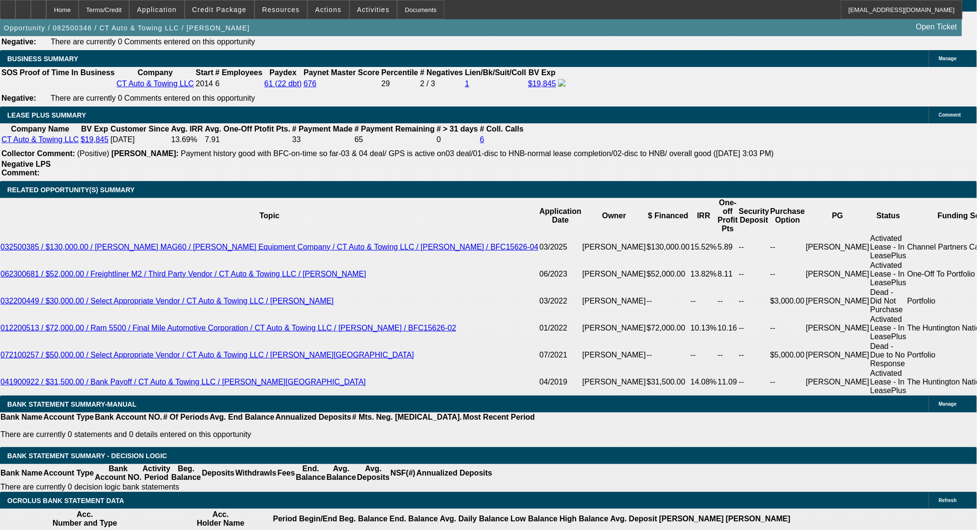
type input "9"
type input "$2,542.00"
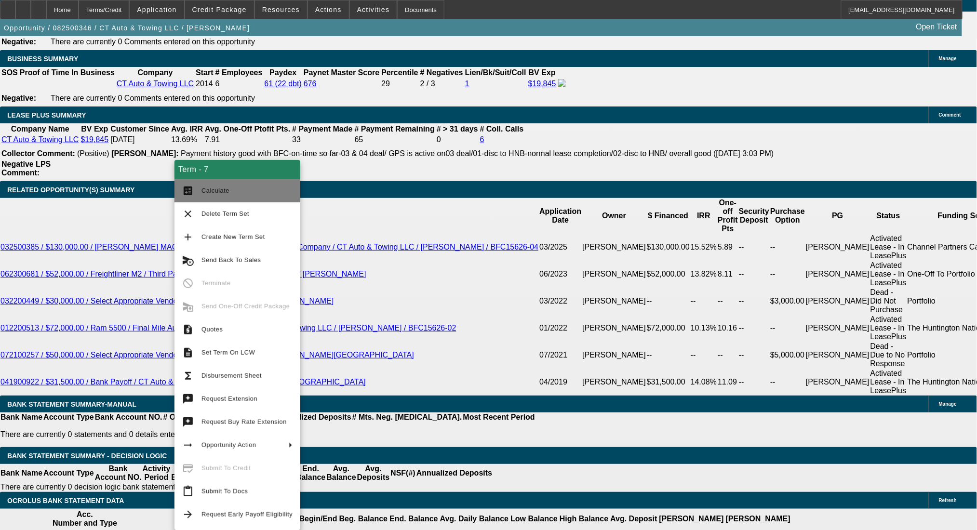
click at [207, 198] on button "calculate Calculate" at bounding box center [237, 190] width 126 height 23
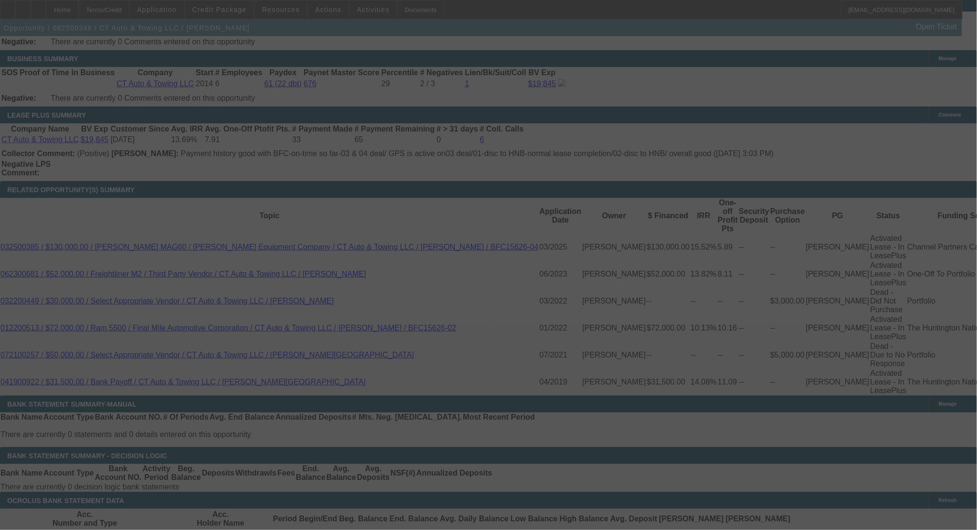
select select "0"
select select "3"
select select "0"
select select "6"
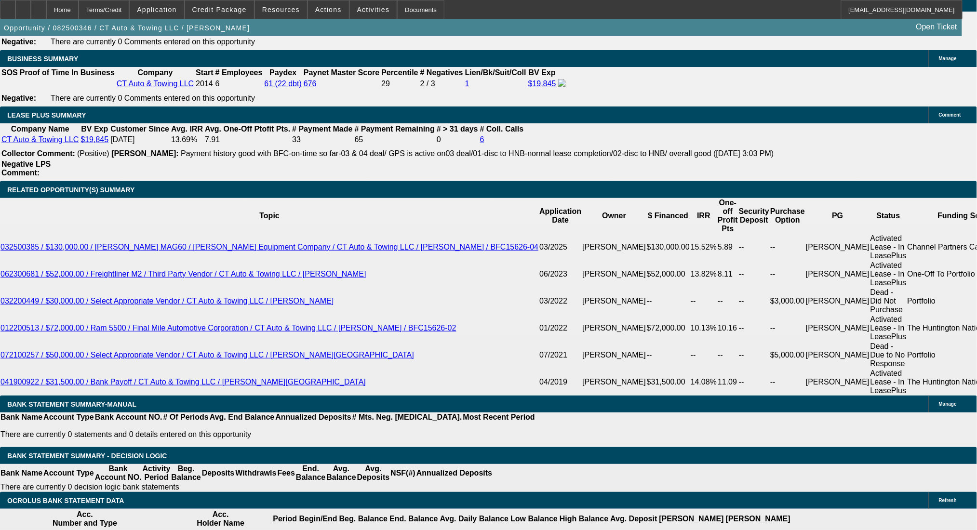
drag, startPoint x: 222, startPoint y: 225, endPoint x: 235, endPoint y: 225, distance: 13.0
type input "$7,000.00"
type input "UNKNOWN"
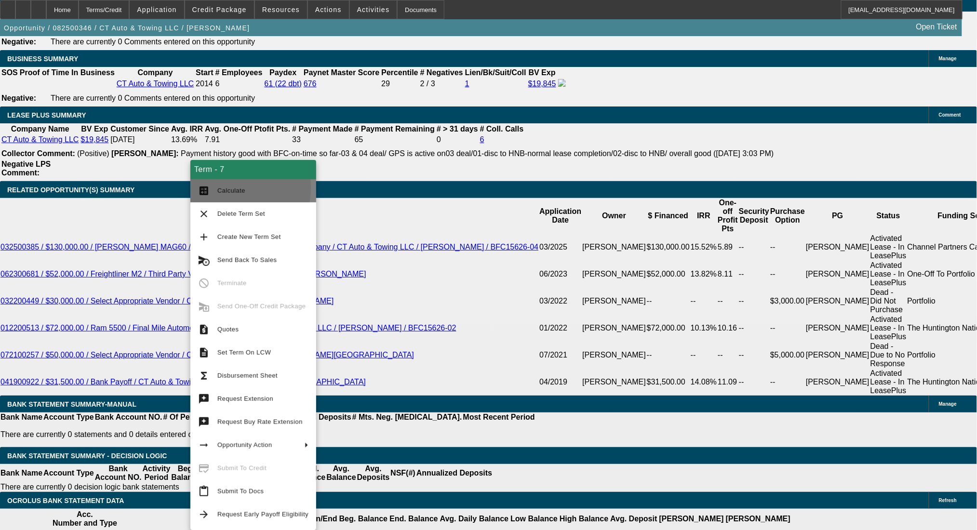
click at [207, 187] on mat-icon "calculate" at bounding box center [204, 191] width 12 height 12
type input "$2,531.63"
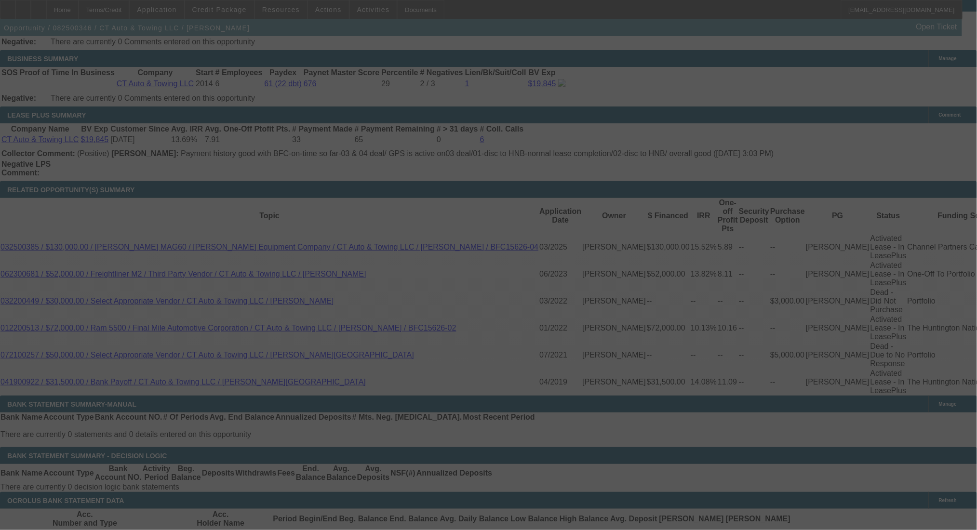
select select "0"
select select "3"
select select "0"
select select "6"
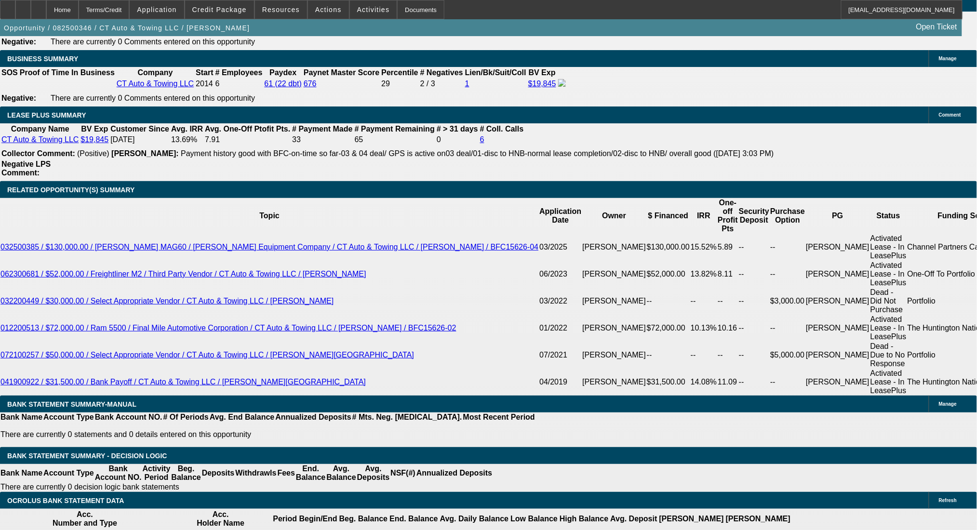
drag, startPoint x: 148, startPoint y: 303, endPoint x: 234, endPoint y: 300, distance: 86.3
type input "25"
type input "UNKNOWN"
type input "2530"
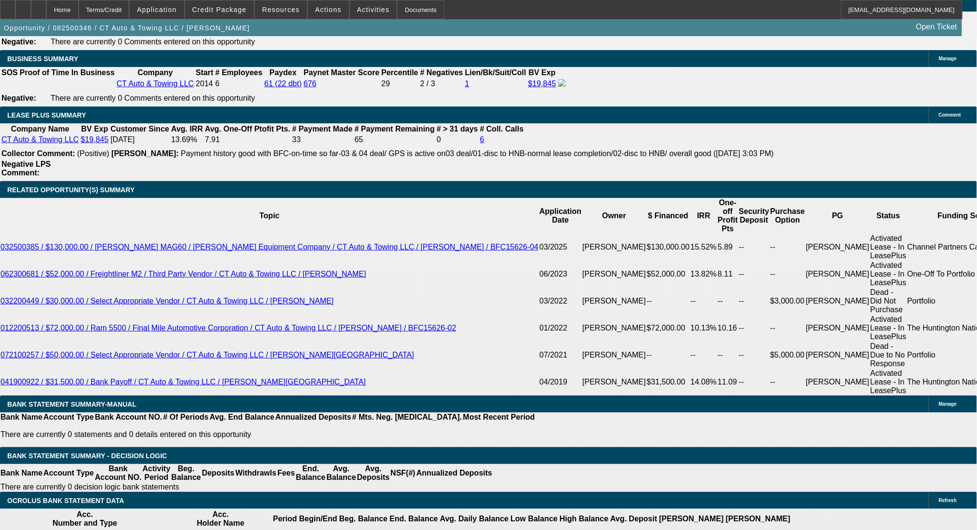
type input "9"
type input "$2,530.00"
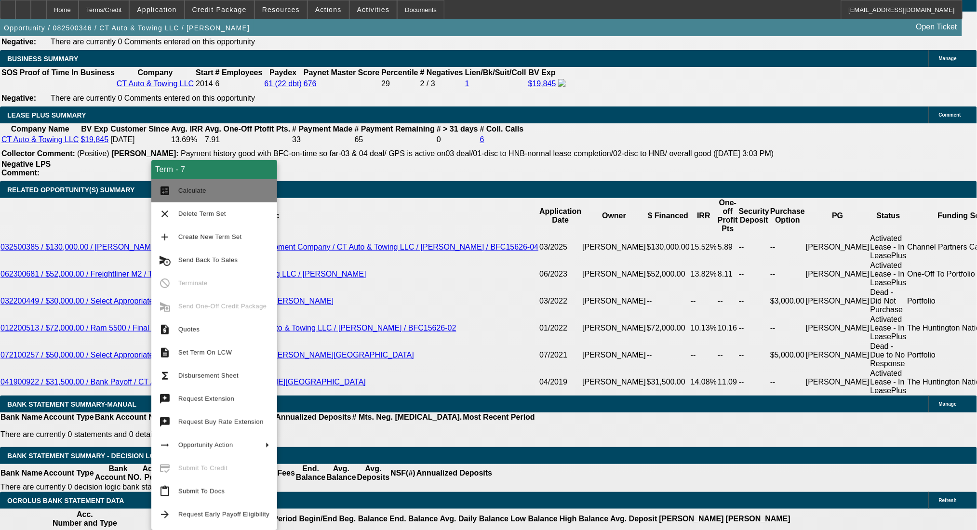
click at [175, 189] on button "calculate Calculate" at bounding box center [214, 190] width 126 height 23
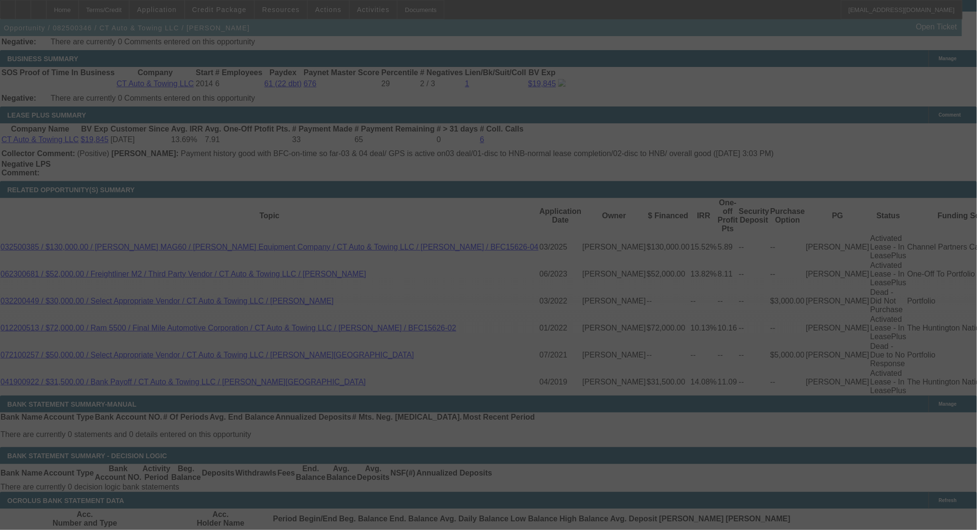
select select "0"
select select "3"
select select "0"
select select "6"
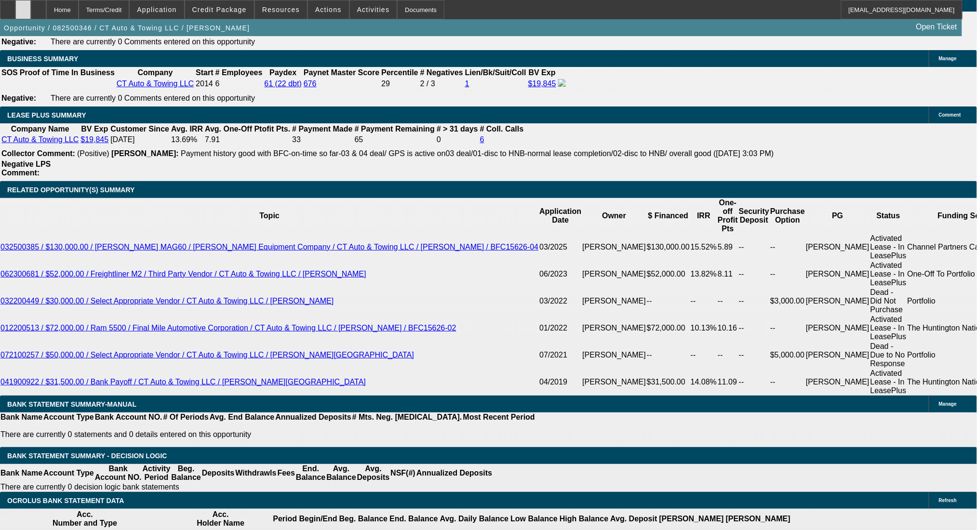
click at [31, 15] on div at bounding box center [22, 9] width 15 height 19
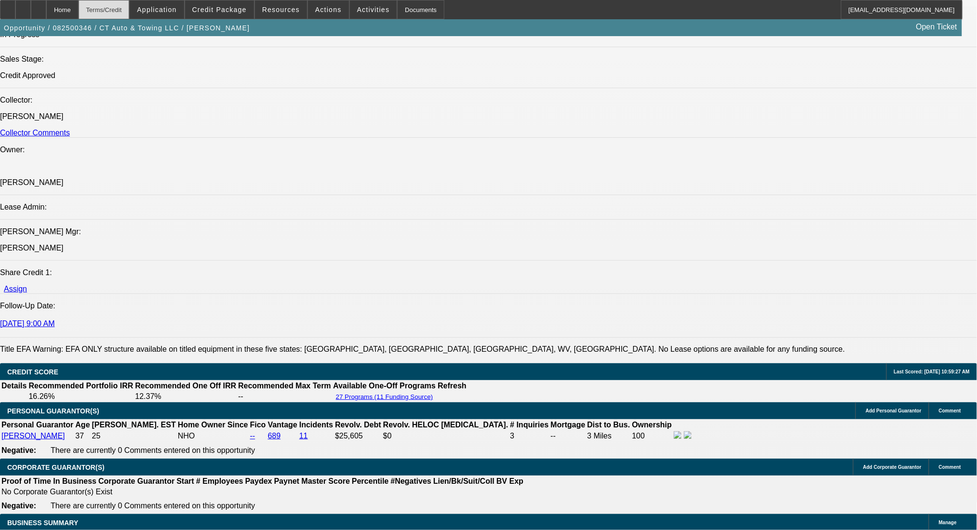
click at [130, 14] on div "Terms/Credit" at bounding box center [104, 9] width 51 height 19
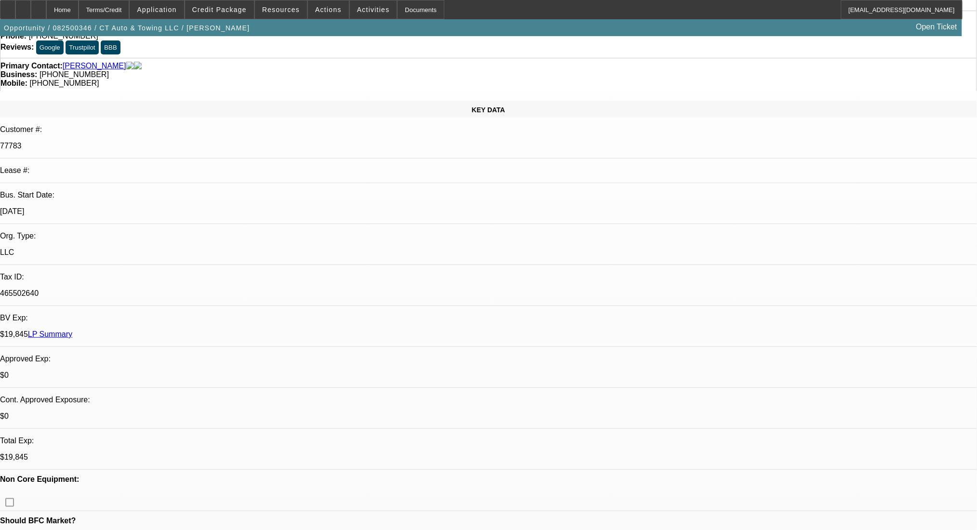
scroll to position [0, 0]
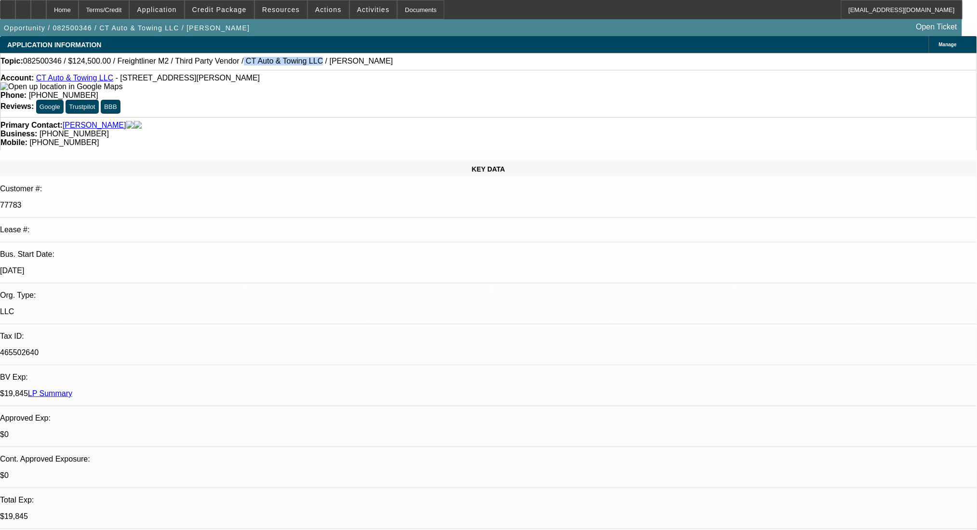
drag, startPoint x: 213, startPoint y: 63, endPoint x: 276, endPoint y: 69, distance: 63.9
click at [276, 69] on div "Topic: 082500346 / $124,500.00 / Freightliner M2 / Third Party Vendor / CT Auto…" at bounding box center [488, 61] width 977 height 17
copy span "CT Auto & Towing LLC"
drag, startPoint x: 113, startPoint y: 82, endPoint x: 220, endPoint y: 84, distance: 107.0
click at [220, 82] on span "- 42 Jansen Ct, West Hartford, CT 06110" at bounding box center [188, 78] width 145 height 8
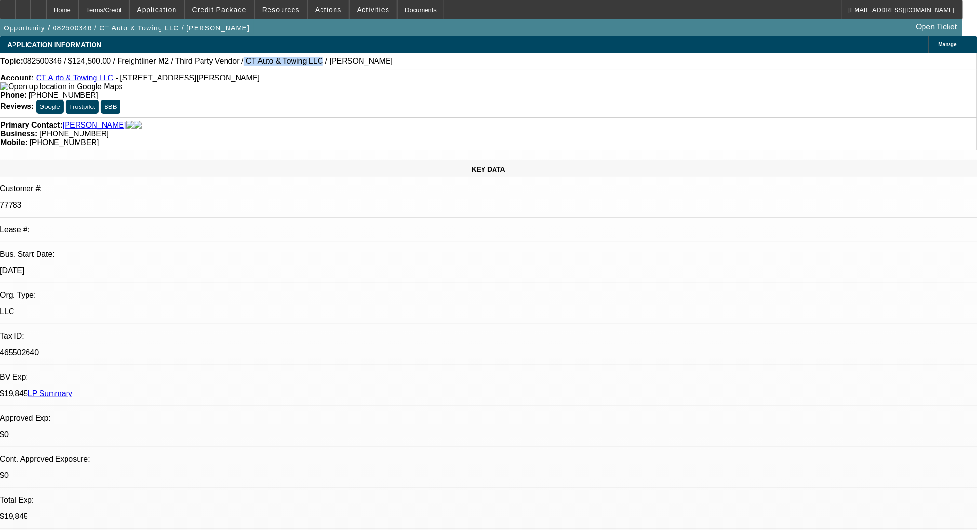
copy span "42 Jansen Ct, West Hartford, CT 06110"
drag, startPoint x: 570, startPoint y: 113, endPoint x: 483, endPoint y: 117, distance: 86.8
click at [513, 117] on div "Primary Contact: Gofman, Vyacheslav Business: (860) 216-5474 Mobile: (860) 794-…" at bounding box center [488, 133] width 977 height 33
copy div "(860) 794-2436"
click at [108, 11] on div "Terms/Credit" at bounding box center [104, 9] width 51 height 19
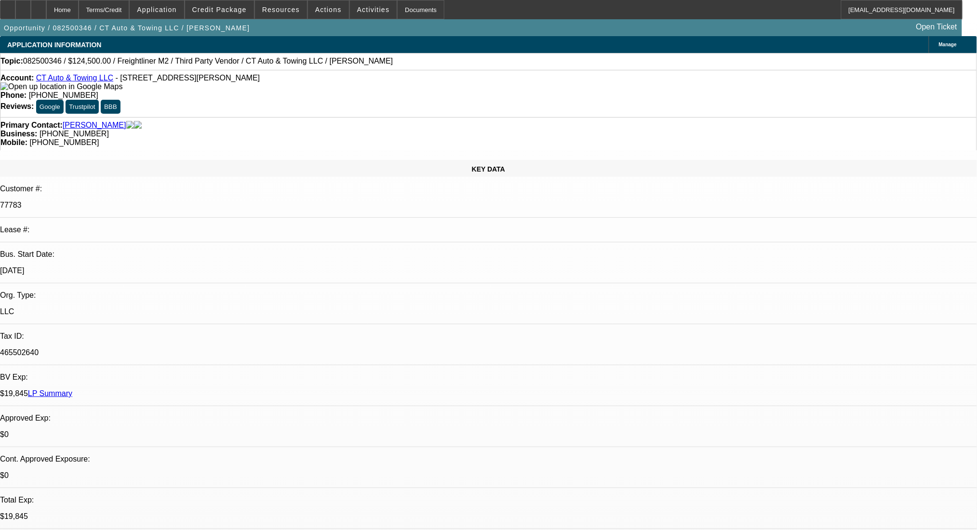
scroll to position [1552, 0]
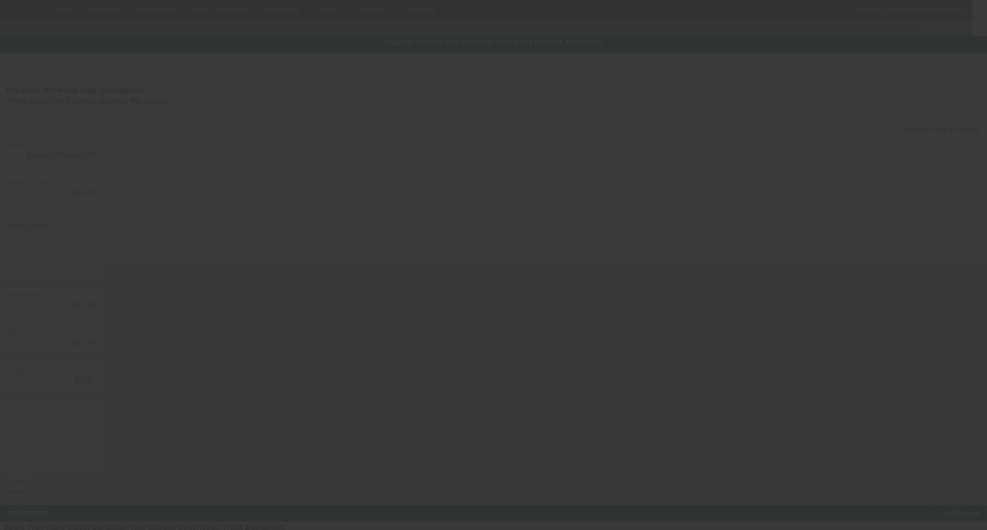
type input "$130,000.00"
type input "$1,000.00"
type input "$129,000.00"
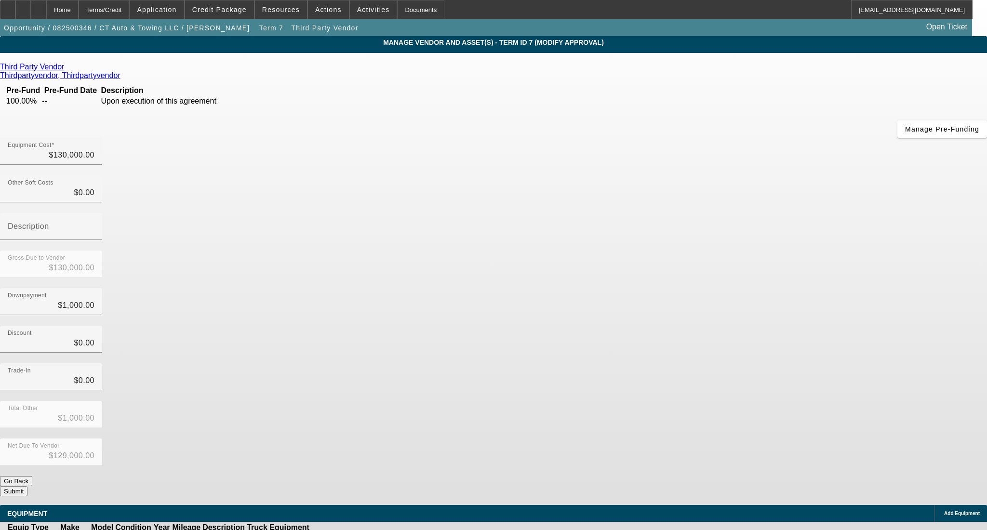
click at [67, 69] on link at bounding box center [65, 67] width 2 height 9
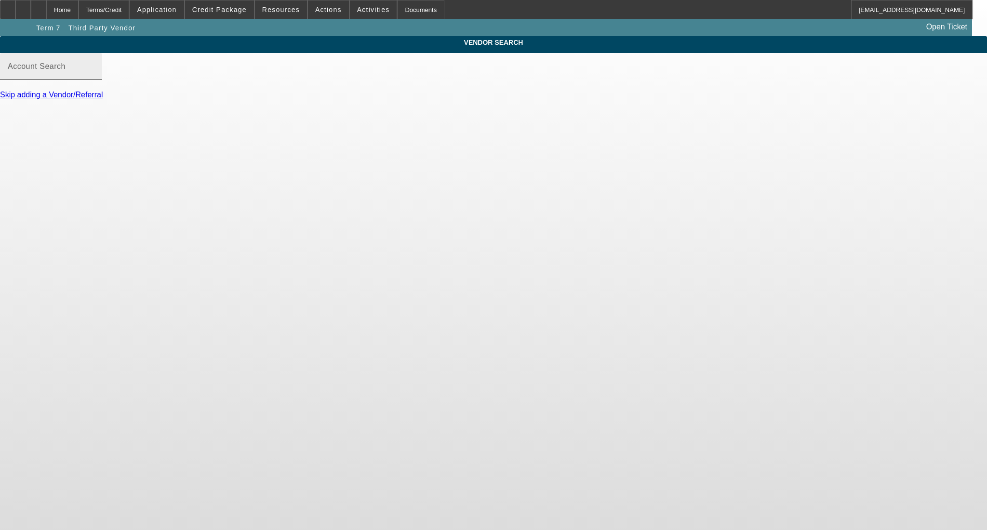
click at [66, 70] on mat-label "Account Search" at bounding box center [37, 66] width 58 height 8
click at [94, 76] on input "Account Search" at bounding box center [51, 71] width 87 height 12
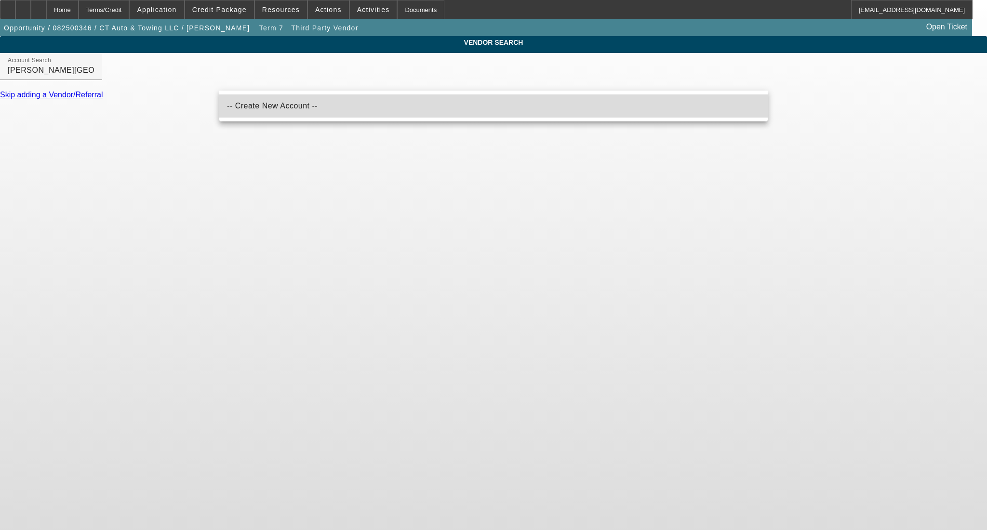
click at [301, 115] on mat-option "-- Create New Account --" at bounding box center [493, 105] width 548 height 23
type input "-- Create New Account --"
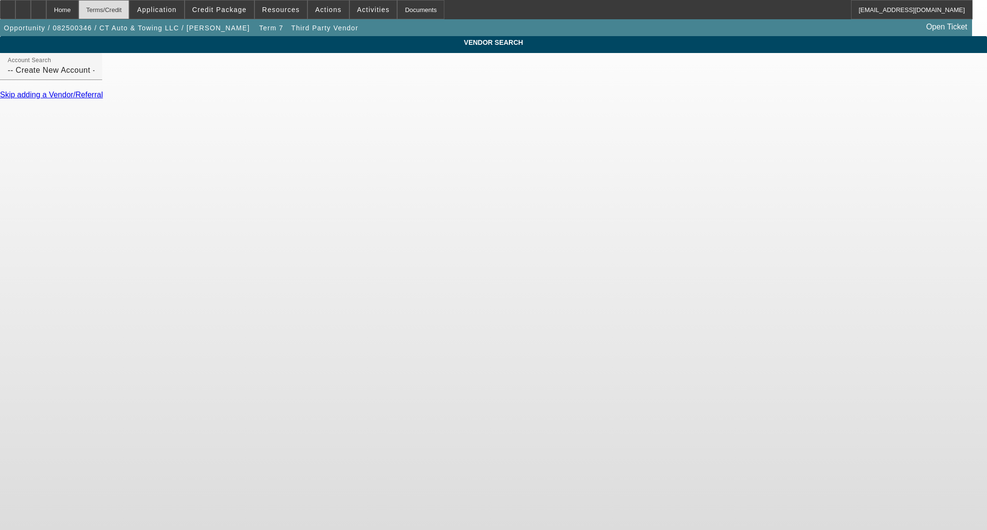
click at [121, 11] on div "Terms/Credit" at bounding box center [104, 9] width 51 height 19
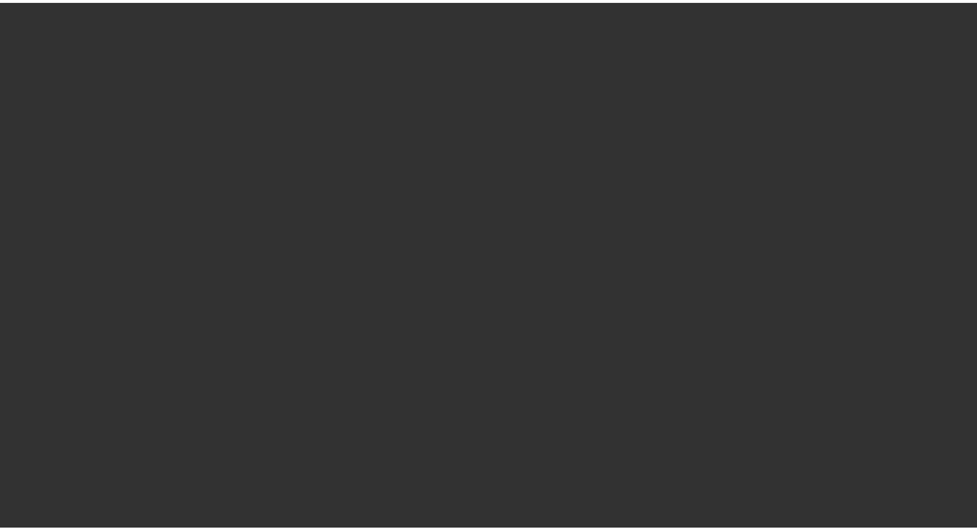
scroll to position [897, 0]
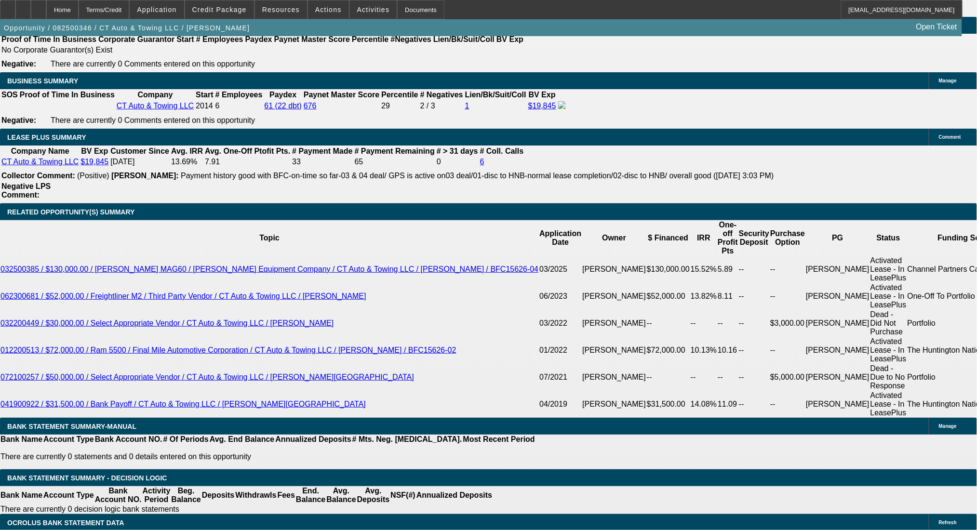
select select "0"
select select "3"
select select "0"
select select "6"
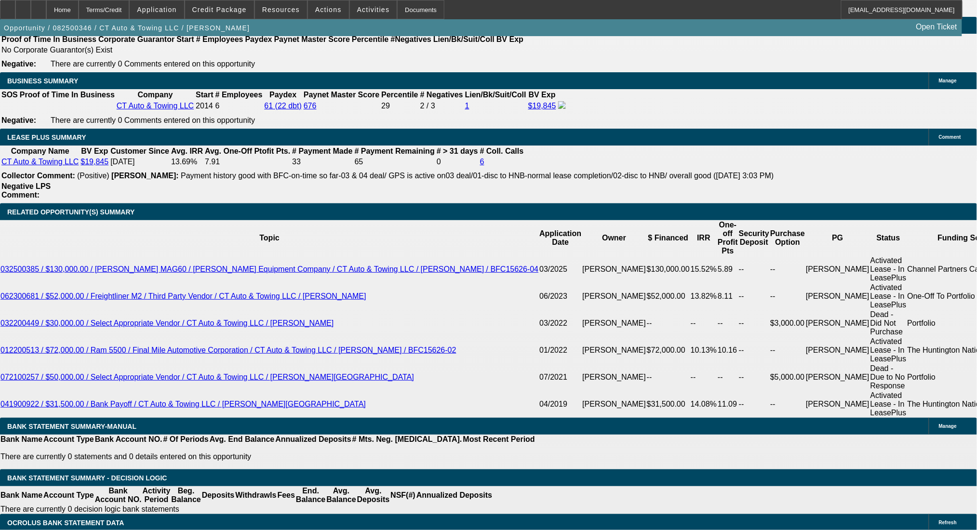
select select "0"
select select "2"
select select "0"
select select "6"
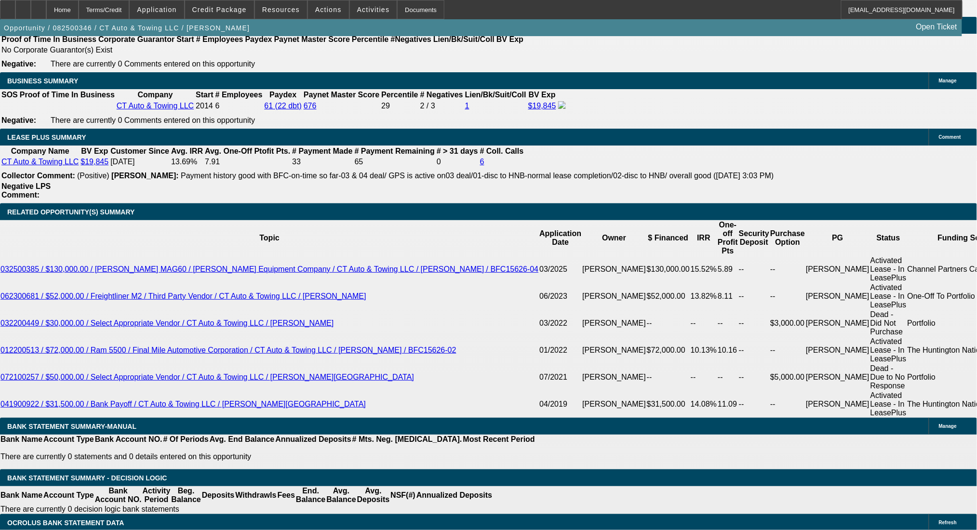
select select "0"
select select "2"
select select "0"
select select "6"
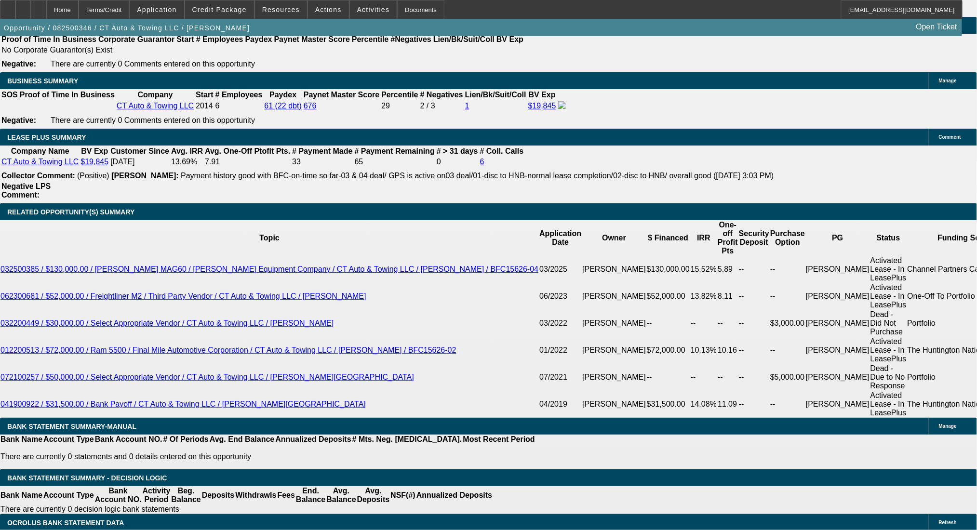
select select "0"
select select "6"
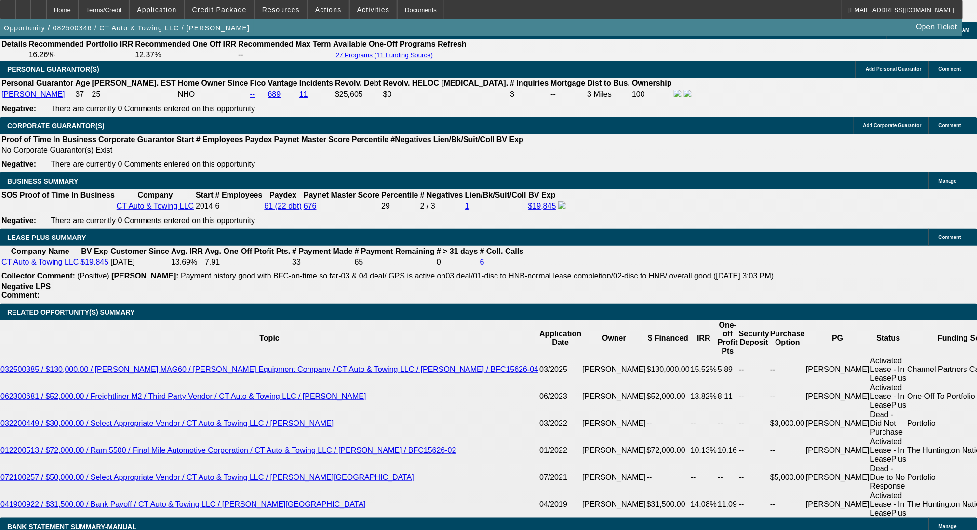
scroll to position [1474, 0]
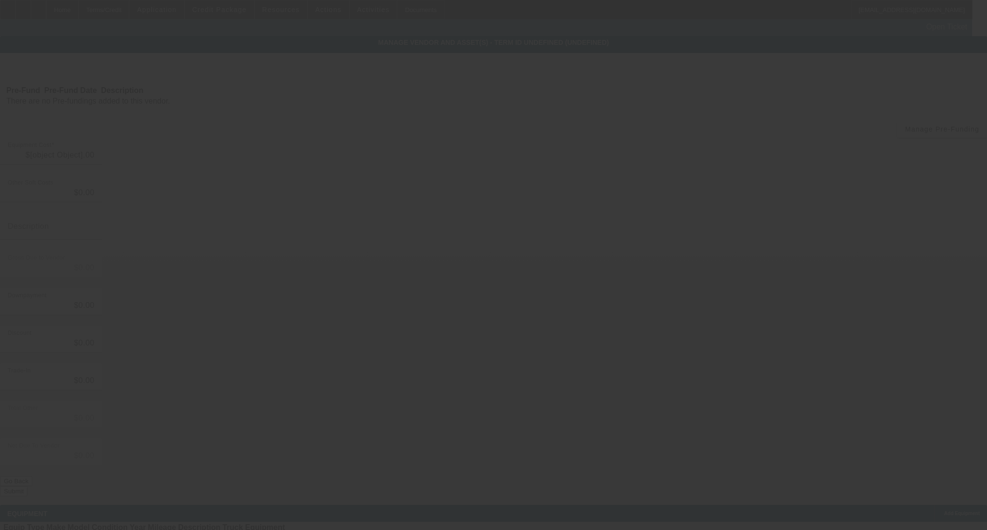
type input "$130,000.00"
type input "$1,000.00"
type input "$129,000.00"
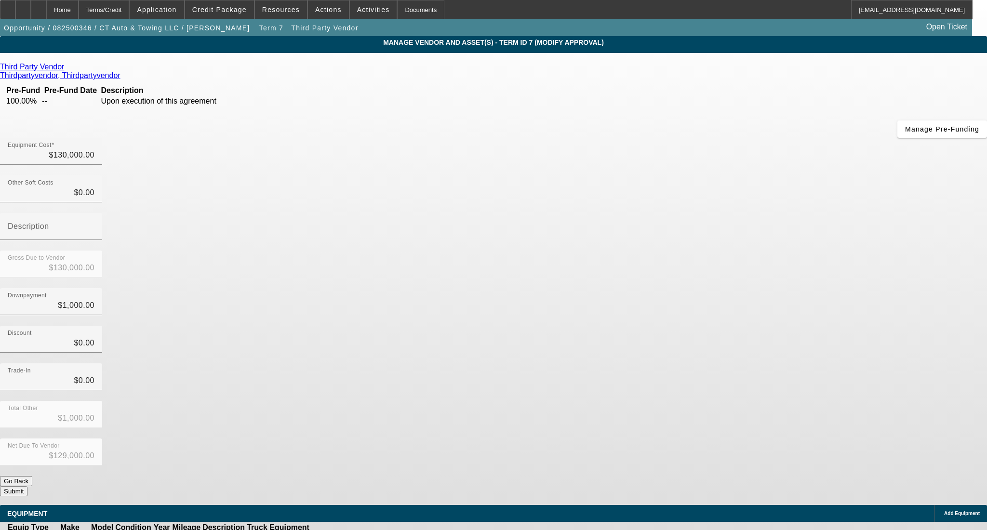
click at [340, 530] on icon at bounding box center [340, 538] width 0 height 0
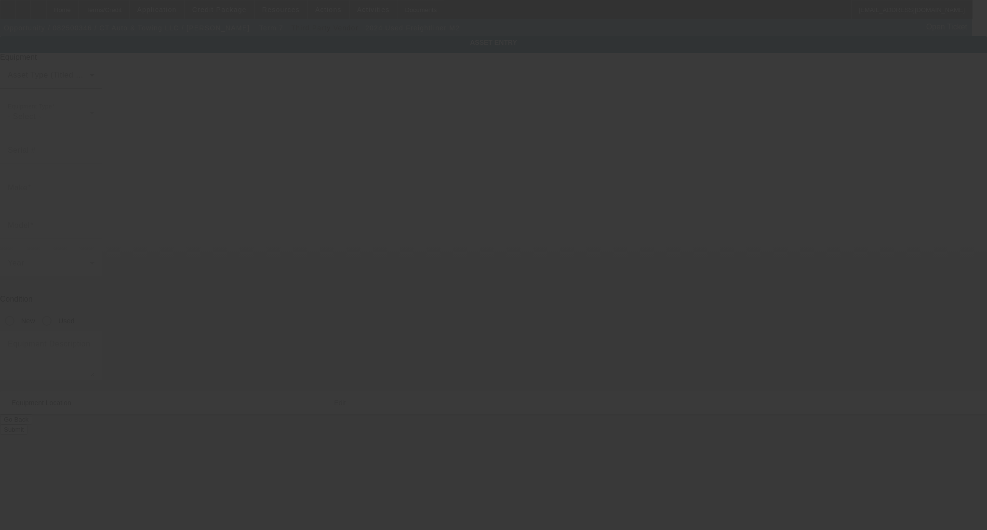
type input "1FVACWFCXRHUS4708"
type input "Freightliner"
type input "M2"
radio input "true"
type textarea "rollback"
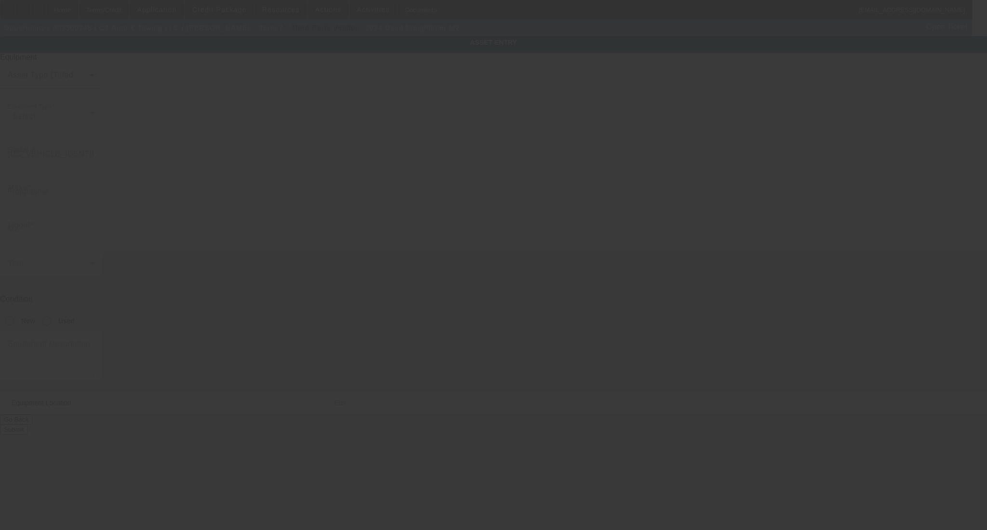
type input "42 Jansen Ct"
type input "West Hartford"
type input "06110"
type input "Hartford"
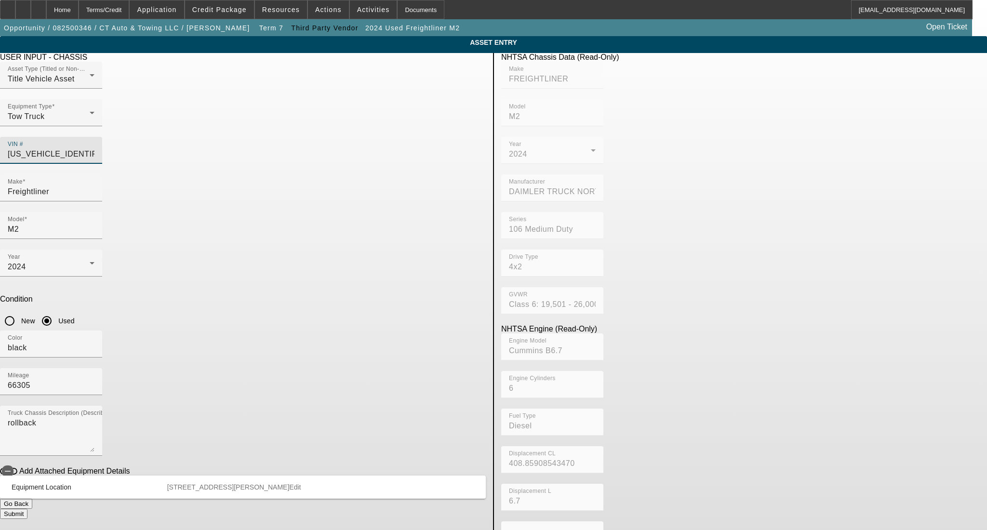
drag, startPoint x: 452, startPoint y: 134, endPoint x: 347, endPoint y: 142, distance: 104.4
click at [347, 142] on div "Asset Type (Titled or Non-Titled) Title Vehicle Asset Equipment Type Tow Truck …" at bounding box center [243, 118] width 486 height 113
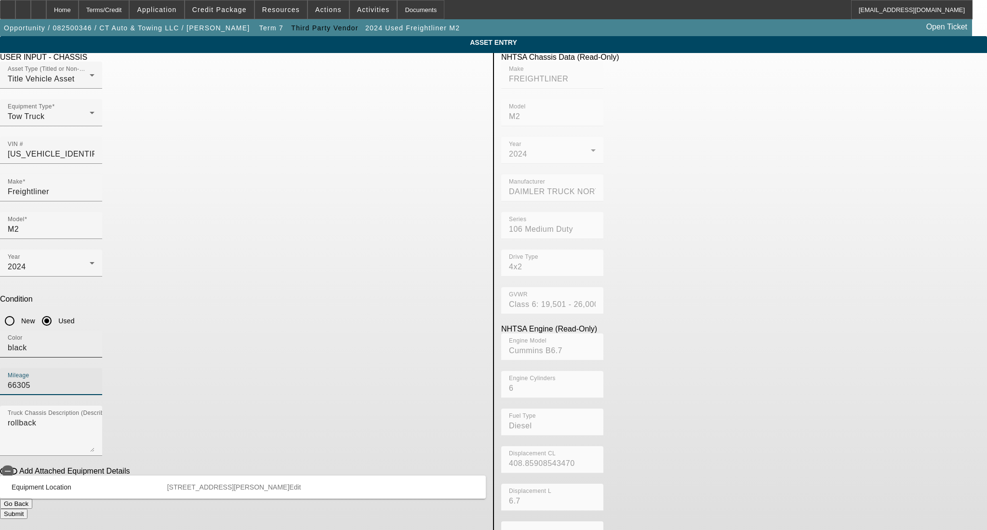
drag, startPoint x: 392, startPoint y: 250, endPoint x: 341, endPoint y: 253, distance: 51.2
click at [341, 331] on div "Color black Mileage 66305" at bounding box center [243, 368] width 486 height 75
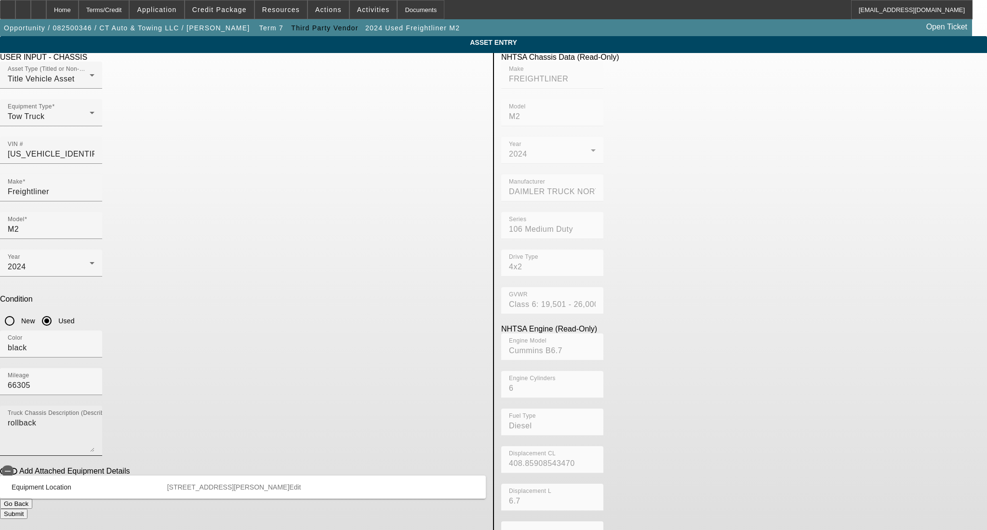
click at [94, 417] on textarea "rollback" at bounding box center [51, 434] width 87 height 35
click at [17, 468] on button "Add Attached Equipment Details" at bounding box center [8, 471] width 17 height 7
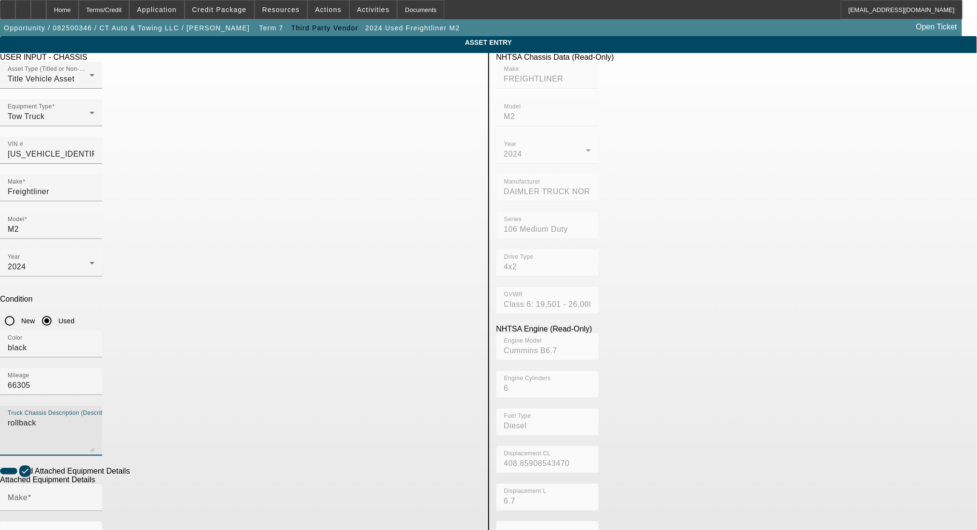
drag, startPoint x: 254, startPoint y: 292, endPoint x: 195, endPoint y: 293, distance: 59.8
click at [195, 293] on app-asset-collateral-manage "ASSET ENTRY Delete asset USER INPUT - CHASSIS Asset Type (Titled or Non-Titled)…" at bounding box center [488, 411] width 977 height 750
type textarea "with"
click at [94, 496] on input "Make" at bounding box center [51, 502] width 87 height 12
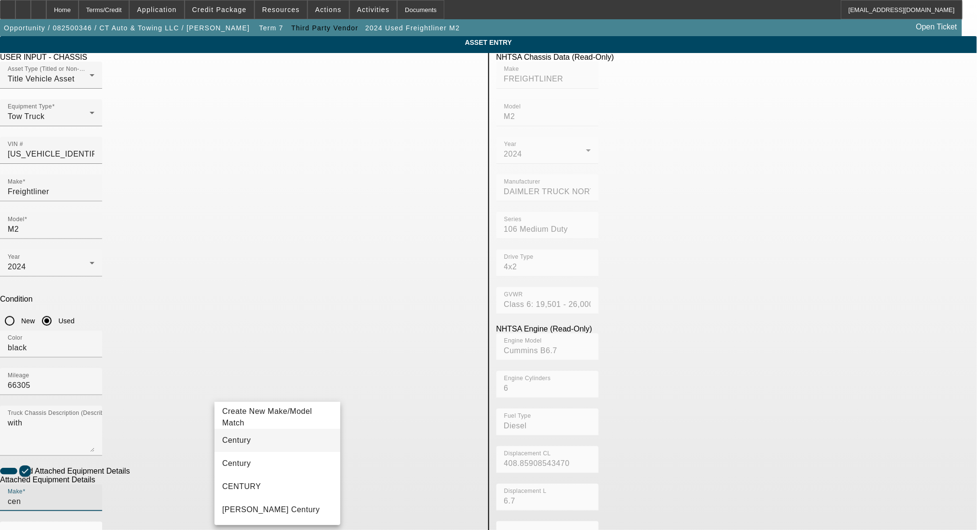
click at [279, 442] on mat-option "Century" at bounding box center [277, 440] width 126 height 23
type input "Century"
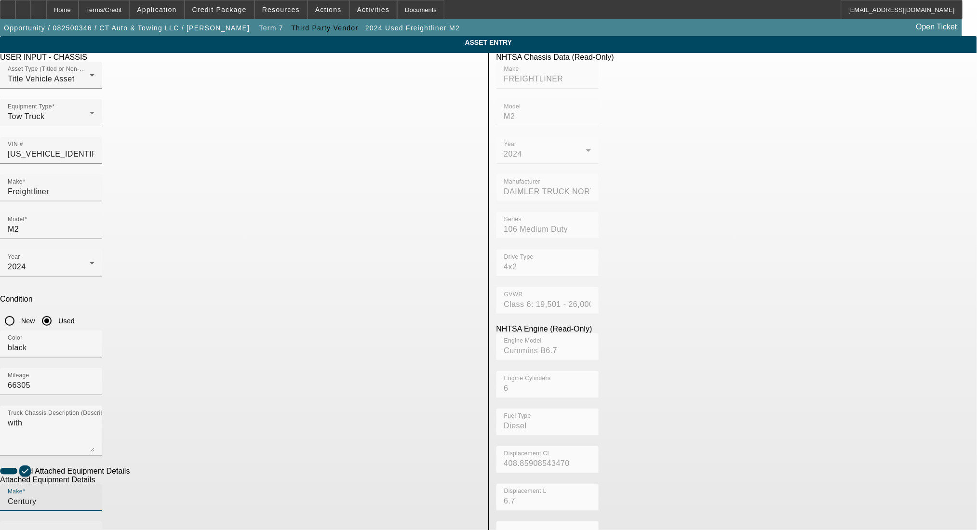
click at [94, 522] on div "Model" at bounding box center [51, 535] width 87 height 27
type input "L"
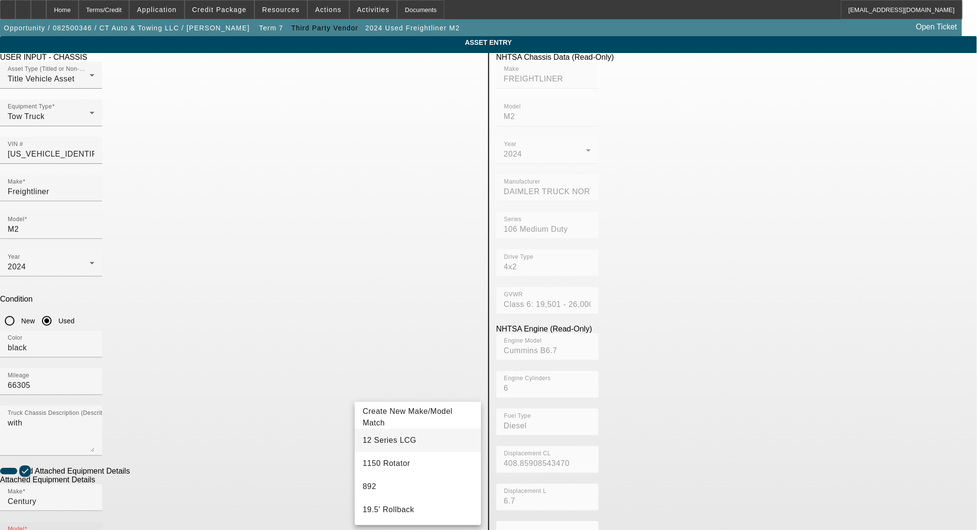
click at [388, 443] on span "12 Series LCG" at bounding box center [388, 440] width 53 height 8
type input "12 Series LCG"
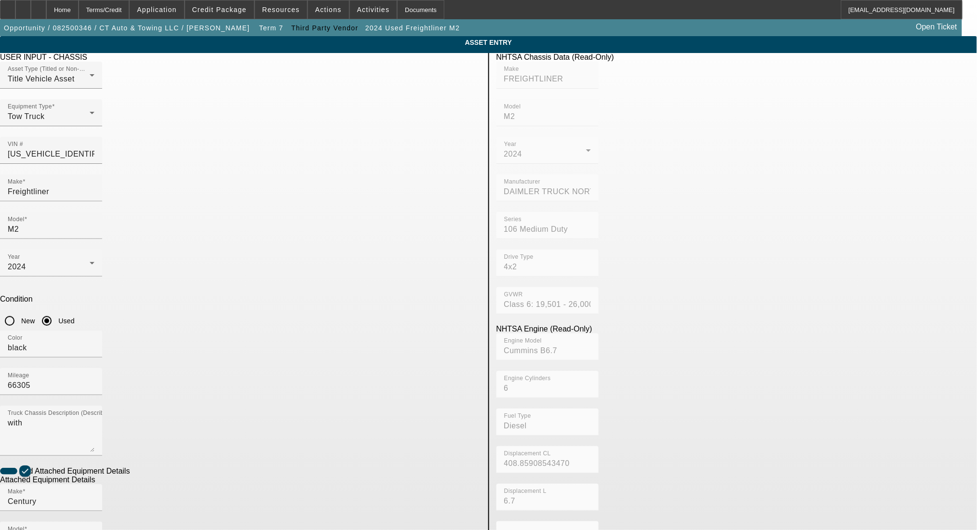
drag, startPoint x: 222, startPoint y: 469, endPoint x: 288, endPoint y: 458, distance: 66.9
paste input "ST12L2H215212"
type input "ST12L2H215212"
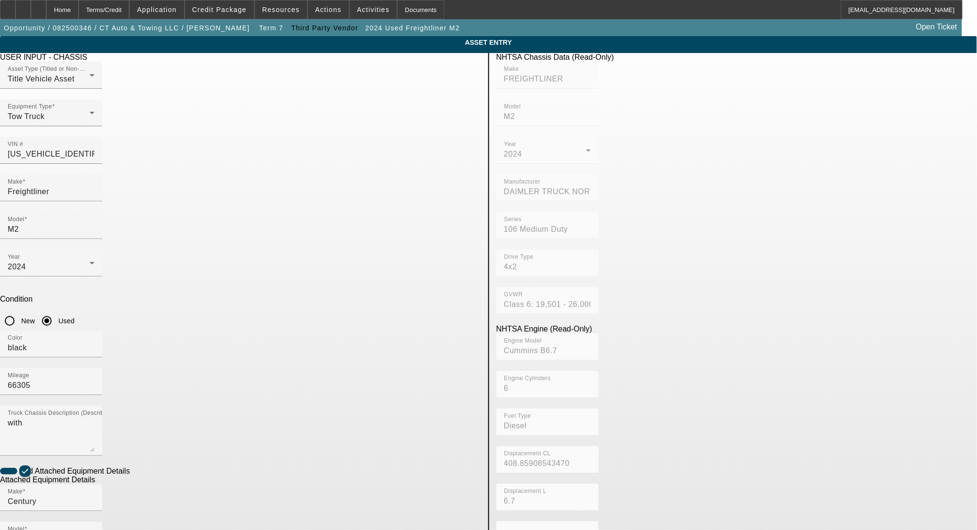
radio input "true"
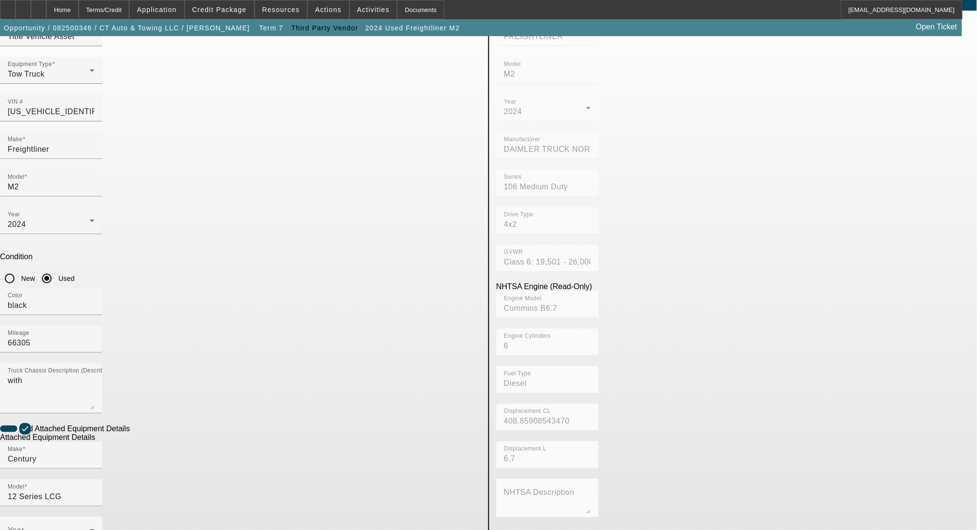
scroll to position [91, 0]
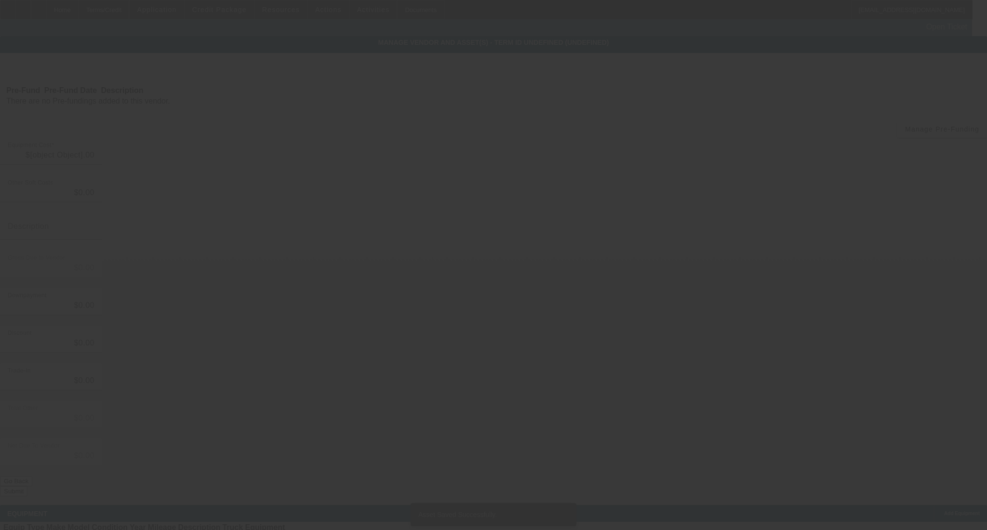
type input "$130,000.00"
type input "$1,000.00"
type input "$129,000.00"
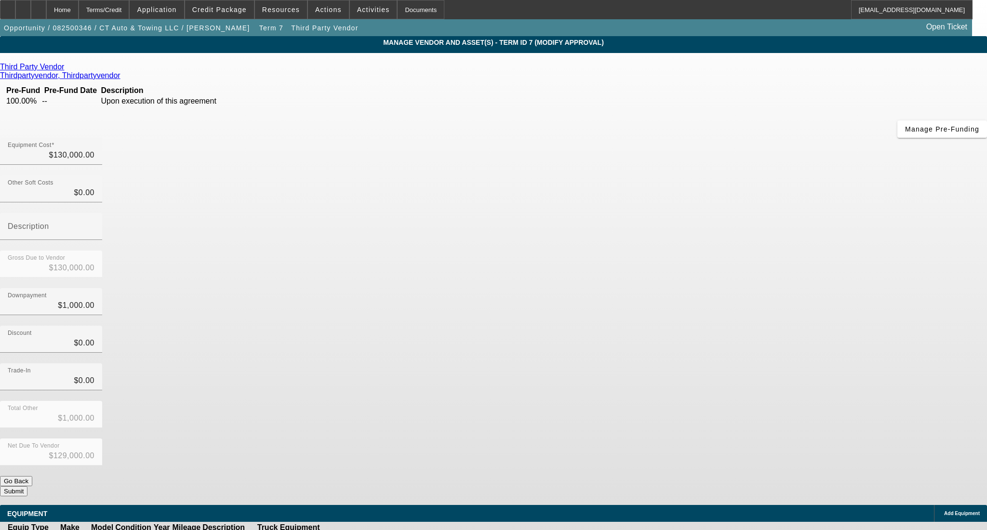
click at [27, 486] on button "Submit" at bounding box center [13, 491] width 27 height 10
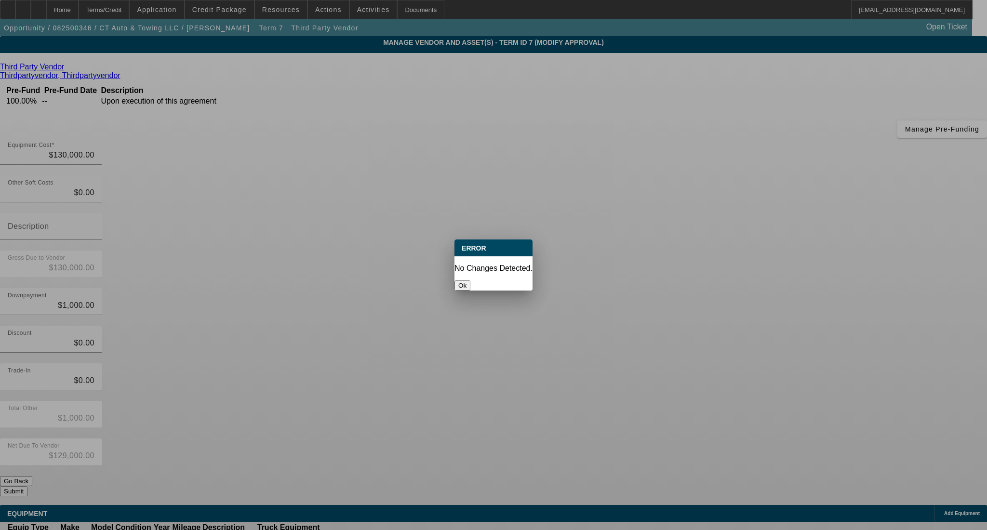
click at [470, 280] on button "Ok" at bounding box center [462, 285] width 16 height 10
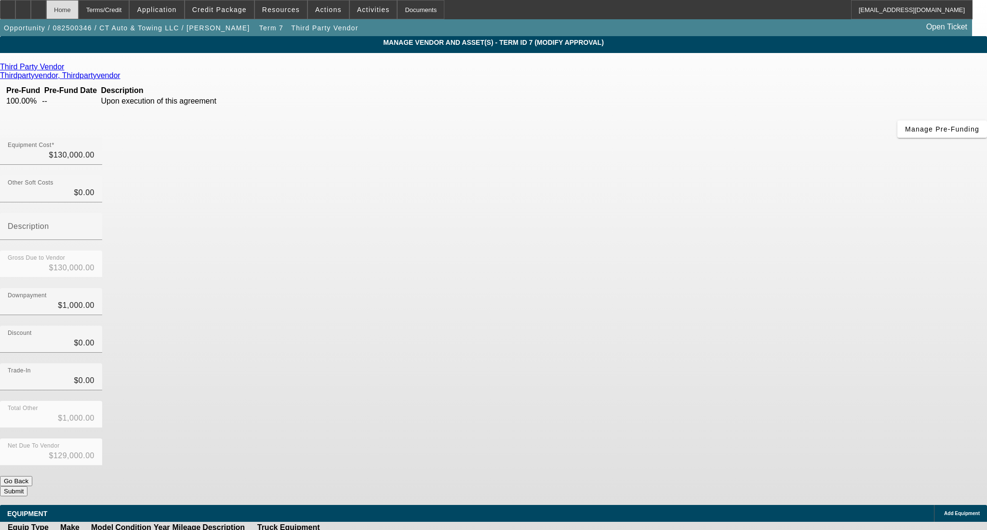
click at [79, 8] on div "Home" at bounding box center [62, 9] width 32 height 19
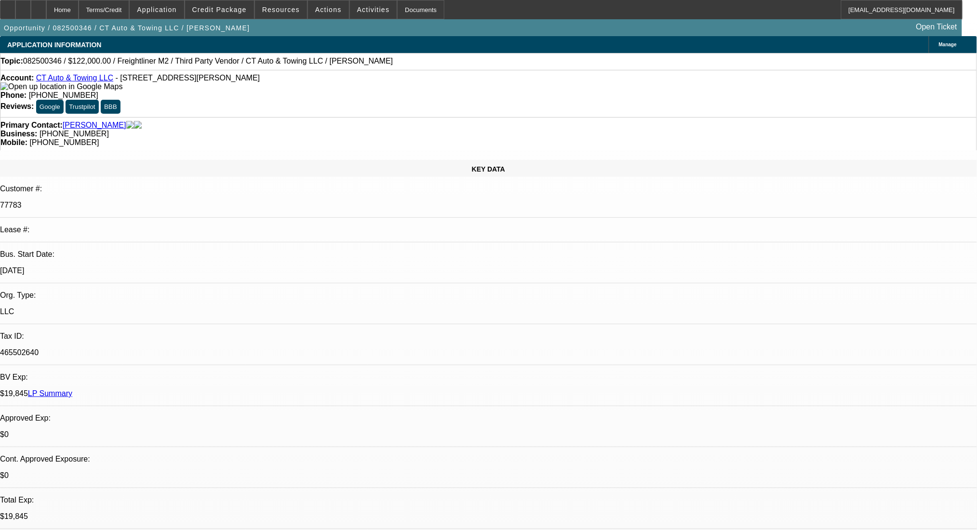
select select "0"
select select "3"
select select "0"
select select "6"
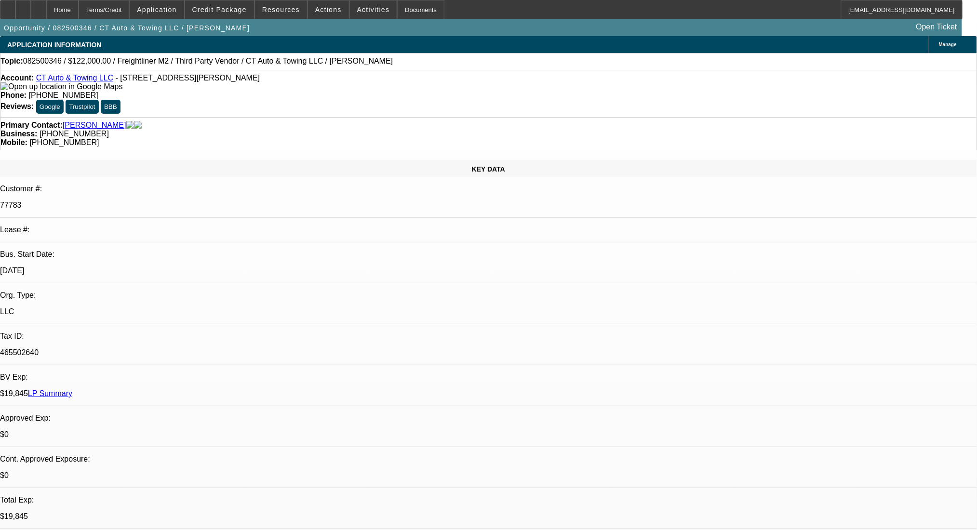
select select "0"
select select "2"
select select "0"
select select "6"
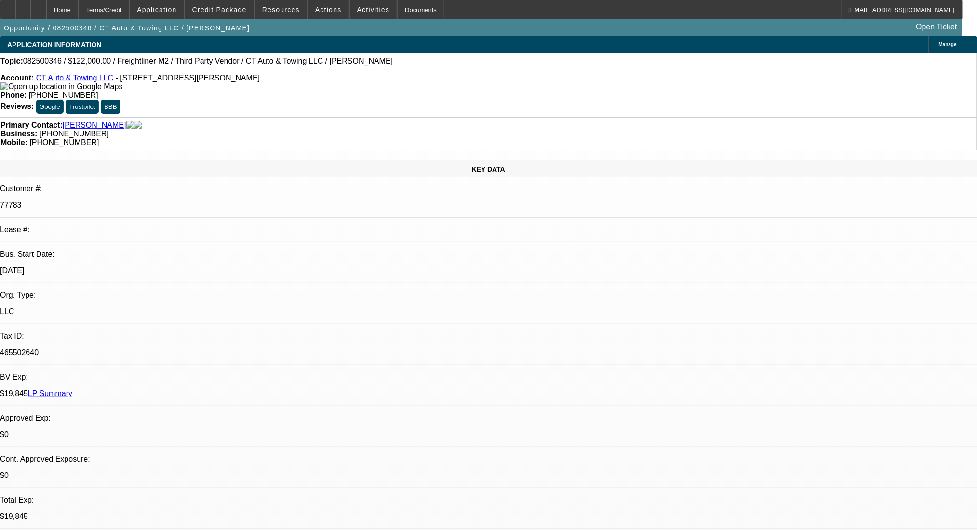
select select "0"
select select "2"
select select "0"
select select "6"
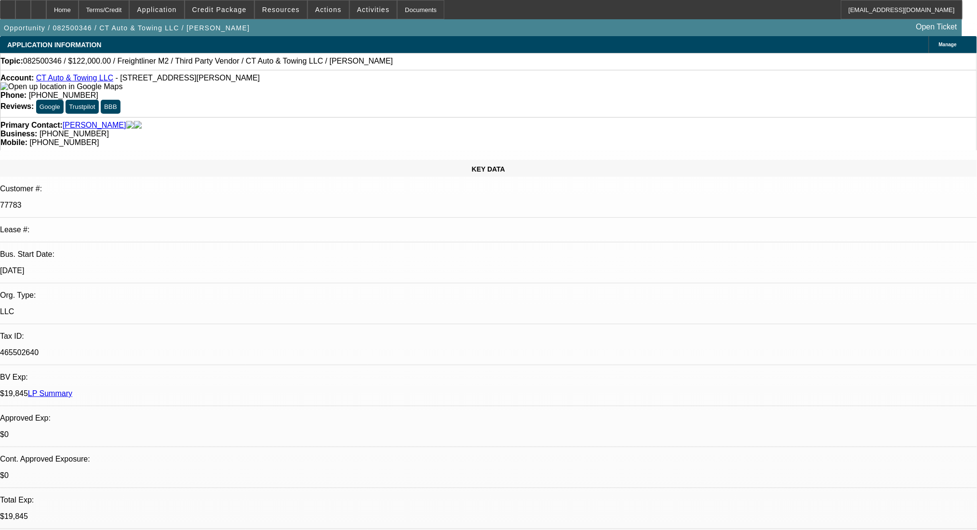
select select "0"
select select "6"
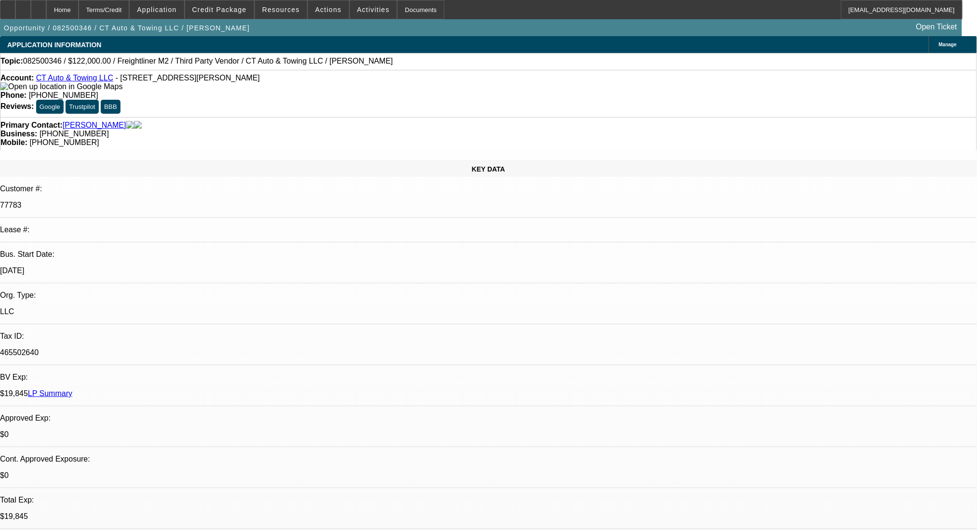
radio input "true"
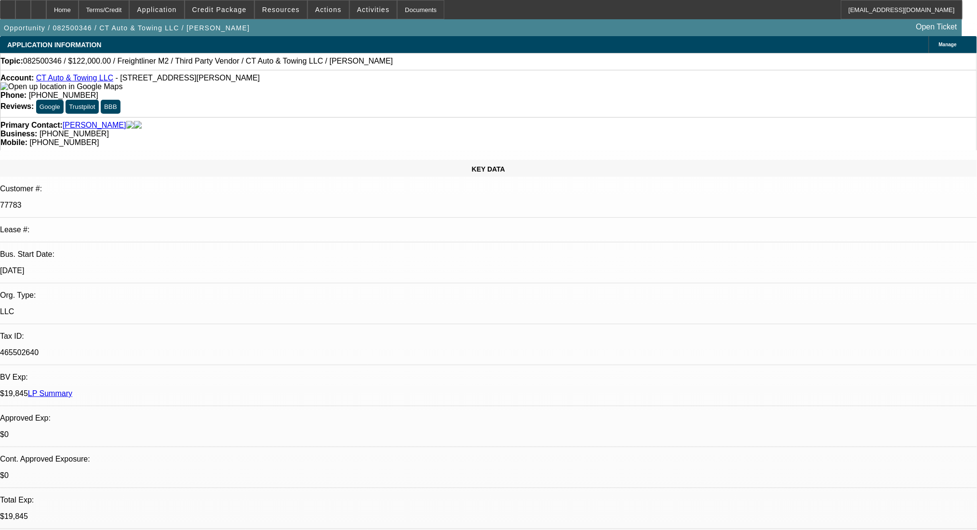
paste textarea "https://beaconfunding.crm.dynamics.com/main.aspx?appid=74cd23eb-af2a-eb11-a813-…"
type textarea "Seller: https://beaconfunding.crm.dynamics.com/main.aspx?appid=74cd23eb-af2a-eb…"
radio input "true"
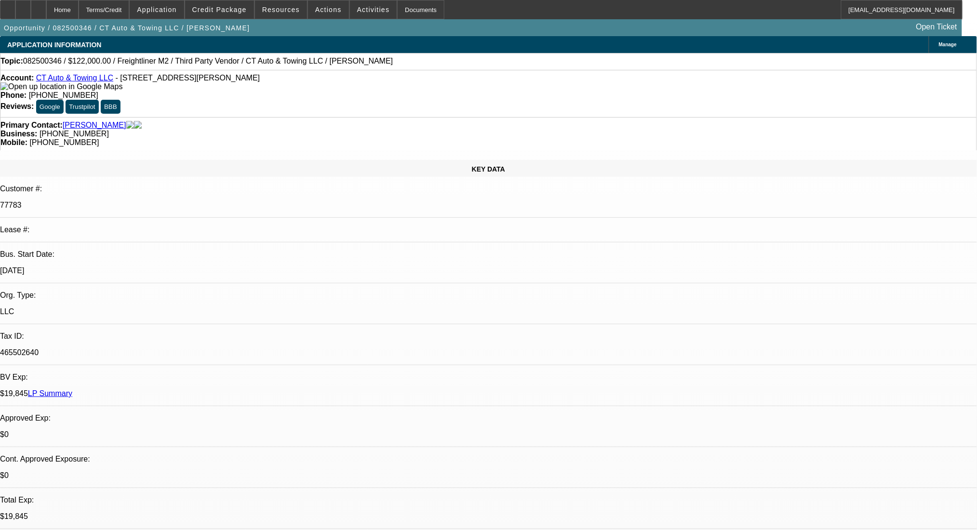
scroll to position [0, 0]
drag, startPoint x: 882, startPoint y: 139, endPoint x: 878, endPoint y: 159, distance: 20.2
radio input "true"
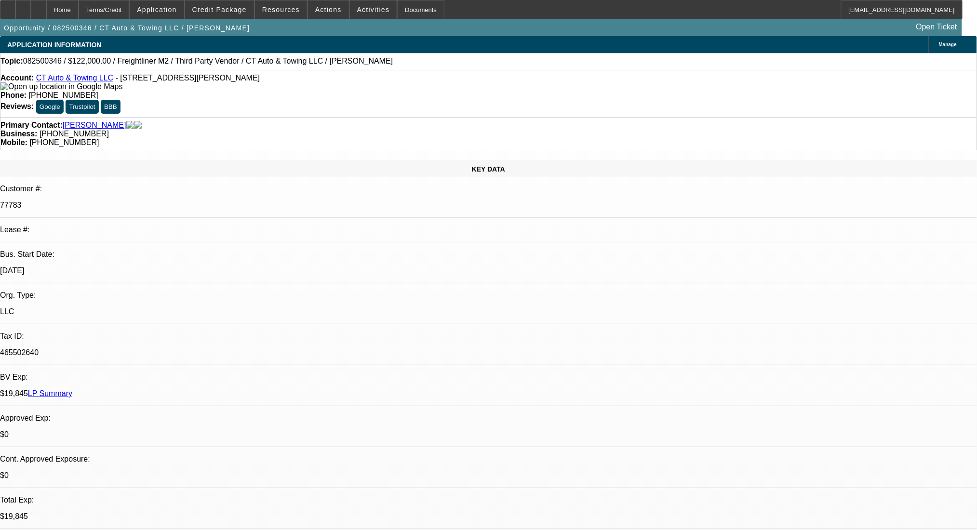
paste textarea "https://www.courtesymitsubishima.com/"
type textarea "https://www.courtesymitsubishima.com/"
radio input "true"
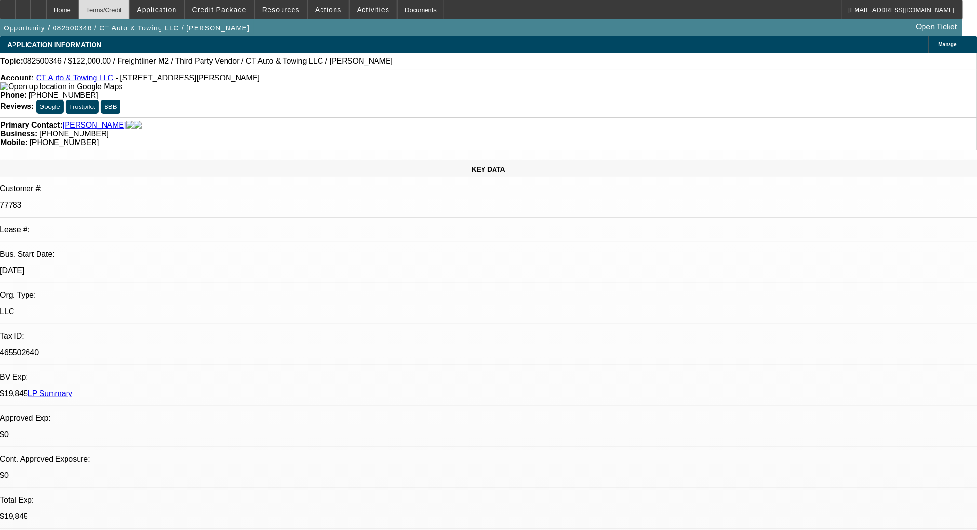
click at [130, 10] on div "Terms/Credit" at bounding box center [104, 9] width 51 height 19
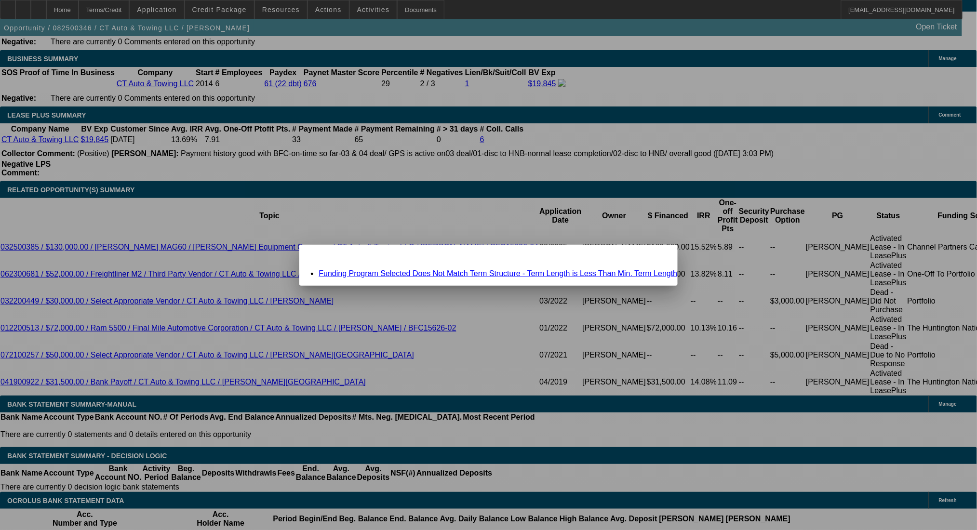
click at [658, 256] on span "Close" at bounding box center [664, 253] width 13 height 5
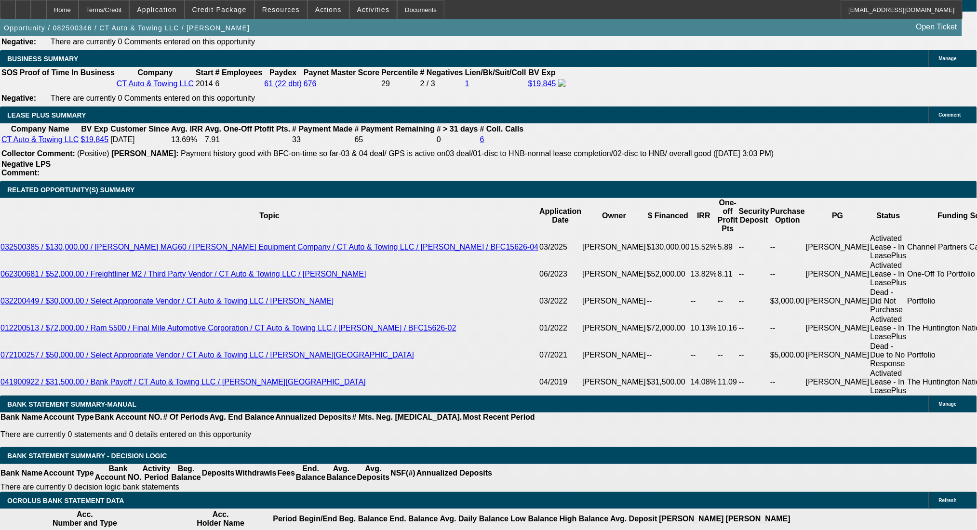
scroll to position [1552, 0]
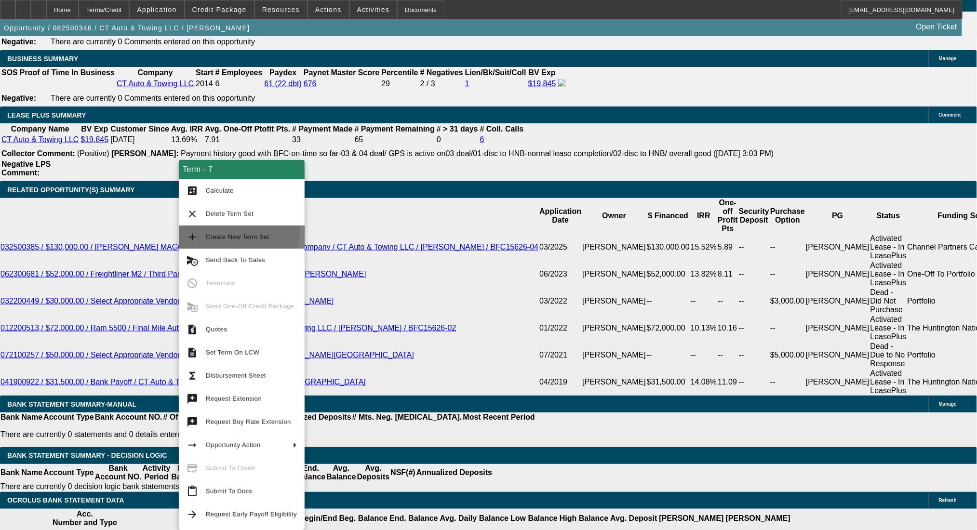
click at [198, 231] on mat-icon "add" at bounding box center [192, 237] width 12 height 12
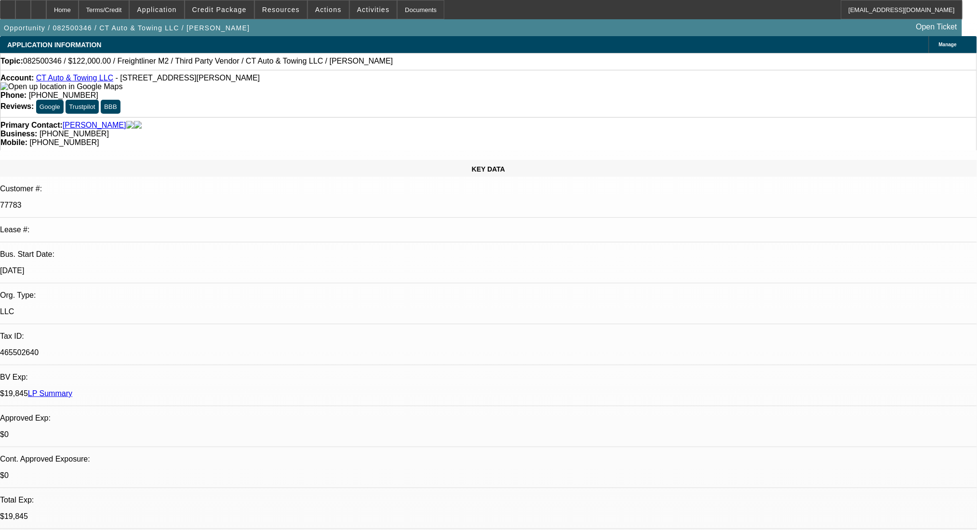
select select "0"
select select "3"
select select "0"
select select "6"
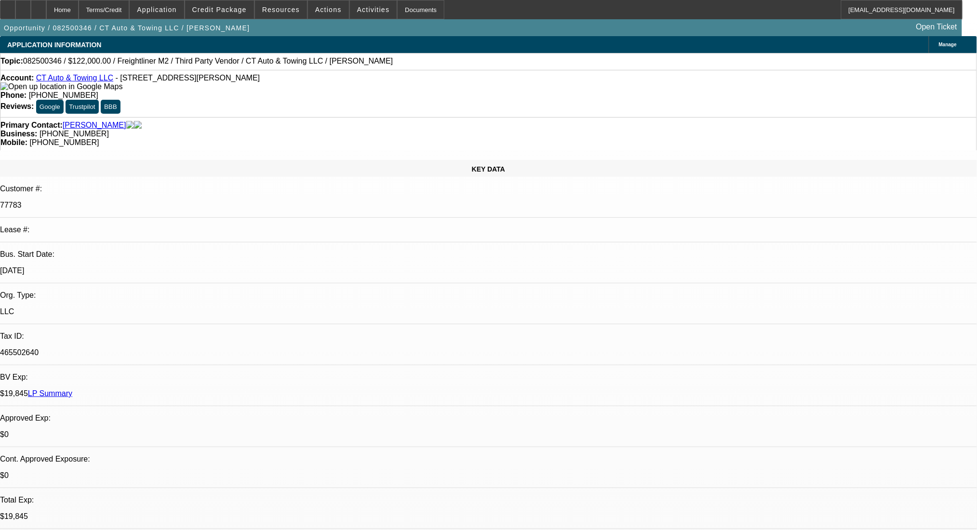
select select "0"
select select "3"
select select "0"
select select "6"
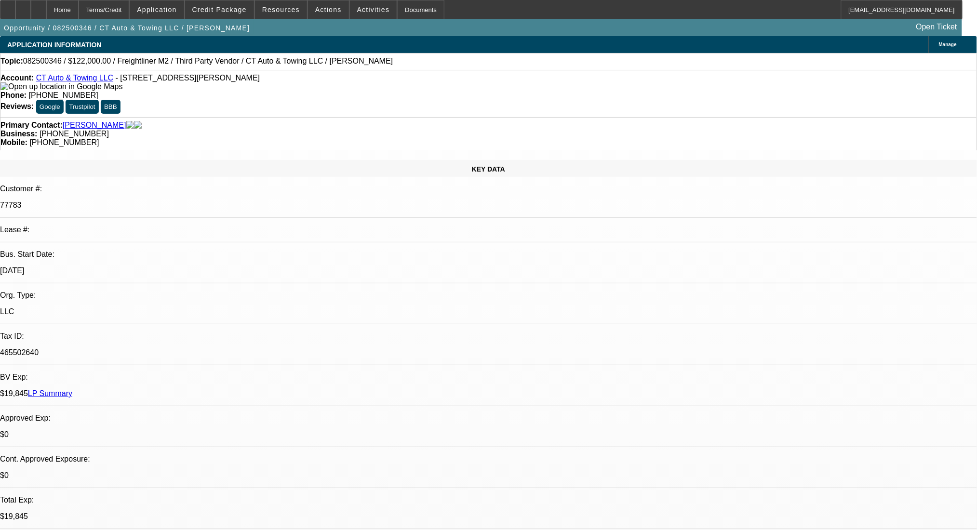
select select "0"
select select "2"
select select "0"
select select "6"
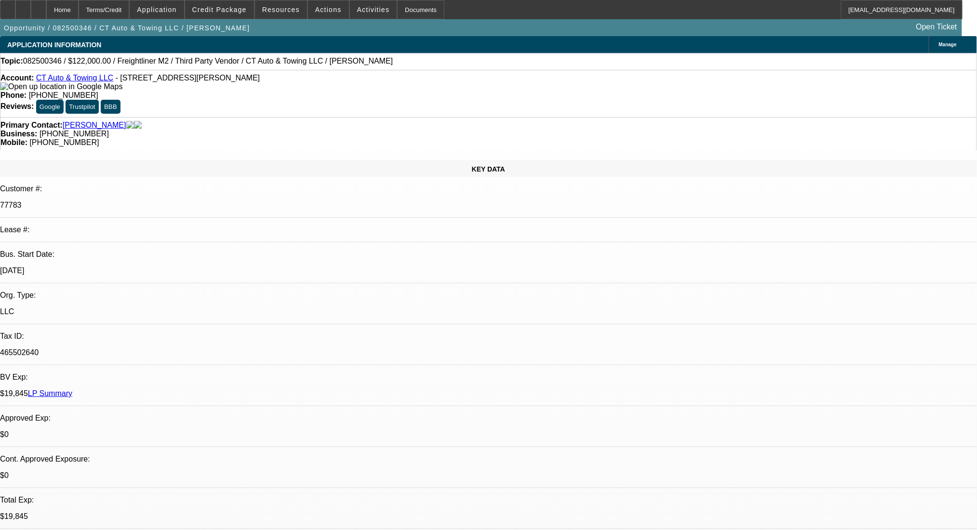
select select "0"
select select "2"
select select "0"
select select "6"
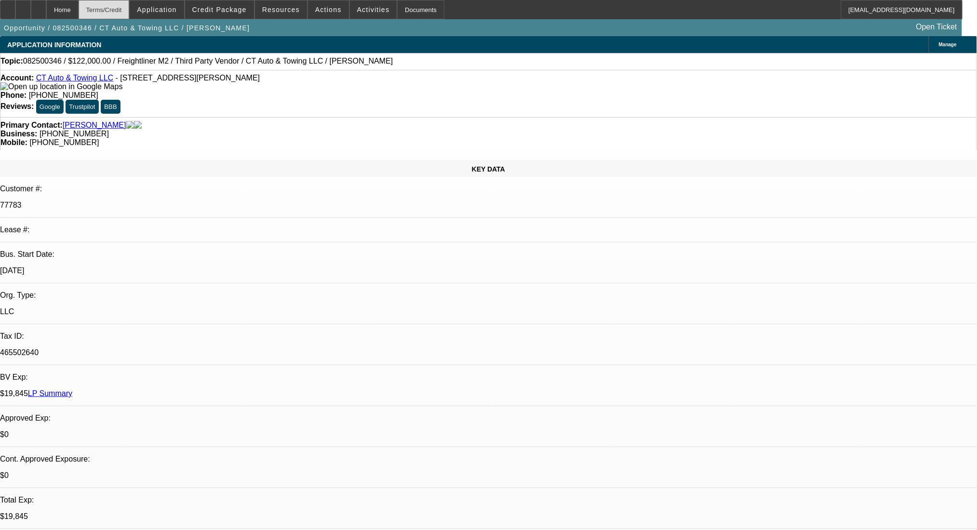
click at [130, 3] on div "Terms/Credit" at bounding box center [104, 9] width 51 height 19
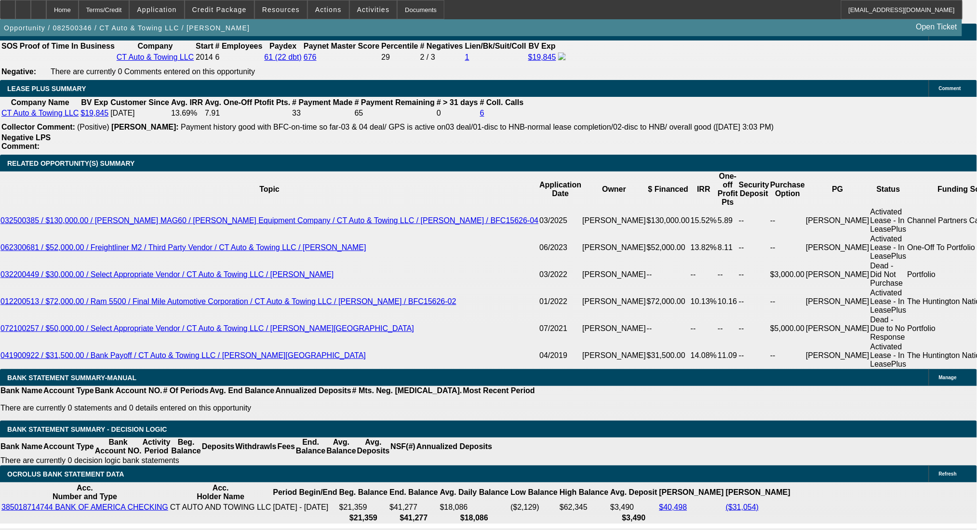
scroll to position [0, 0]
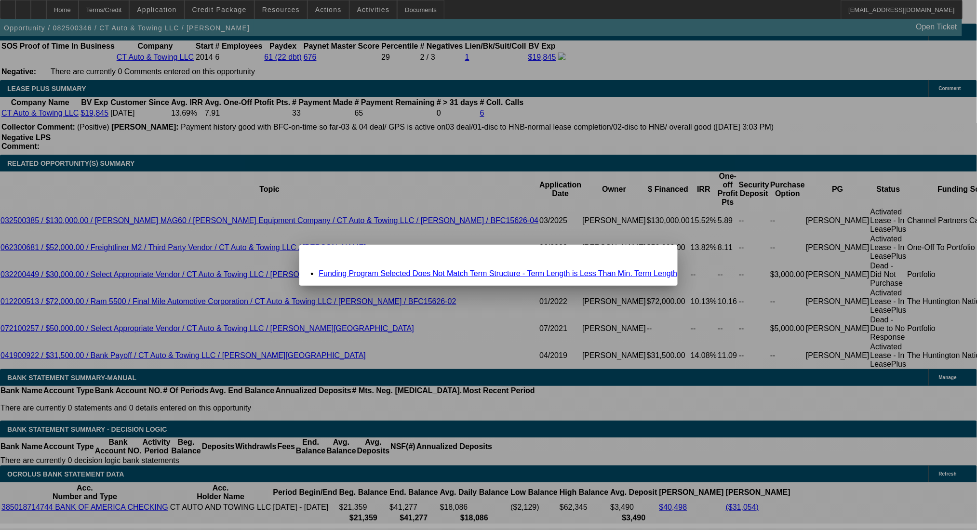
click at [422, 274] on link "Funding Program Selected Does Not Match Term Structure - Term Length is Less Th…" at bounding box center [498, 273] width 359 height 8
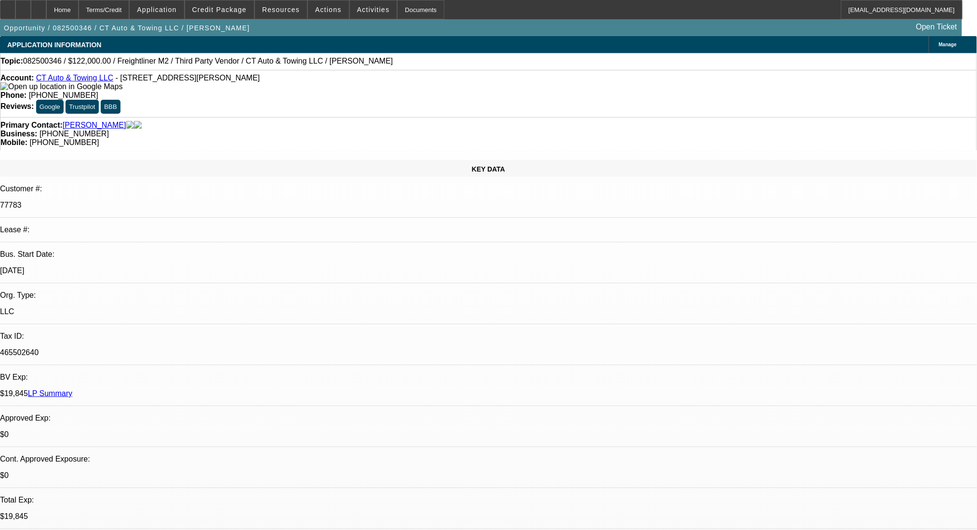
scroll to position [1578, 0]
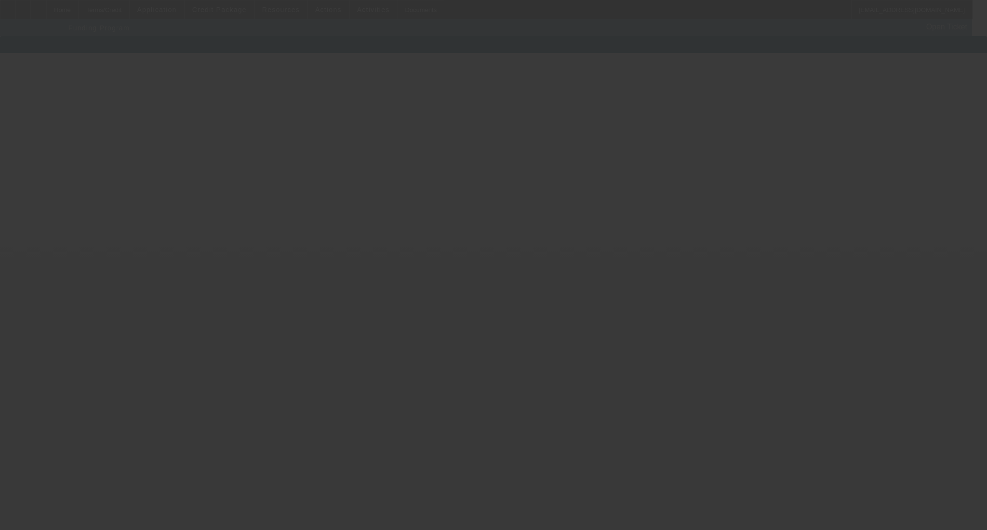
click at [193, 281] on div at bounding box center [493, 265] width 987 height 530
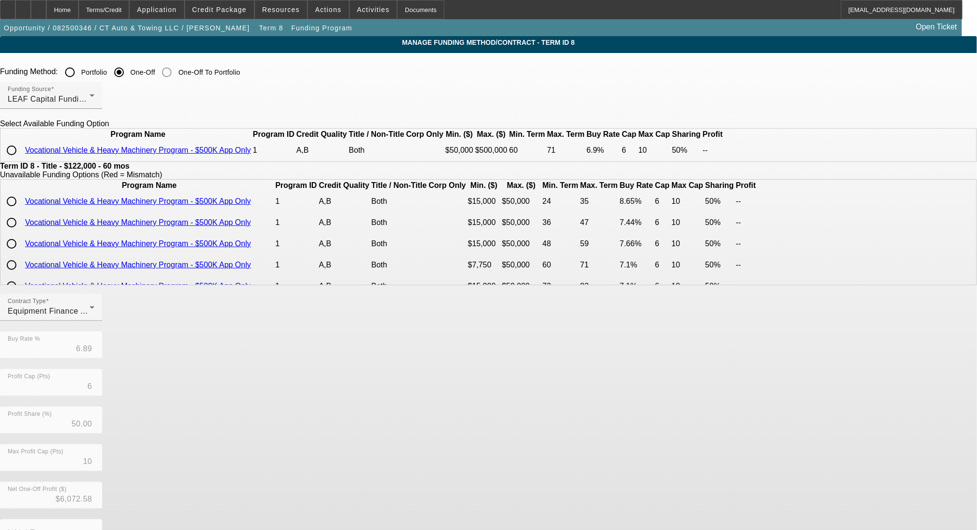
click at [21, 160] on input "radio" at bounding box center [11, 150] width 19 height 19
radio input "true"
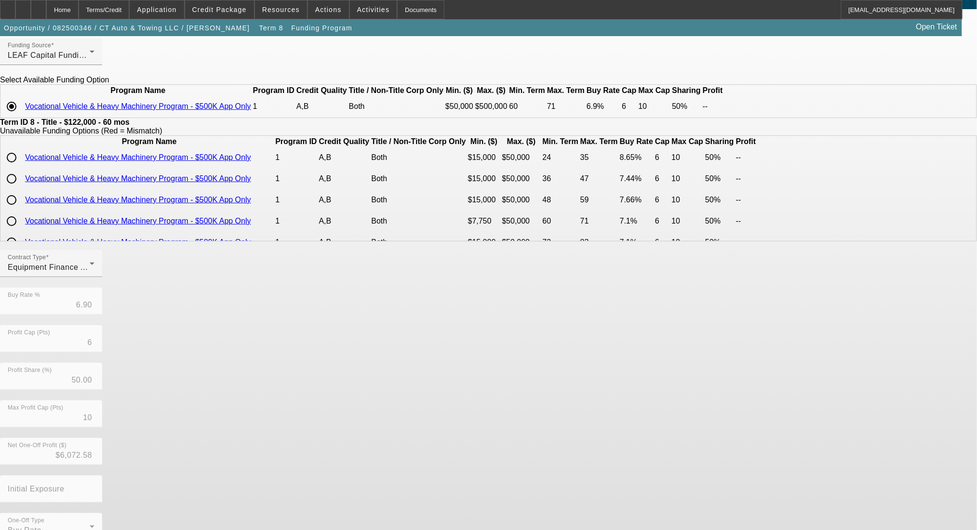
scroll to position [80, 0]
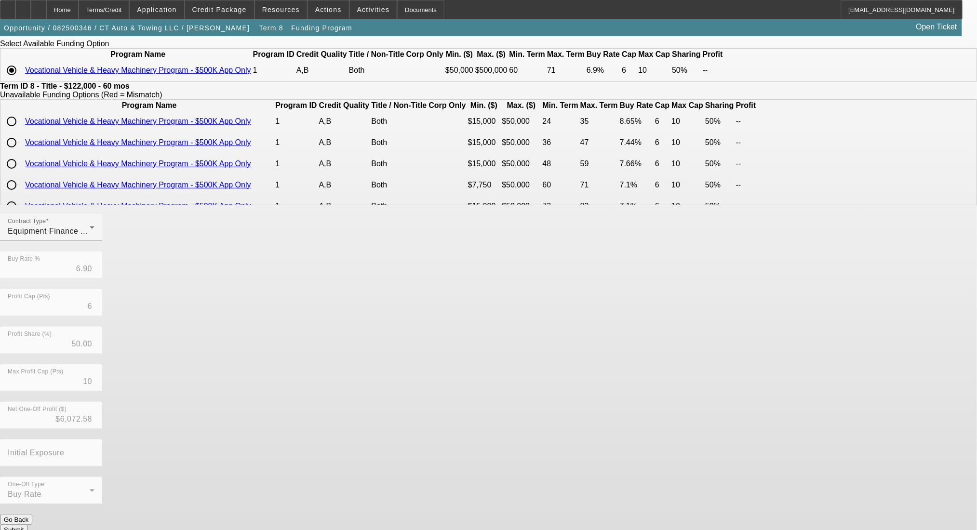
click at [27, 525] on button "Submit" at bounding box center [13, 530] width 27 height 10
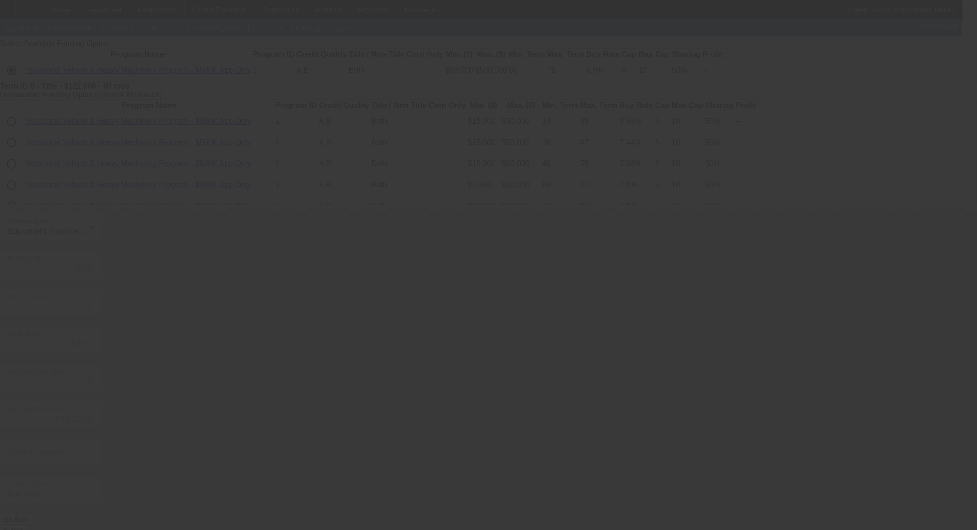
type input "6.89"
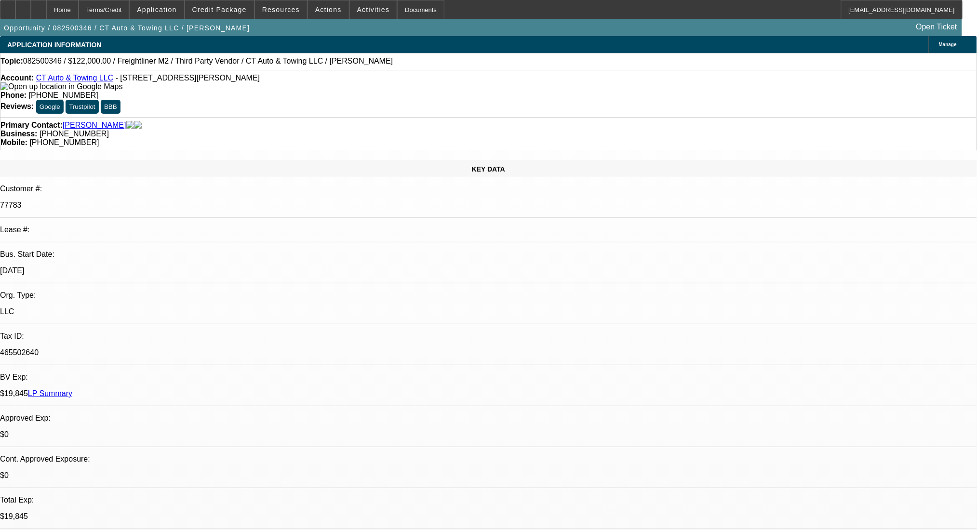
select select "0"
select select "3"
select select "0"
select select "6"
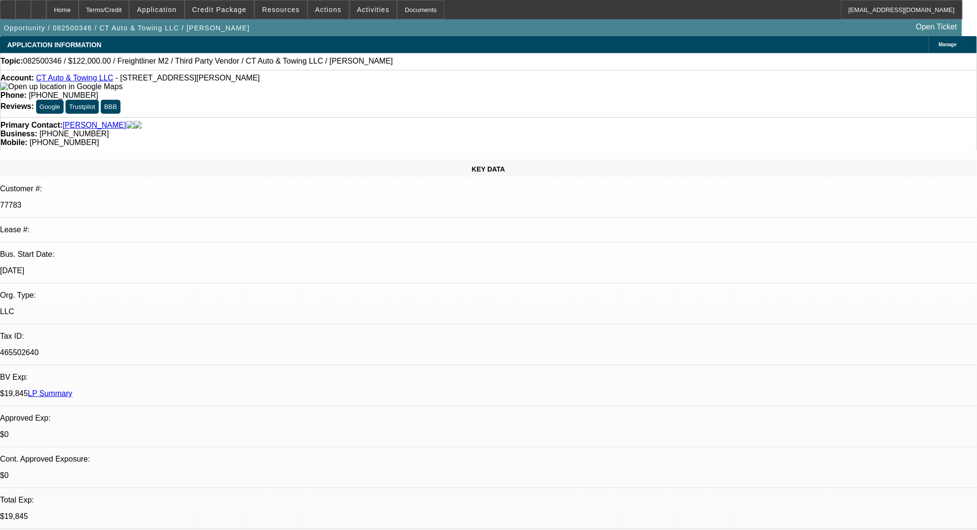
select select "0"
select select "3"
select select "0"
select select "6"
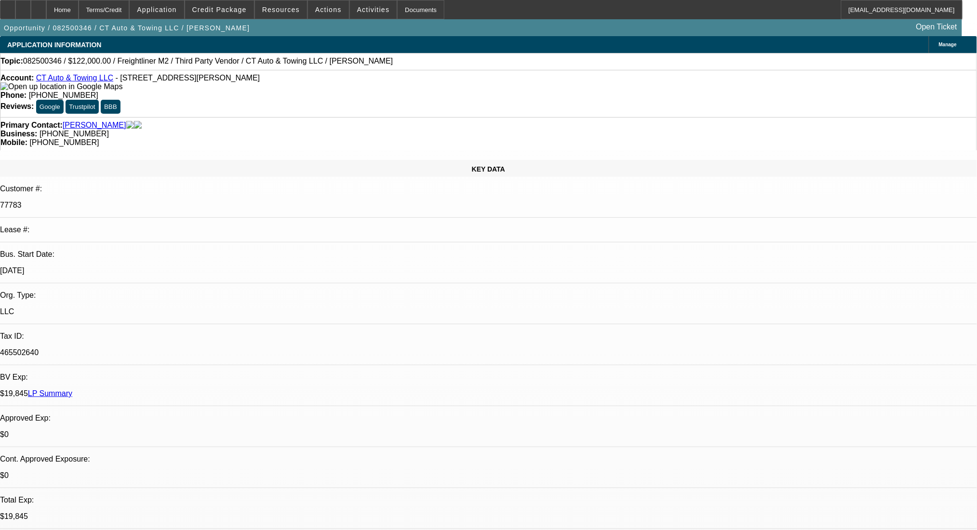
select select "0"
select select "2"
select select "0"
select select "6"
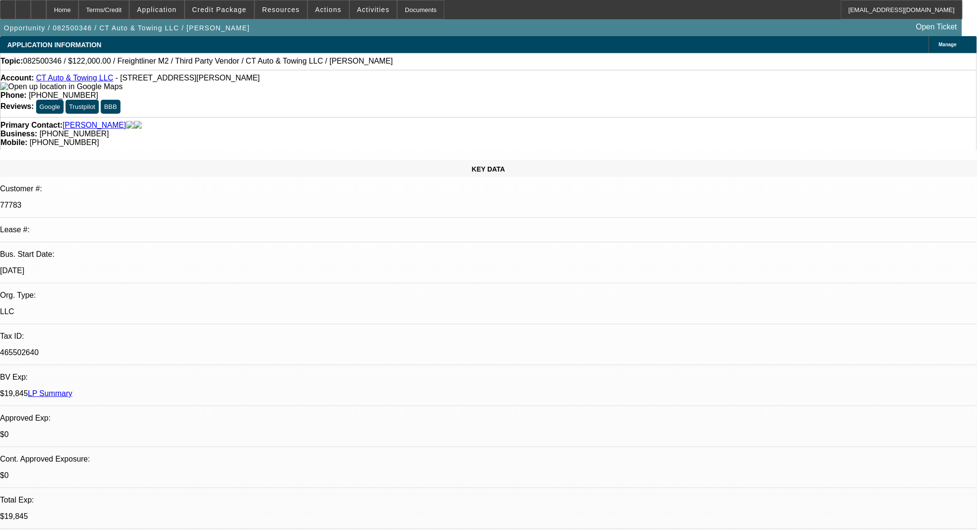
select select "0"
select select "2"
select select "0"
select select "6"
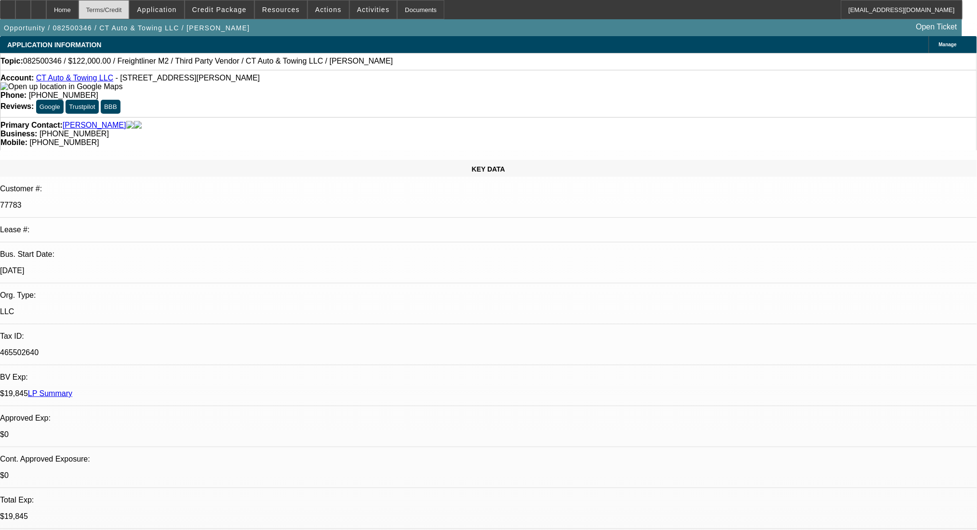
click at [117, 8] on div "Terms/Credit" at bounding box center [104, 9] width 51 height 19
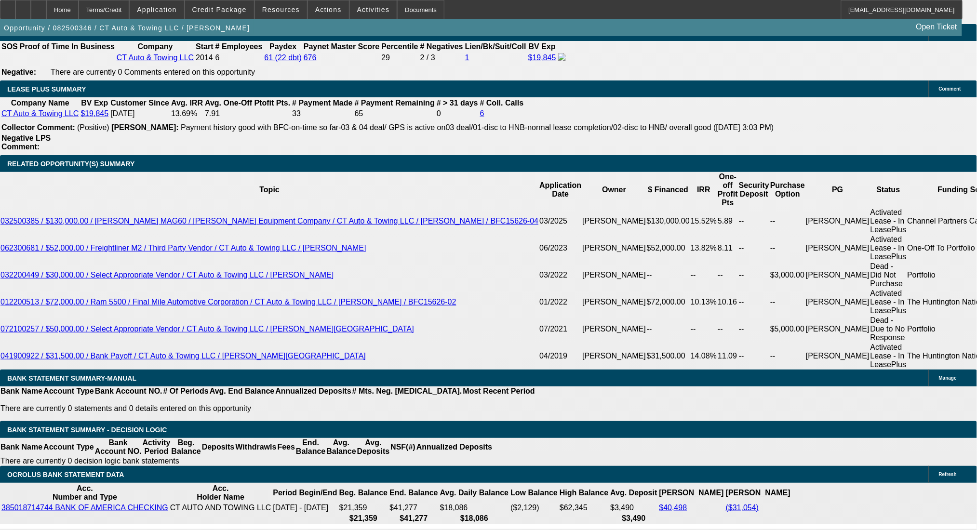
drag, startPoint x: 218, startPoint y: 302, endPoint x: 228, endPoint y: 302, distance: 10.1
drag, startPoint x: 157, startPoint y: 302, endPoint x: 225, endPoint y: 310, distance: 68.4
type input "25"
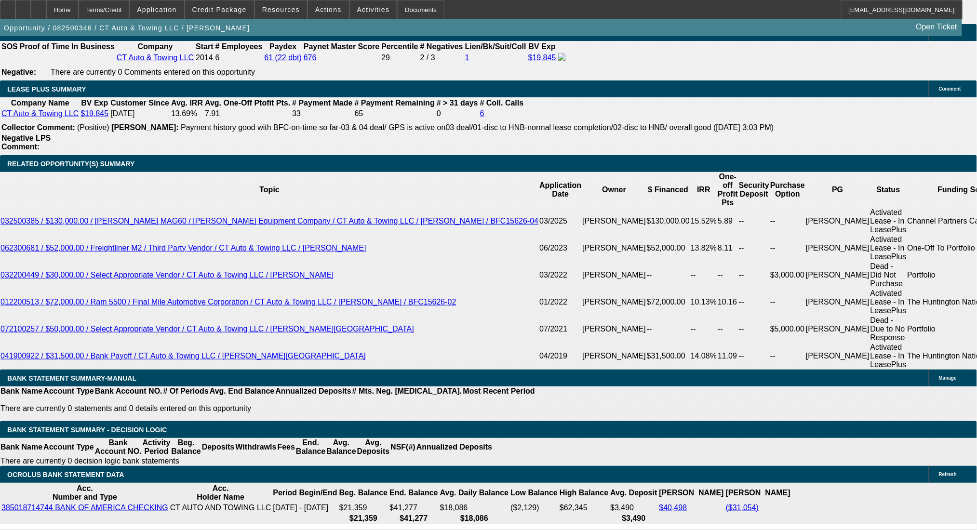
type input "UNKNOWN"
type input "2533"
type input "9"
type input "25332"
type input "249.2"
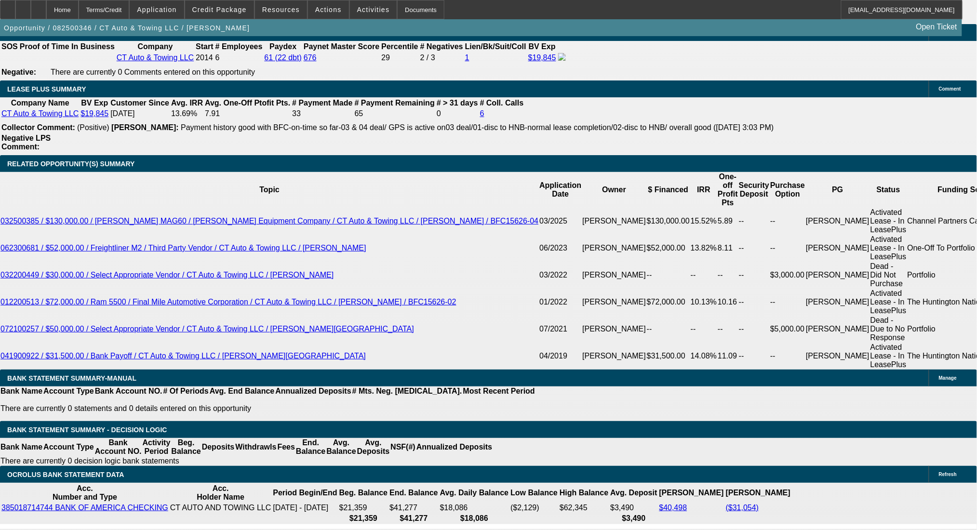
type input "253"
type input "9"
type input "$2,535.00"
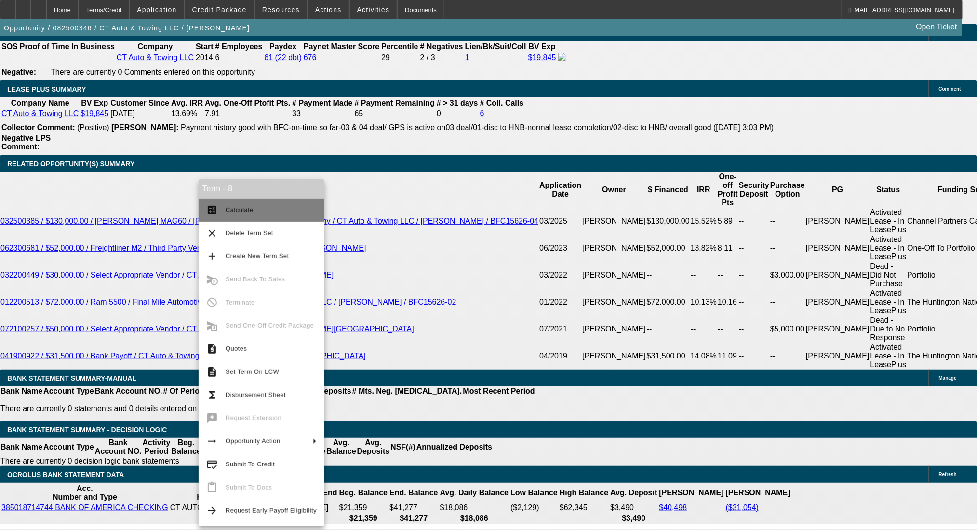
click at [221, 212] on button "calculate Calculate" at bounding box center [262, 210] width 126 height 23
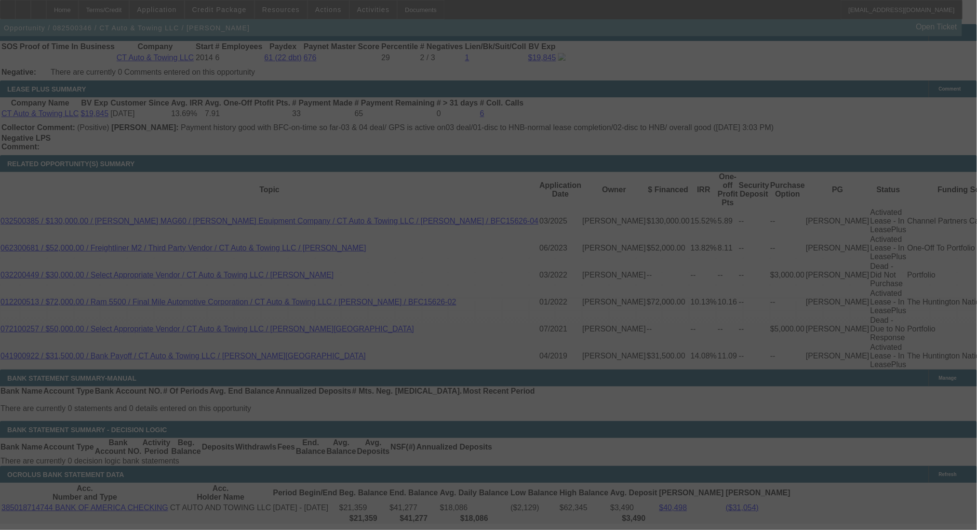
select select "0"
select select "3"
select select "0"
select select "6"
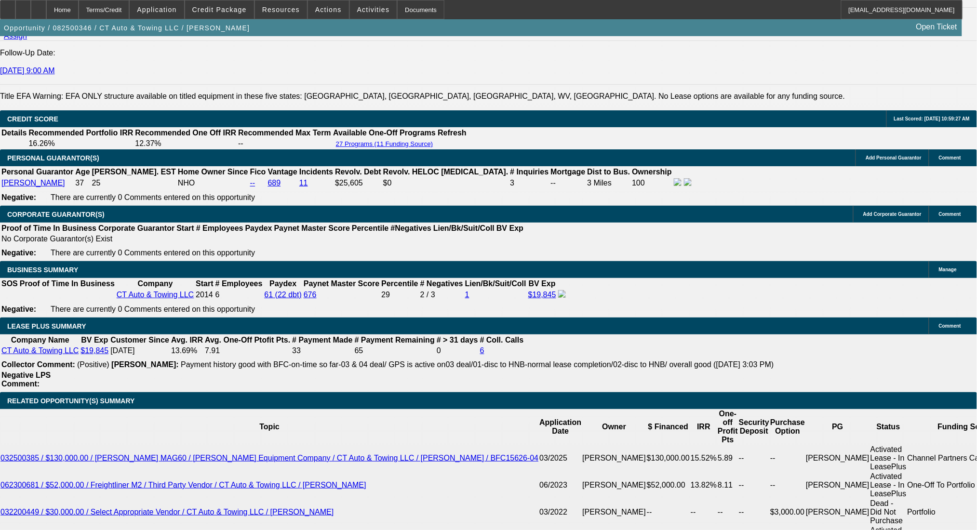
scroll to position [1257, 0]
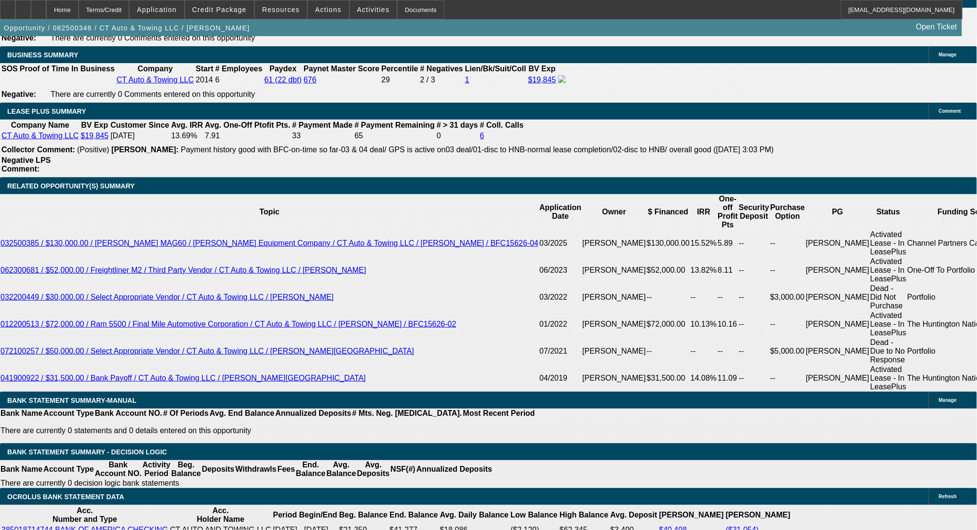
scroll to position [1578, 0]
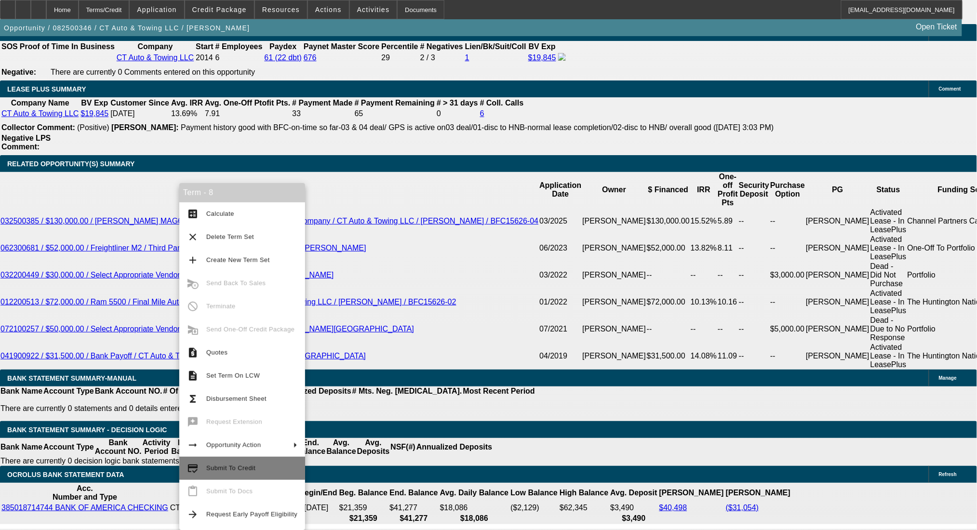
click at [241, 472] on span "Submit To Credit" at bounding box center [251, 469] width 91 height 12
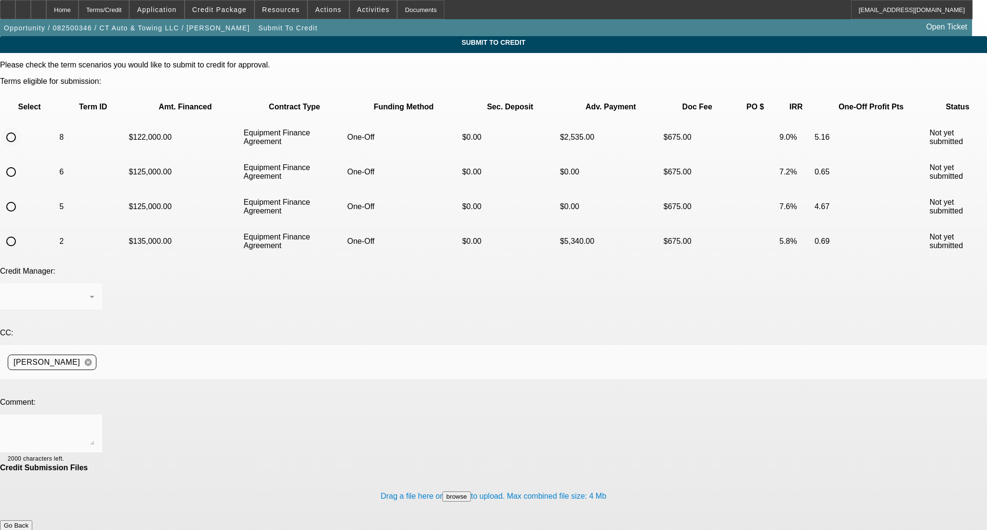
click at [21, 128] on input "radio" at bounding box center [10, 137] width 19 height 19
radio input "true"
click at [94, 422] on textarea at bounding box center [51, 433] width 87 height 23
type textarea "Please send back to Leaf, thanks!"
click at [113, 8] on div "Terms/Credit" at bounding box center [104, 9] width 51 height 19
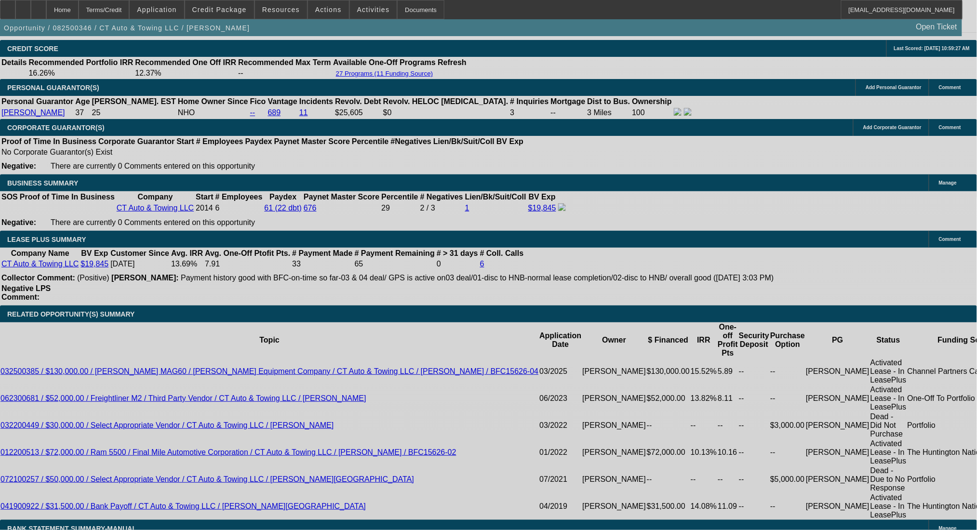
select select "0"
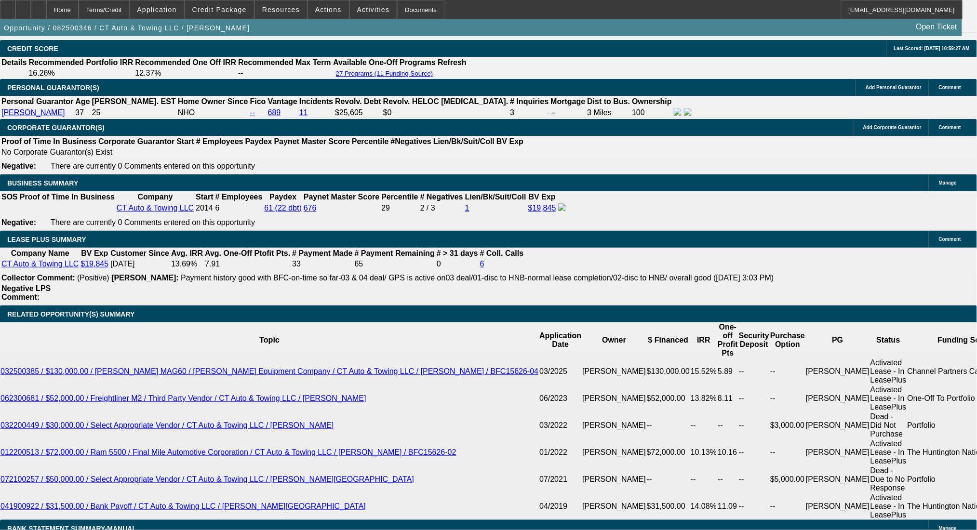
select select "0"
select select "3"
select select "0"
select select "6"
select select "0"
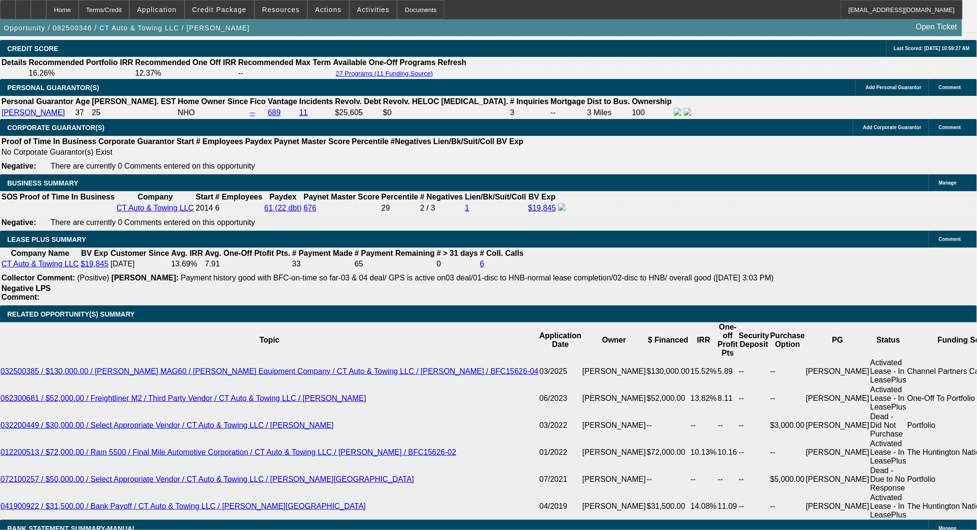
select select "0"
select select "3"
select select "0"
select select "6"
select select "0"
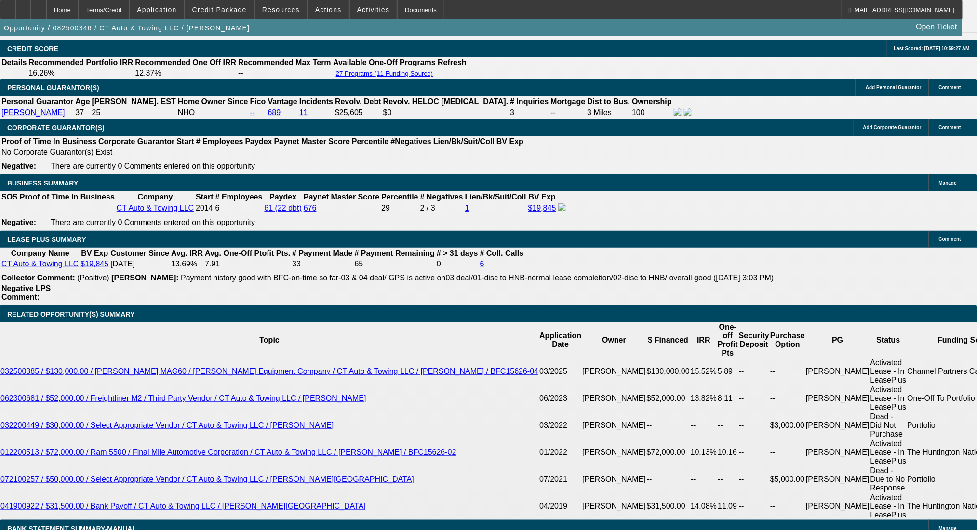
select select "0"
select select "2"
select select "0"
select select "6"
select select "0"
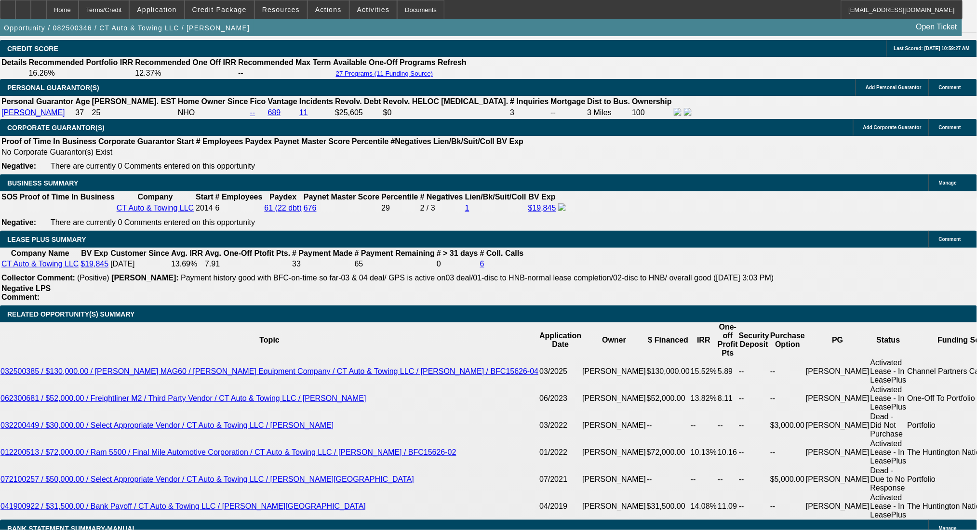
select select "0"
select select "2"
select select "0"
select select "6"
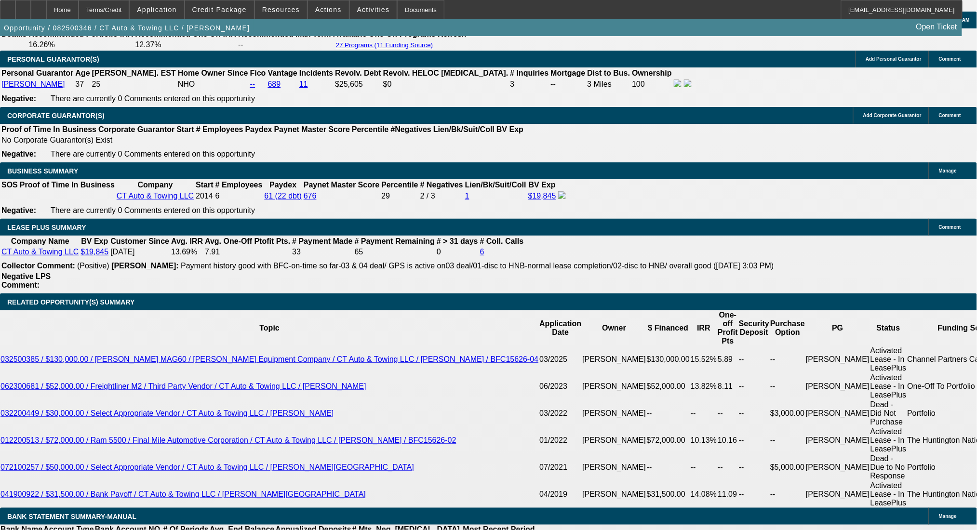
scroll to position [1474, 0]
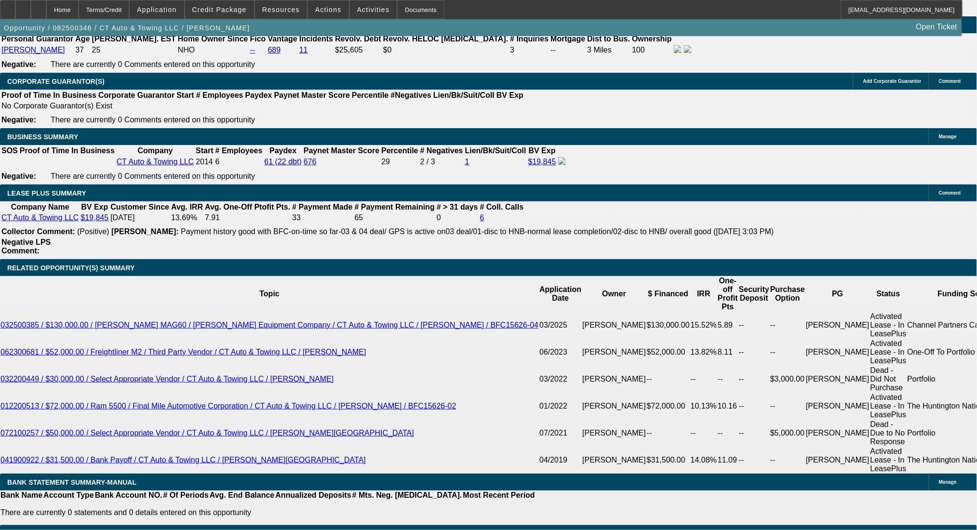
select select "2"
type input "UNKNOWN"
drag, startPoint x: 173, startPoint y: 332, endPoint x: 245, endPoint y: 339, distance: 71.7
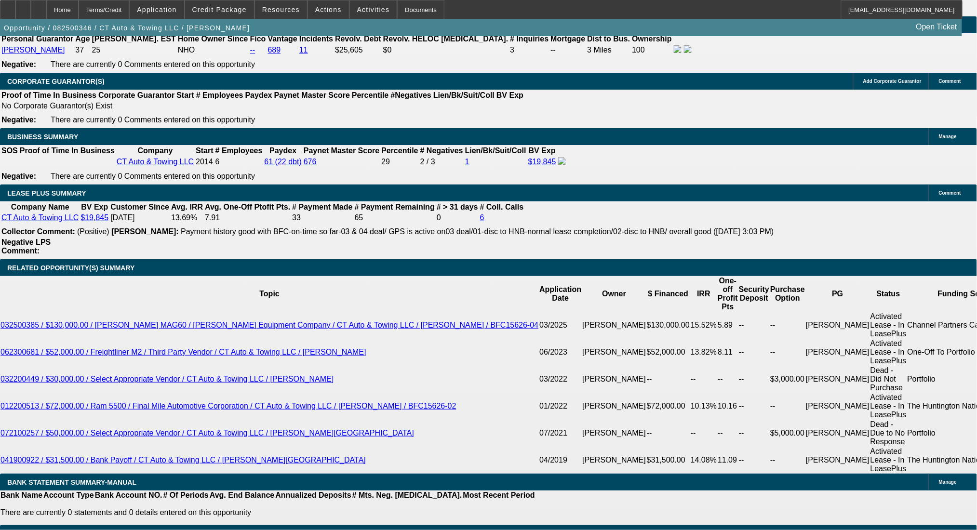
drag, startPoint x: 183, startPoint y: 331, endPoint x: 280, endPoint y: 341, distance: 97.8
type input "$0.00"
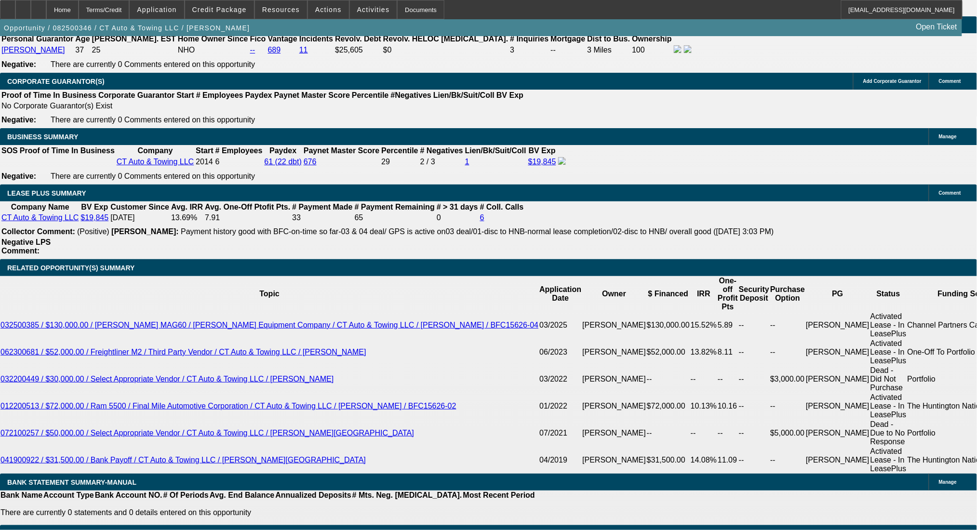
type input "$2,680.46"
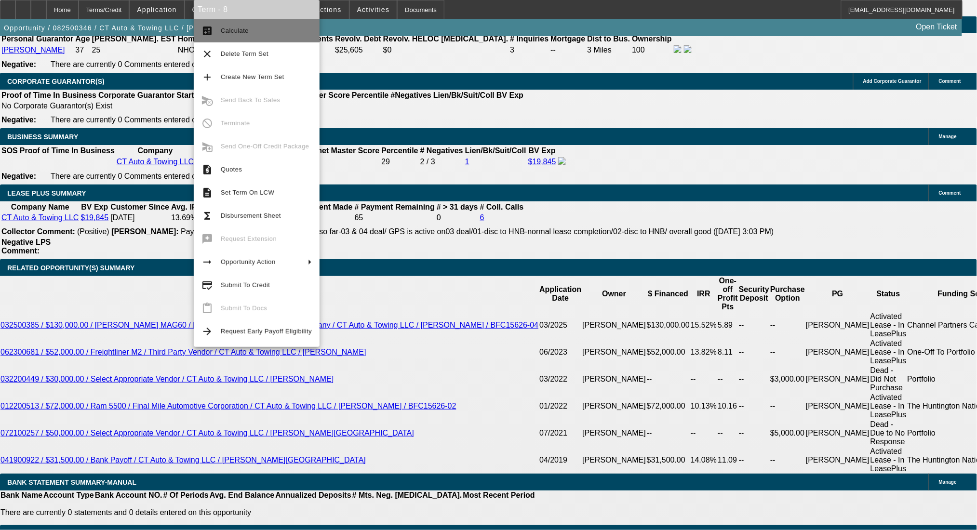
click at [243, 31] on span "Calculate" at bounding box center [235, 30] width 28 height 7
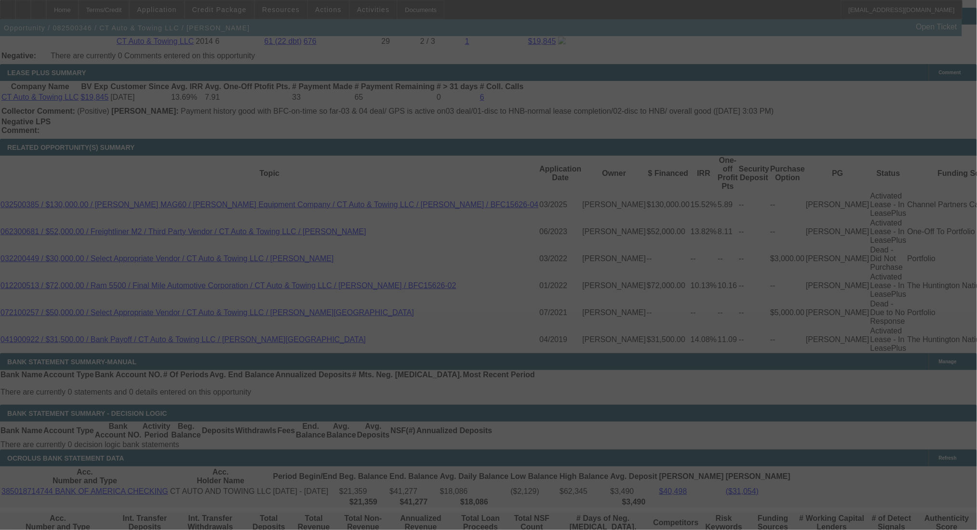
scroll to position [1602, 0]
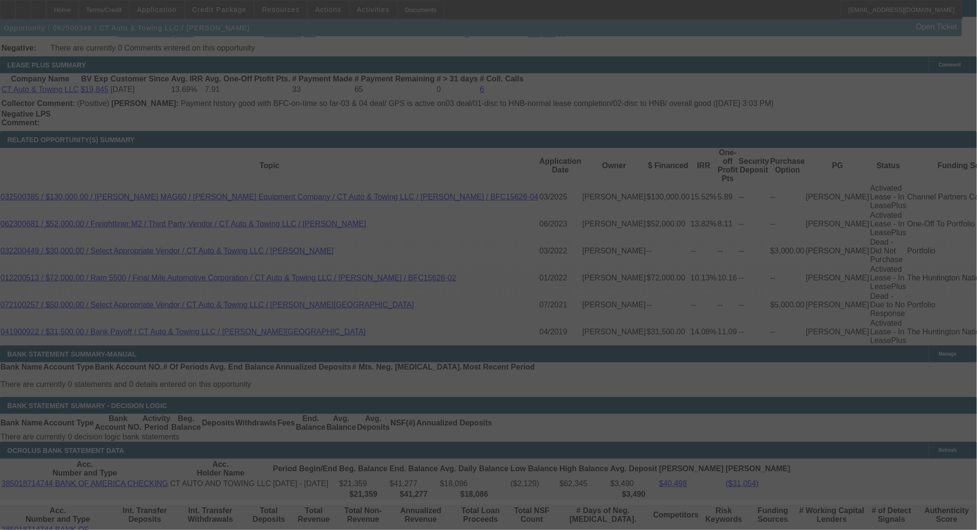
select select "0"
select select "2"
select select "0"
select select "6"
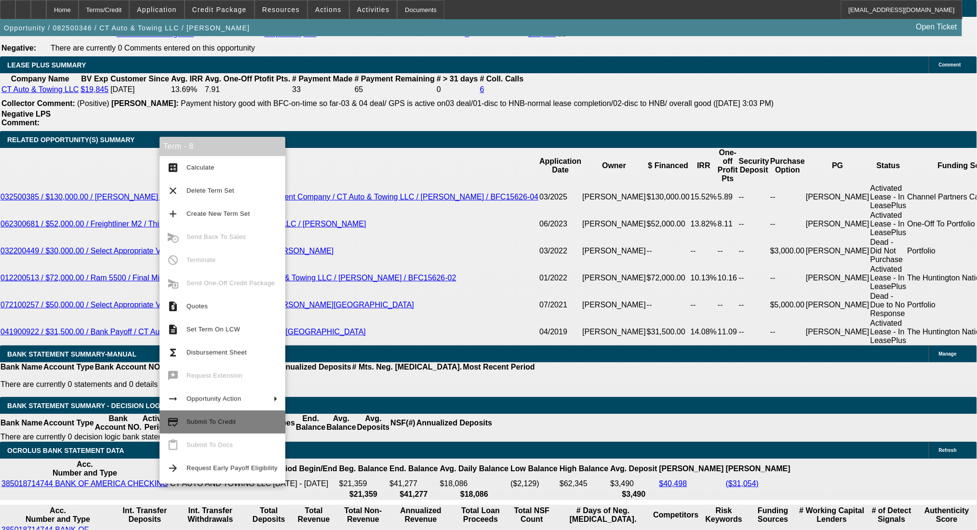
click at [222, 415] on button "credit_score Submit To Credit" at bounding box center [223, 422] width 126 height 23
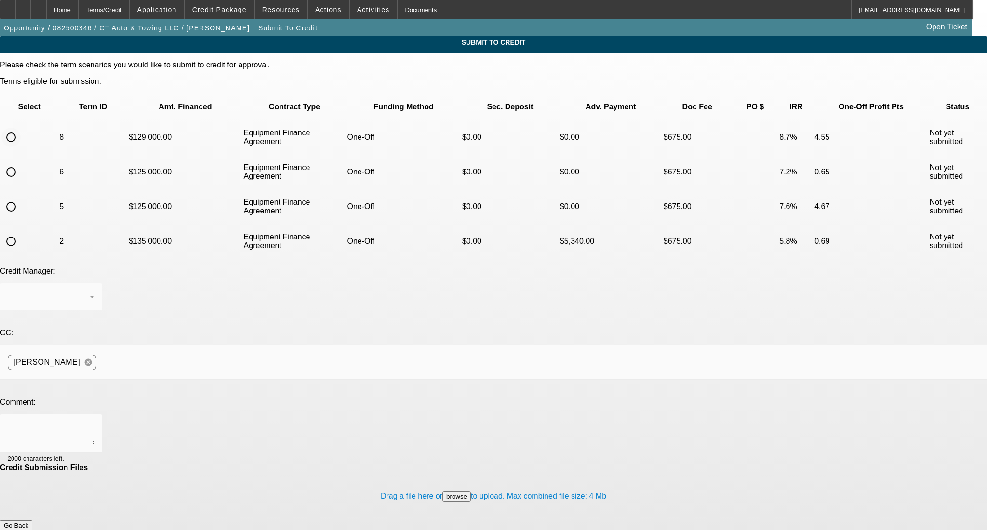
click at [21, 128] on input "radio" at bounding box center [10, 137] width 19 height 19
radio input "true"
click at [94, 422] on textarea at bounding box center [51, 433] width 87 height 23
type textarea "Please send off to leaf, thanks!"
click at [27, 530] on button "Submit" at bounding box center [13, 536] width 27 height 10
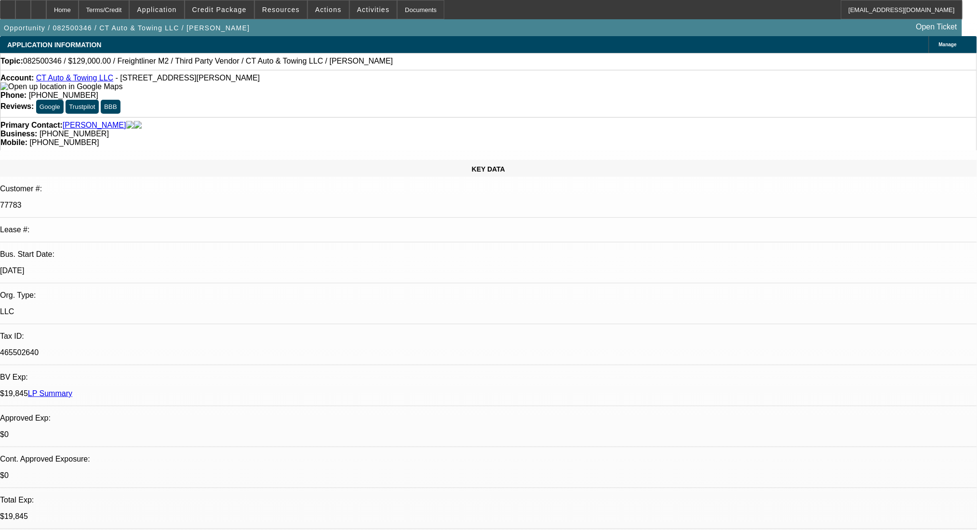
select select "0"
select select "2"
select select "0"
select select "6"
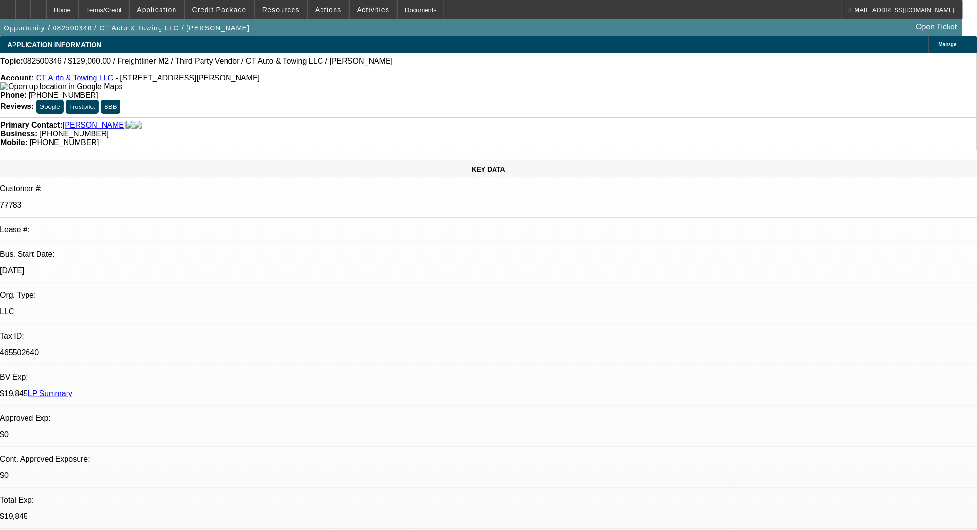
select select "0"
select select "3"
select select "0"
select select "6"
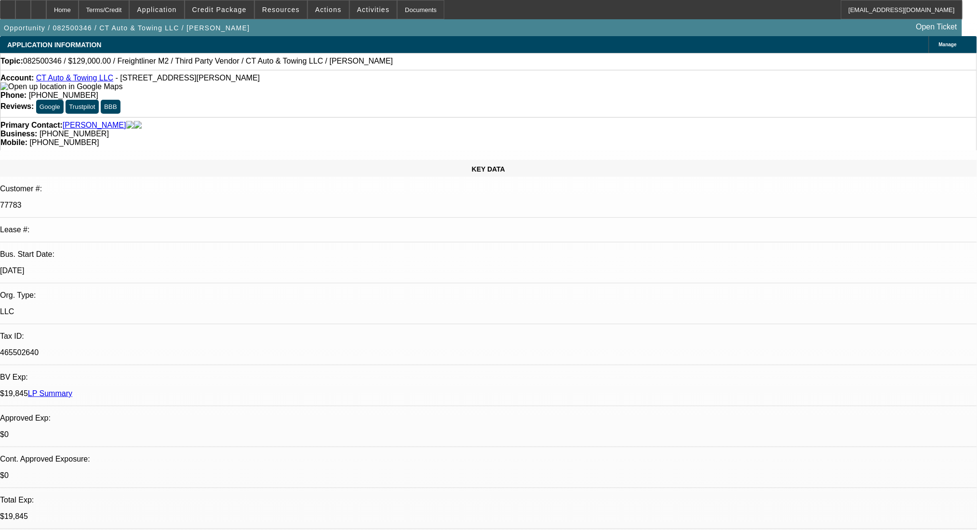
select select "0"
select select "2"
select select "0"
select select "6"
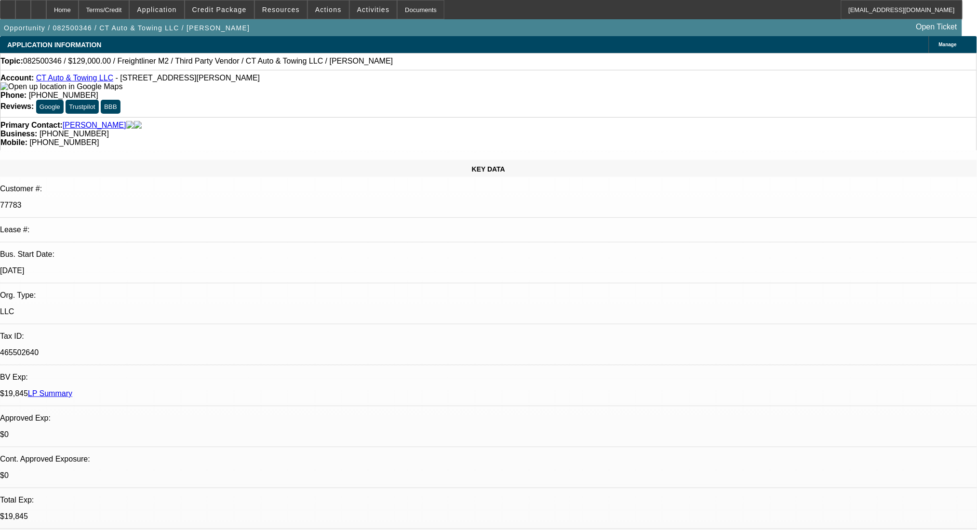
select select "0"
select select "2"
select select "0"
select select "6"
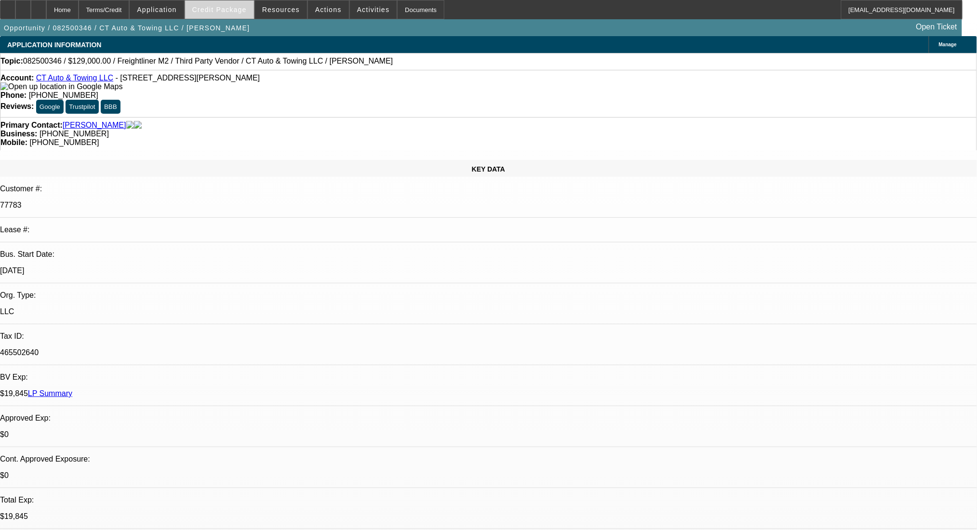
click at [226, 6] on span "Credit Package" at bounding box center [219, 10] width 54 height 8
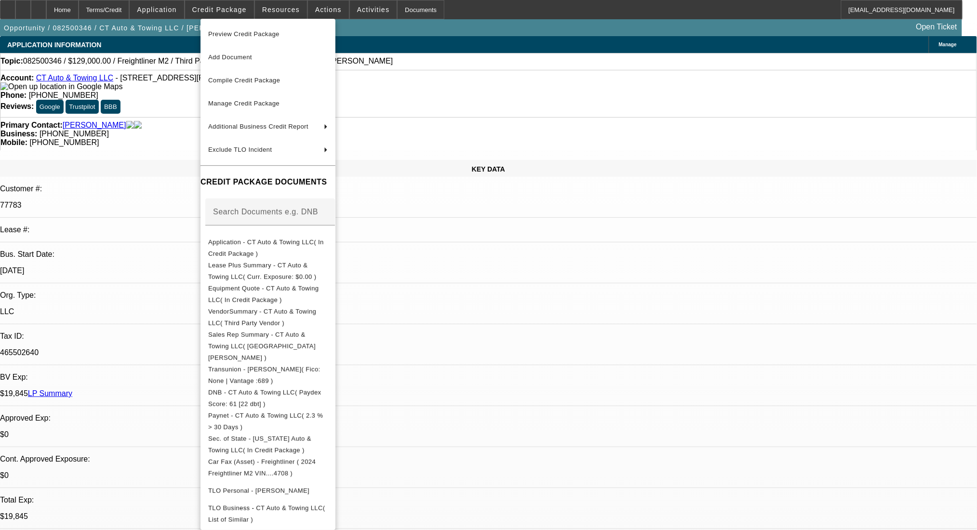
click at [56, 10] on div at bounding box center [488, 265] width 977 height 530
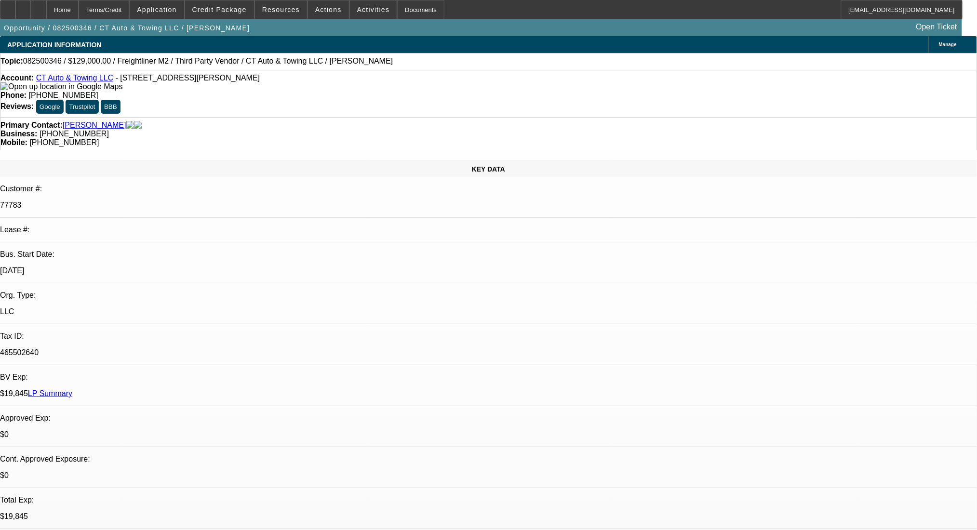
click at [46, 10] on div at bounding box center [38, 9] width 15 height 19
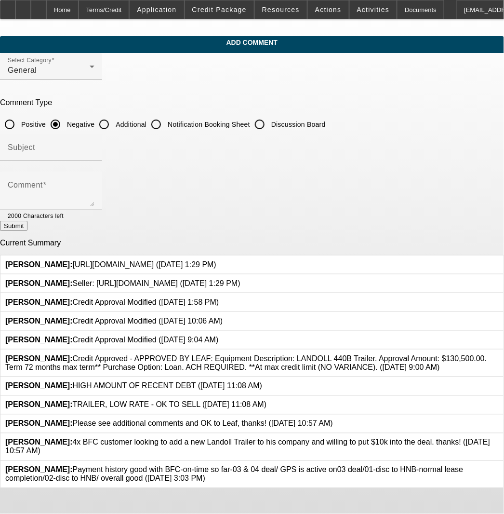
click at [219, 298] on icon at bounding box center [219, 298] width 0 height 0
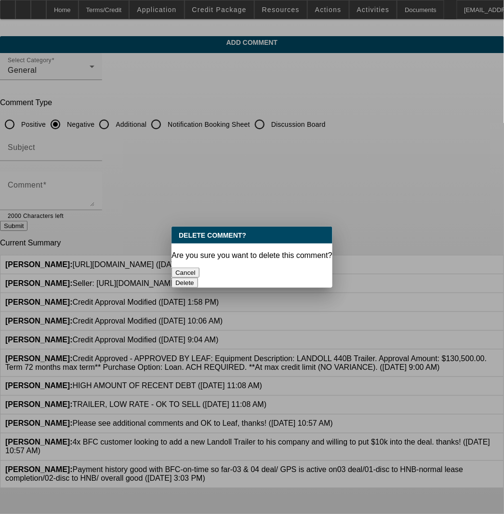
click at [198, 278] on button "Delete" at bounding box center [185, 283] width 27 height 10
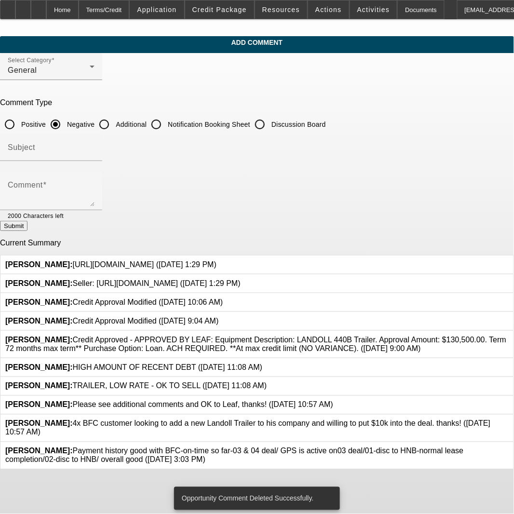
click at [223, 298] on icon at bounding box center [223, 298] width 0 height 0
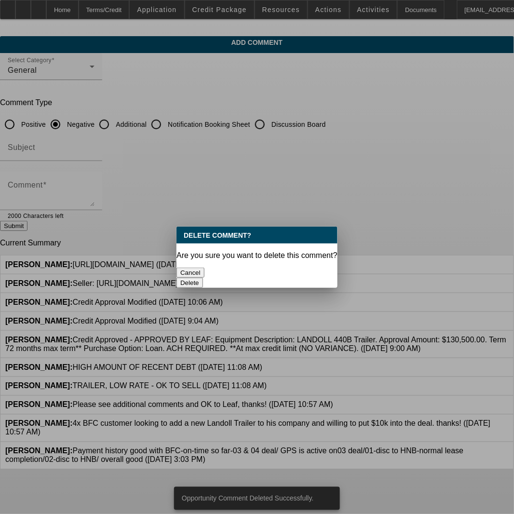
click at [203, 278] on button "Delete" at bounding box center [189, 283] width 27 height 10
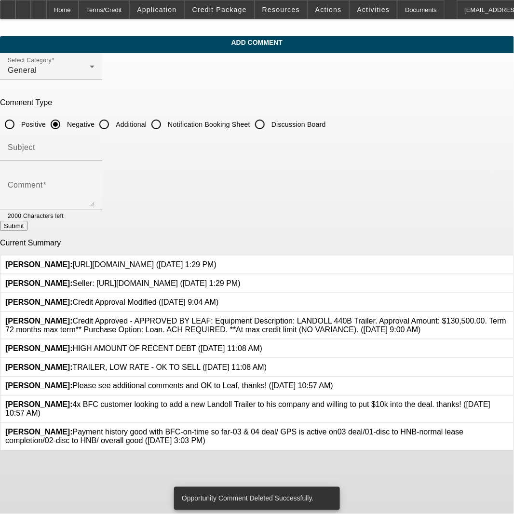
click at [219, 298] on icon at bounding box center [219, 298] width 0 height 0
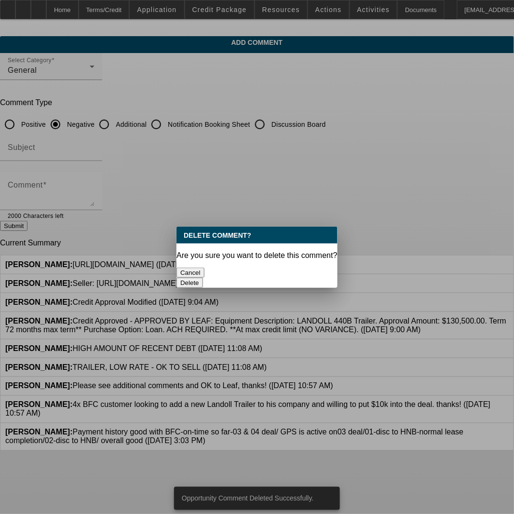
click at [203, 278] on button "Delete" at bounding box center [189, 283] width 27 height 10
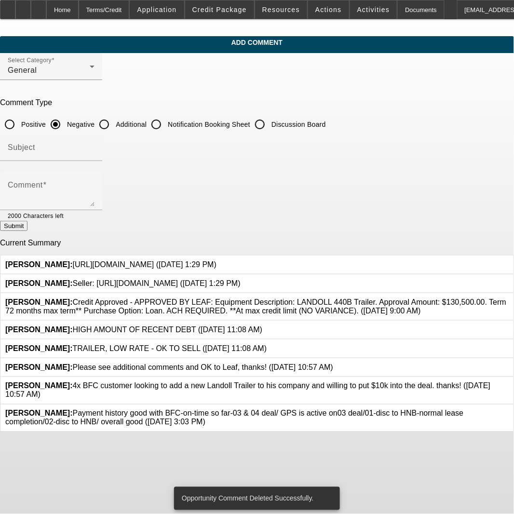
click at [333, 363] on icon at bounding box center [333, 363] width 0 height 0
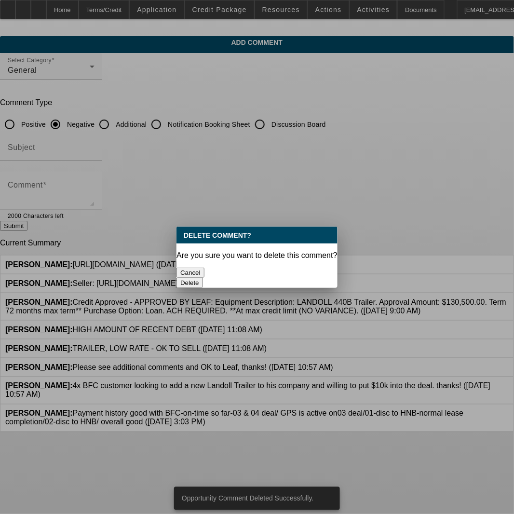
click at [203, 278] on button "Delete" at bounding box center [189, 283] width 27 height 10
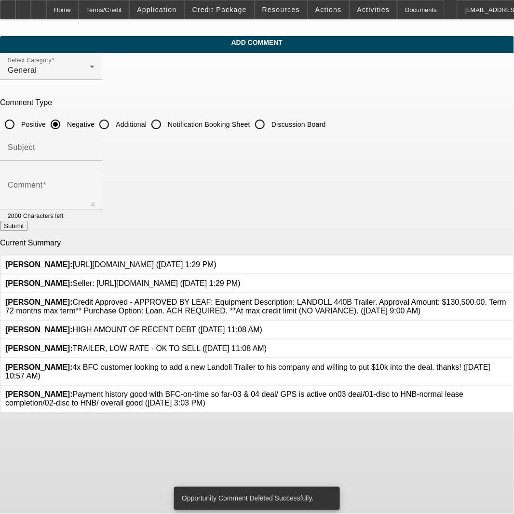
click at [508, 363] on icon at bounding box center [508, 363] width 0 height 0
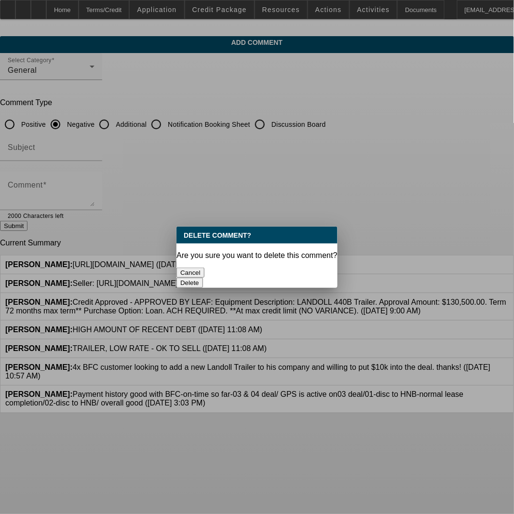
click at [203, 278] on button "Delete" at bounding box center [189, 283] width 27 height 10
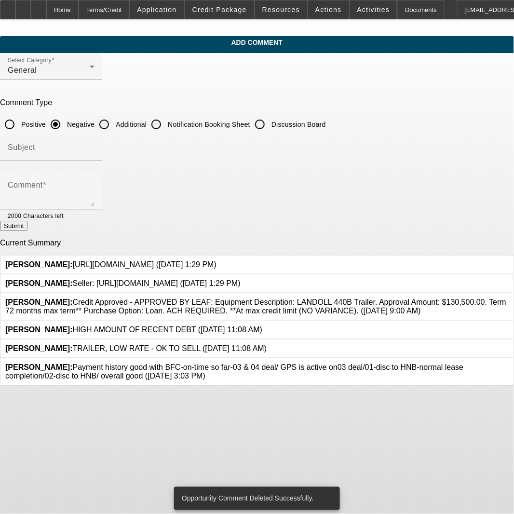
click at [114, 120] on input "Additional" at bounding box center [103, 124] width 19 height 19
radio input "true"
click at [94, 194] on textarea "Comment" at bounding box center [51, 194] width 87 height 23
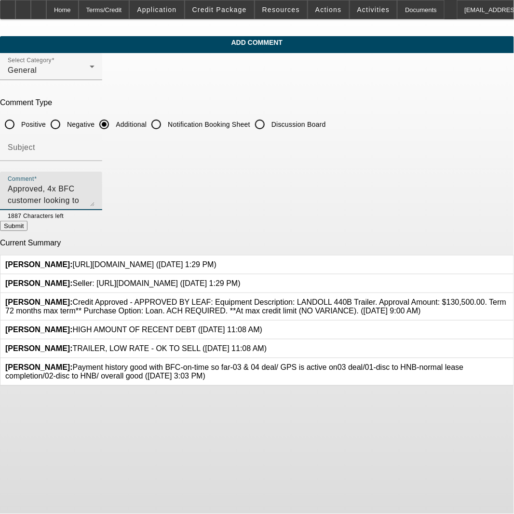
click at [41, 186] on textarea "Approved, 4x BFC customer looking to add this clean 24' Freightliner with a [PE…" at bounding box center [51, 194] width 87 height 23
click at [94, 201] on textarea "Currently approved, 4x BFC customer looking to add this clean 24' Freightliner …" at bounding box center [51, 194] width 87 height 23
click at [94, 188] on textarea "Currently approved, 4x BFC customer looking to add this clean 24' Freightliner …" at bounding box center [51, 194] width 87 height 23
type textarea "Currently approved, 4x BFC customer looking to add this clean 24' Freightliner …"
click at [27, 228] on button "Submit" at bounding box center [13, 226] width 27 height 10
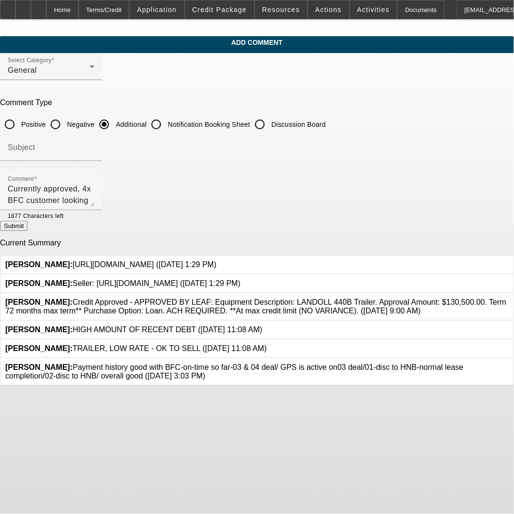
radio input "true"
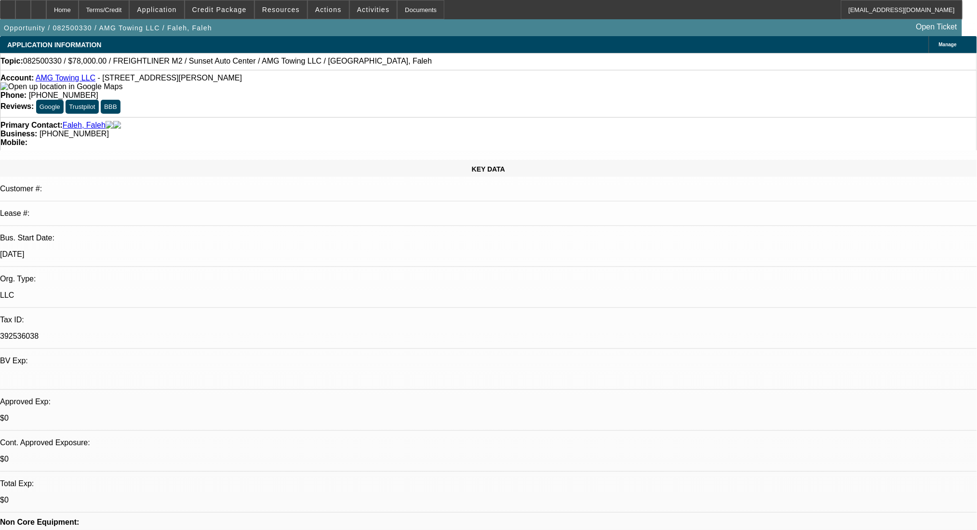
select select "0"
select select "2"
select select "0"
select select "6"
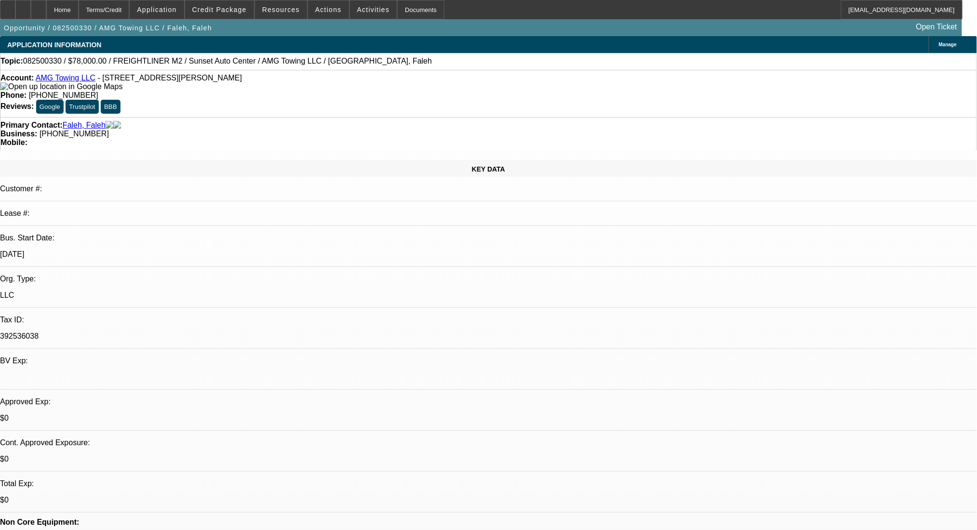
select select "0"
select select "2"
select select "0"
select select "6"
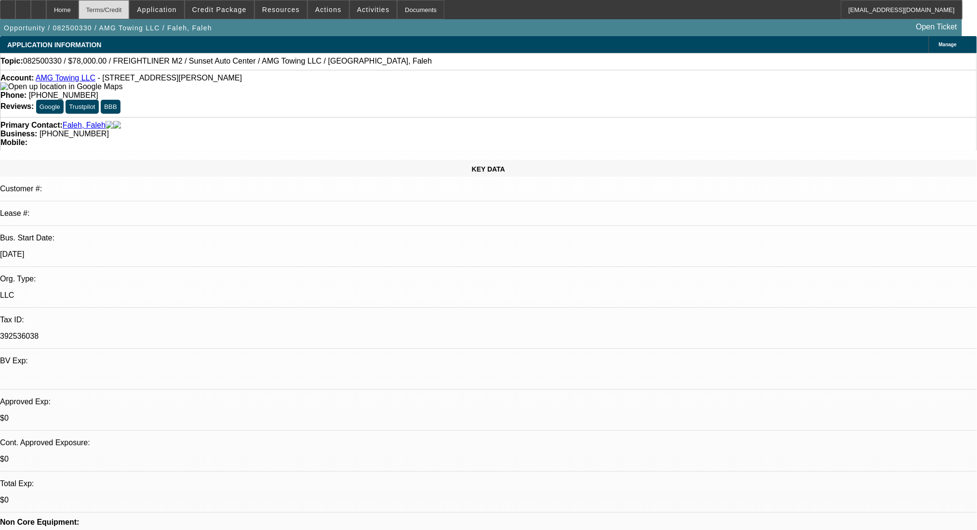
click at [130, 8] on div "Terms/Credit" at bounding box center [104, 9] width 51 height 19
click at [127, 15] on div "Terms/Credit" at bounding box center [104, 9] width 51 height 19
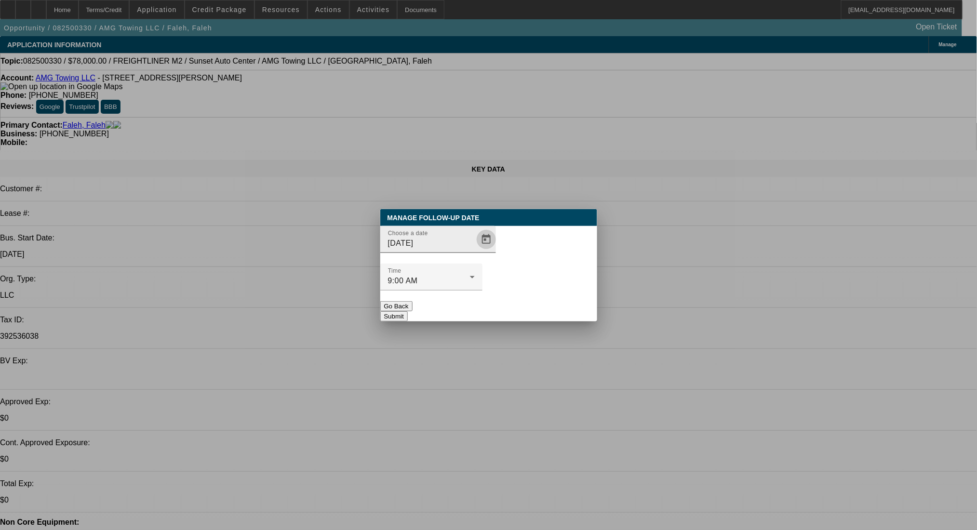
click at [475, 251] on span "Open calendar" at bounding box center [486, 239] width 23 height 23
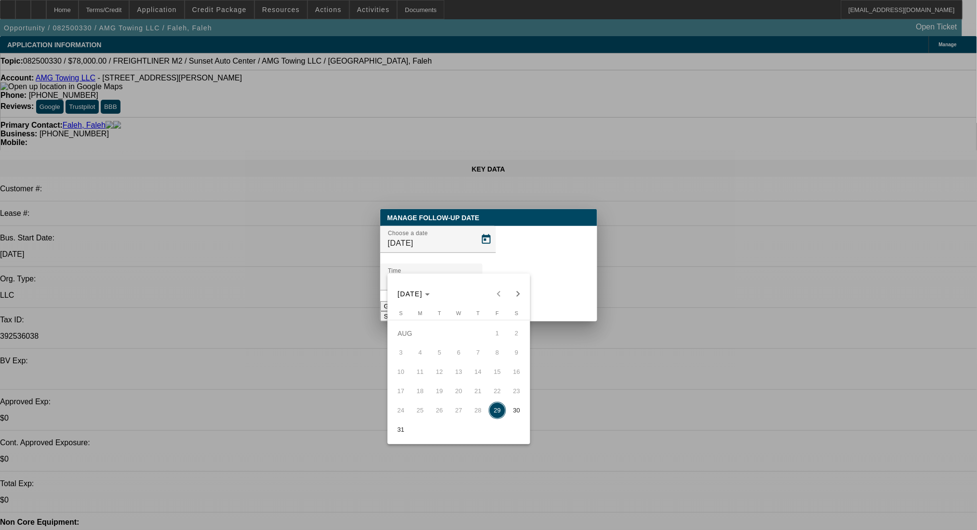
click at [521, 287] on span "Next month" at bounding box center [517, 293] width 19 height 19
drag, startPoint x: 457, startPoint y: 358, endPoint x: 469, endPoint y: 344, distance: 18.1
click at [458, 357] on span "3" at bounding box center [458, 352] width 17 height 17
type input "[DATE]"
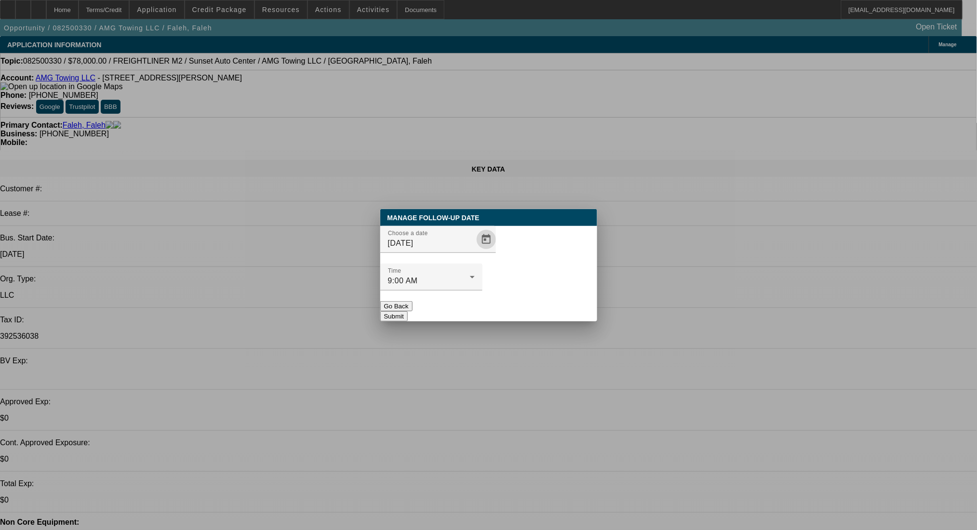
click at [408, 311] on button "Submit" at bounding box center [393, 316] width 27 height 10
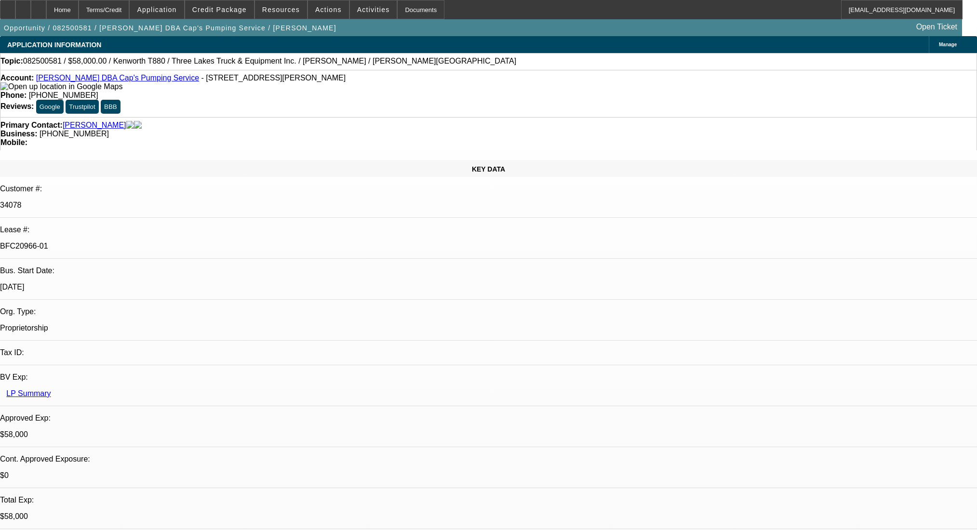
select select "0"
select select "9"
select select "0"
select select "6"
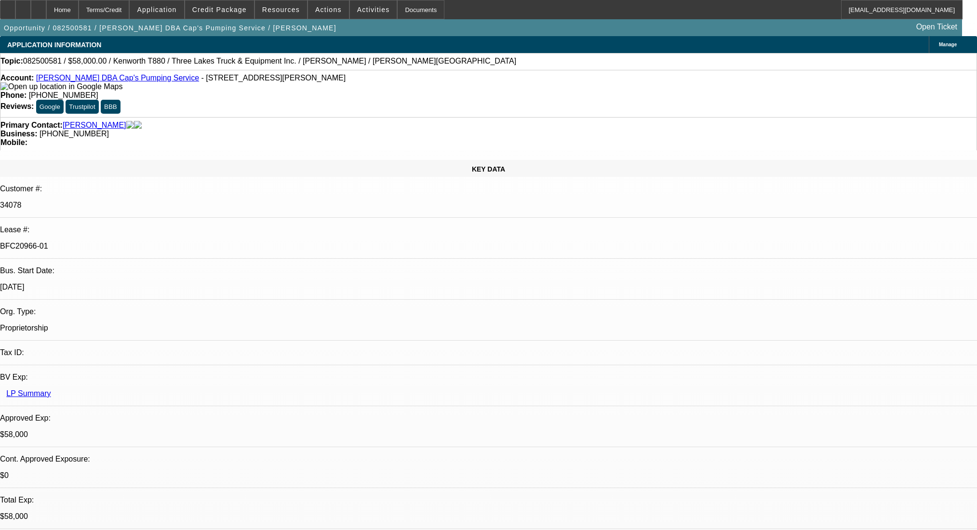
select select "0"
select select "9"
select select "0.1"
select select "4"
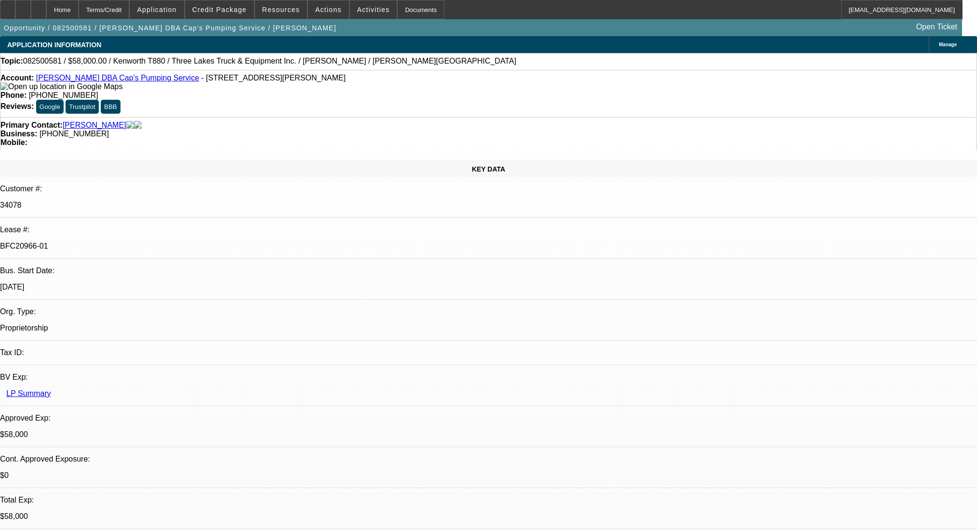
select select "0"
select select "0.1"
select select "4"
select select "0"
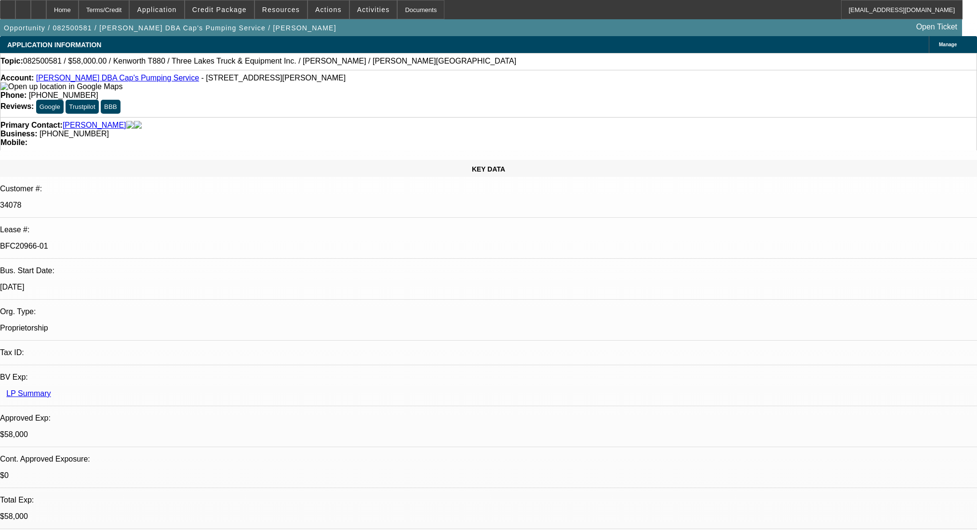
select select "0"
select select "9"
select select "0"
select select "6"
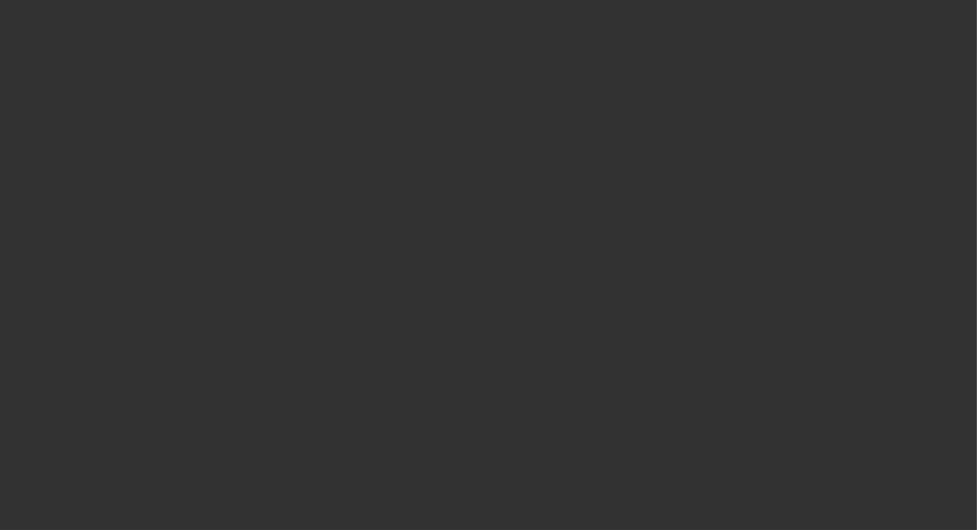
select select "0"
select select "2"
select select "0.1"
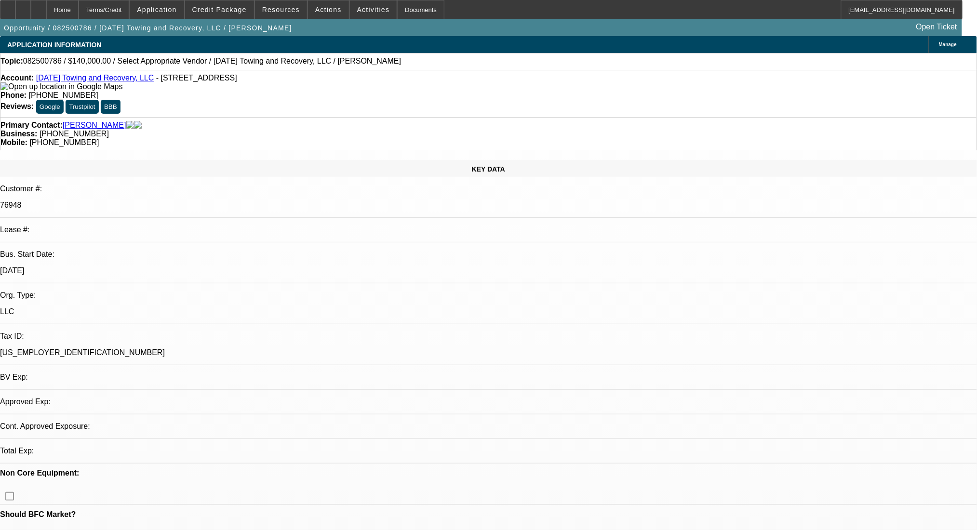
select select "1"
select select "2"
select select "4"
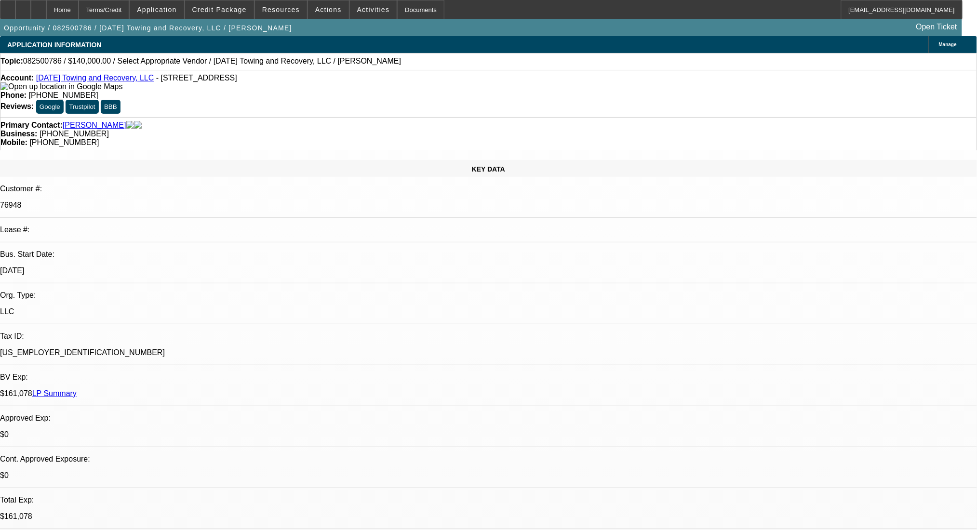
radio input "true"
paste textarea "[URL][DOMAIN_NAME][US_STATE]"
type textarea "[URL][DOMAIN_NAME][US_STATE]"
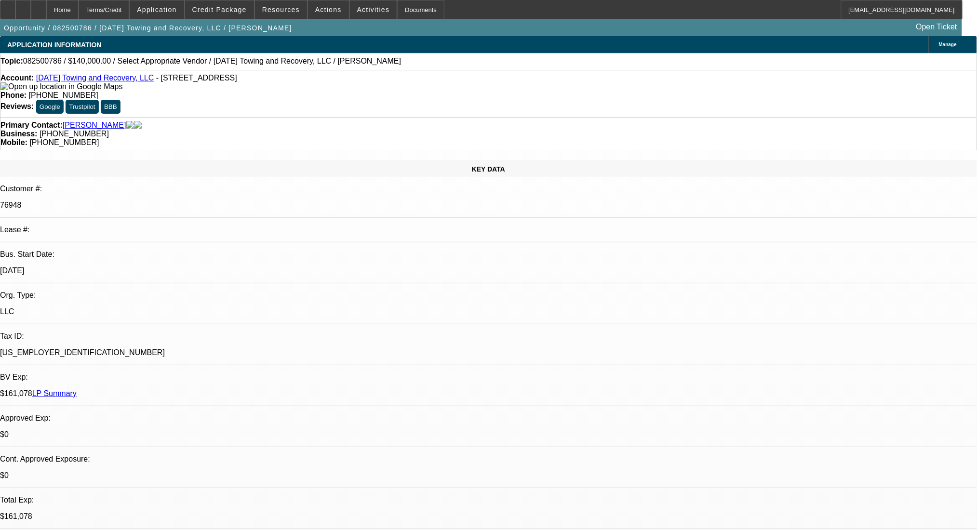
radio input "true"
select select "0"
select select "2"
select select "0"
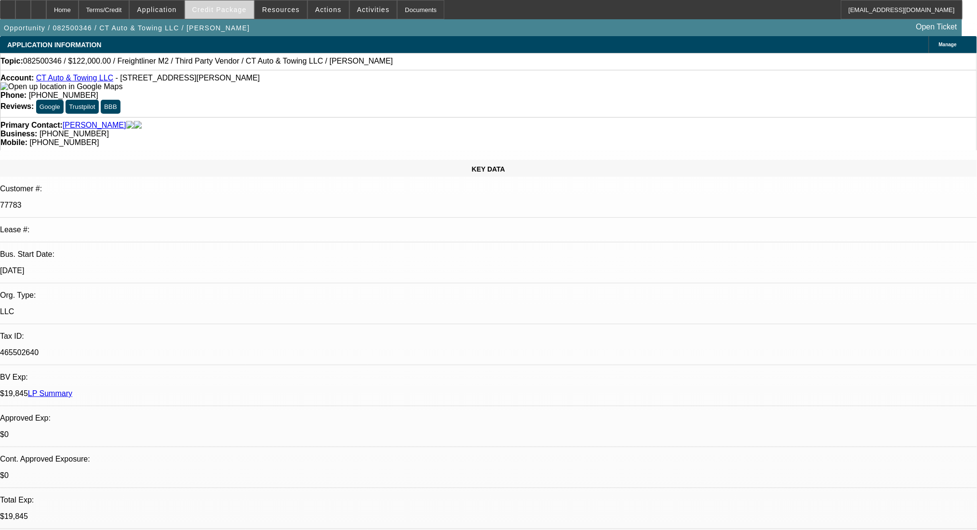
select select "6"
select select "0"
select select "2"
select select "0"
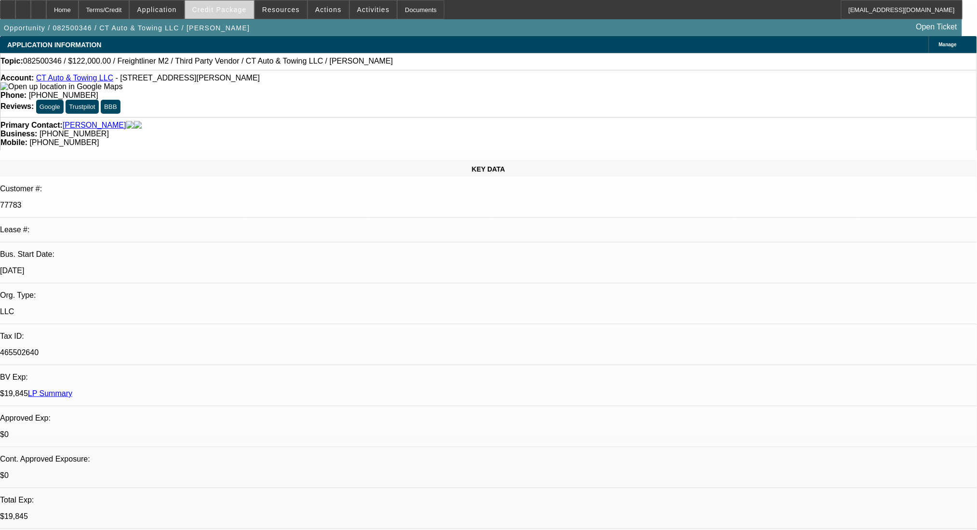
select select "6"
select select "0"
select select "3"
select select "0"
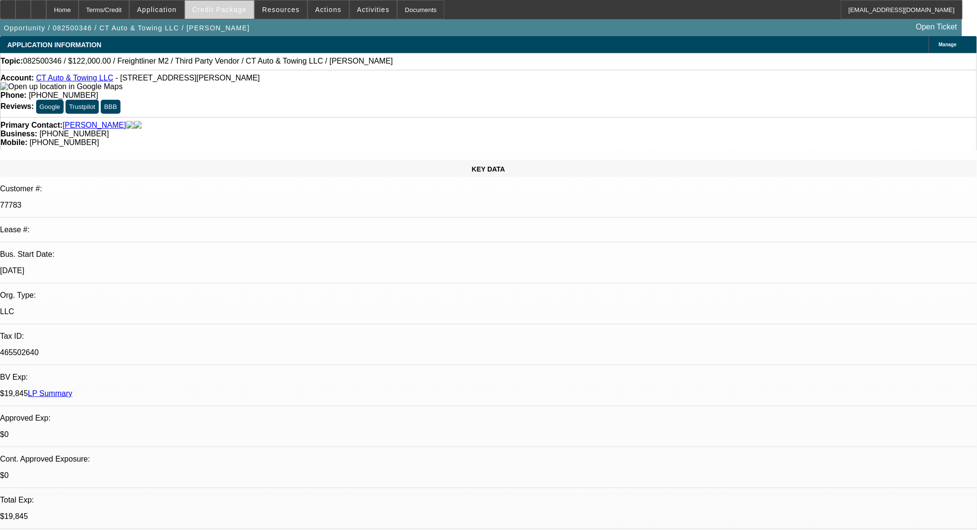
select select "6"
select select "0"
select select "2"
select select "0"
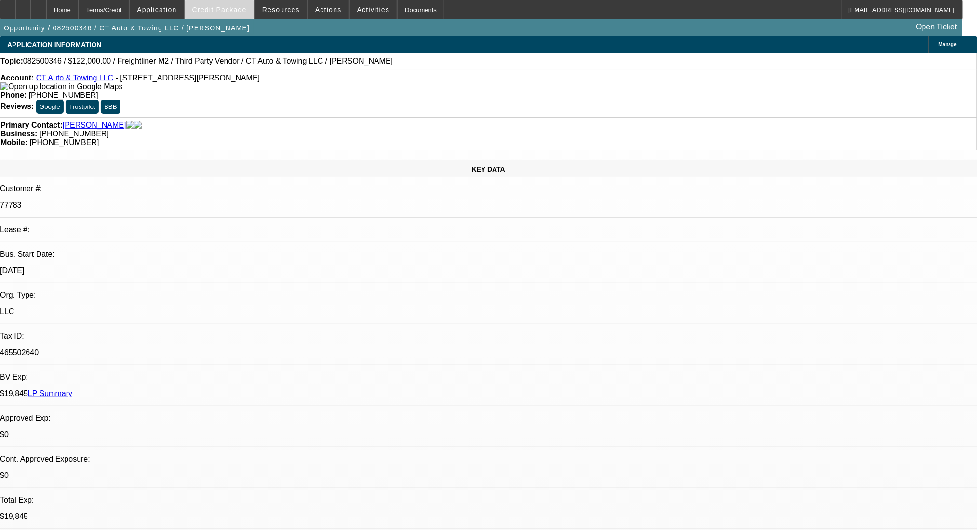
select select "6"
click at [226, 13] on span at bounding box center [219, 9] width 69 height 23
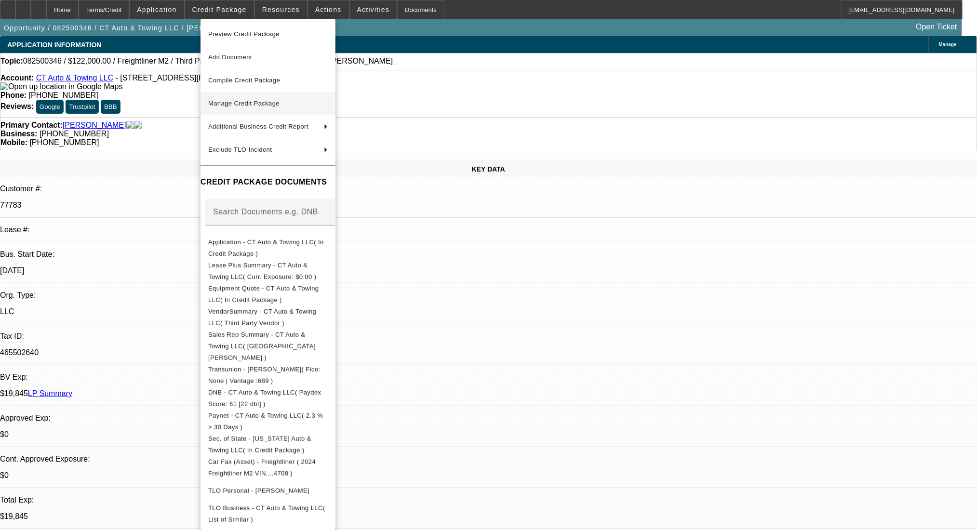
click at [253, 99] on span "Manage Credit Package" at bounding box center [268, 104] width 120 height 12
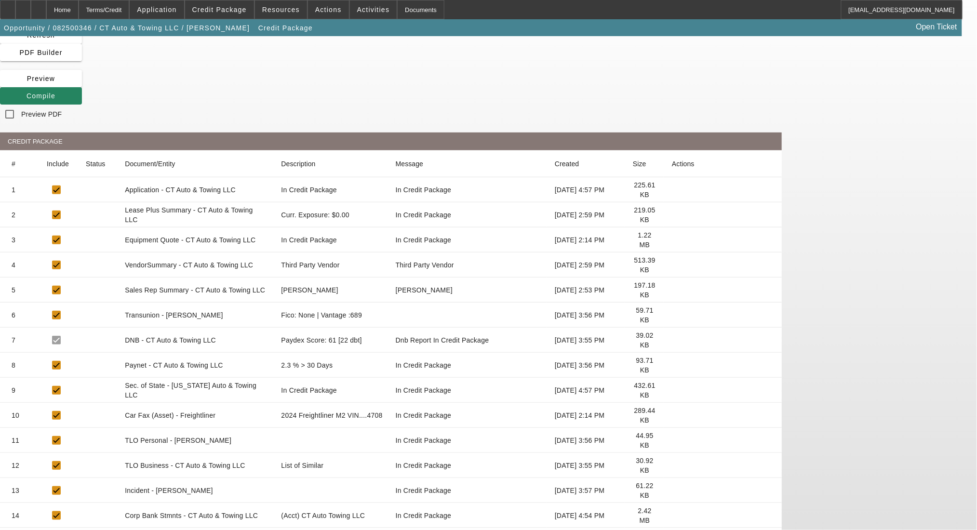
scroll to position [60, 0]
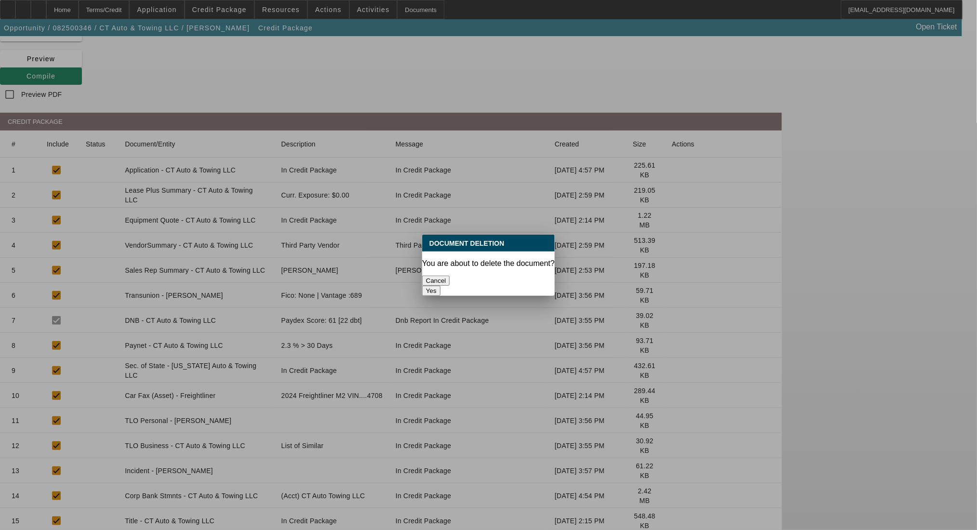
click at [440, 286] on button "Yes" at bounding box center [431, 291] width 18 height 10
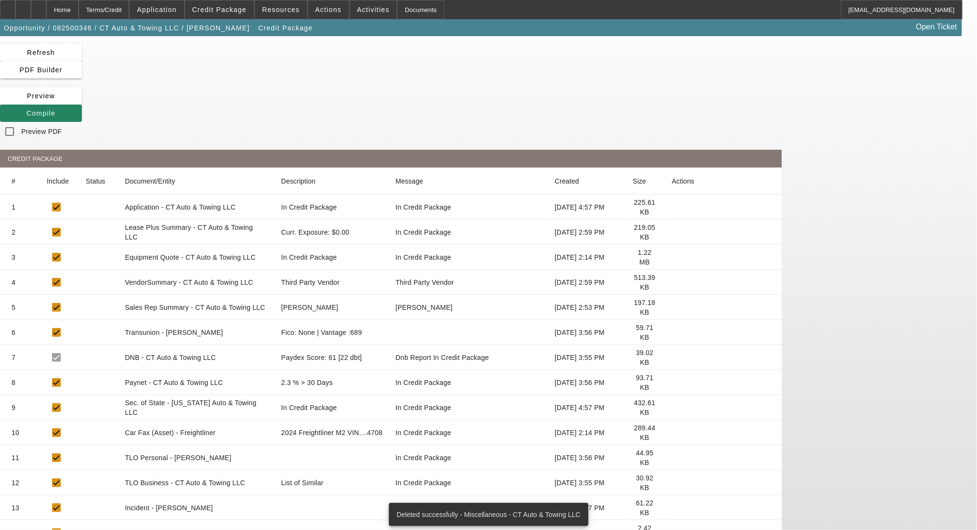
scroll to position [35, 0]
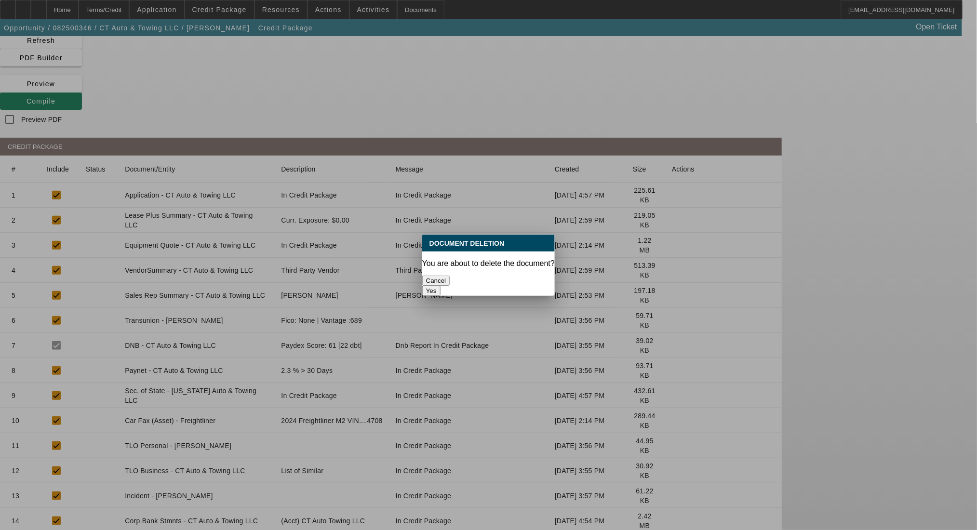
drag, startPoint x: 519, startPoint y: 264, endPoint x: 513, endPoint y: 278, distance: 15.1
click at [519, 264] on div "You are about to delete the document?" at bounding box center [488, 263] width 133 height 9
click at [440, 286] on button "Yes" at bounding box center [431, 291] width 18 height 10
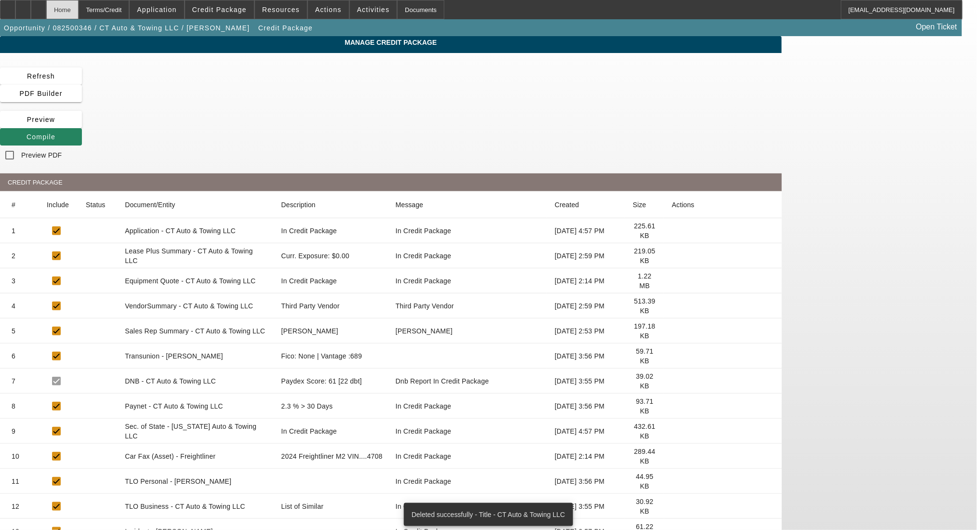
click at [79, 8] on div "Home" at bounding box center [62, 9] width 32 height 19
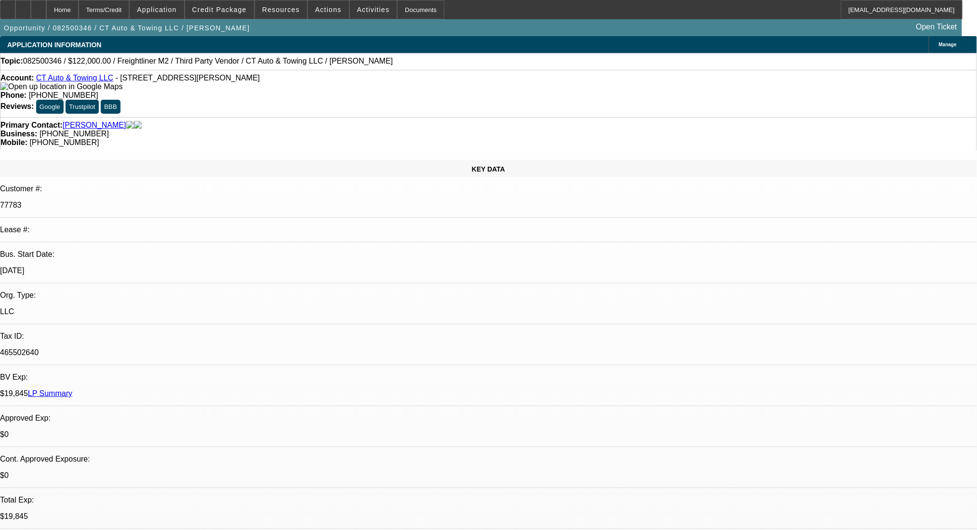
select select "0"
select select "2"
select select "0"
select select "6"
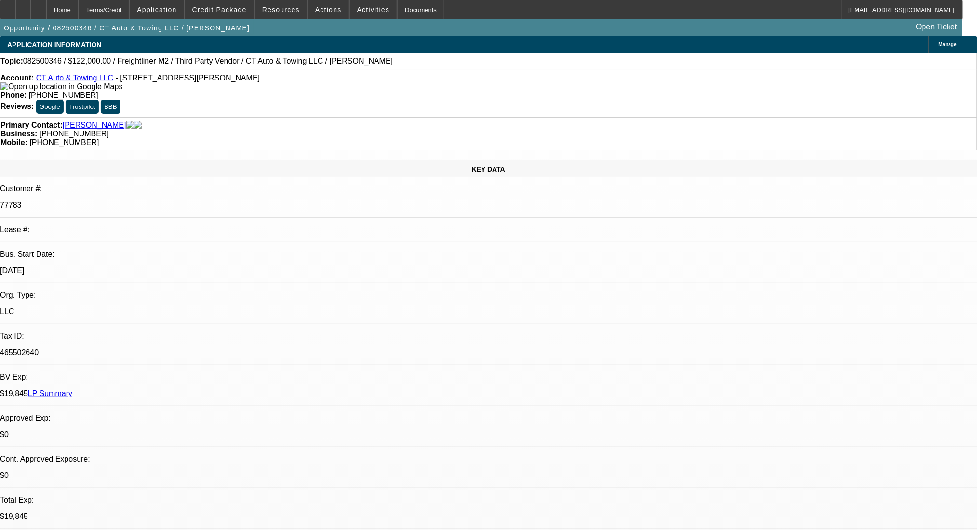
select select "0"
select select "2"
select select "0"
select select "6"
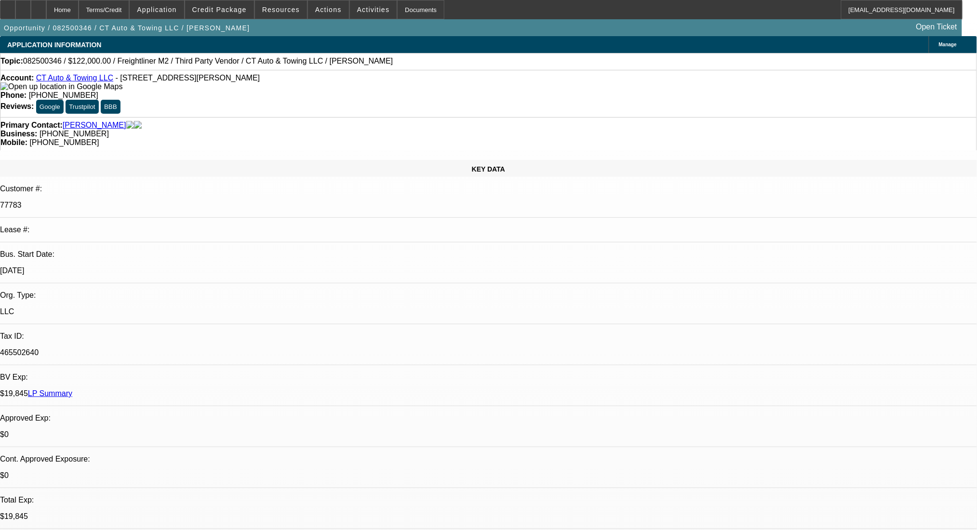
select select "0"
select select "3"
select select "0"
select select "6"
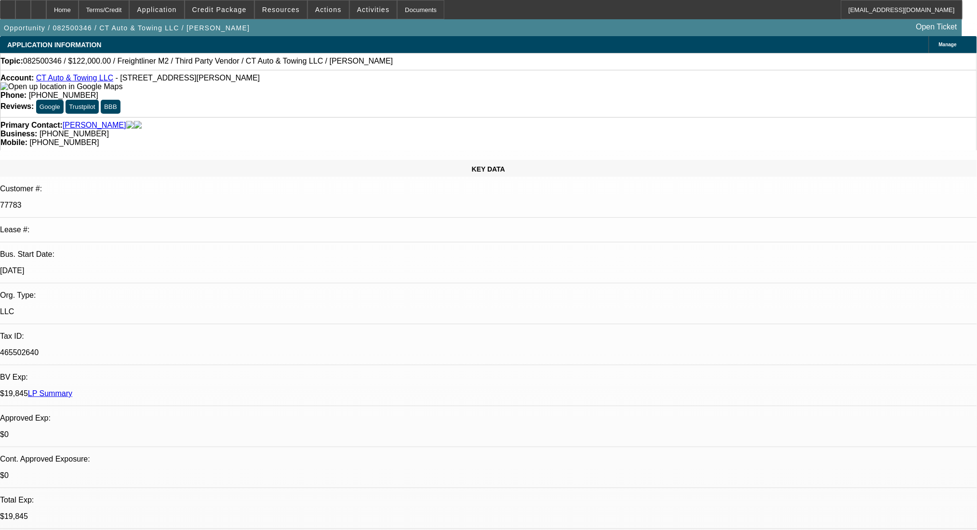
select select "0"
select select "2"
select select "0"
select select "6"
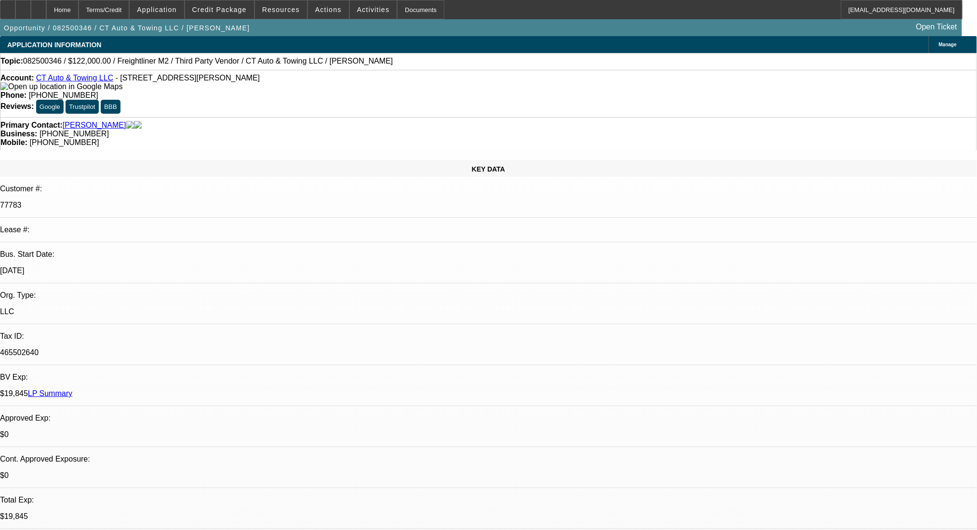
drag, startPoint x: 815, startPoint y: 309, endPoint x: 636, endPoint y: 319, distance: 179.6
drag, startPoint x: 802, startPoint y: 313, endPoint x: 660, endPoint y: 318, distance: 141.8
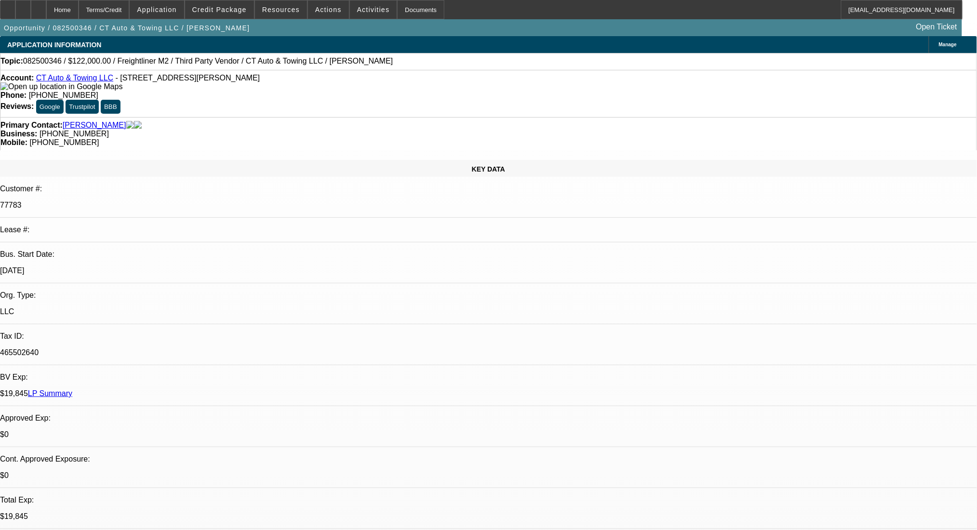
copy div "https://www.courtesymitsubishima.com/"
click at [126, 13] on div "Terms/Credit" at bounding box center [104, 9] width 51 height 19
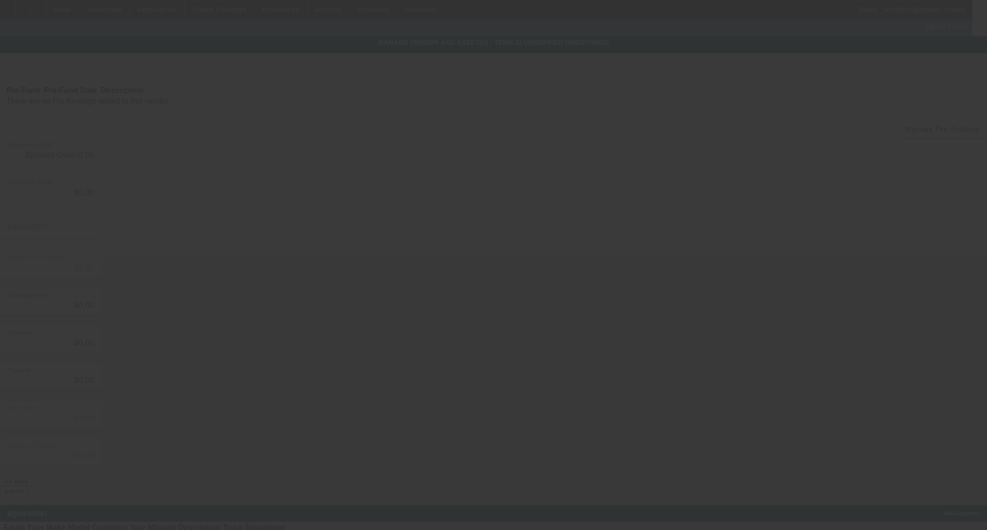
type input "$130,000.00"
type input "$1,000.00"
type input "$129,000.00"
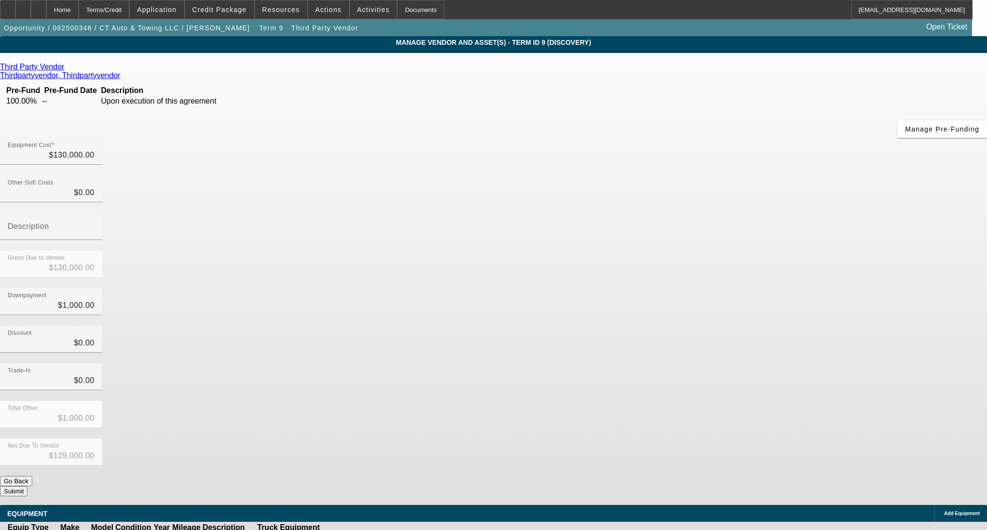
click at [67, 68] on icon at bounding box center [67, 67] width 0 height 8
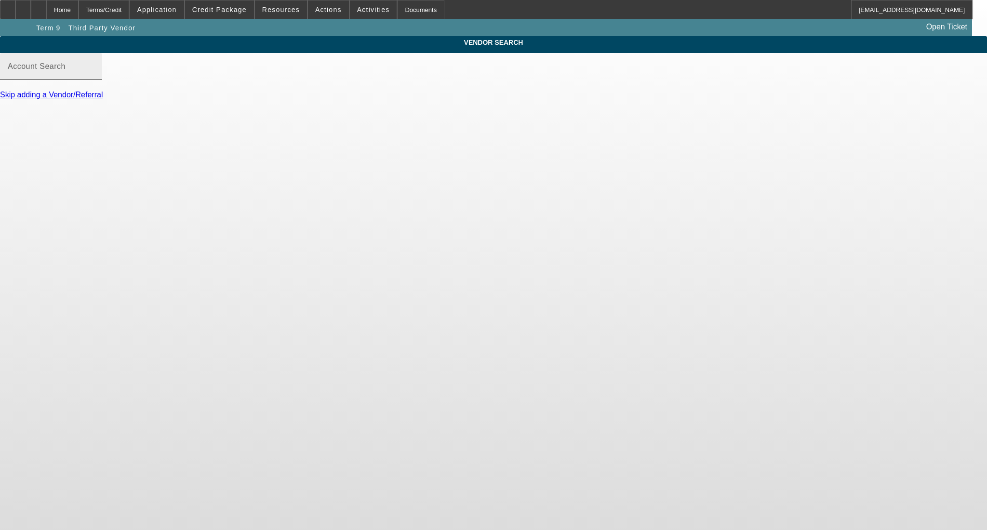
click at [94, 80] on div "Account Search" at bounding box center [51, 66] width 87 height 27
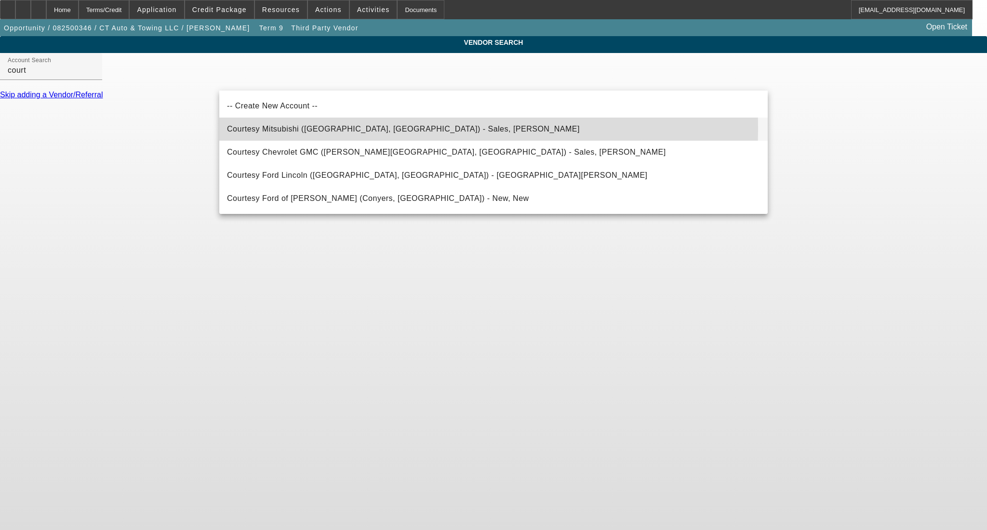
click at [302, 130] on span "Courtesy Mitsubishi (Attleboro, MA) - Sales, Jason" at bounding box center [403, 129] width 353 height 8
type input "Courtesy Mitsubishi (Attleboro, MA) - Sales, Jason"
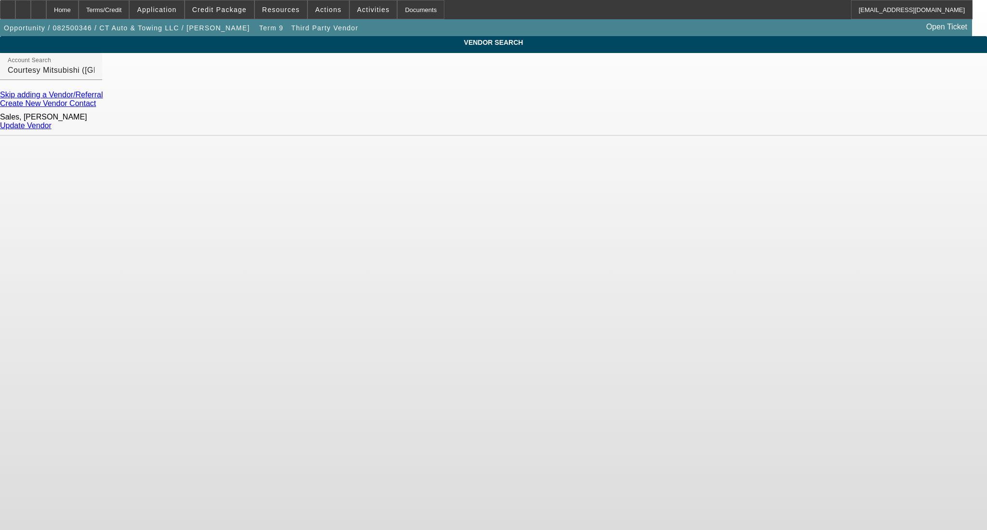
click at [52, 124] on link "Update Vendor" at bounding box center [26, 125] width 52 height 8
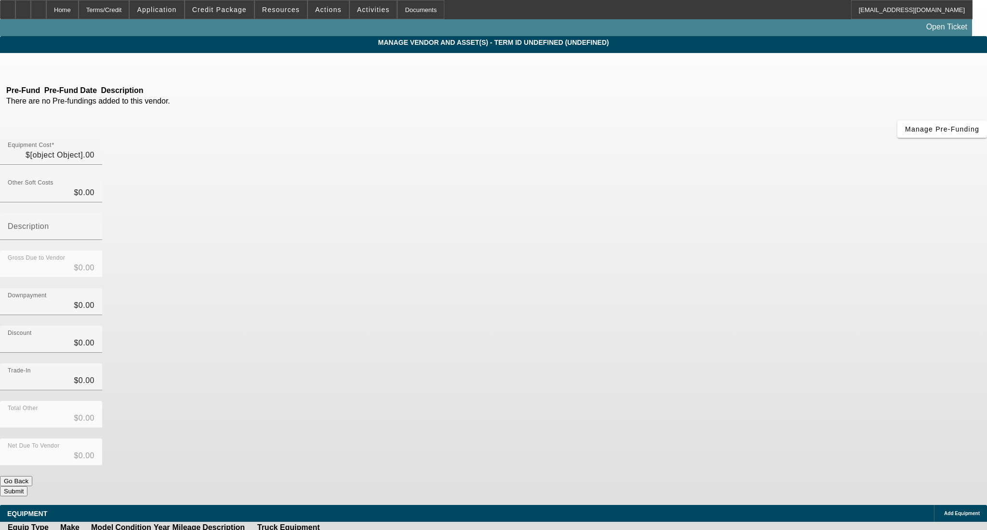
type input "$130,000.00"
type input "$1,000.00"
type input "$129,000.00"
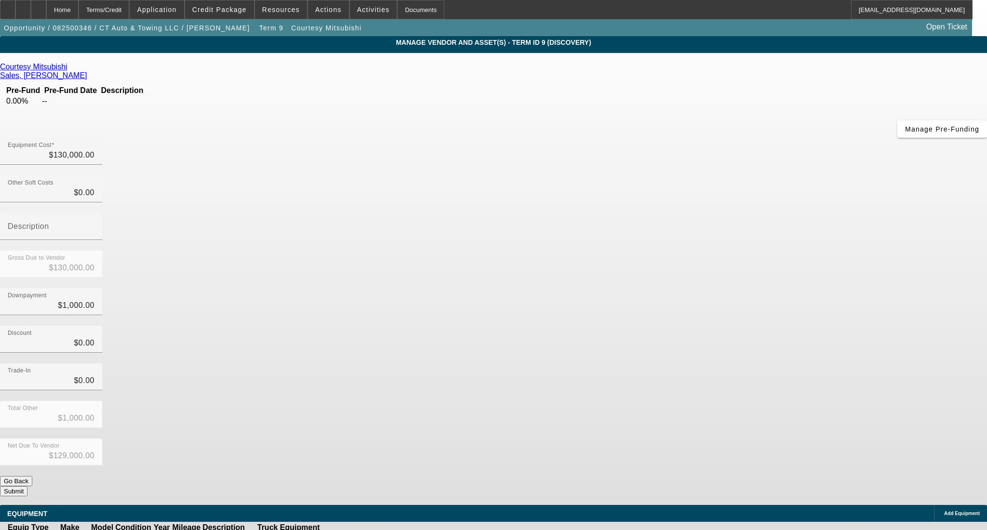
click at [27, 486] on button "Submit" at bounding box center [13, 491] width 27 height 10
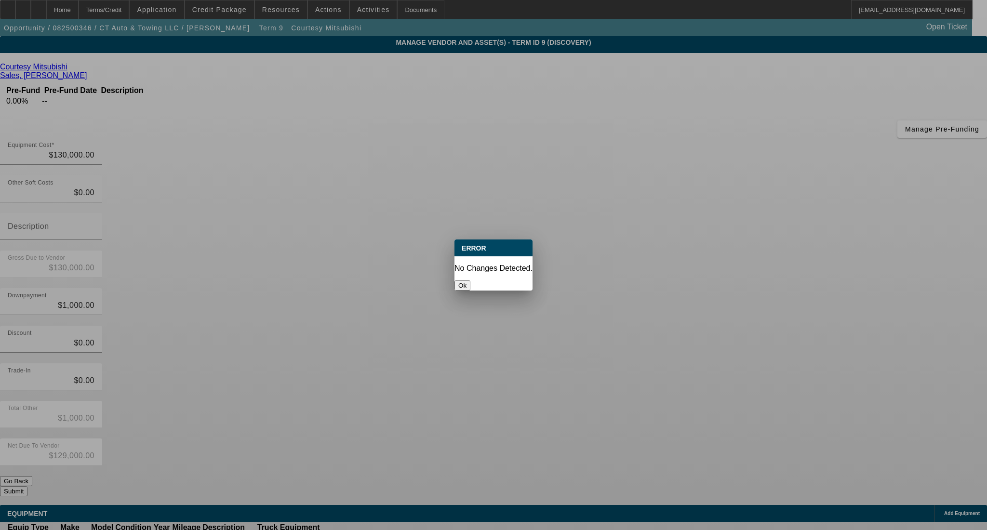
click at [470, 280] on button "Ok" at bounding box center [462, 285] width 16 height 10
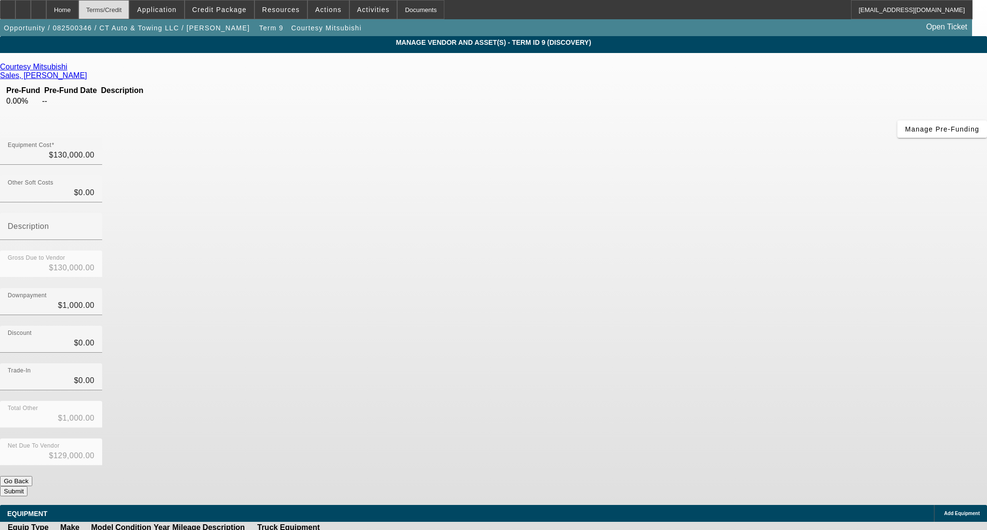
click at [125, 7] on div "Terms/Credit" at bounding box center [104, 9] width 51 height 19
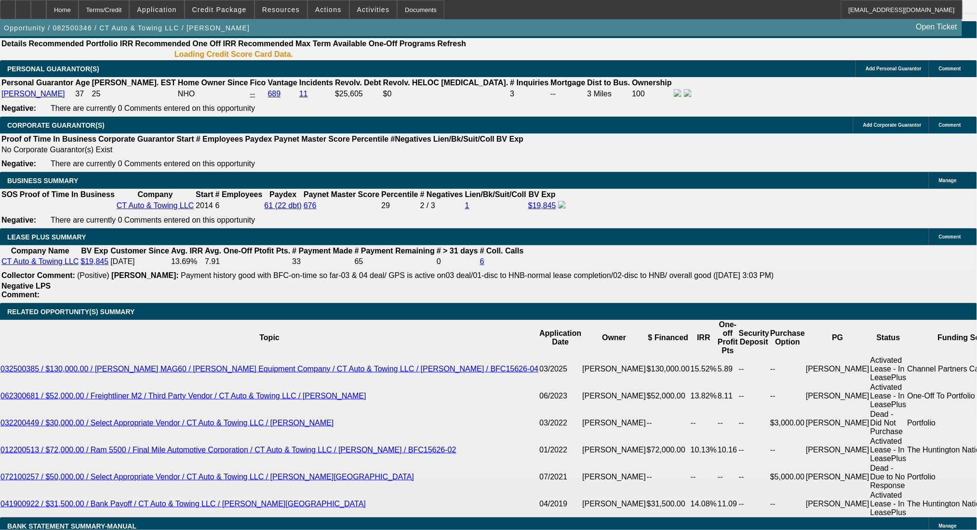
select select "0"
select select "2"
select select "0"
select select "6"
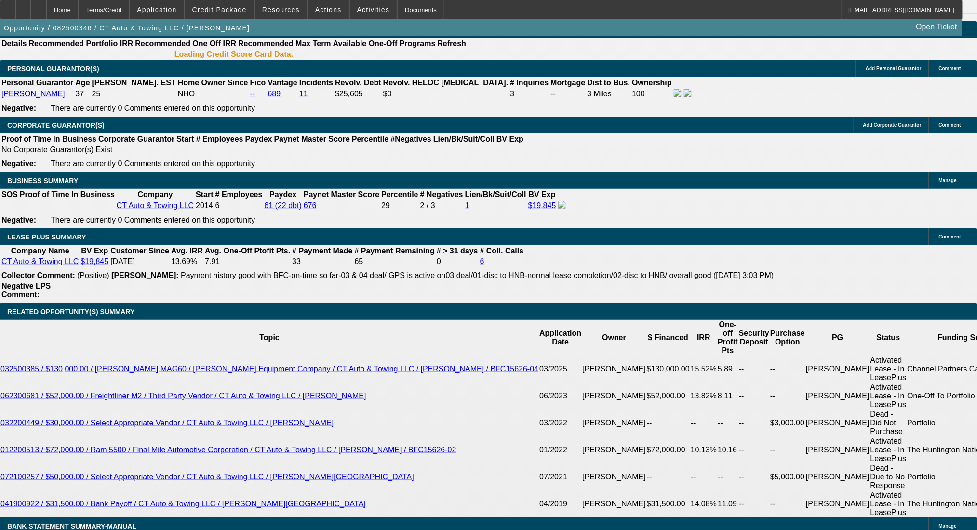
select select "0"
select select "2"
select select "0"
select select "6"
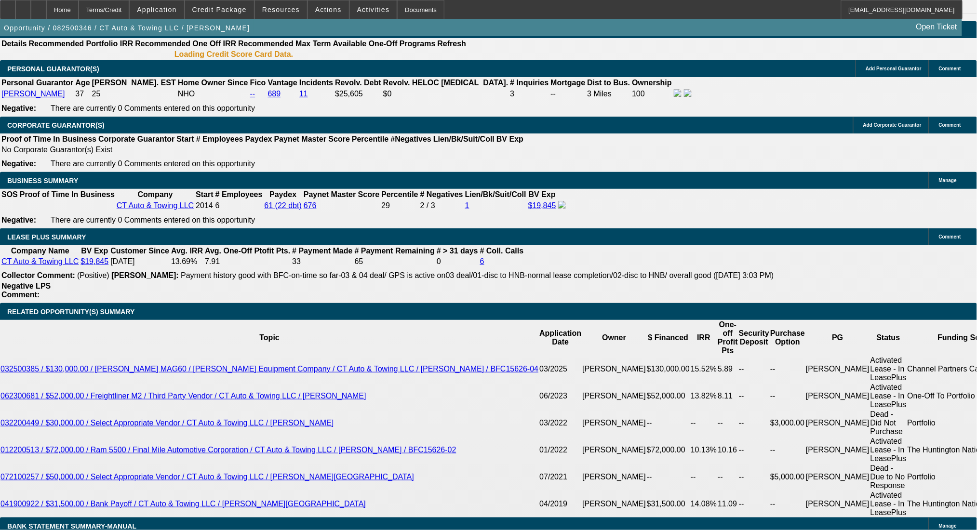
select select "0"
select select "3"
select select "0"
select select "6"
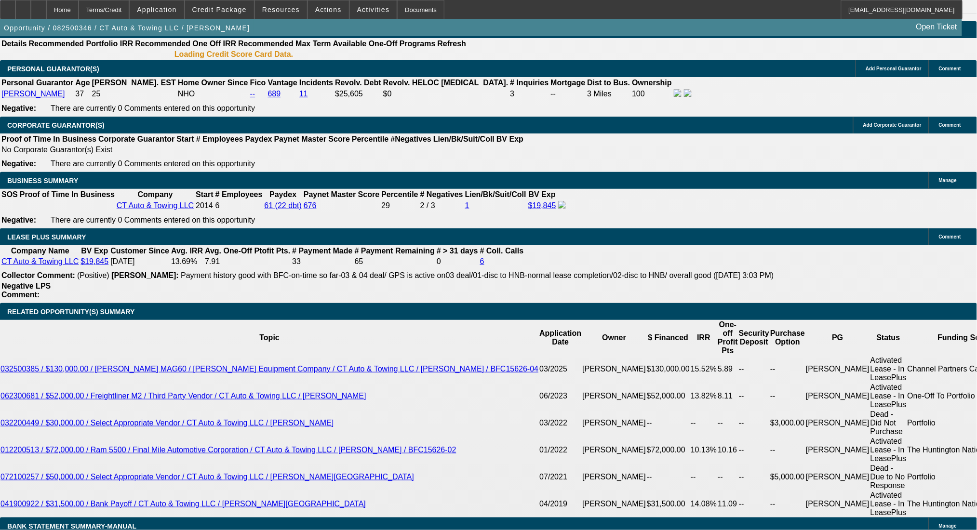
select select "0"
select select "2"
select select "0"
select select "6"
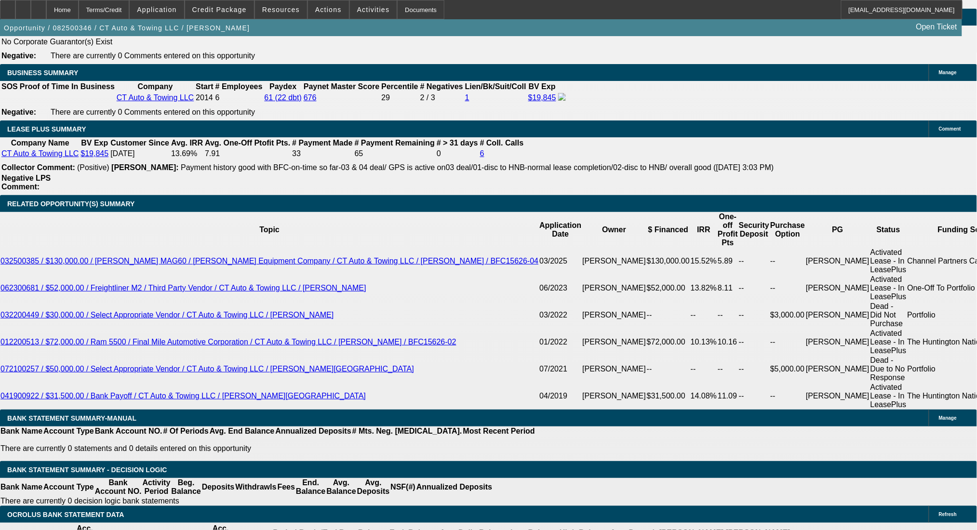
scroll to position [1602, 0]
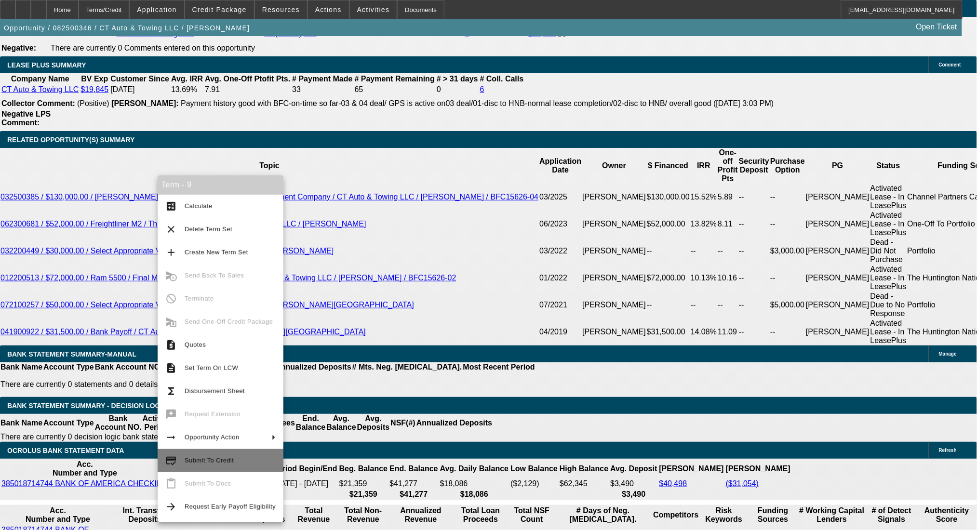
click at [241, 466] on button "credit_score Submit To Credit" at bounding box center [221, 460] width 126 height 23
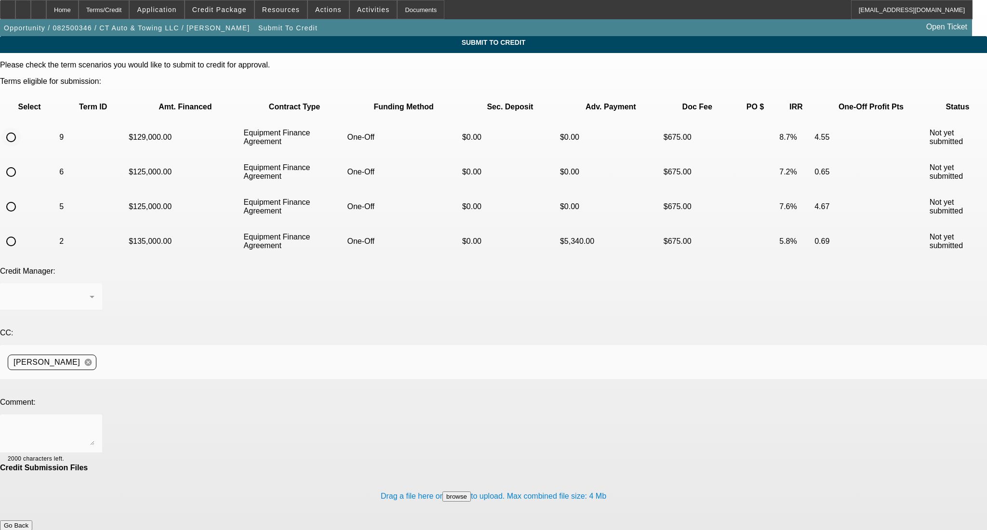
click at [21, 128] on input "radio" at bounding box center [10, 137] width 19 height 19
radio input "true"
click at [94, 422] on textarea at bounding box center [51, 433] width 87 height 23
type textarea "updated with dealer info, thanks!"
click at [27, 530] on button "Submit" at bounding box center [13, 536] width 27 height 10
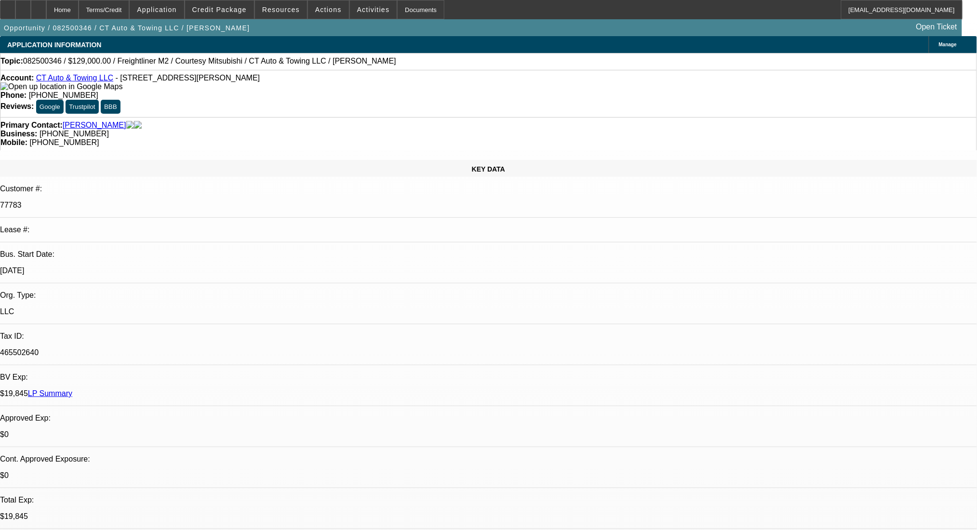
select select "0"
select select "2"
select select "0"
select select "6"
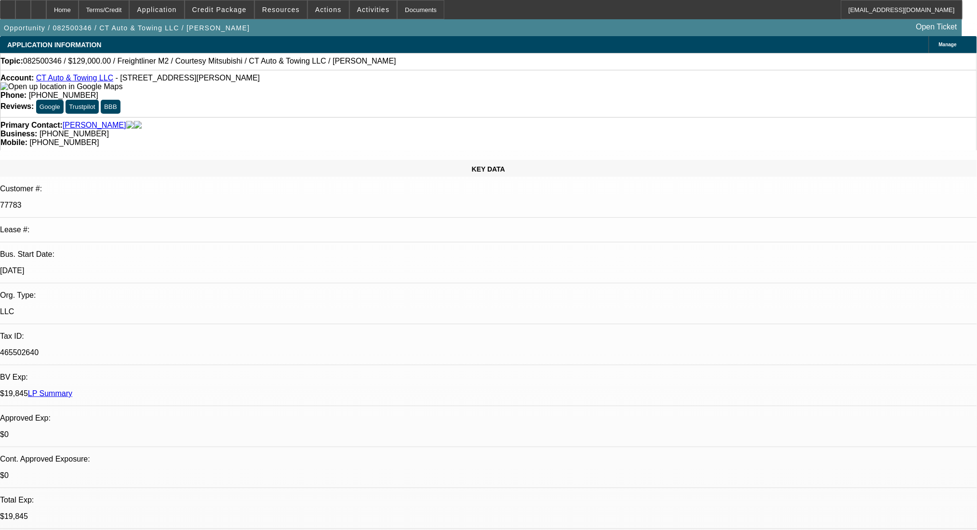
select select "0"
select select "2"
select select "0"
select select "6"
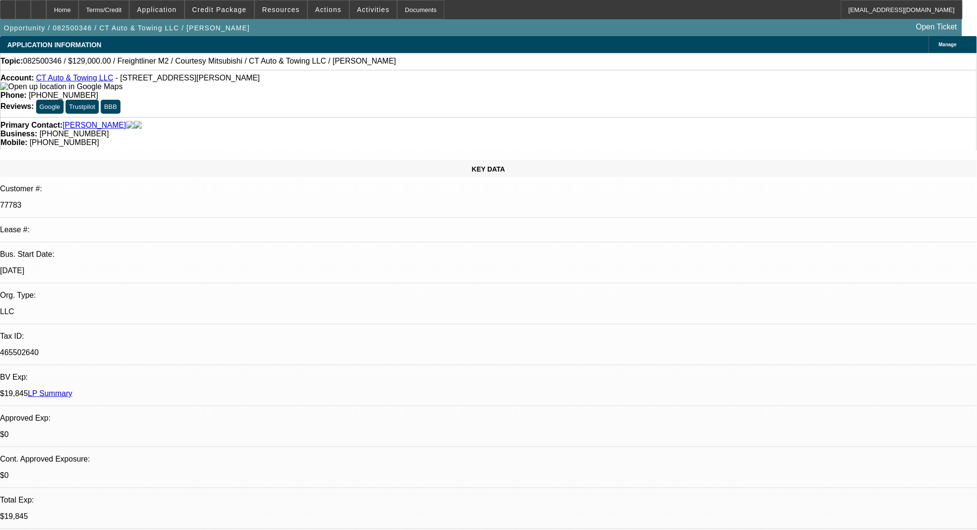
select select "0"
select select "3"
select select "0"
select select "6"
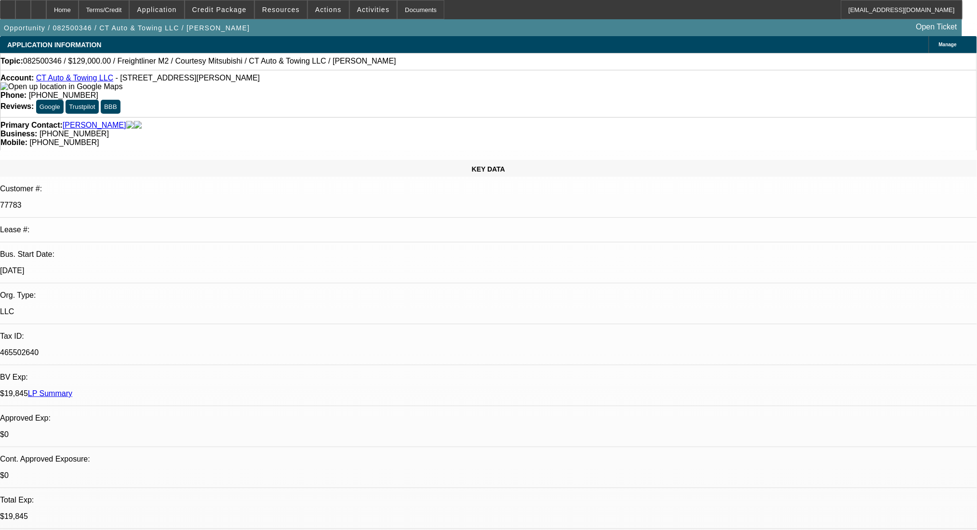
select select "0"
select select "2"
select select "0"
select select "6"
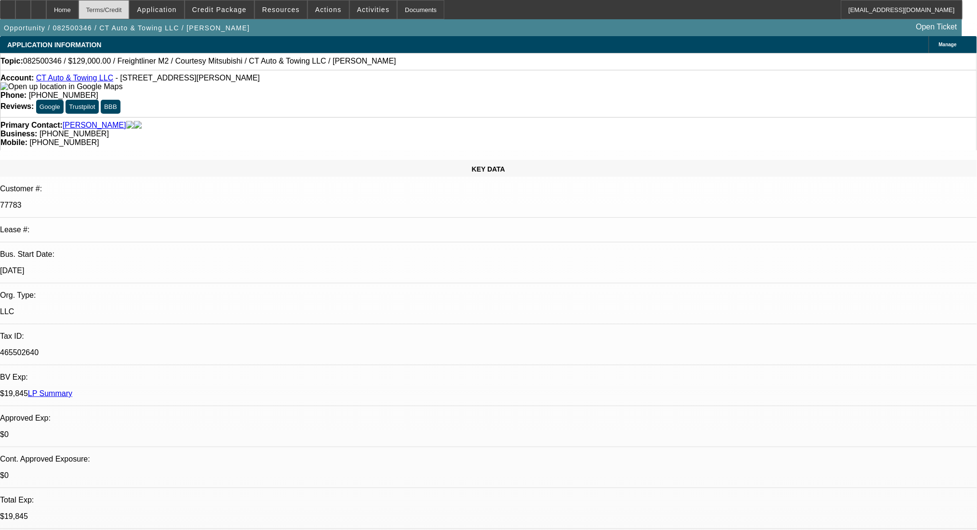
click at [122, 5] on div "Terms/Credit" at bounding box center [104, 9] width 51 height 19
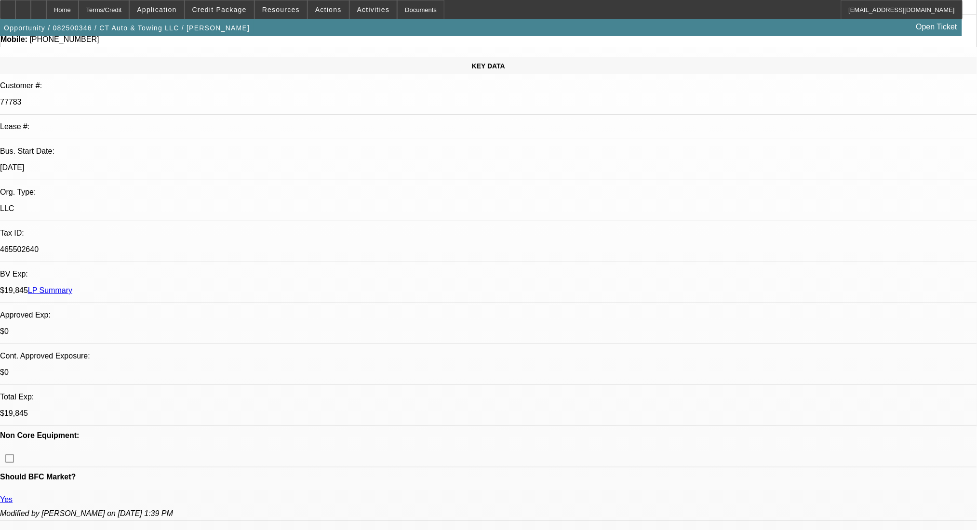
scroll to position [100, 0]
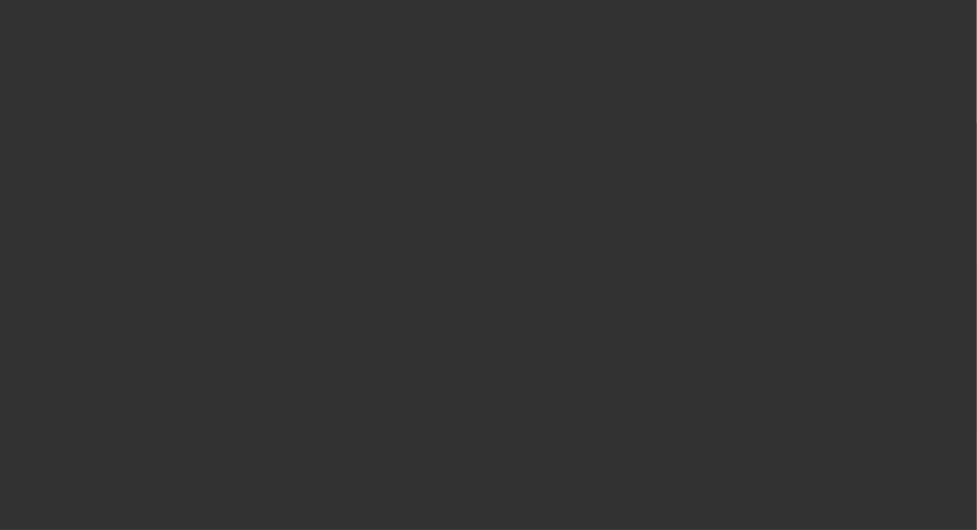
scroll to position [0, 0]
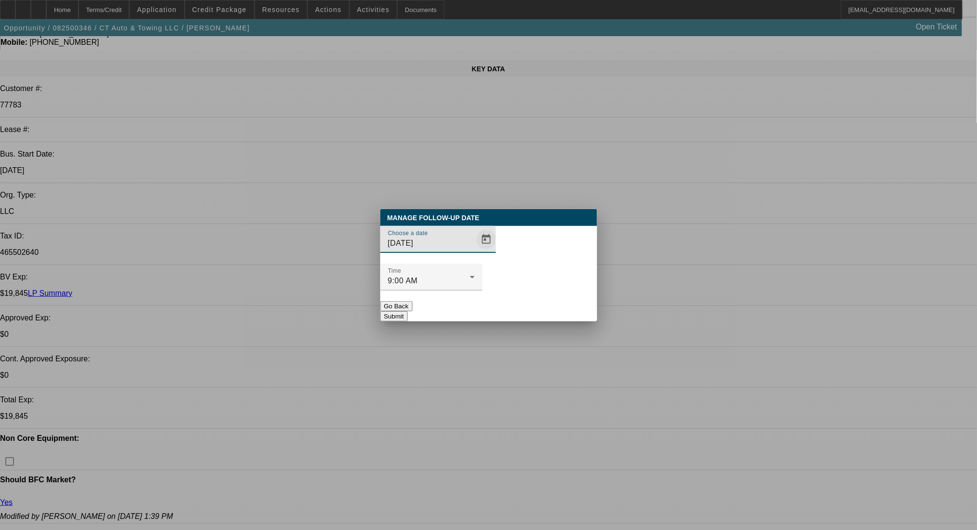
click at [475, 251] on span "Open calendar" at bounding box center [486, 239] width 23 height 23
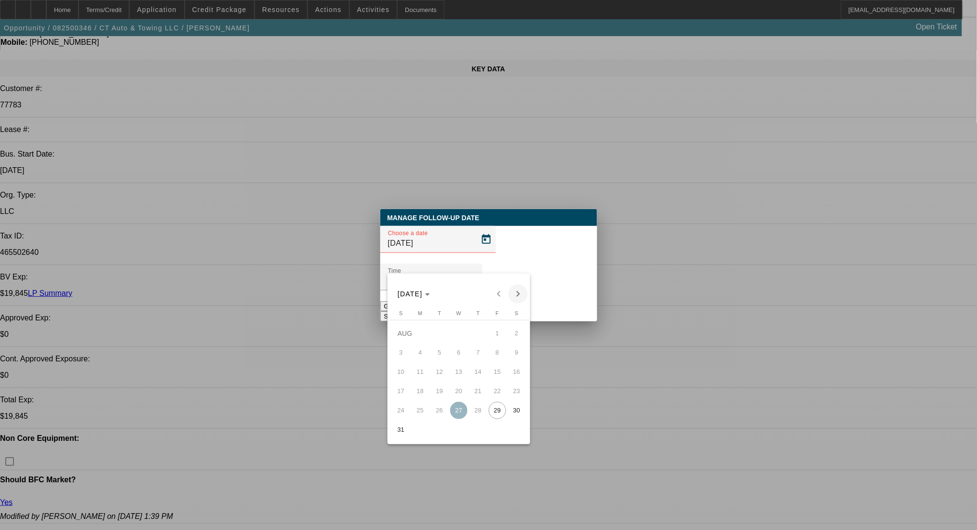
click at [517, 296] on span "Next month" at bounding box center [517, 293] width 19 height 19
click at [444, 357] on span "2" at bounding box center [439, 352] width 17 height 17
type input "9/2/2025"
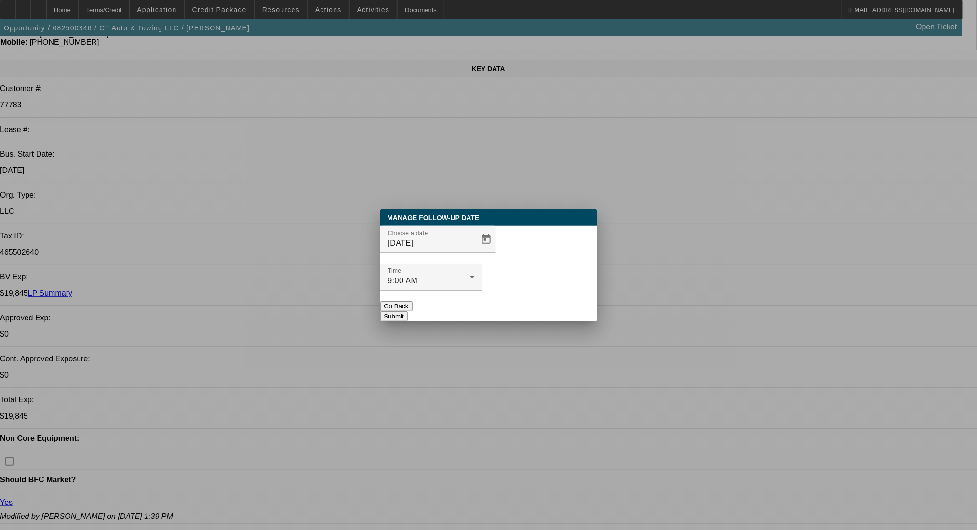
click at [408, 311] on button "Submit" at bounding box center [393, 316] width 27 height 10
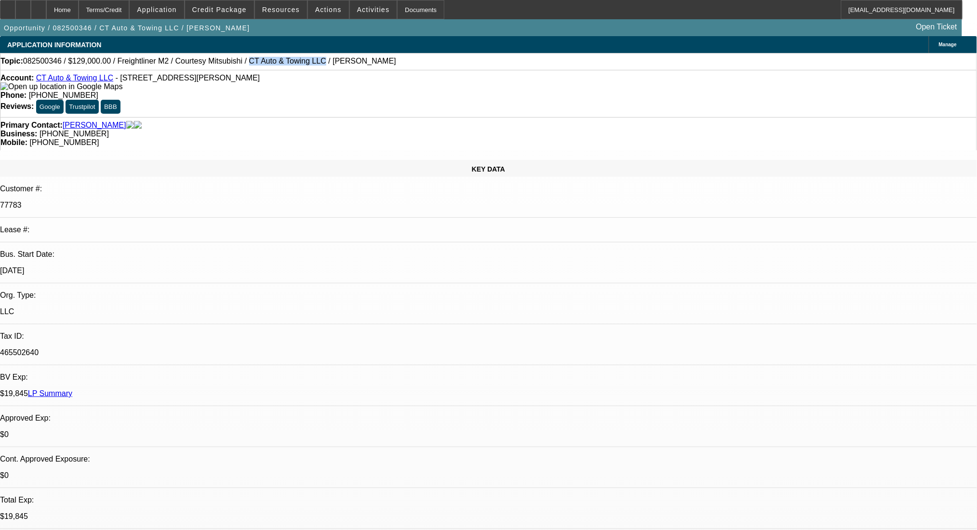
drag, startPoint x: 218, startPoint y: 65, endPoint x: 279, endPoint y: 66, distance: 60.7
click at [279, 66] on span "082500346 / $129,000.00 / Freightliner M2 / Courtesy Mitsubishi / CT Auto & Tow…" at bounding box center [209, 61] width 373 height 9
copy span "CT Auto & Towing LLC"
drag, startPoint x: 221, startPoint y: 83, endPoint x: 113, endPoint y: 83, distance: 107.9
click at [113, 83] on div "Account: CT Auto & Towing LLC - 42 Jansen Ct, West Hartford, CT 06110" at bounding box center [488, 82] width 976 height 17
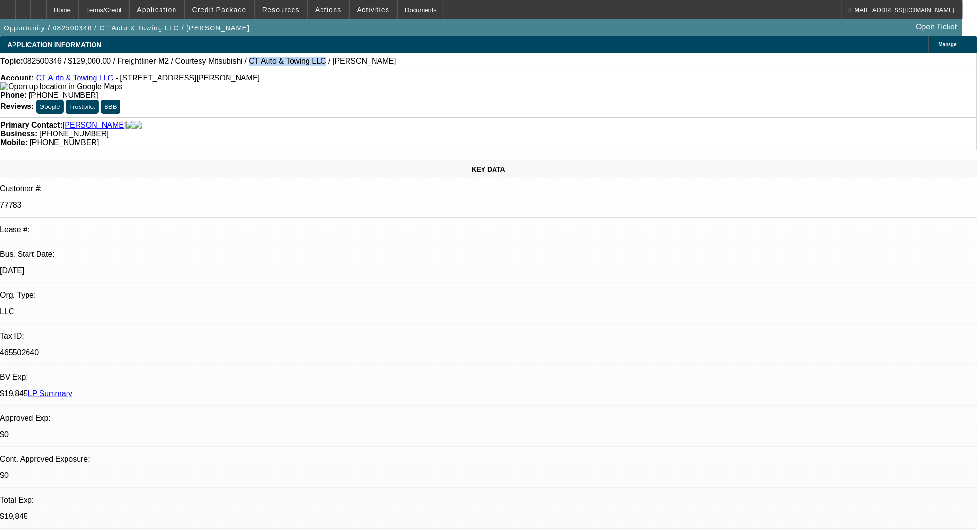
copy span "42 Jansen Ct, West Hartford, CT 06110"
drag, startPoint x: 585, startPoint y: 107, endPoint x: 517, endPoint y: 114, distance: 68.8
click at [517, 117] on div "Primary Contact: Gofman, Vyacheslav Business: (860) 216-5474 Mobile: (860) 794-…" at bounding box center [488, 133] width 977 height 33
copy span "(860) 794-2436"
click at [46, 7] on div at bounding box center [38, 9] width 15 height 19
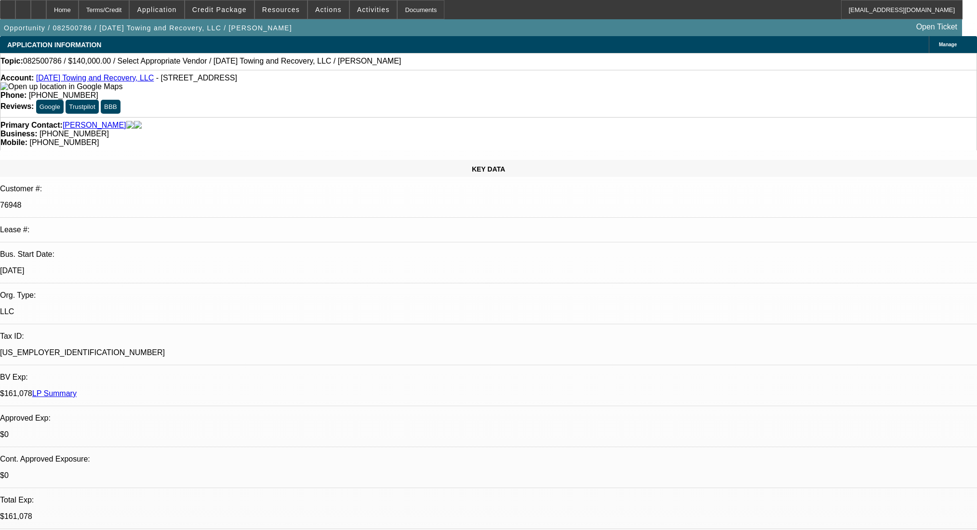
select select "0"
select select "2"
select select "0.1"
select select "4"
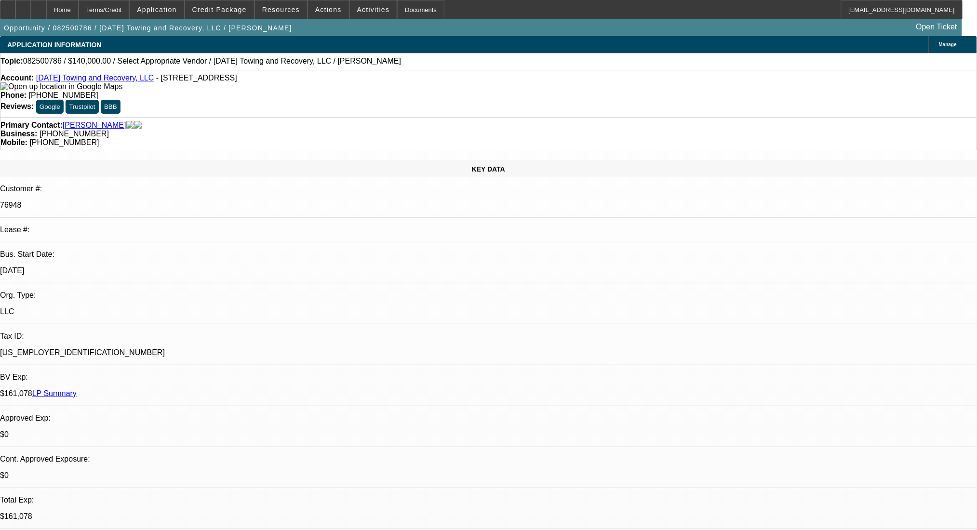
drag, startPoint x: 879, startPoint y: 132, endPoint x: 879, endPoint y: 163, distance: 31.3
radio input "true"
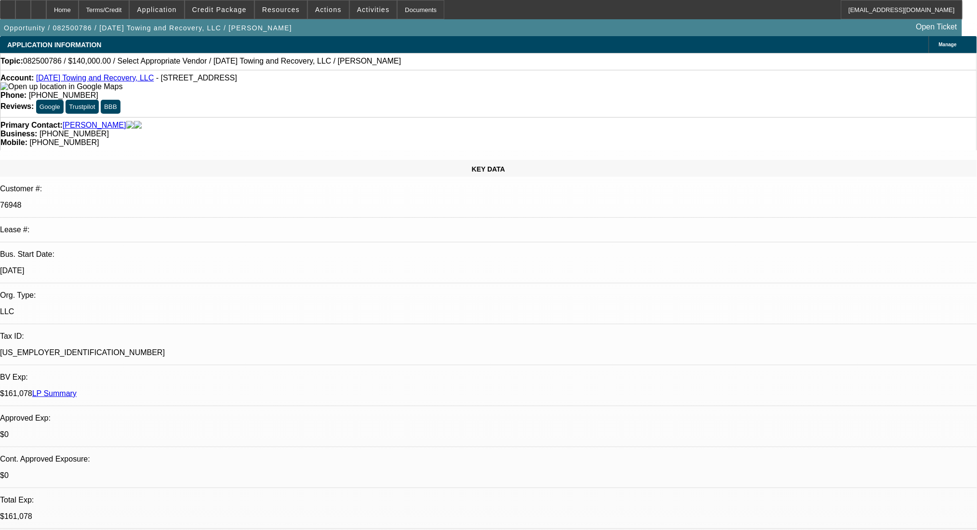
paste textarea "[URL][DOMAIN_NAME][US_STATE]"
type textarea "[URL][DOMAIN_NAME][US_STATE]"
radio input "true"
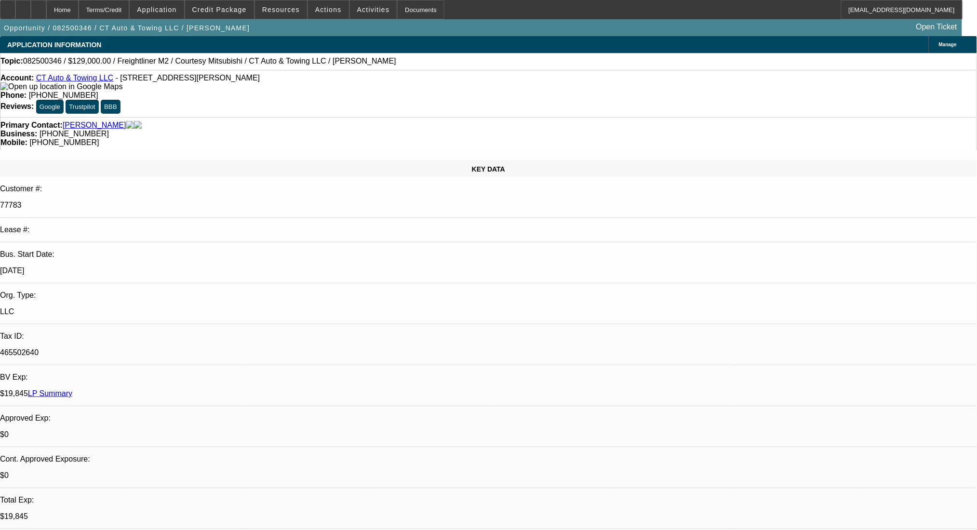
select select "0"
select select "2"
select select "0"
select select "6"
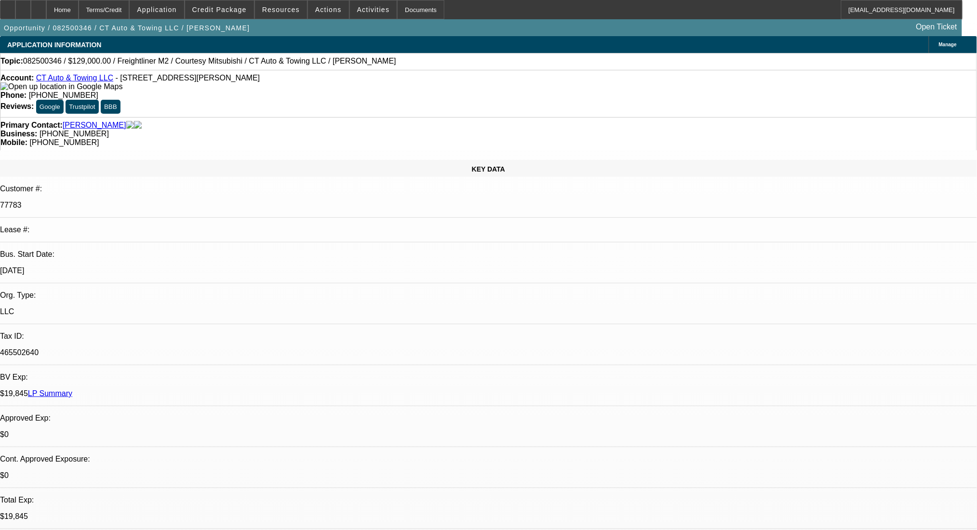
select select "0"
select select "2"
select select "0"
select select "6"
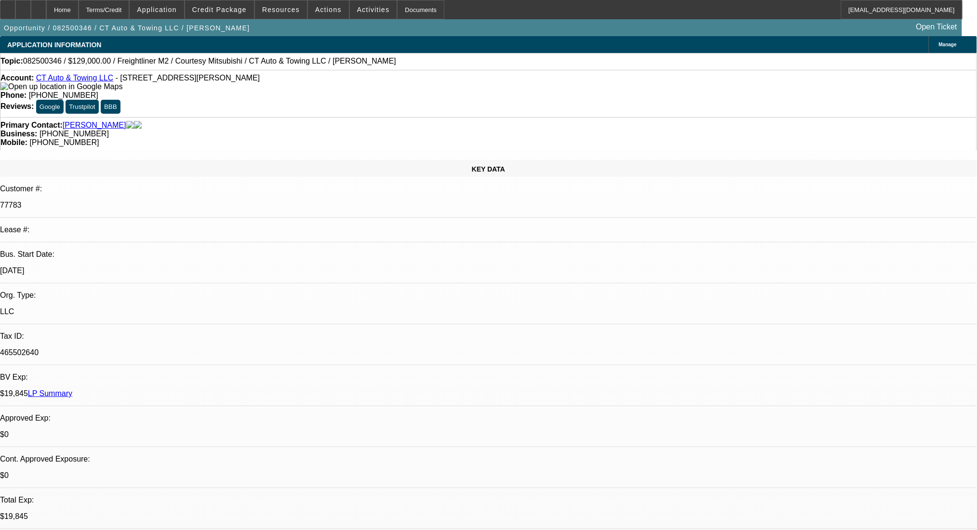
select select "0"
select select "3"
select select "0"
select select "6"
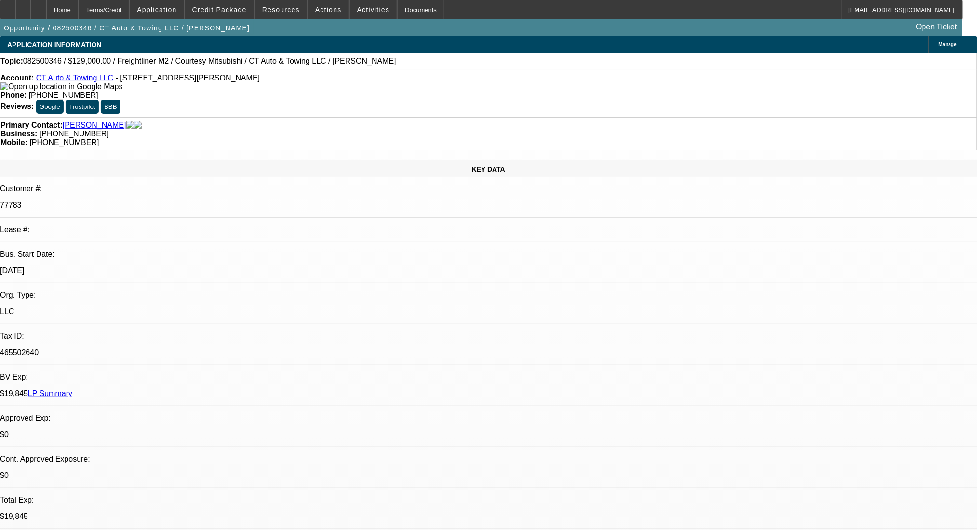
select select "0"
select select "2"
select select "0"
select select "6"
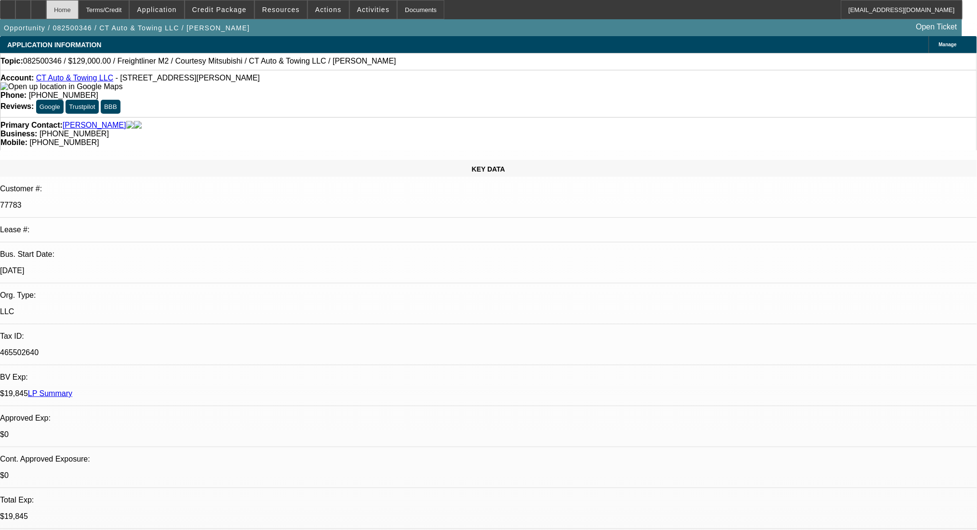
drag, startPoint x: 41, startPoint y: 7, endPoint x: 102, endPoint y: 0, distance: 60.7
click at [23, 6] on icon at bounding box center [23, 6] width 0 height 0
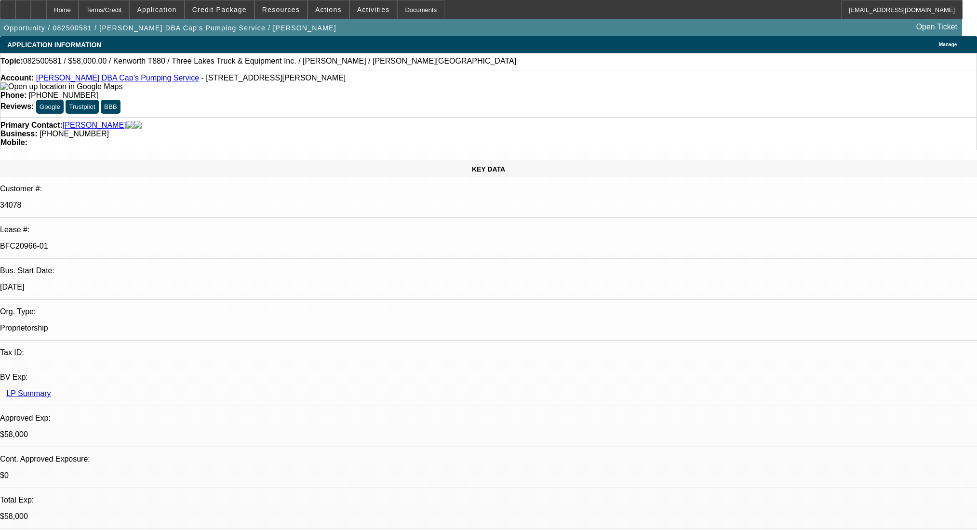
select select "0"
select select "9"
select select "0"
select select "6"
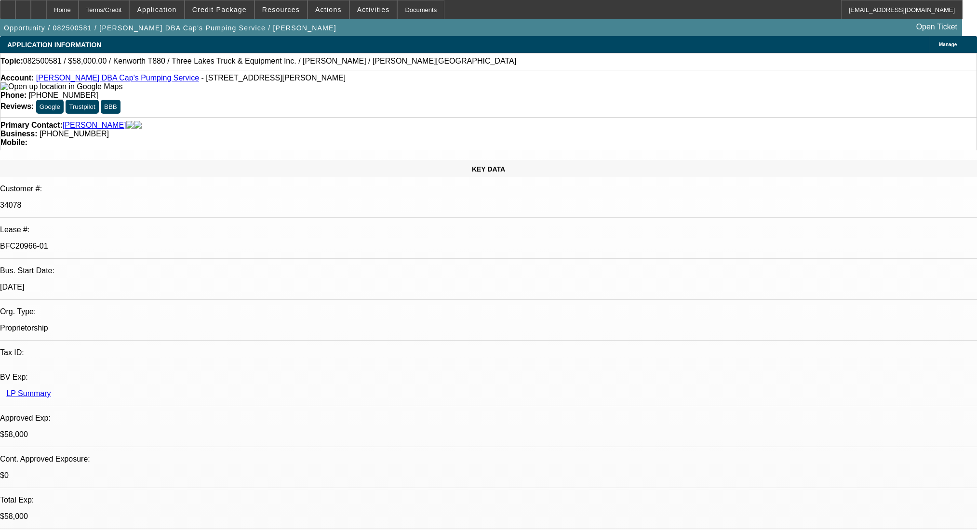
select select "0"
select select "9"
select select "0.1"
select select "4"
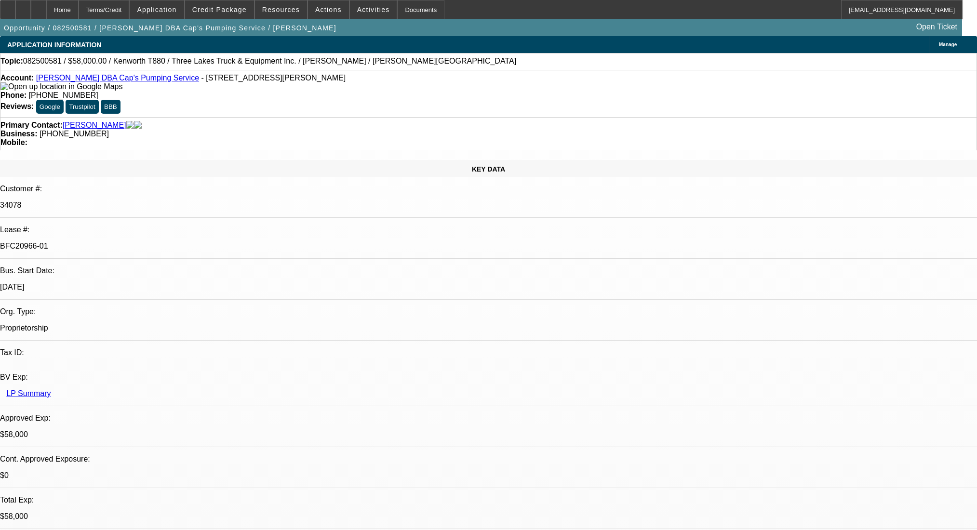
select select "0"
select select "0.1"
select select "4"
select select "0"
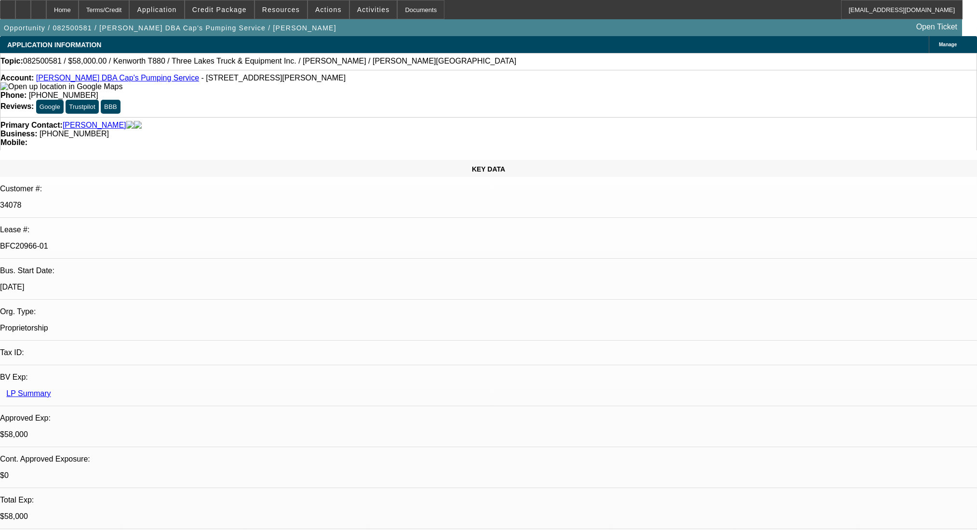
select select "0"
select select "9"
select select "0"
select select "6"
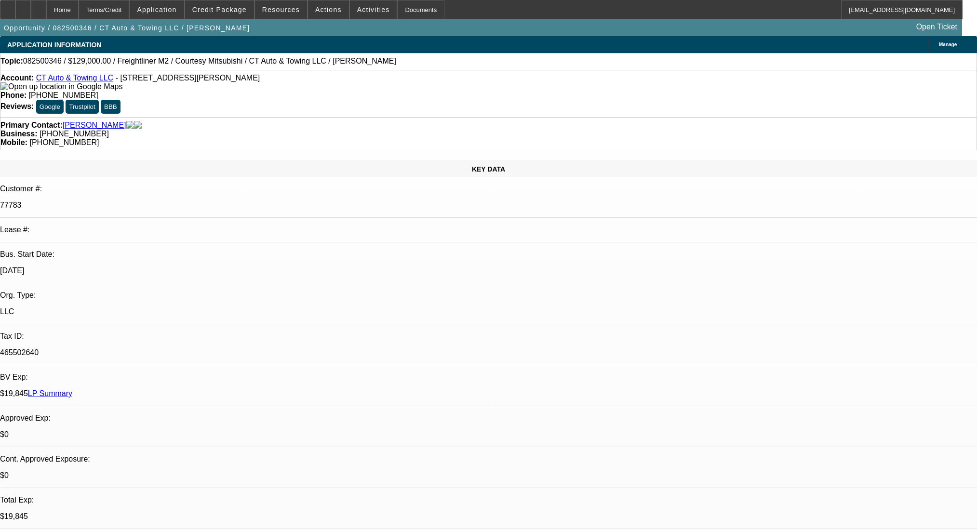
select select "0"
select select "2"
select select "0"
select select "6"
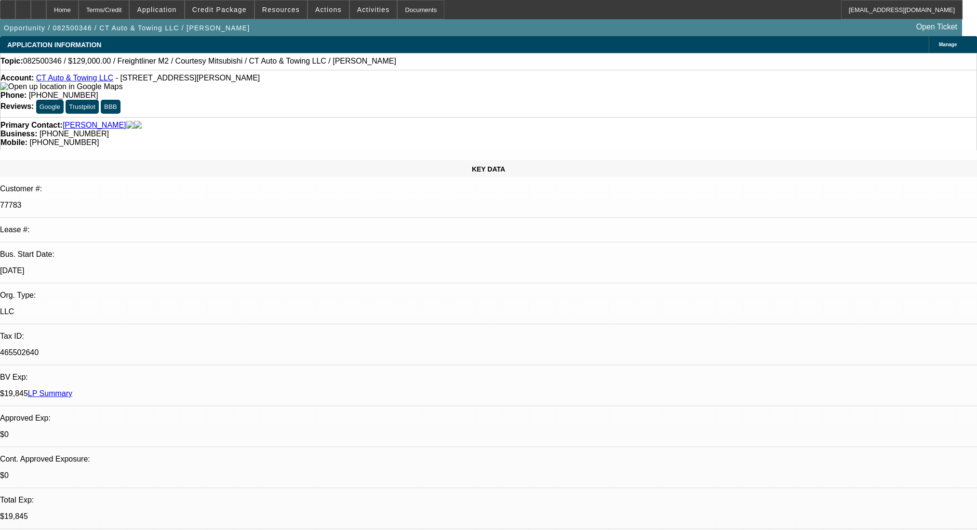
select select "0"
select select "2"
select select "0"
select select "6"
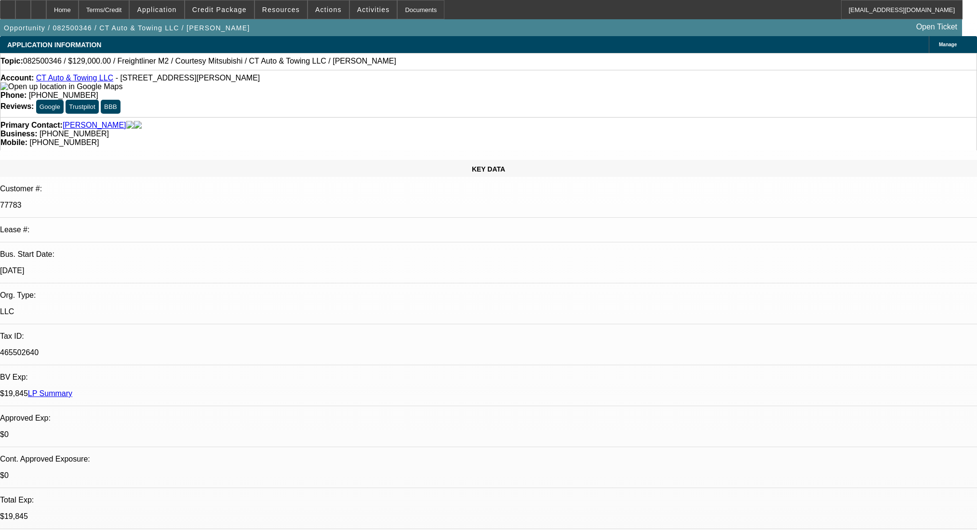
select select "0"
select select "3"
select select "0"
select select "6"
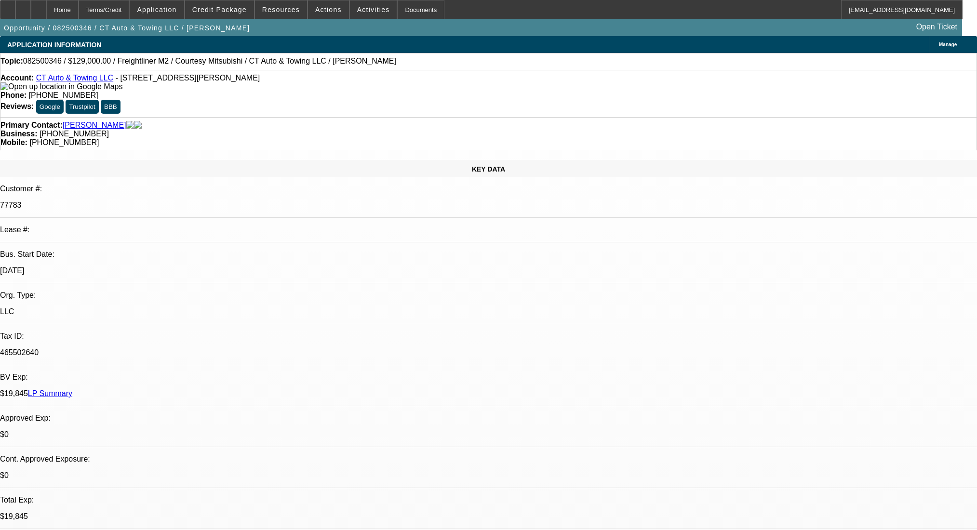
select select "0"
select select "2"
select select "0"
select select "6"
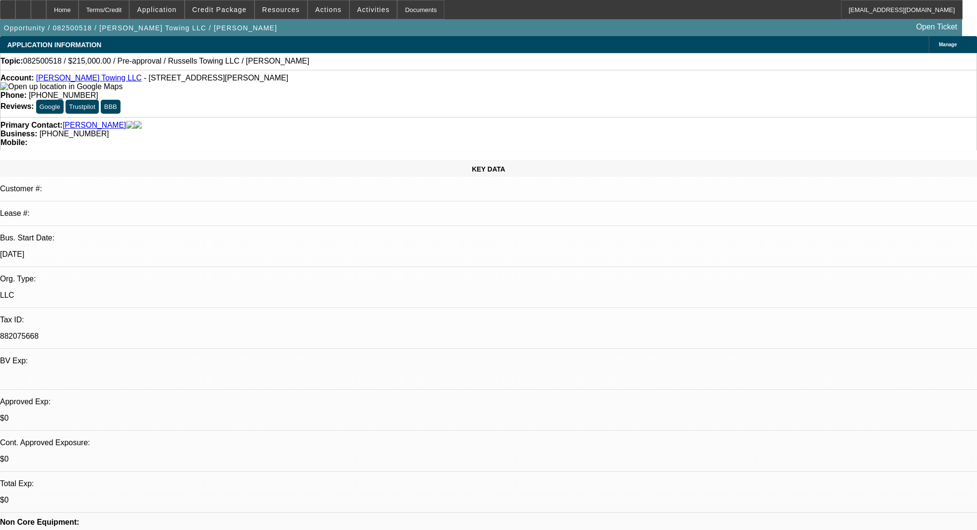
select select "0"
select select "2"
select select "0.1"
select select "4"
